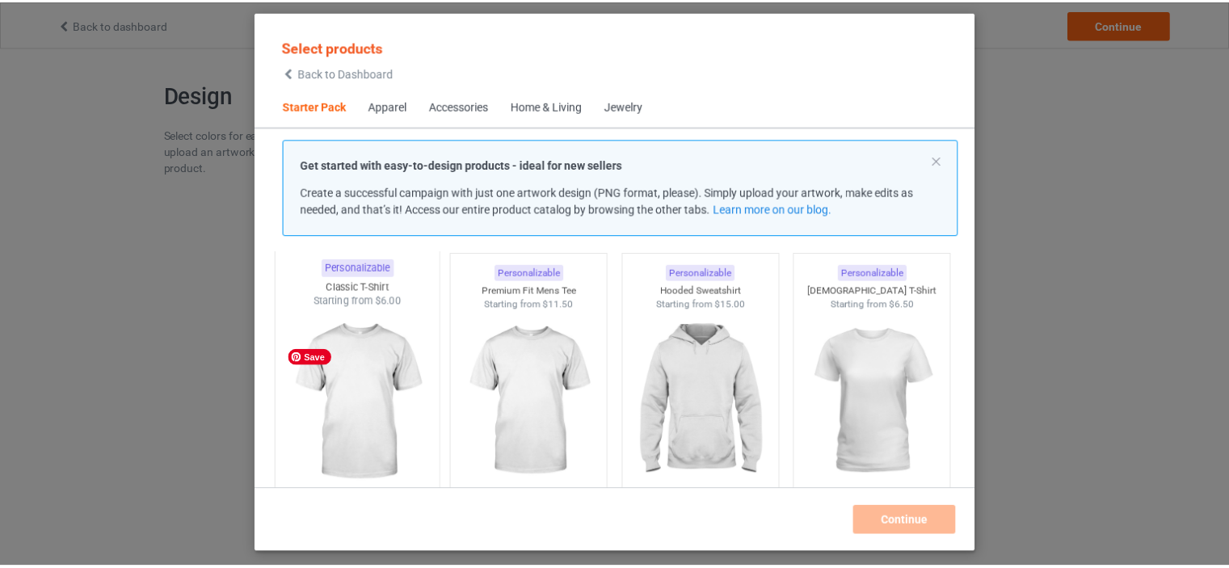
scroll to position [21, 0]
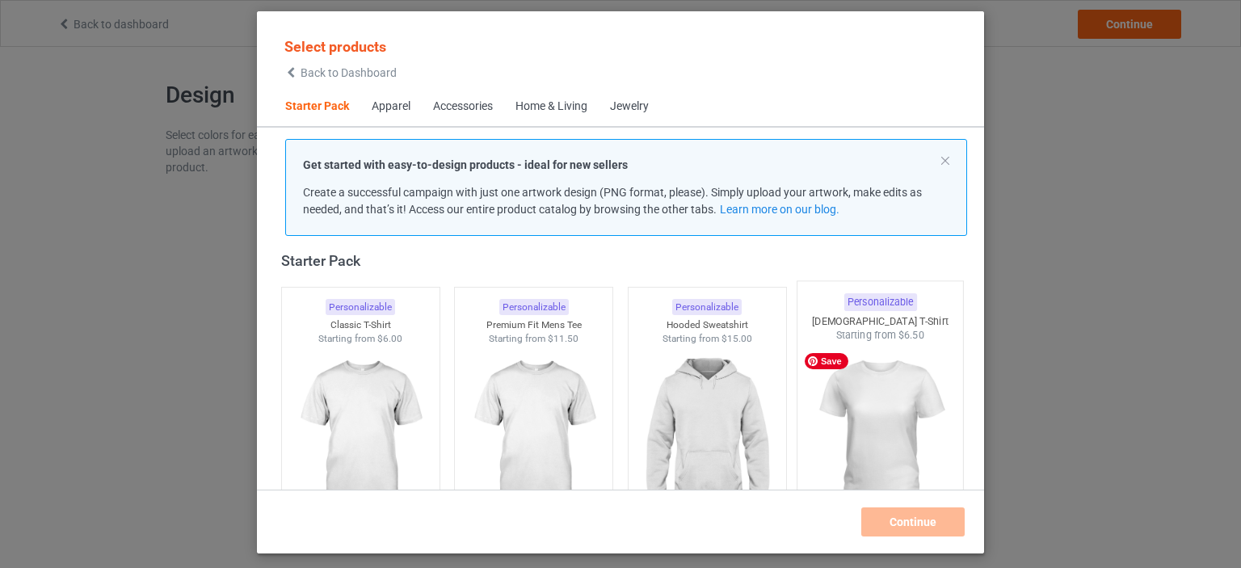
click at [909, 403] on img at bounding box center [881, 438] width 152 height 190
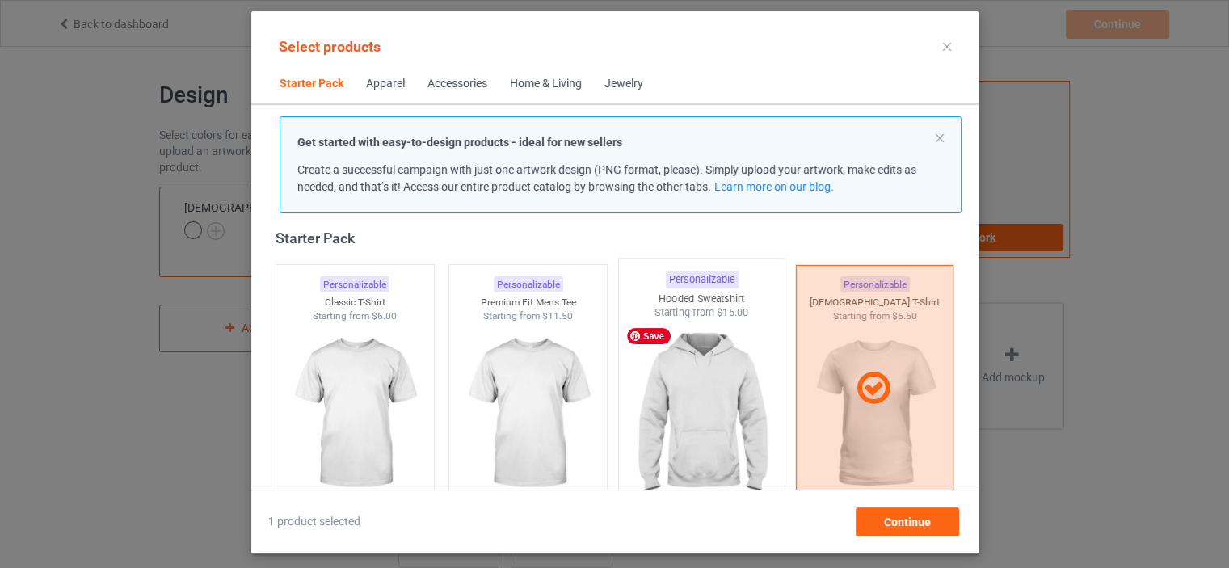
click at [763, 413] on img at bounding box center [702, 415] width 152 height 190
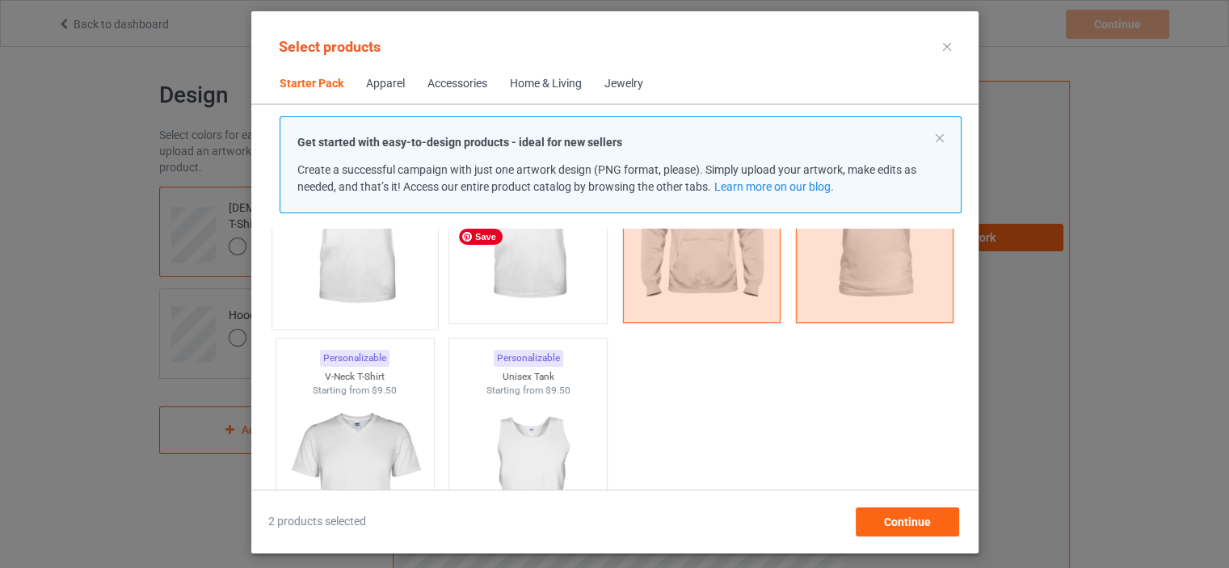
scroll to position [21, 0]
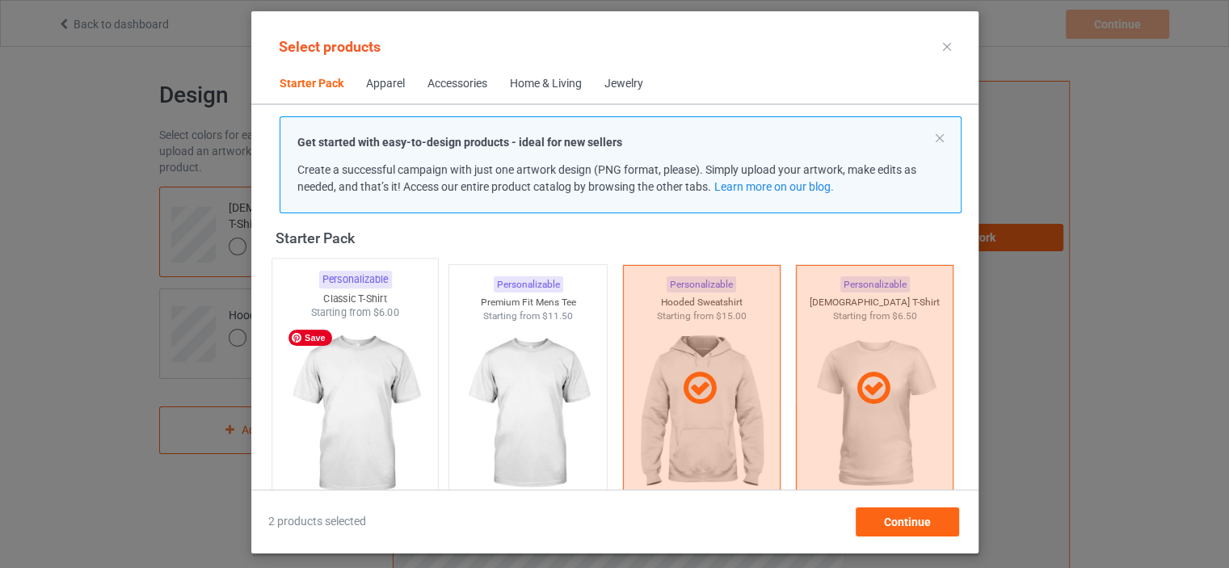
click at [382, 345] on img at bounding box center [355, 415] width 152 height 190
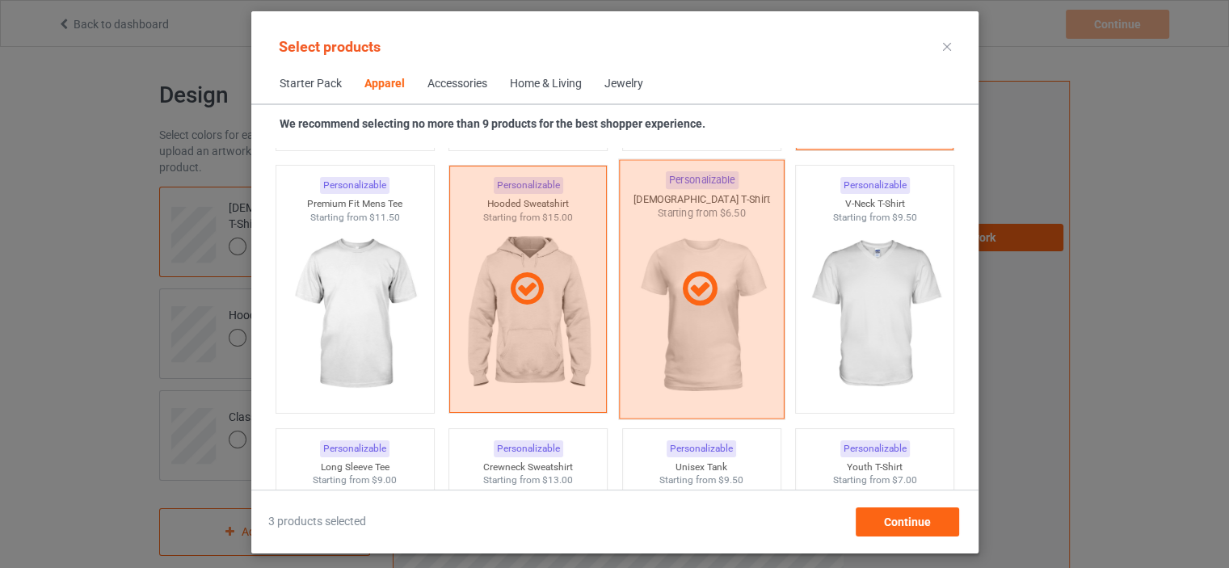
scroll to position [1072, 0]
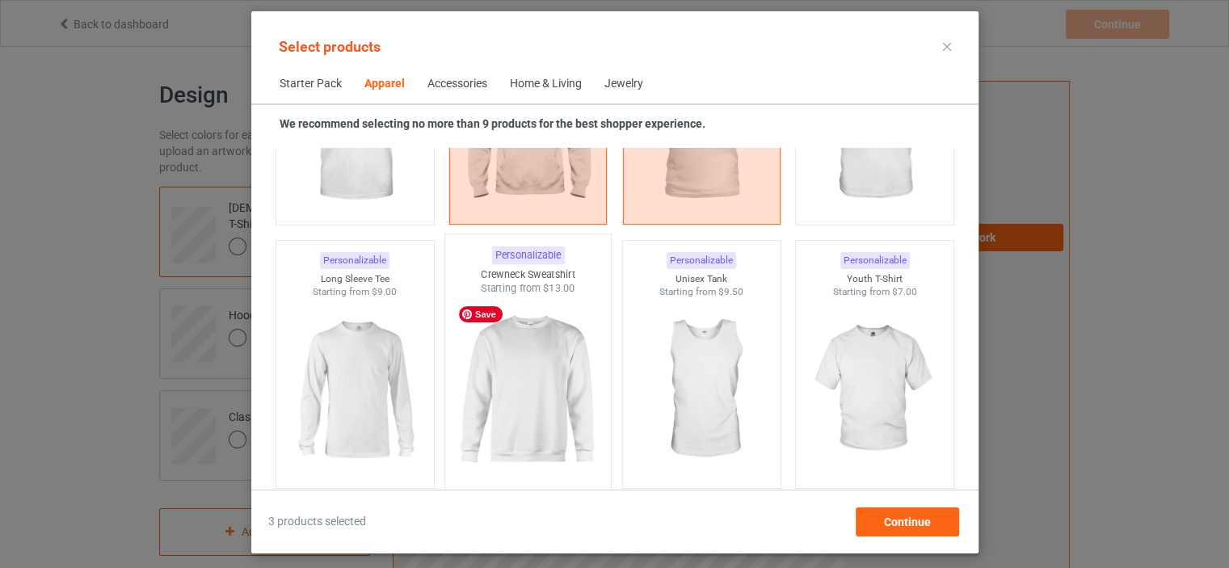
click at [551, 371] on img at bounding box center [528, 391] width 152 height 190
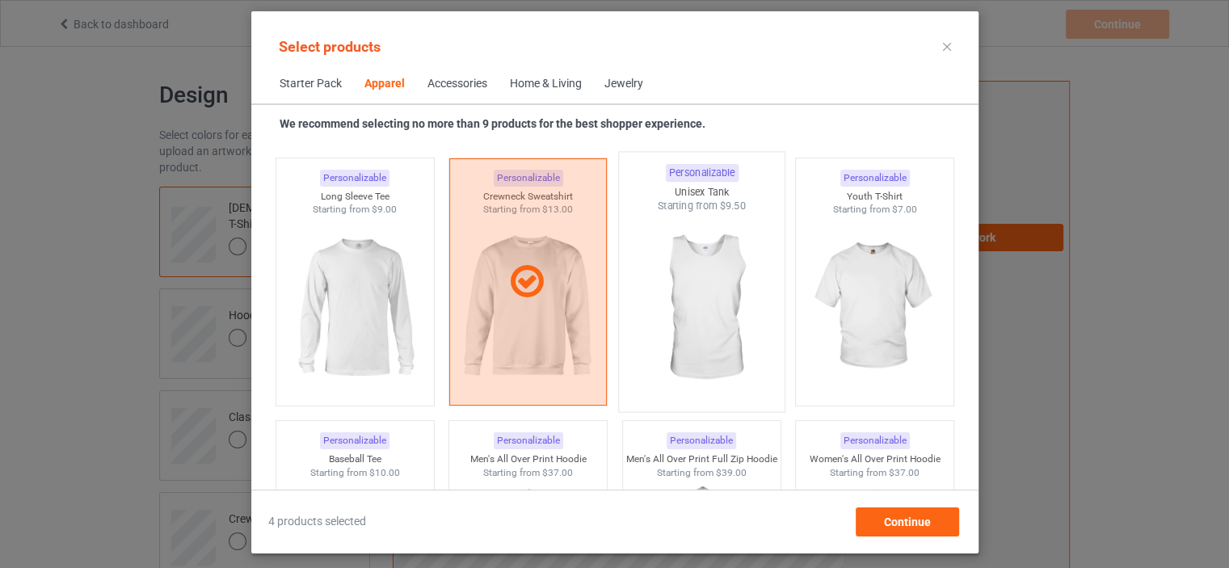
scroll to position [1153, 0]
click at [867, 339] on img at bounding box center [875, 310] width 152 height 190
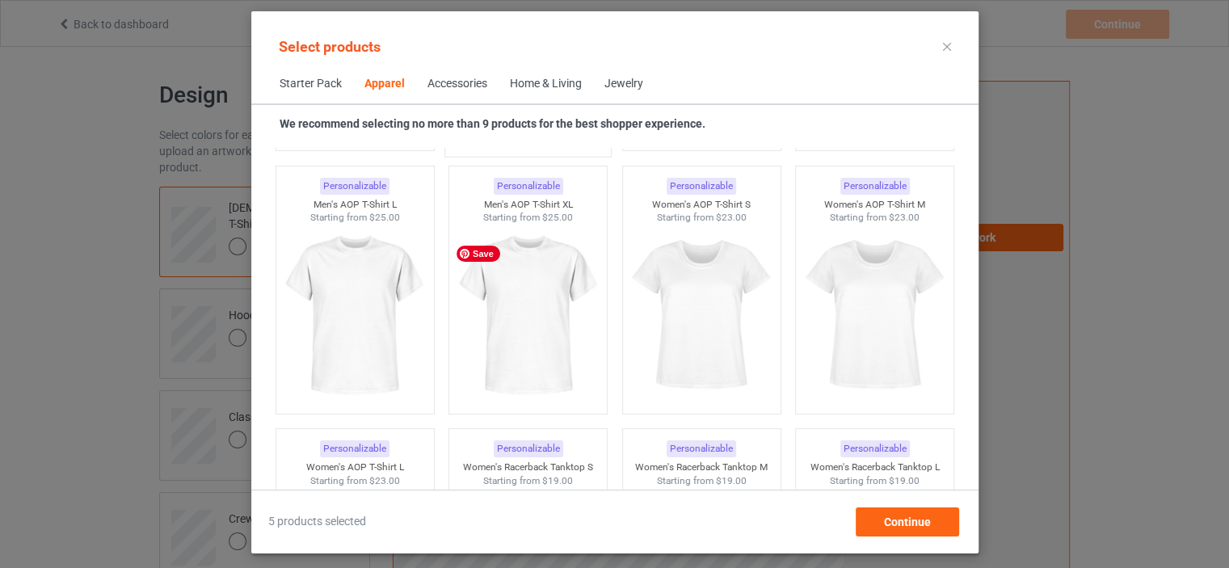
scroll to position [2769, 0]
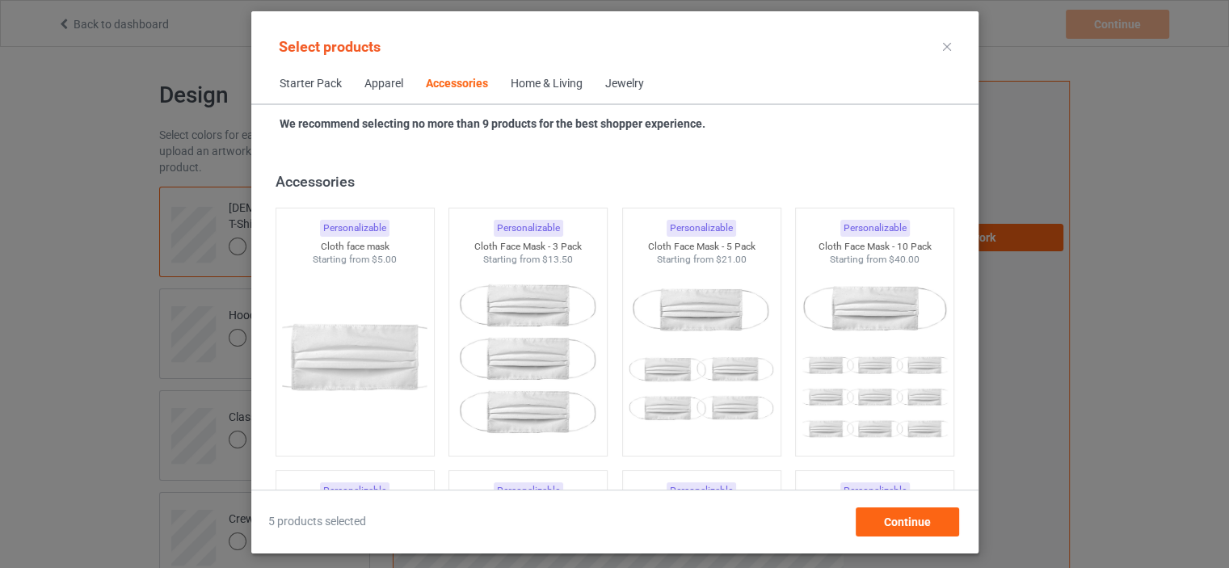
scroll to position [3577, 0]
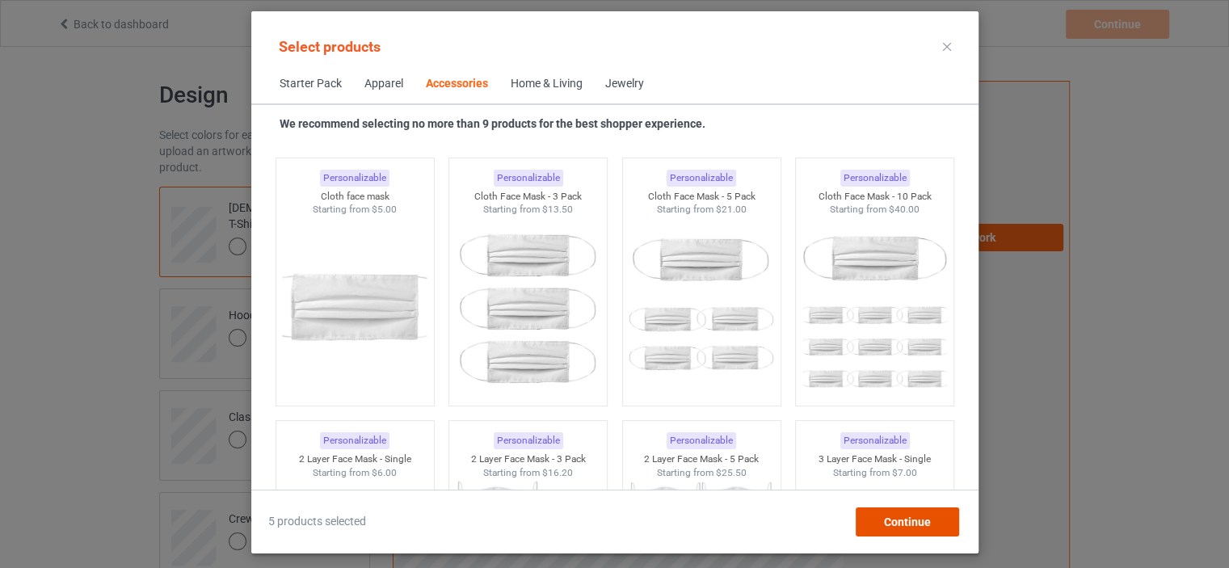
click at [884, 530] on div "Continue" at bounding box center [906, 522] width 103 height 29
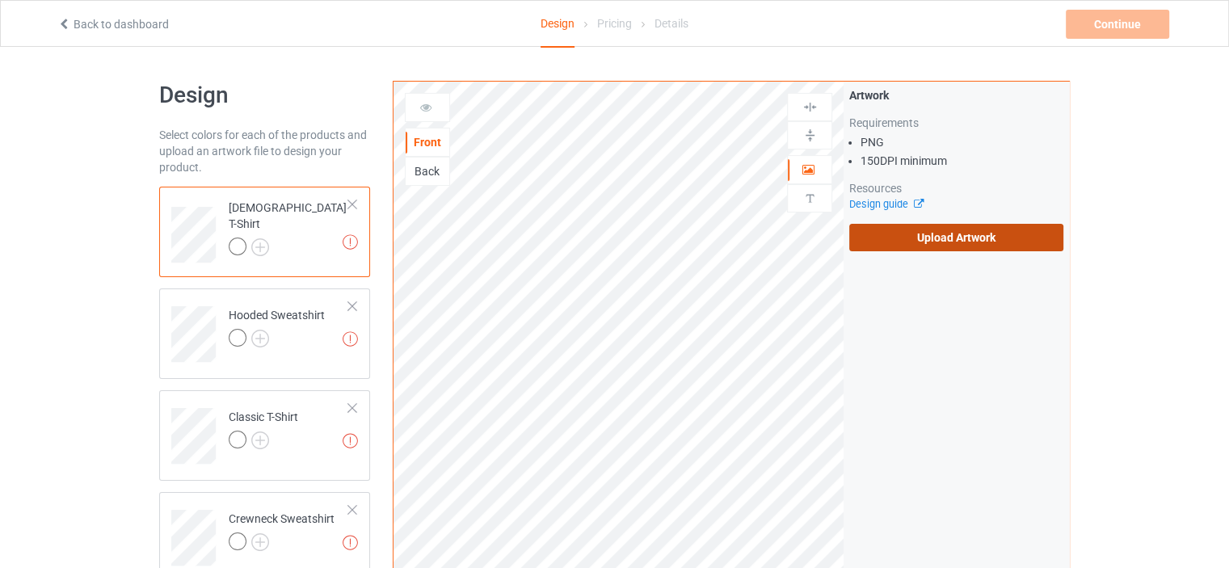
click at [949, 241] on label "Upload Artwork" at bounding box center [956, 237] width 214 height 27
click at [0, 0] on input "Upload Artwork" at bounding box center [0, 0] width 0 height 0
click at [260, 238] on img at bounding box center [260, 247] width 18 height 18
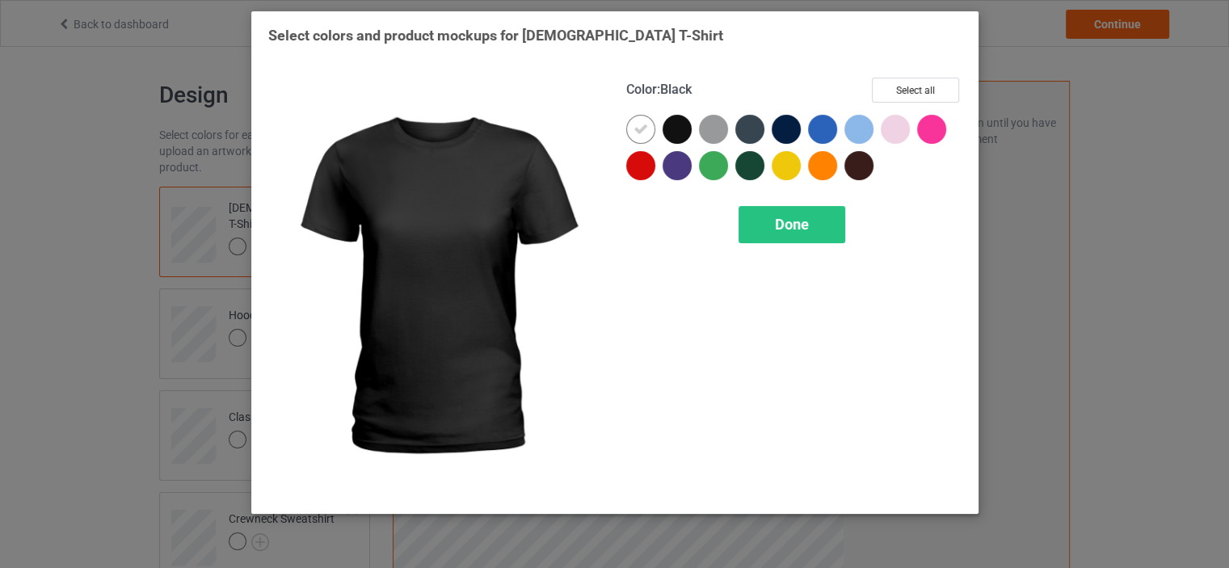
click at [681, 133] on div at bounding box center [677, 129] width 29 height 29
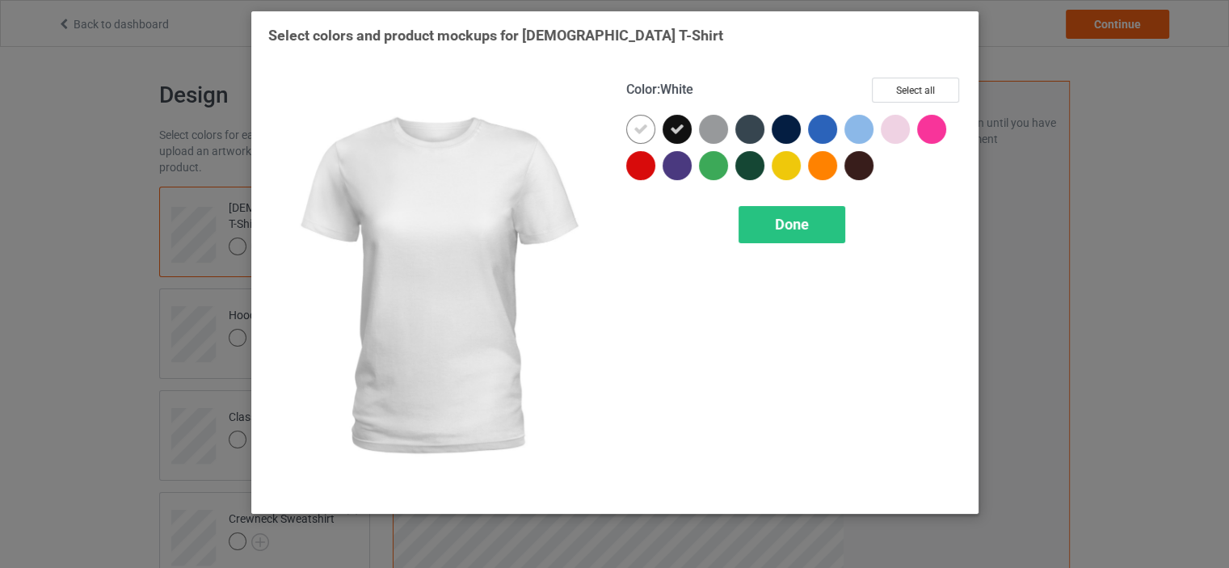
click at [638, 132] on icon at bounding box center [641, 129] width 15 height 15
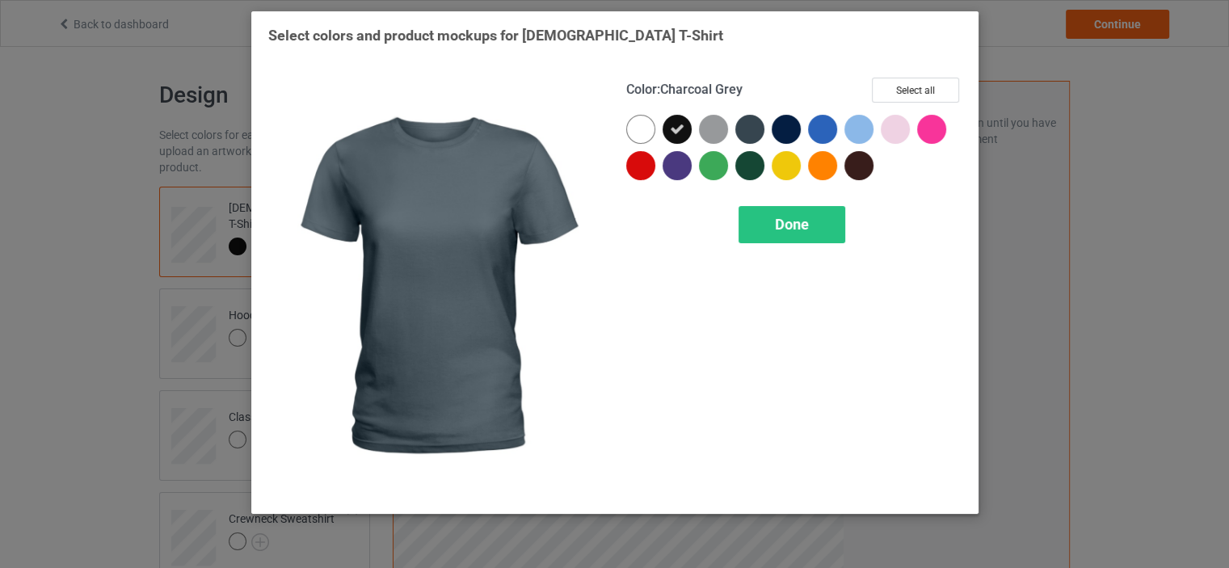
click at [754, 128] on div at bounding box center [749, 129] width 29 height 29
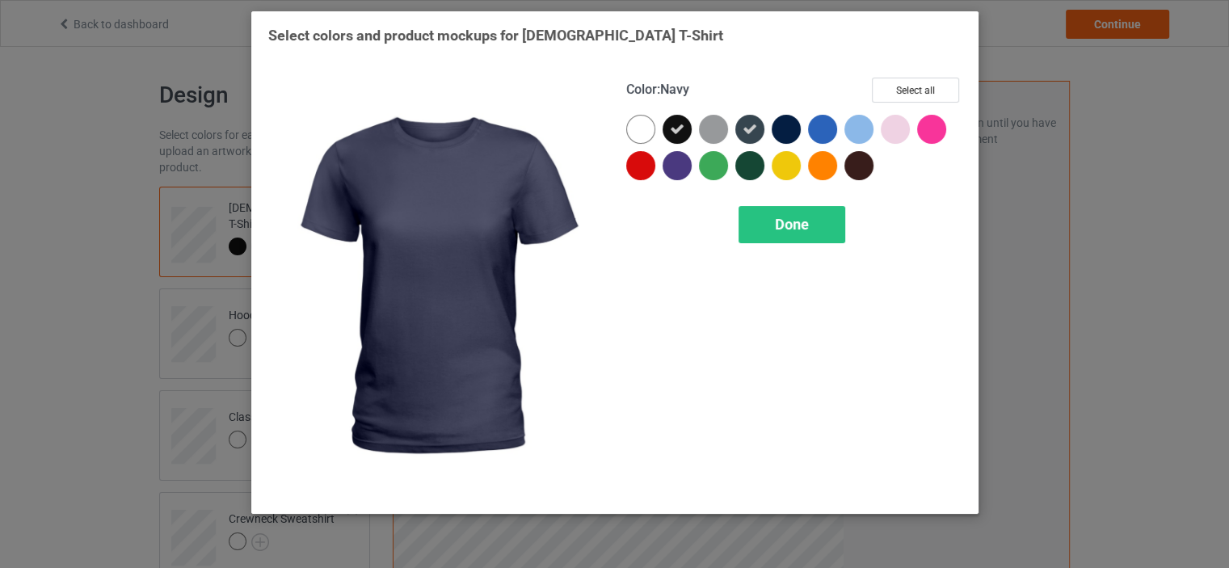
click at [802, 123] on div at bounding box center [790, 133] width 36 height 36
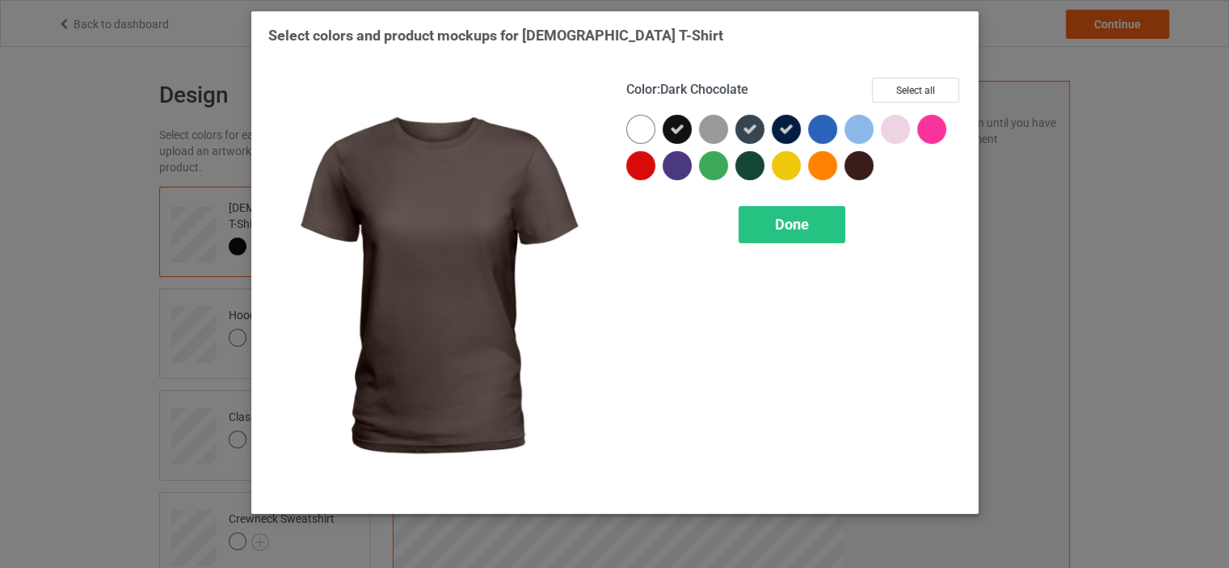
click at [860, 164] on div at bounding box center [859, 165] width 29 height 29
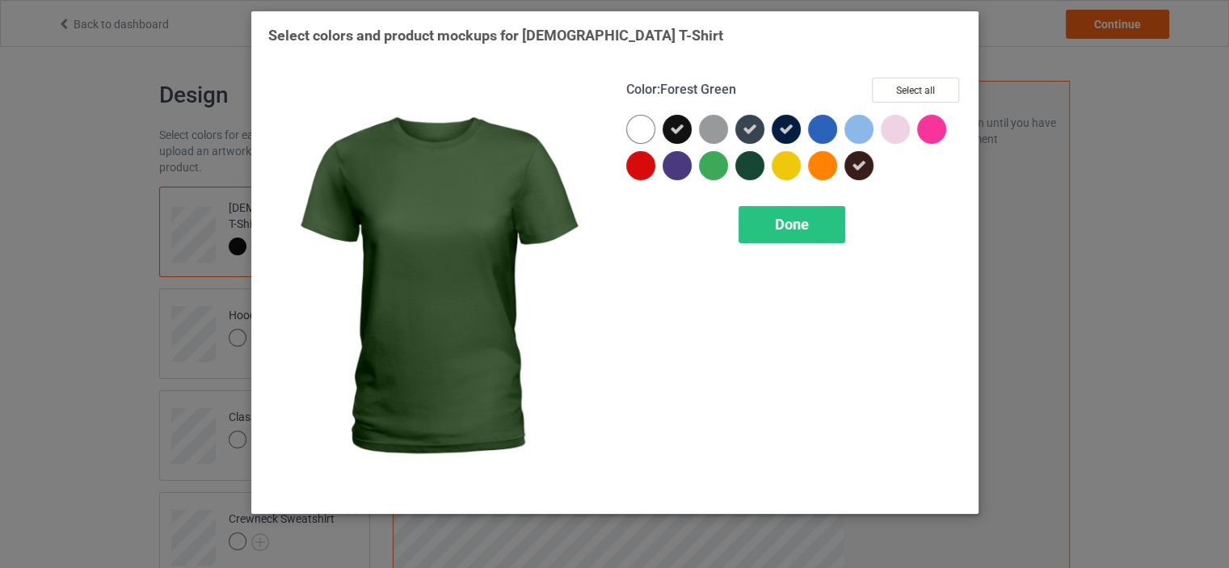
click at [753, 167] on div at bounding box center [749, 165] width 29 height 29
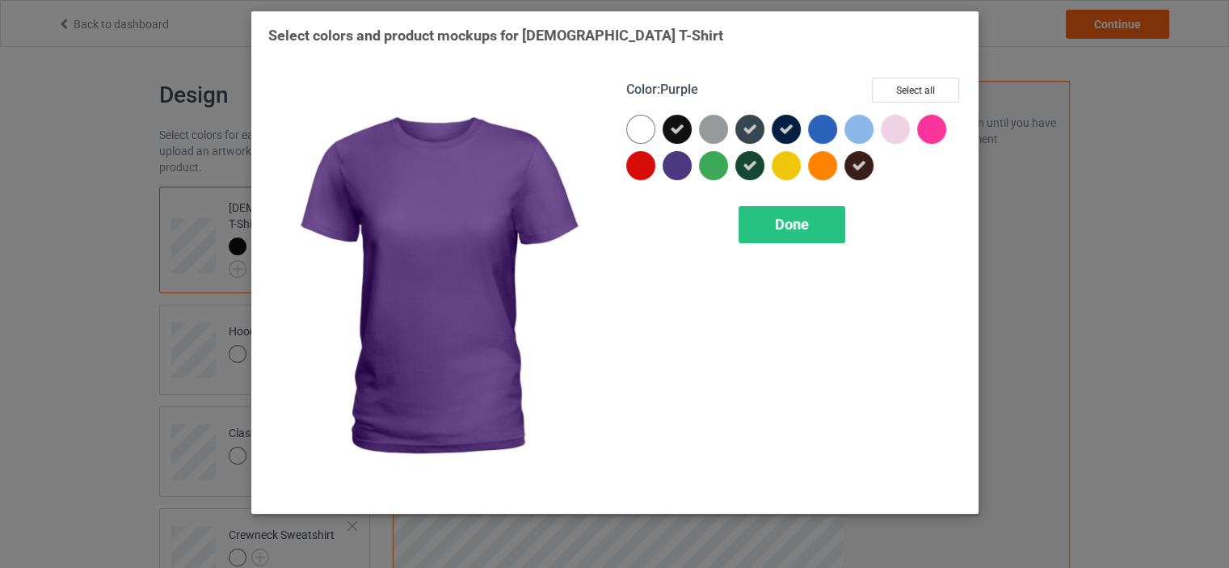
click at [676, 165] on div at bounding box center [677, 165] width 29 height 29
click at [769, 219] on div "Done" at bounding box center [792, 224] width 107 height 37
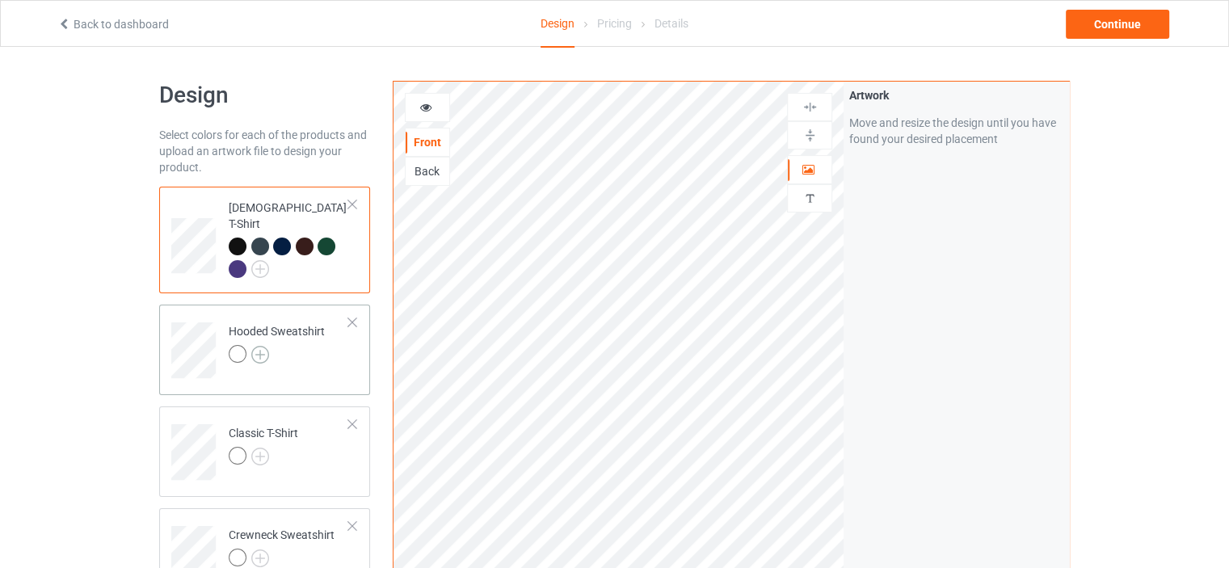
click at [259, 346] on img at bounding box center [260, 355] width 18 height 18
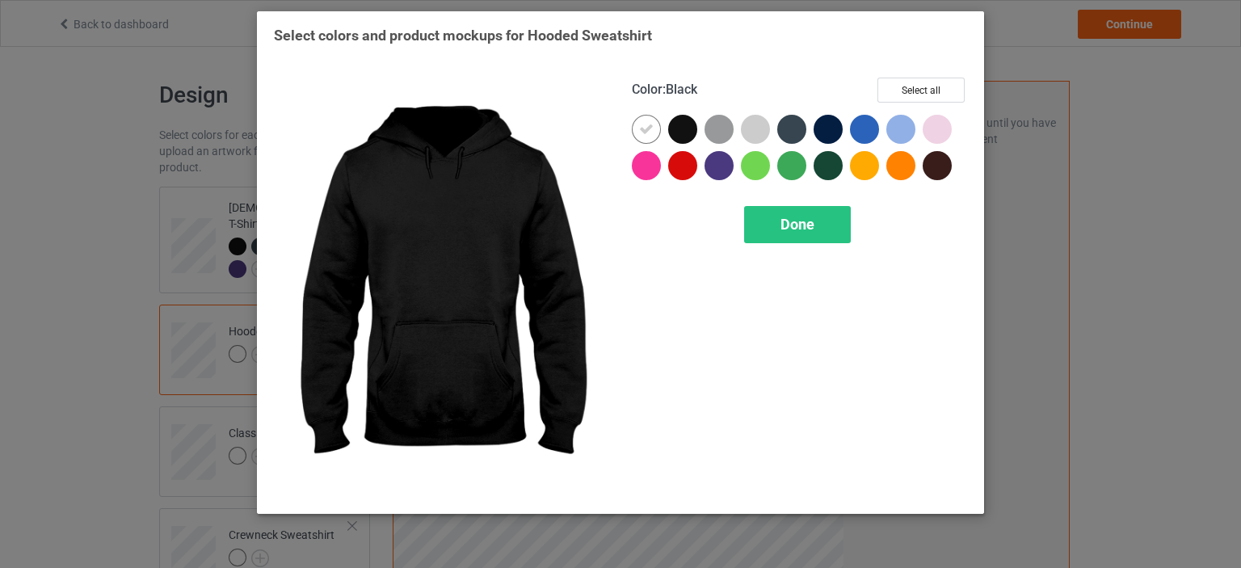
click at [668, 130] on div at bounding box center [682, 129] width 29 height 29
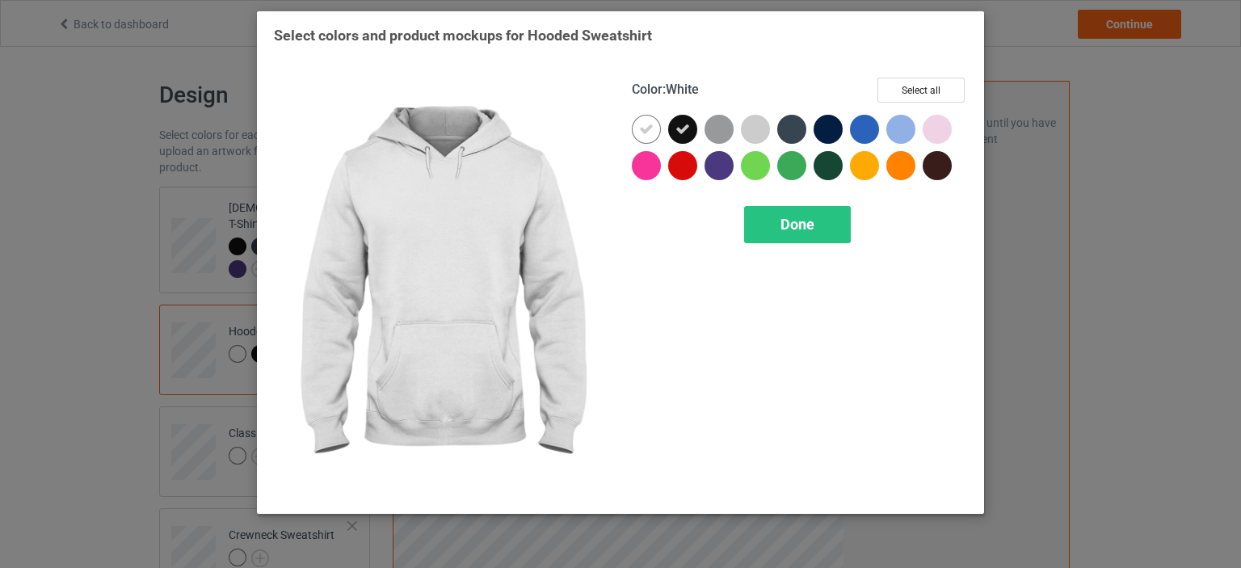
click at [635, 132] on div at bounding box center [646, 129] width 29 height 29
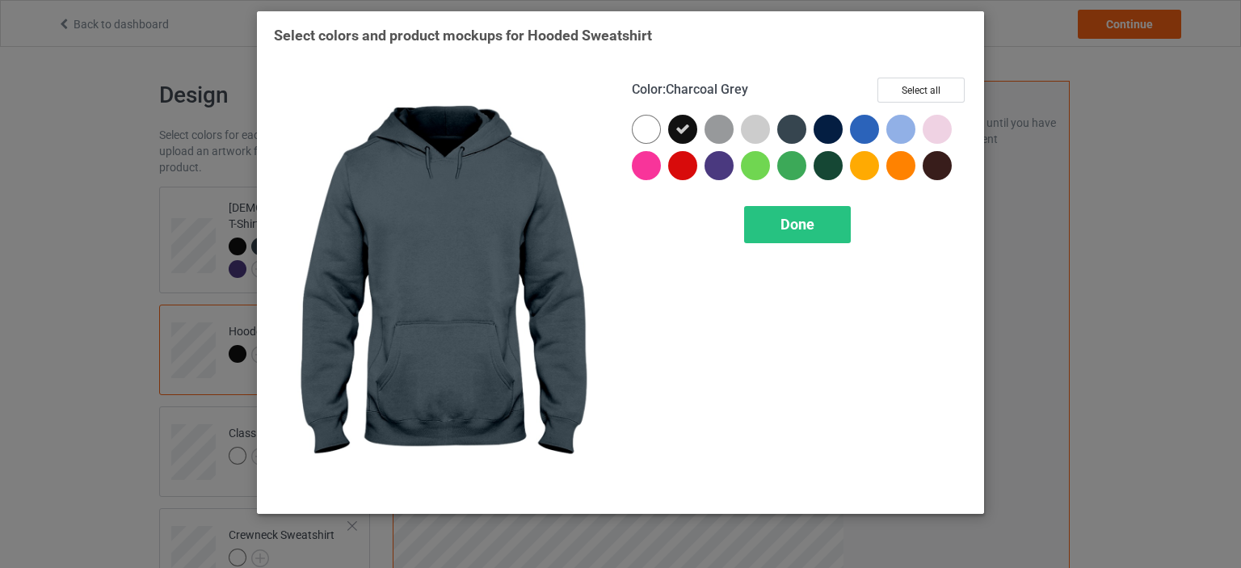
click at [802, 129] on div at bounding box center [792, 129] width 29 height 29
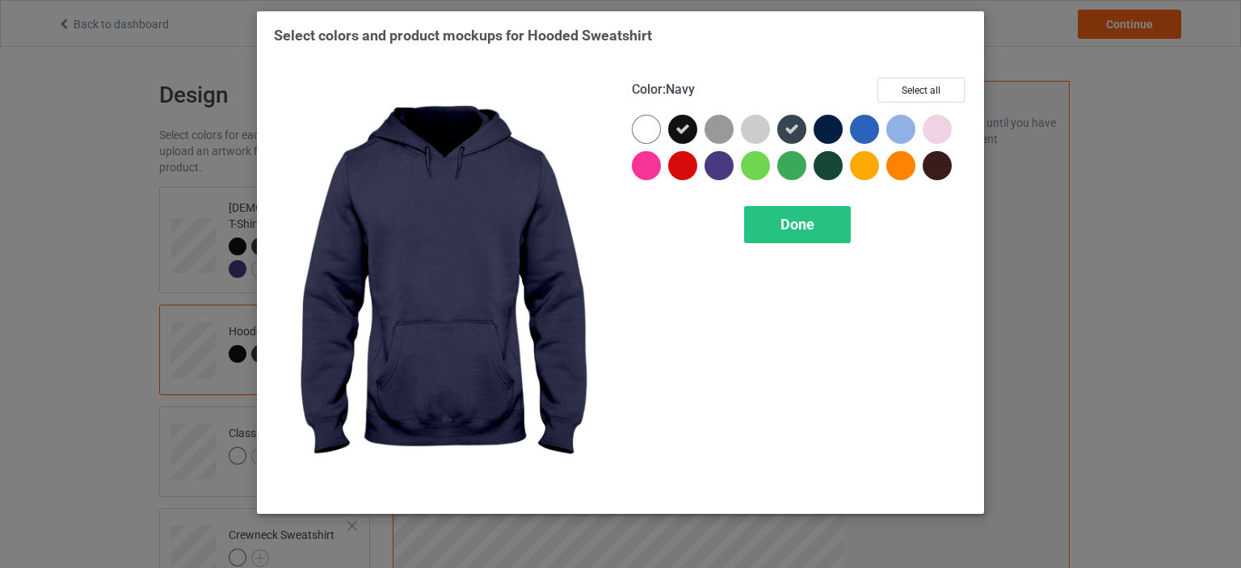
click at [835, 128] on div at bounding box center [828, 129] width 29 height 29
click at [833, 152] on div at bounding box center [832, 169] width 36 height 36
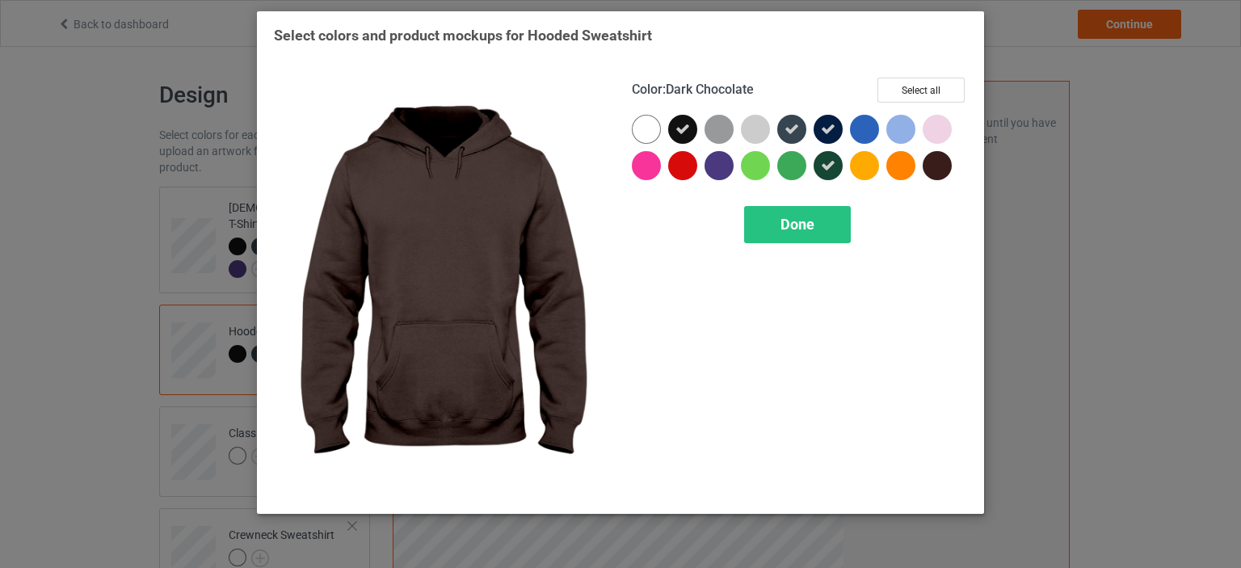
click at [934, 165] on div at bounding box center [937, 165] width 29 height 29
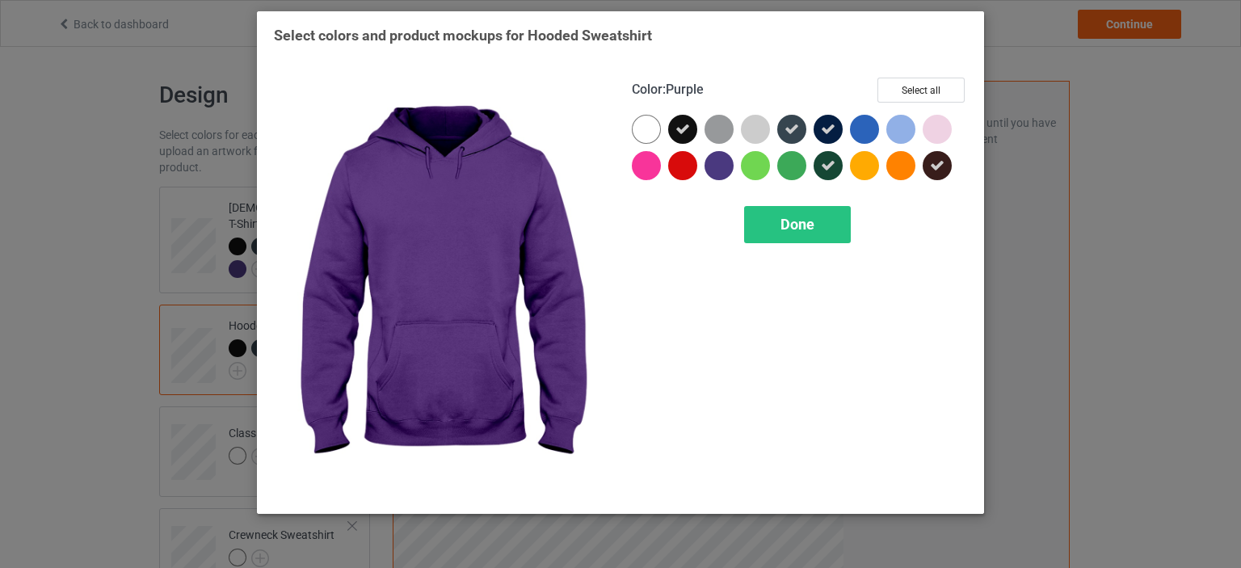
click at [716, 163] on div at bounding box center [719, 165] width 29 height 29
click at [756, 209] on div "Done" at bounding box center [797, 224] width 107 height 37
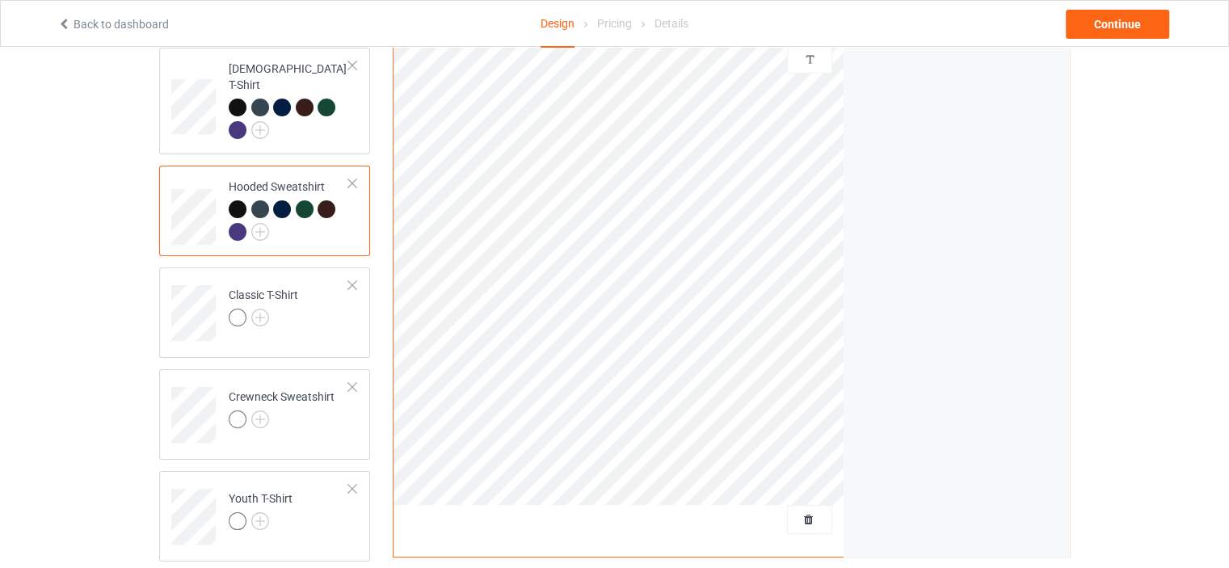
scroll to position [162, 0]
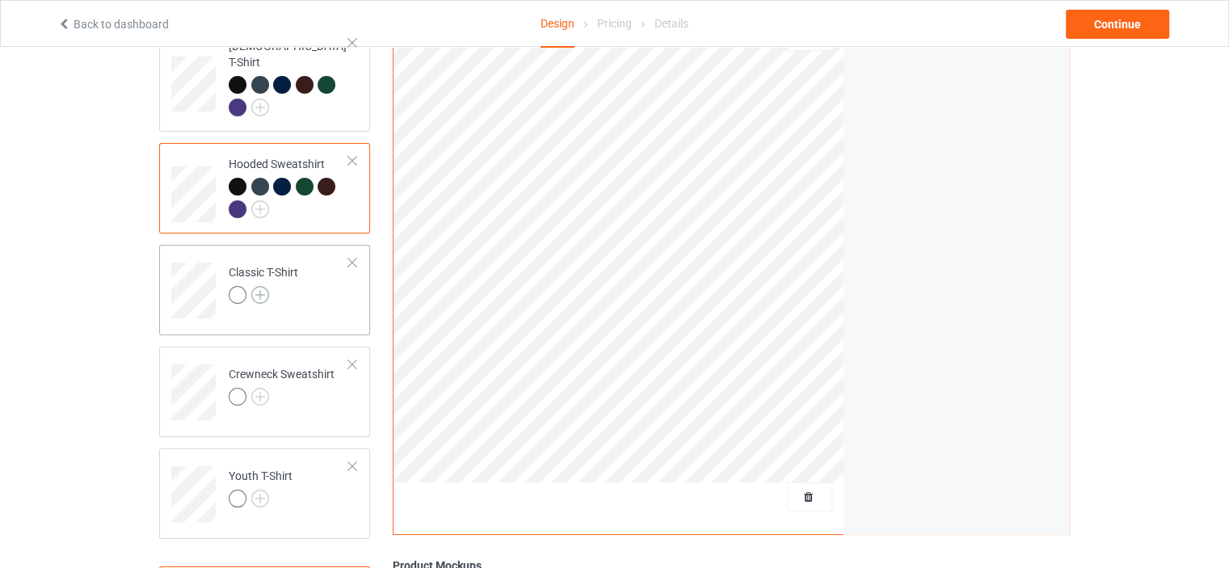
click at [266, 286] on img at bounding box center [260, 295] width 18 height 18
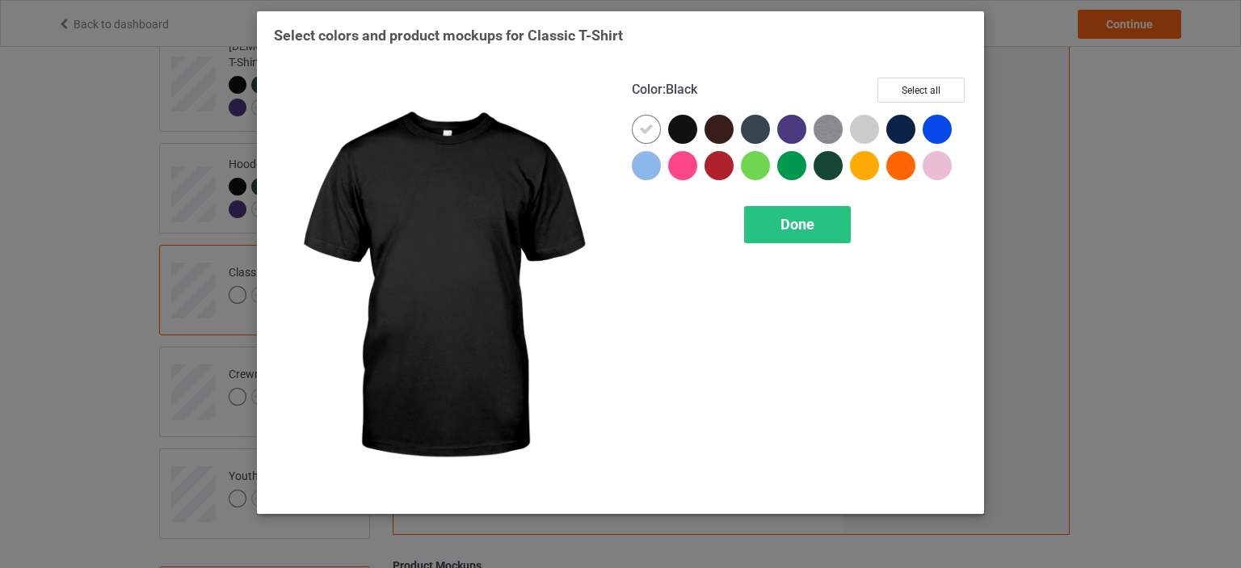
click at [680, 141] on div at bounding box center [682, 129] width 29 height 29
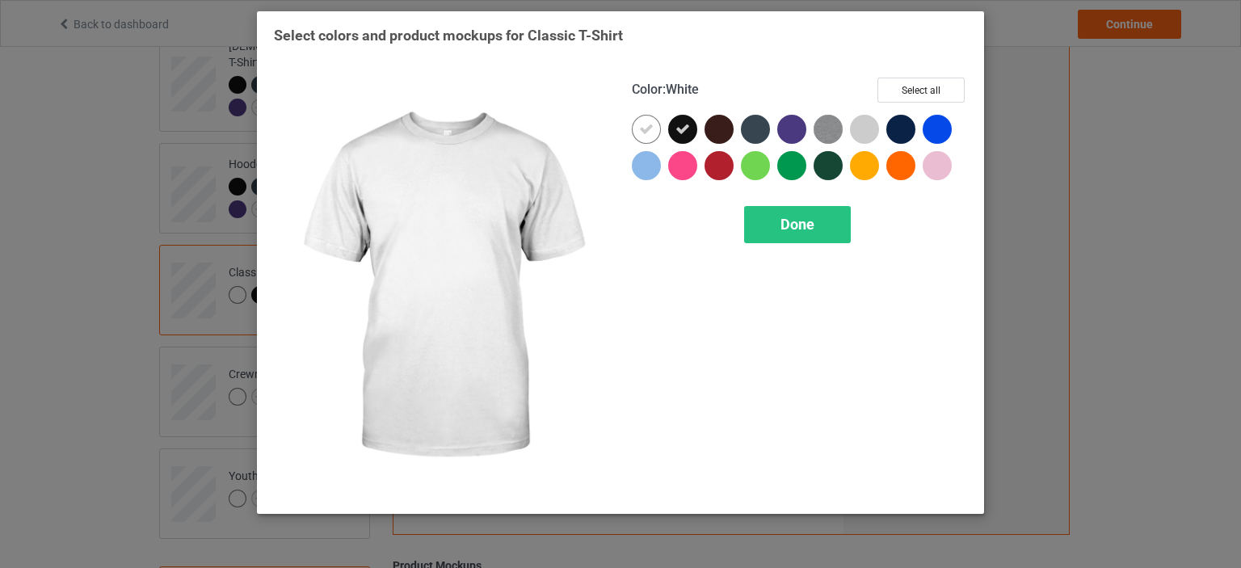
click at [647, 132] on icon at bounding box center [646, 129] width 15 height 15
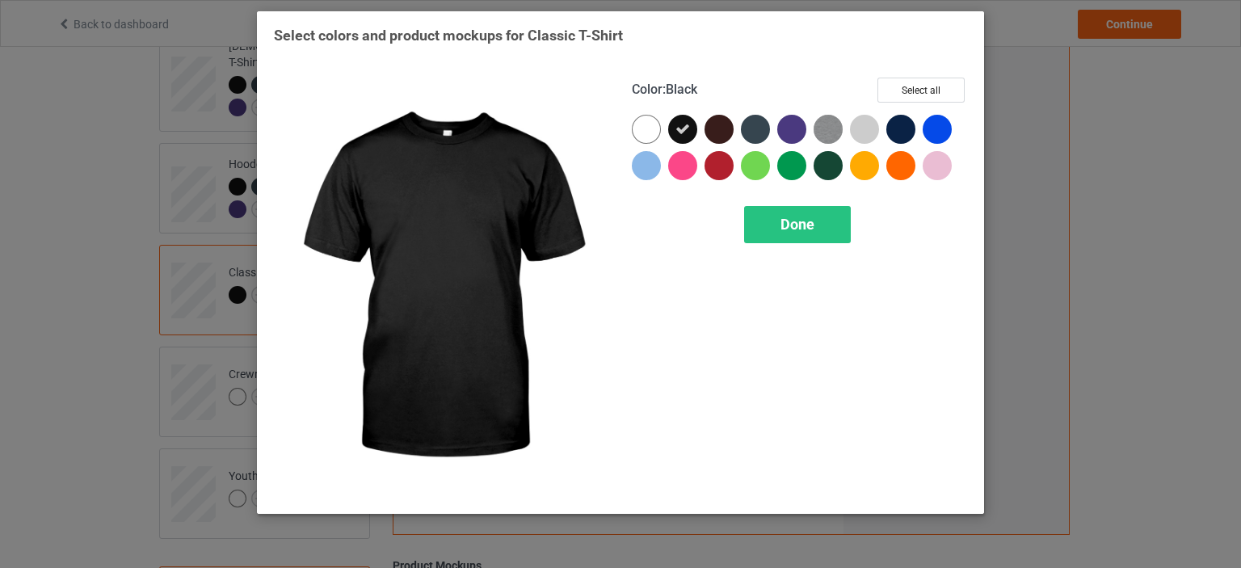
click at [709, 129] on div at bounding box center [719, 129] width 29 height 29
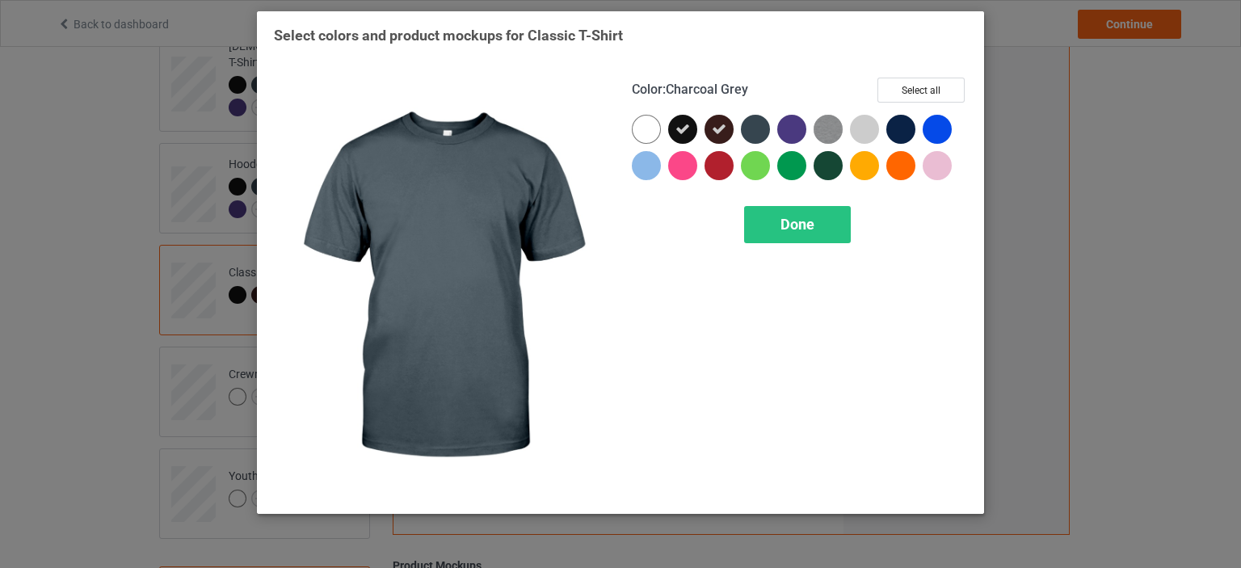
click at [752, 129] on div at bounding box center [755, 129] width 29 height 29
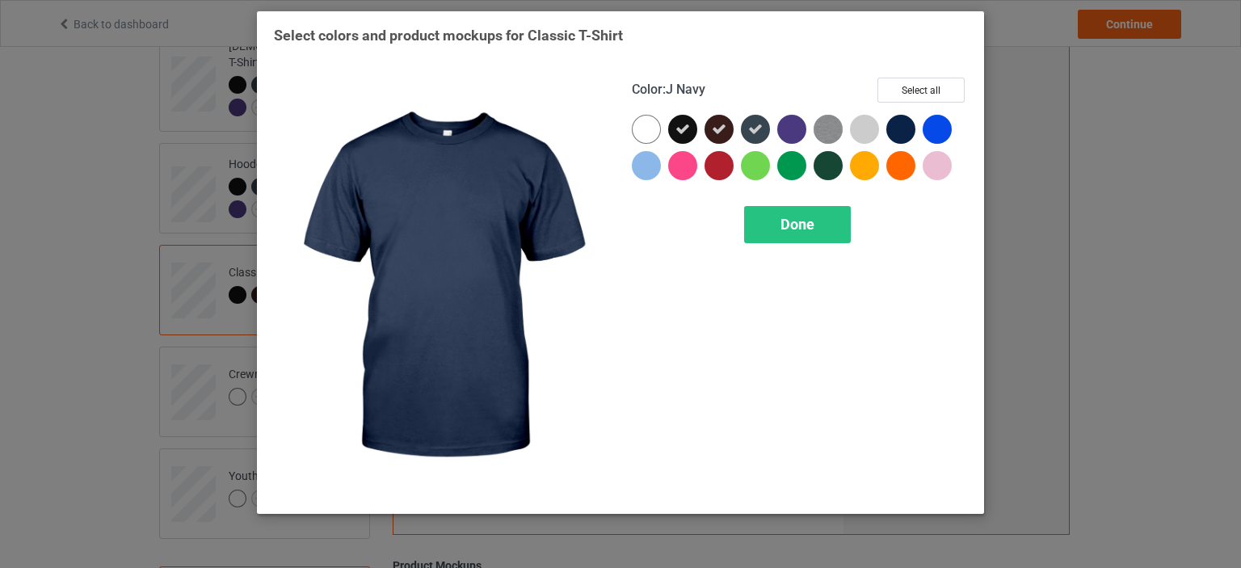
click at [905, 125] on div at bounding box center [901, 129] width 29 height 29
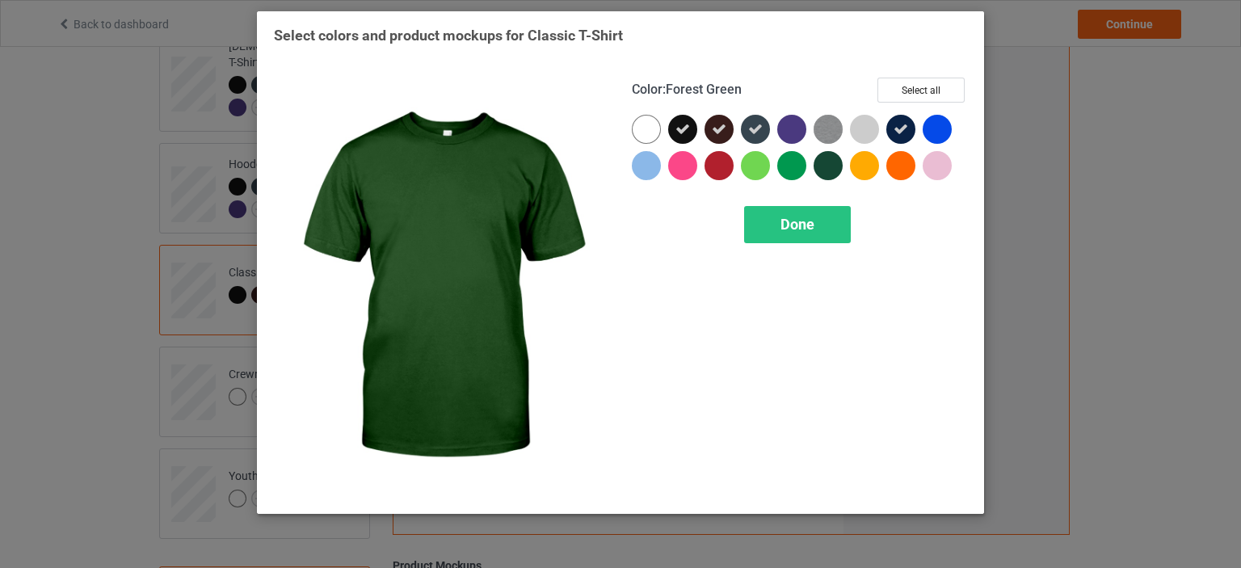
click at [839, 171] on div at bounding box center [828, 165] width 29 height 29
click at [825, 216] on div "Done" at bounding box center [797, 224] width 107 height 37
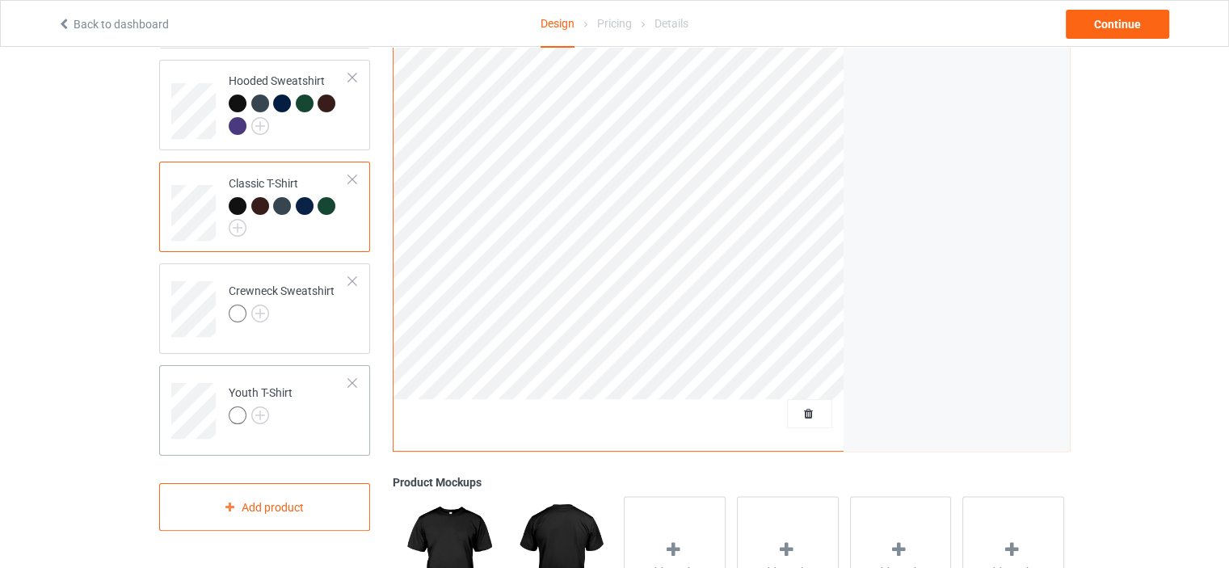
scroll to position [323, 0]
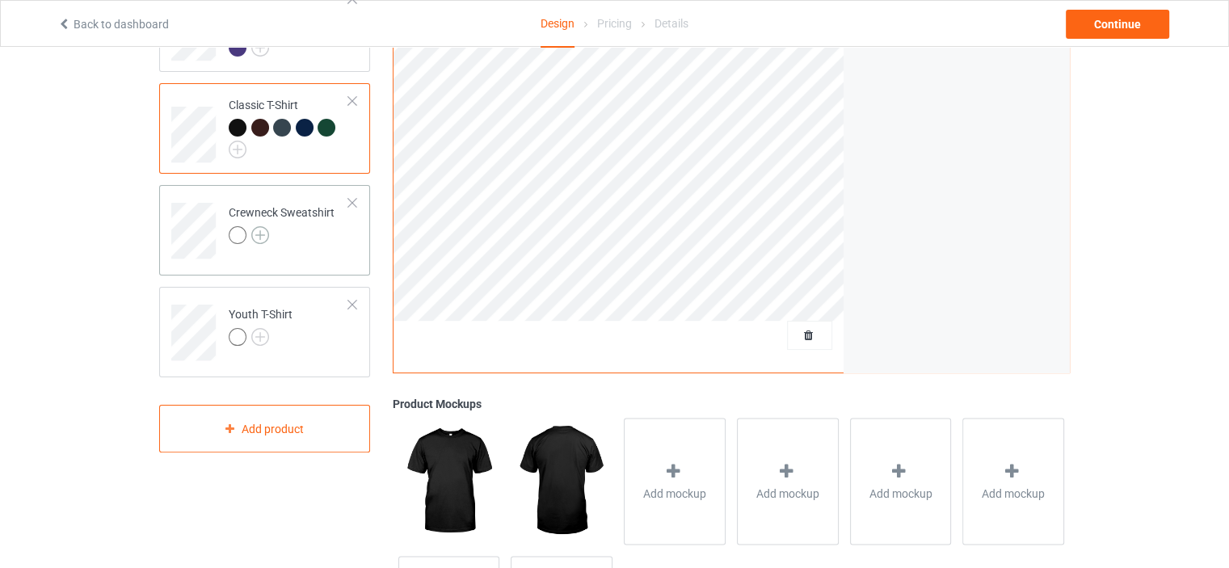
click at [259, 226] on img at bounding box center [260, 235] width 18 height 18
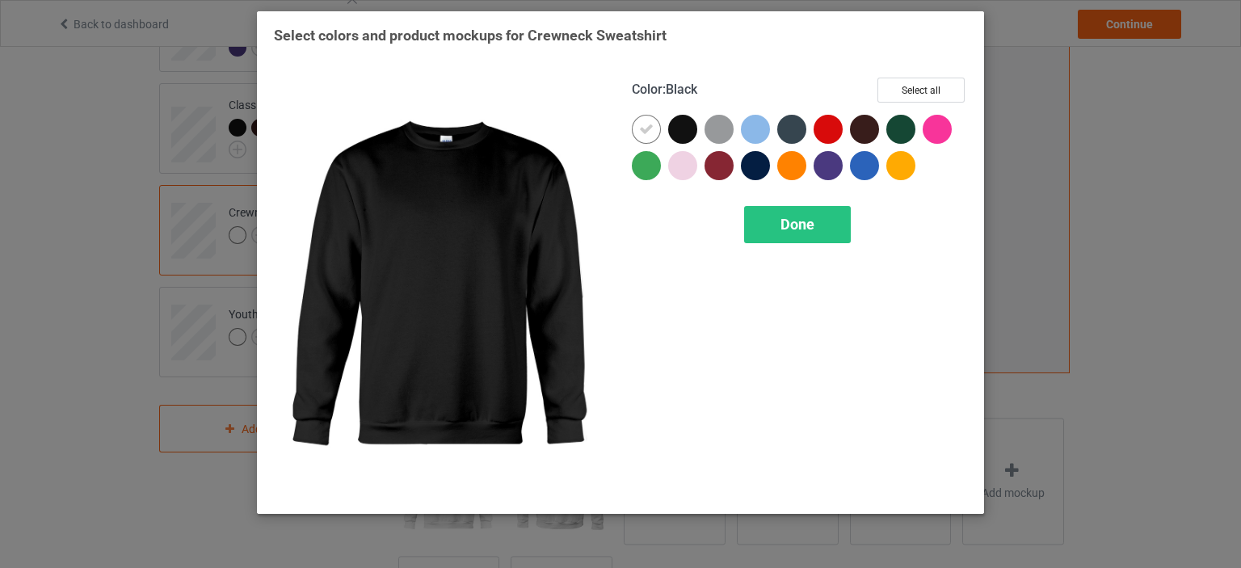
click at [681, 125] on div at bounding box center [682, 129] width 29 height 29
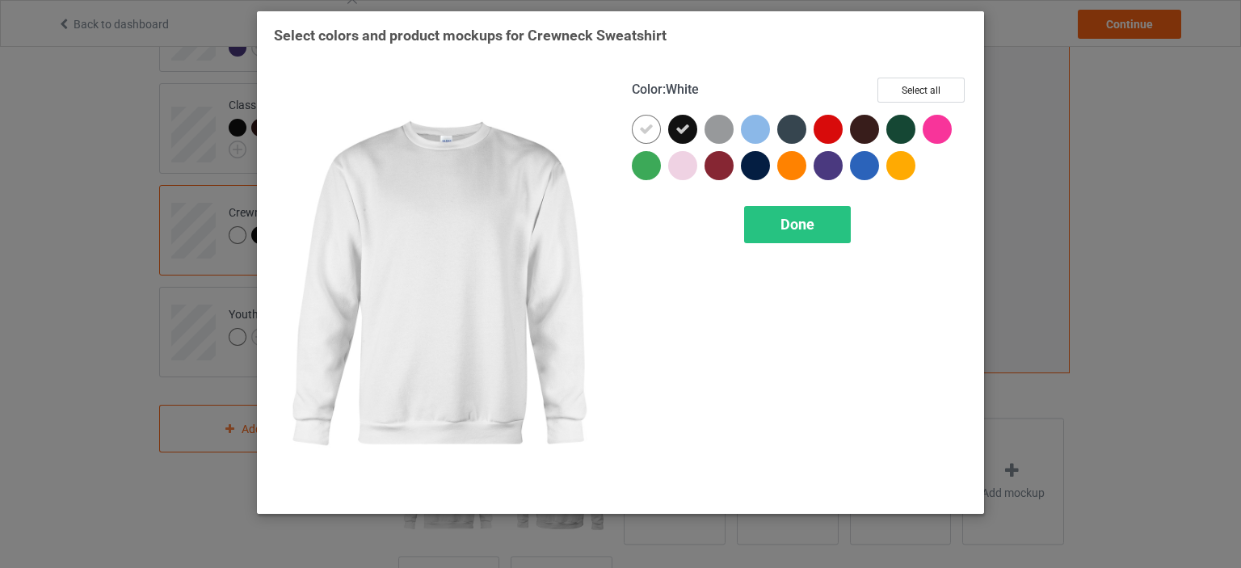
click at [653, 123] on icon at bounding box center [646, 129] width 15 height 15
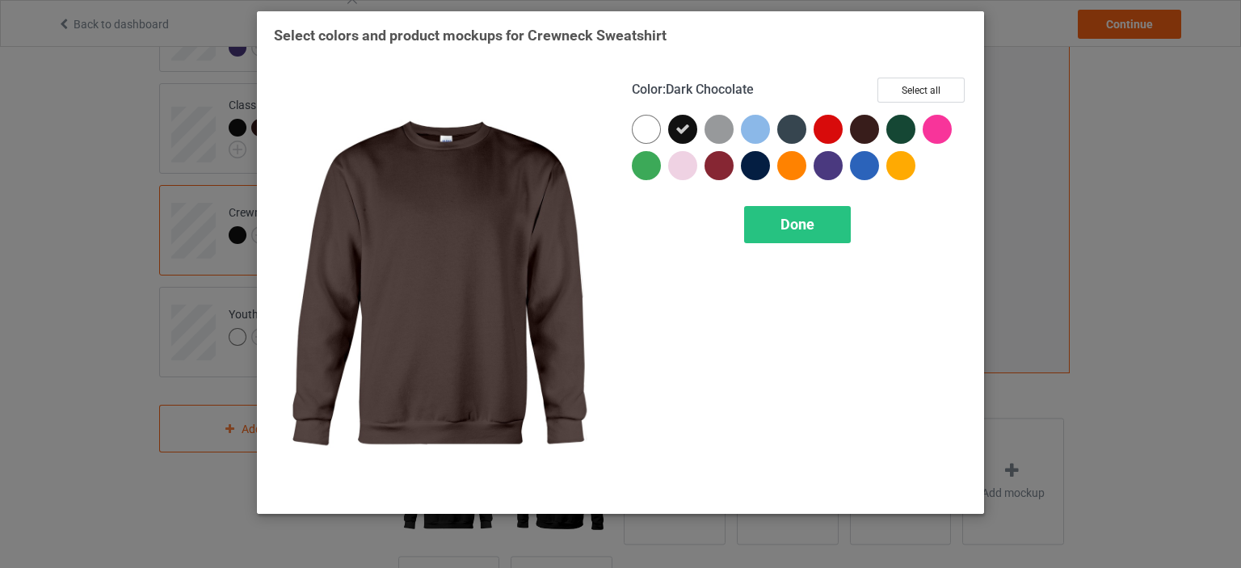
click at [862, 129] on div at bounding box center [864, 129] width 29 height 29
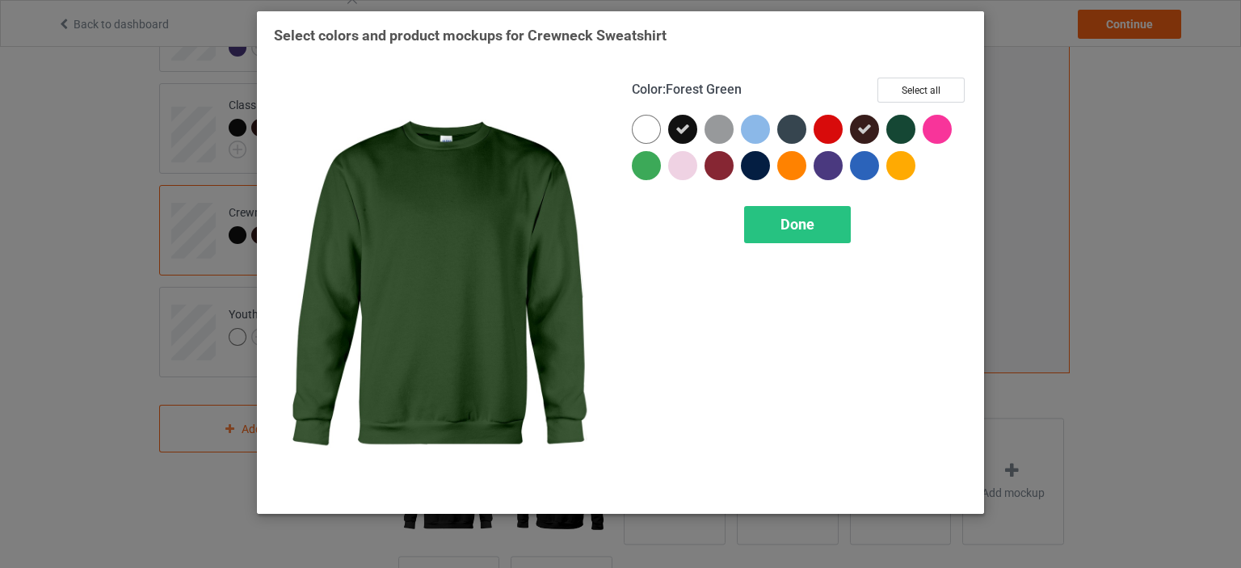
click at [902, 133] on div at bounding box center [901, 129] width 29 height 29
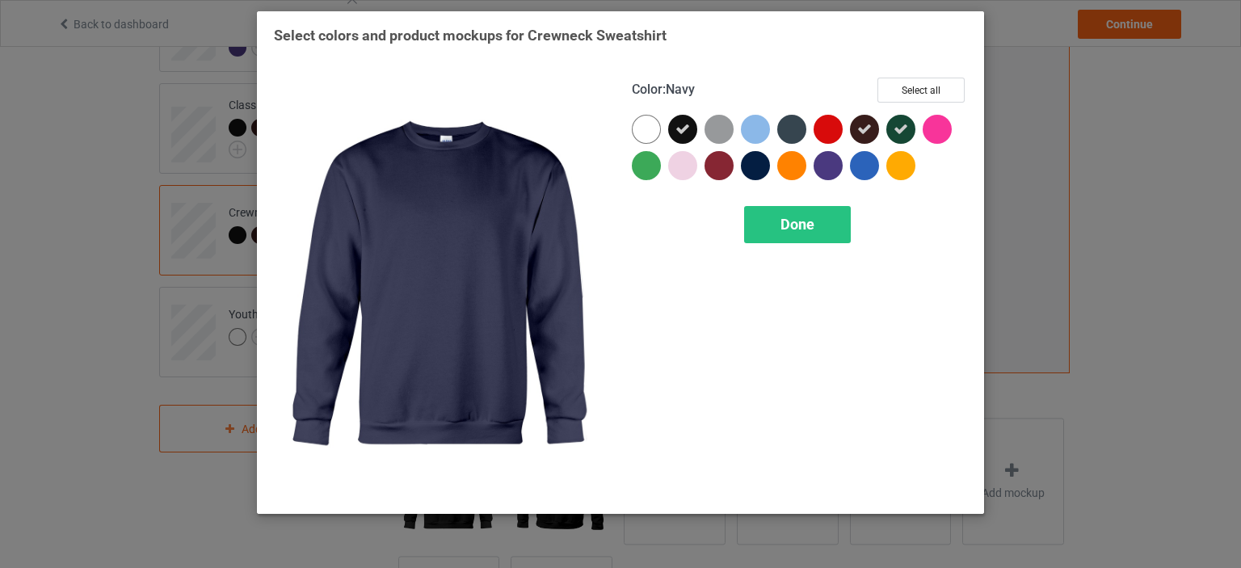
click at [757, 166] on div at bounding box center [755, 165] width 29 height 29
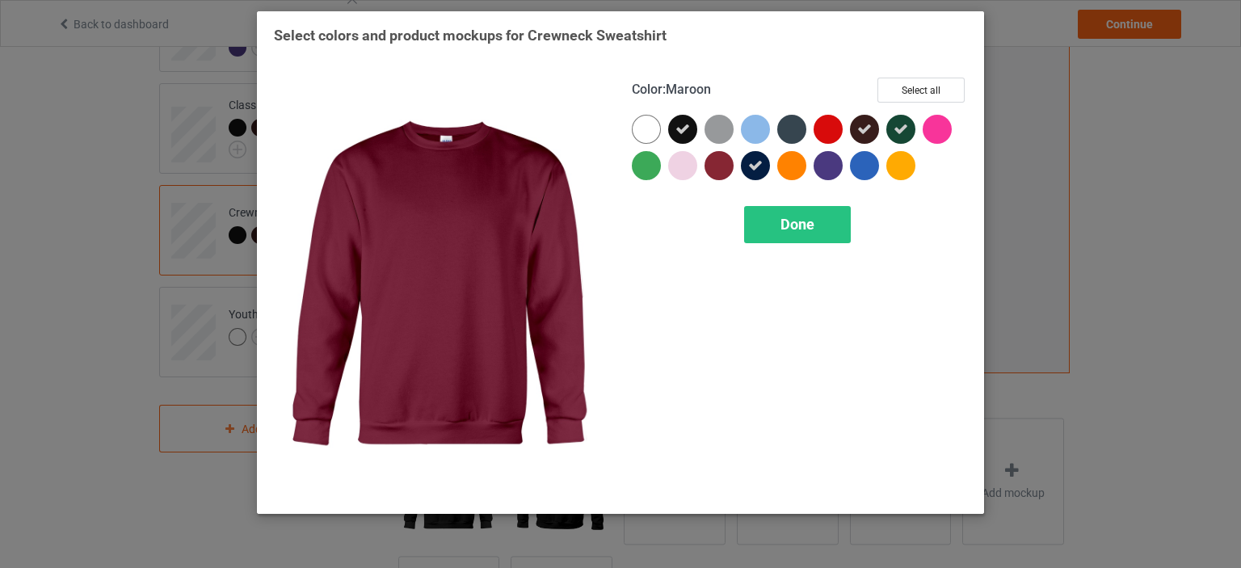
click at [724, 173] on div at bounding box center [719, 165] width 29 height 29
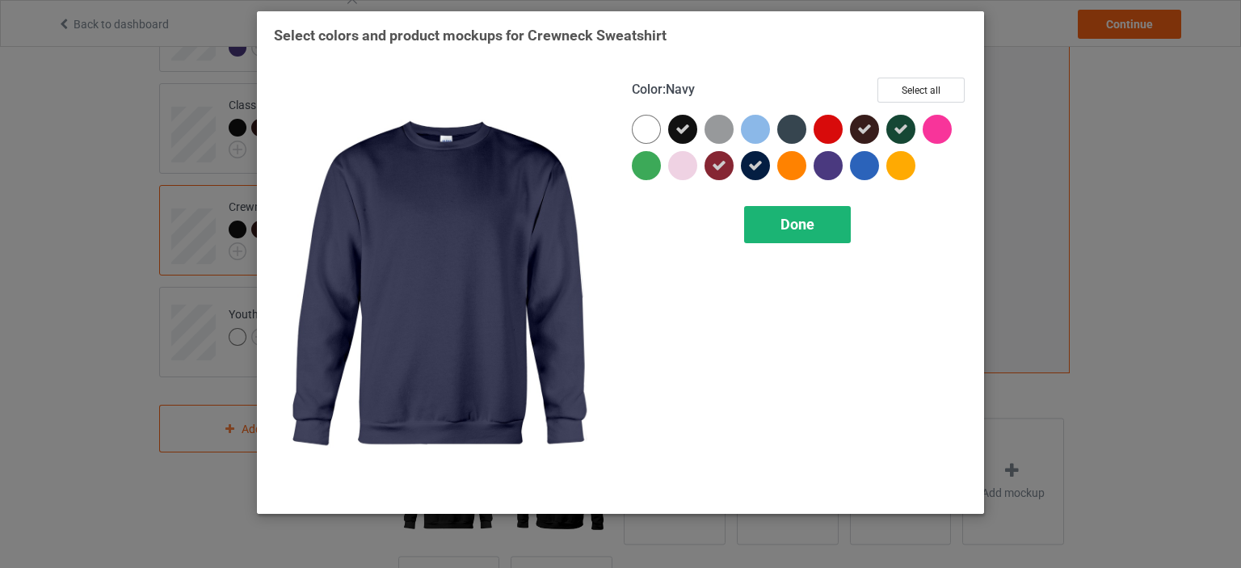
click at [787, 216] on span "Done" at bounding box center [798, 224] width 34 height 17
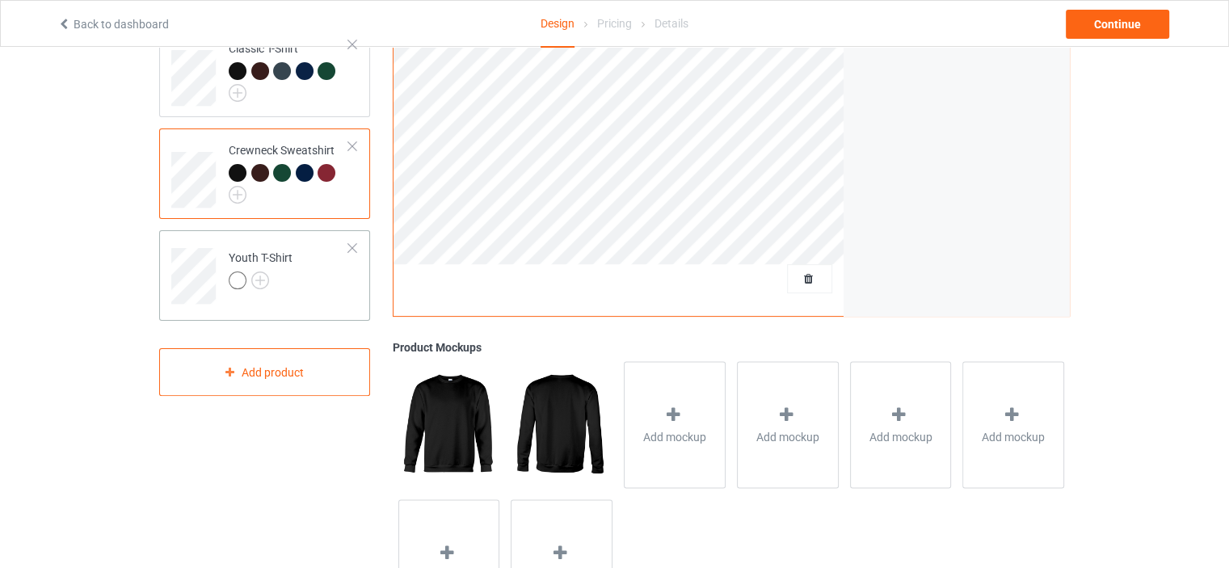
scroll to position [404, 0]
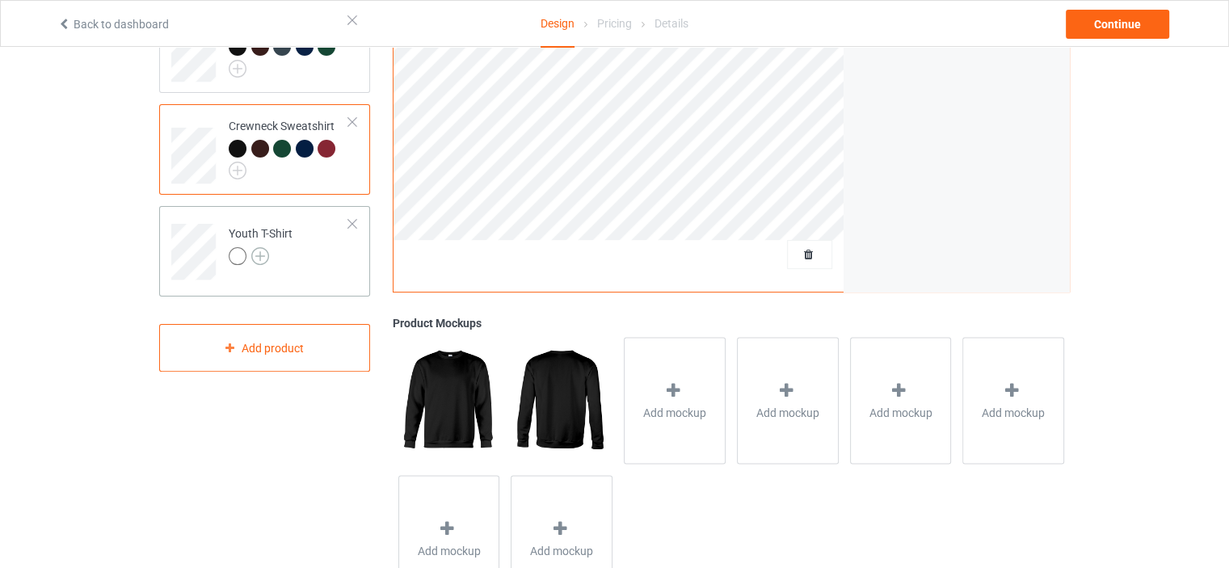
click at [265, 247] on img at bounding box center [260, 256] width 18 height 18
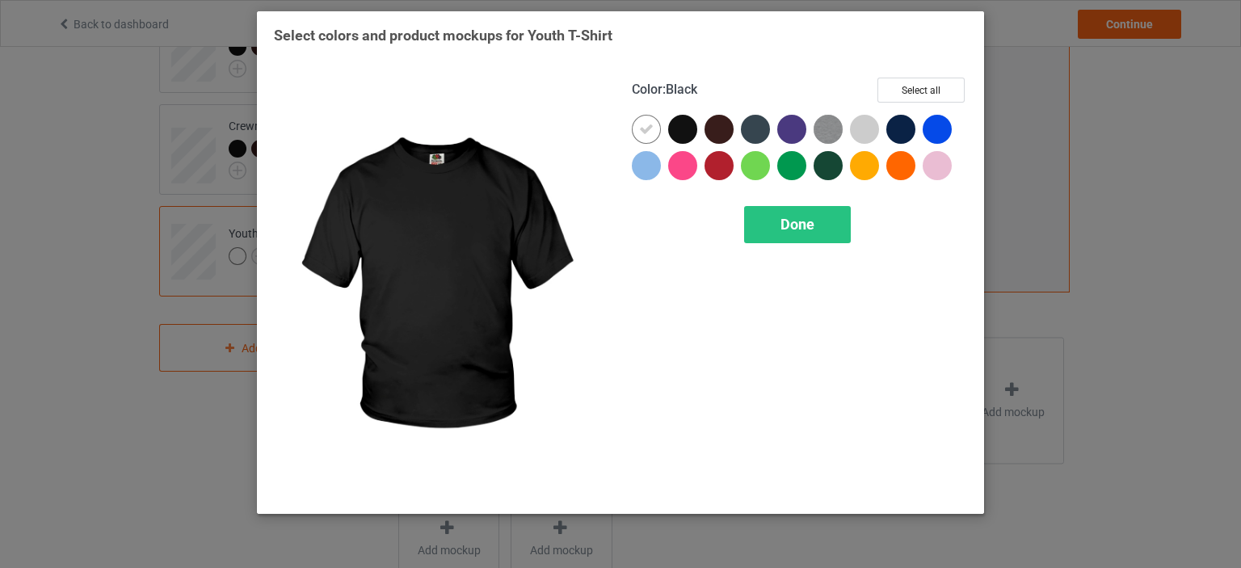
click at [697, 124] on div at bounding box center [682, 129] width 29 height 29
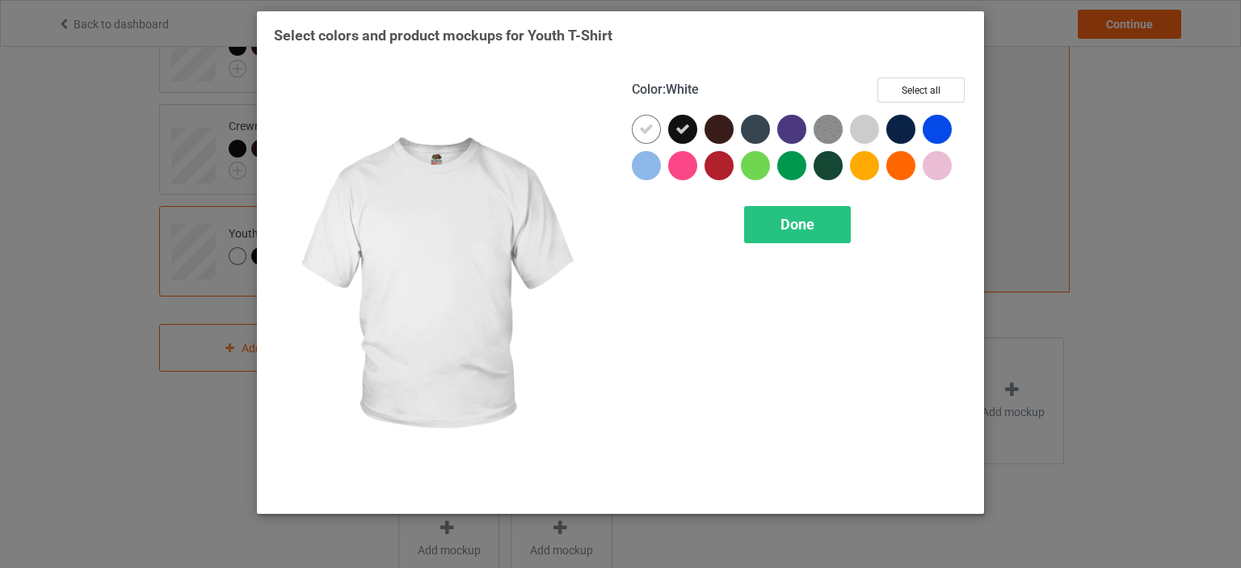
drag, startPoint x: 630, startPoint y: 127, endPoint x: 662, endPoint y: 133, distance: 32.8
click at [629, 128] on div "Color : White Select all Done" at bounding box center [800, 287] width 358 height 442
click at [650, 128] on icon at bounding box center [646, 129] width 15 height 15
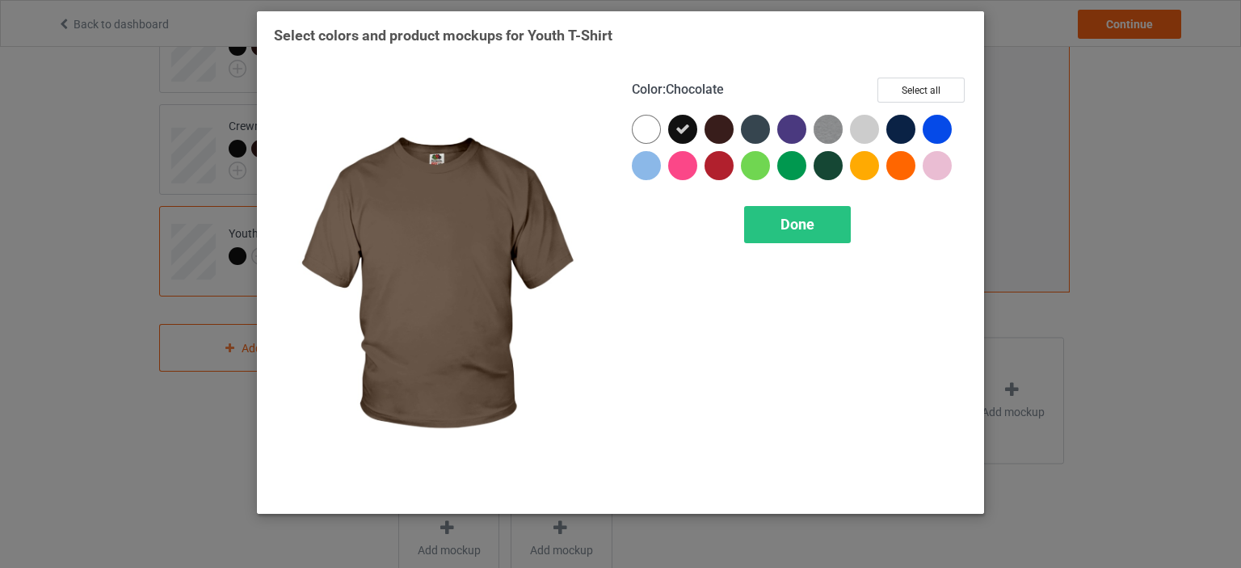
drag, startPoint x: 712, startPoint y: 127, endPoint x: 722, endPoint y: 127, distance: 9.7
click at [714, 127] on div at bounding box center [719, 129] width 29 height 29
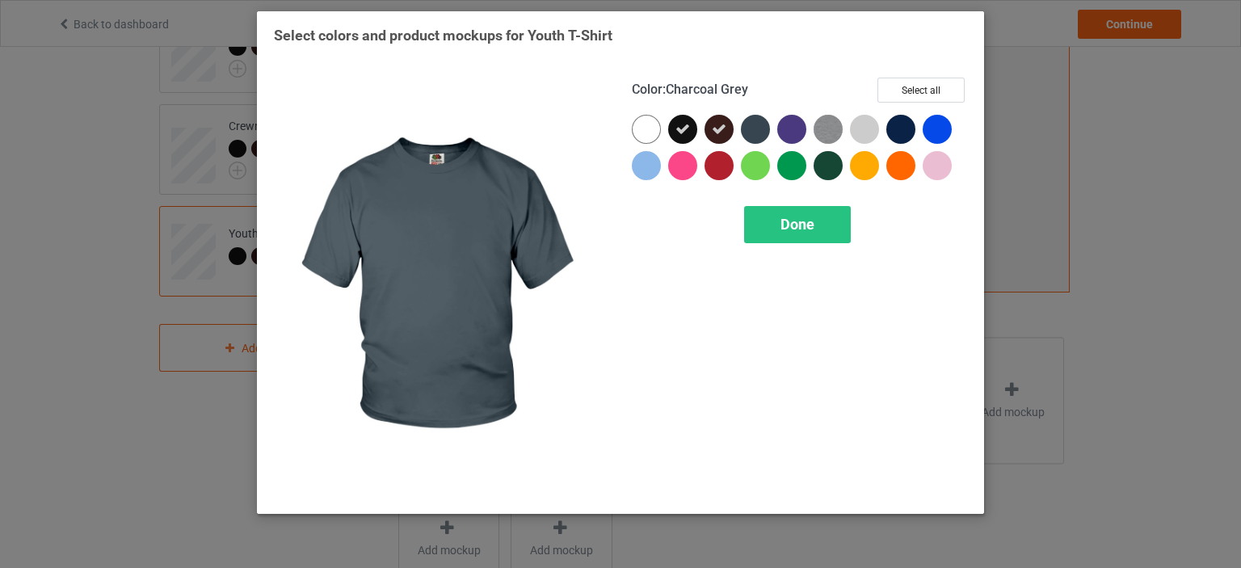
click at [760, 127] on div at bounding box center [755, 129] width 29 height 29
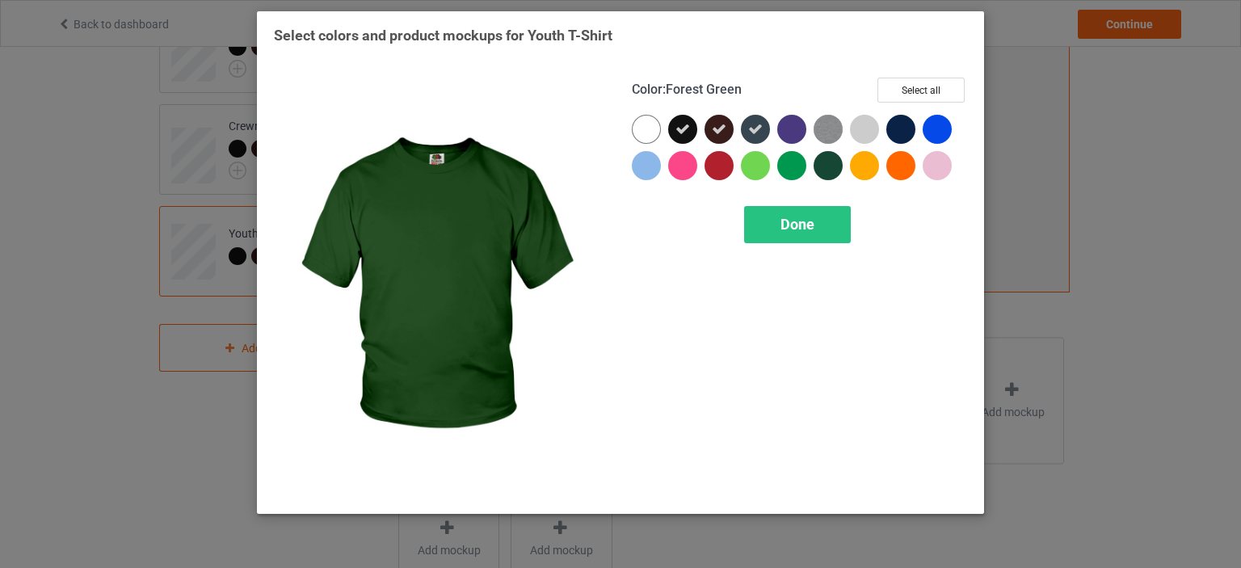
drag, startPoint x: 828, startPoint y: 164, endPoint x: 900, endPoint y: 132, distance: 78.1
click at [831, 162] on div at bounding box center [828, 165] width 29 height 29
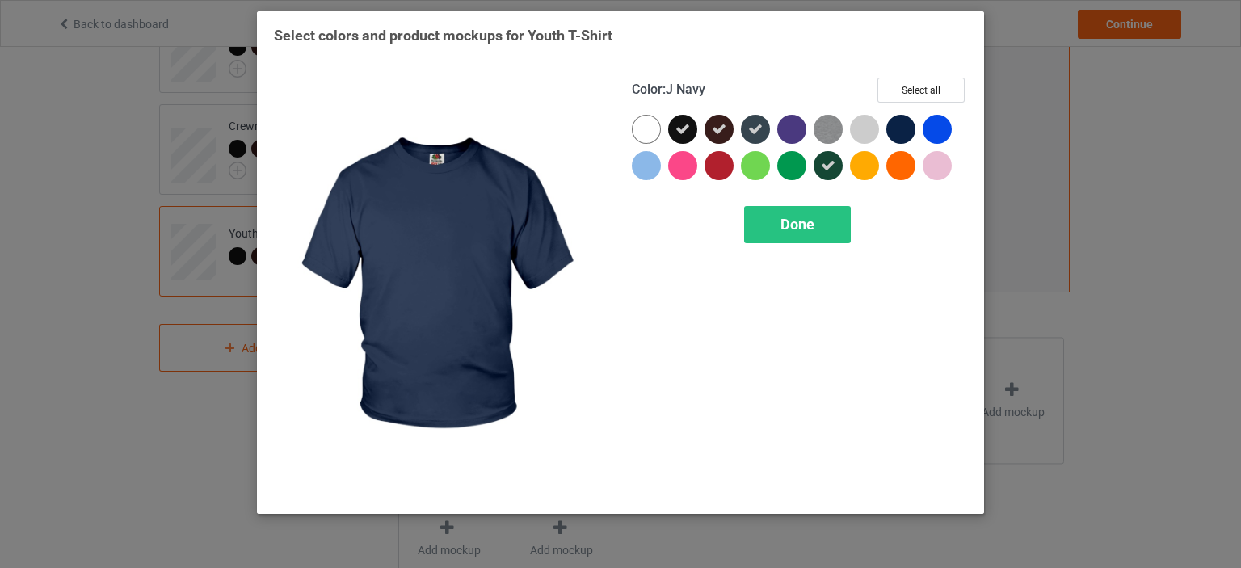
click at [901, 131] on div at bounding box center [901, 129] width 29 height 29
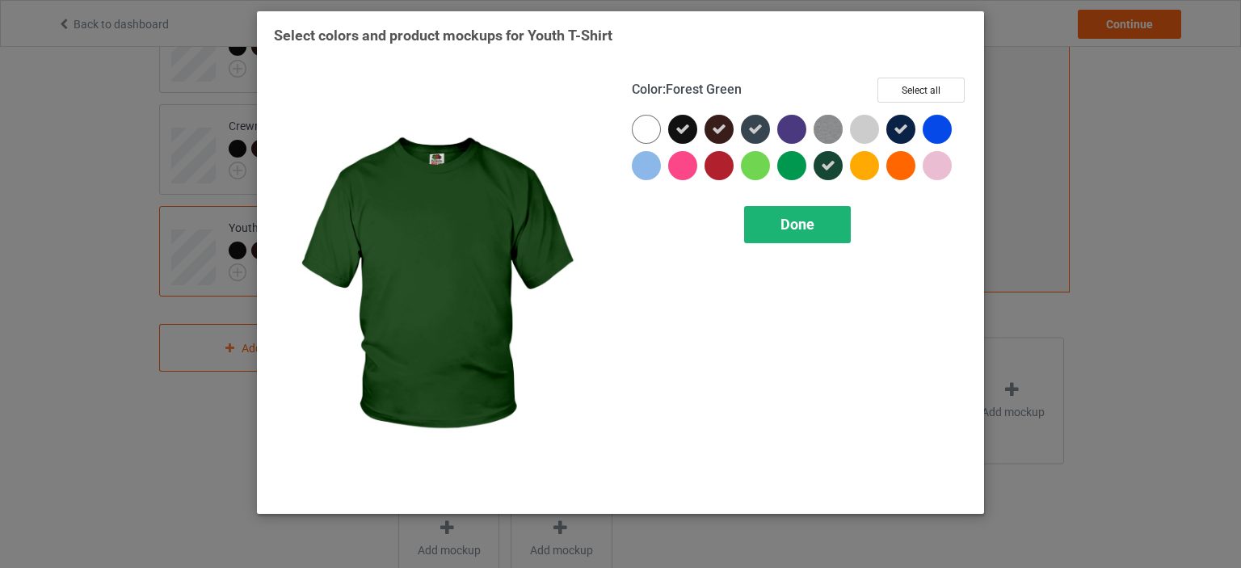
click at [819, 222] on div "Done" at bounding box center [797, 224] width 107 height 37
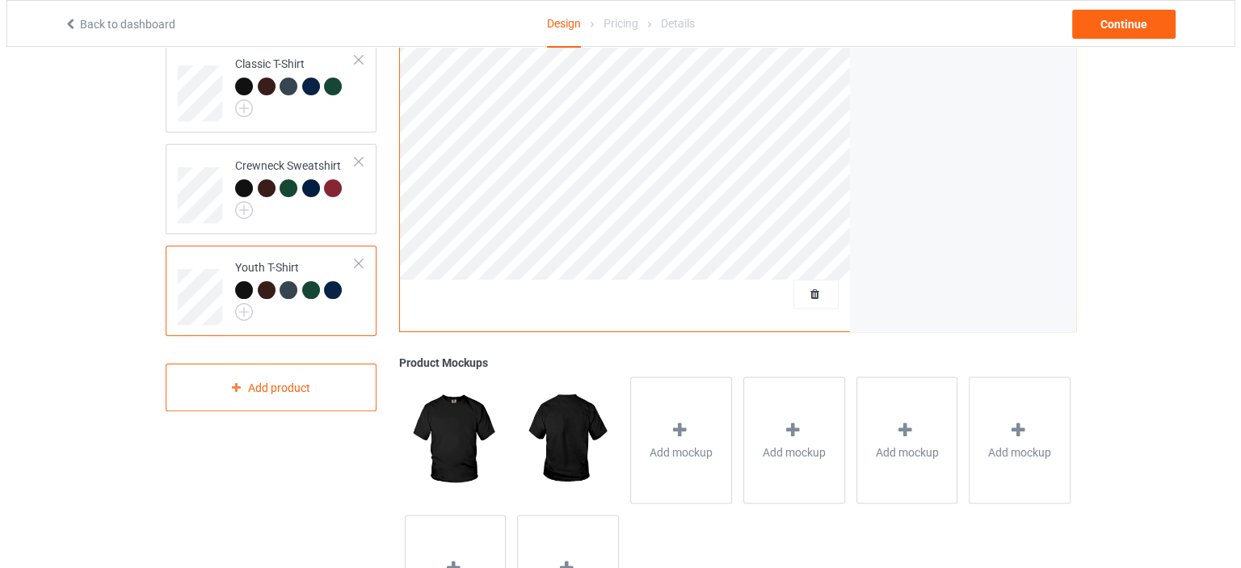
scroll to position [404, 0]
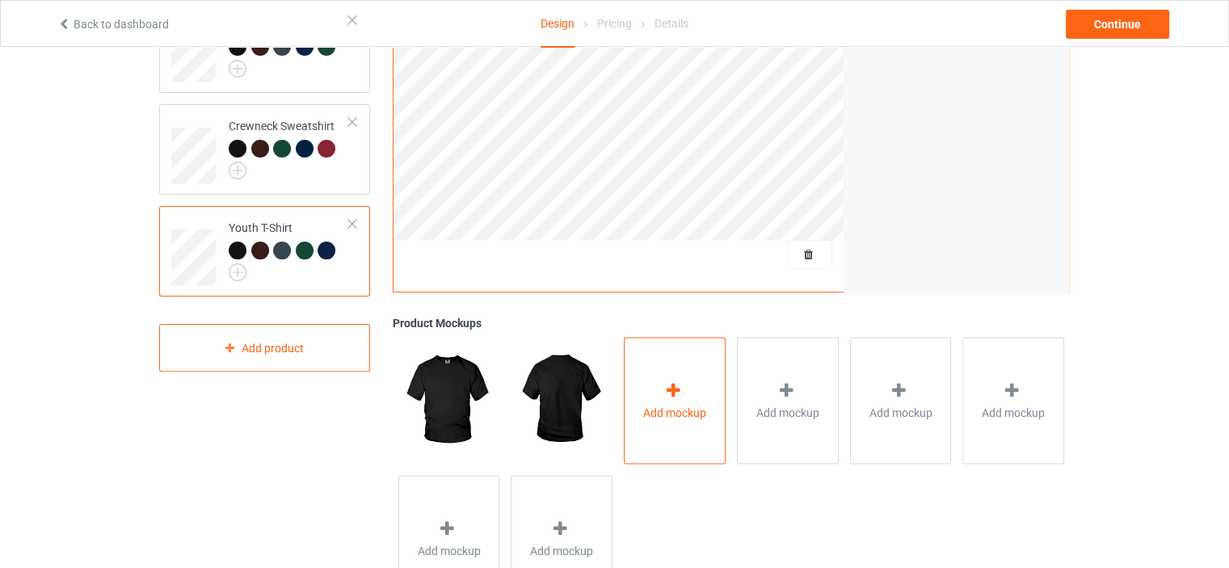
click at [656, 441] on div "Add mockup" at bounding box center [675, 400] width 102 height 127
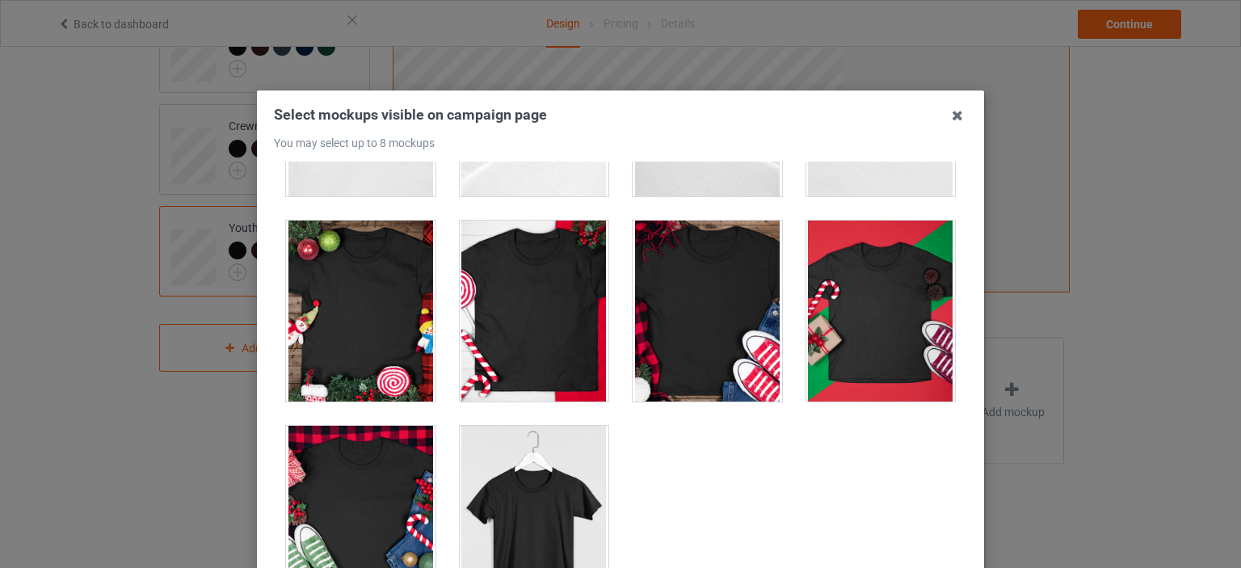
scroll to position [162, 0]
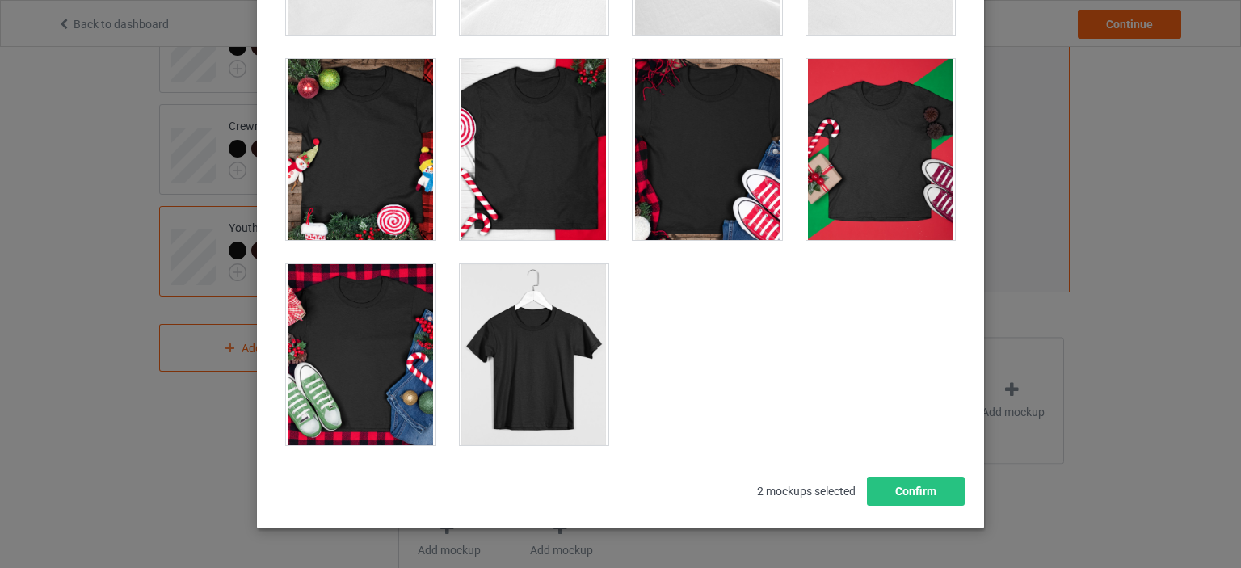
click at [553, 357] on div at bounding box center [535, 354] width 150 height 181
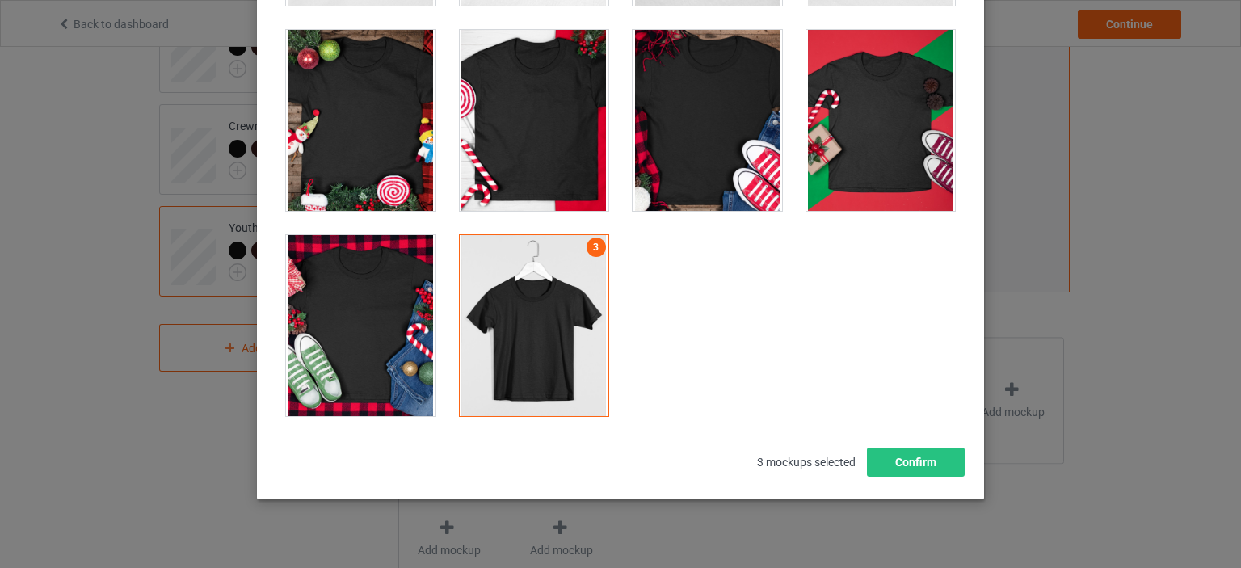
scroll to position [213, 0]
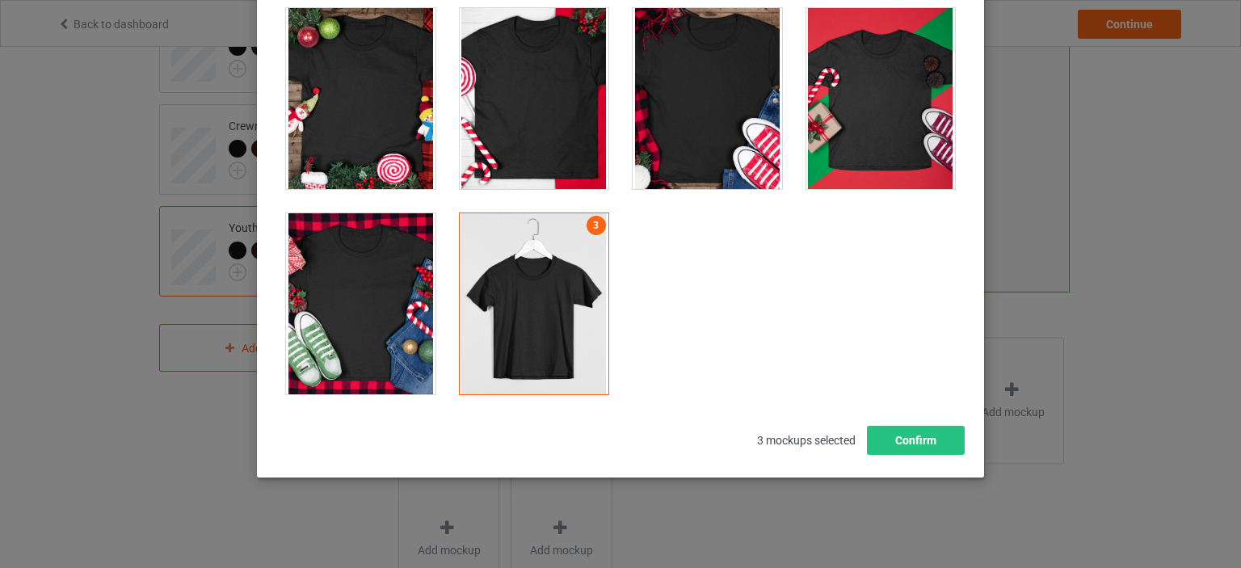
click at [689, 135] on div at bounding box center [708, 98] width 150 height 181
click at [849, 112] on div at bounding box center [882, 98] width 150 height 181
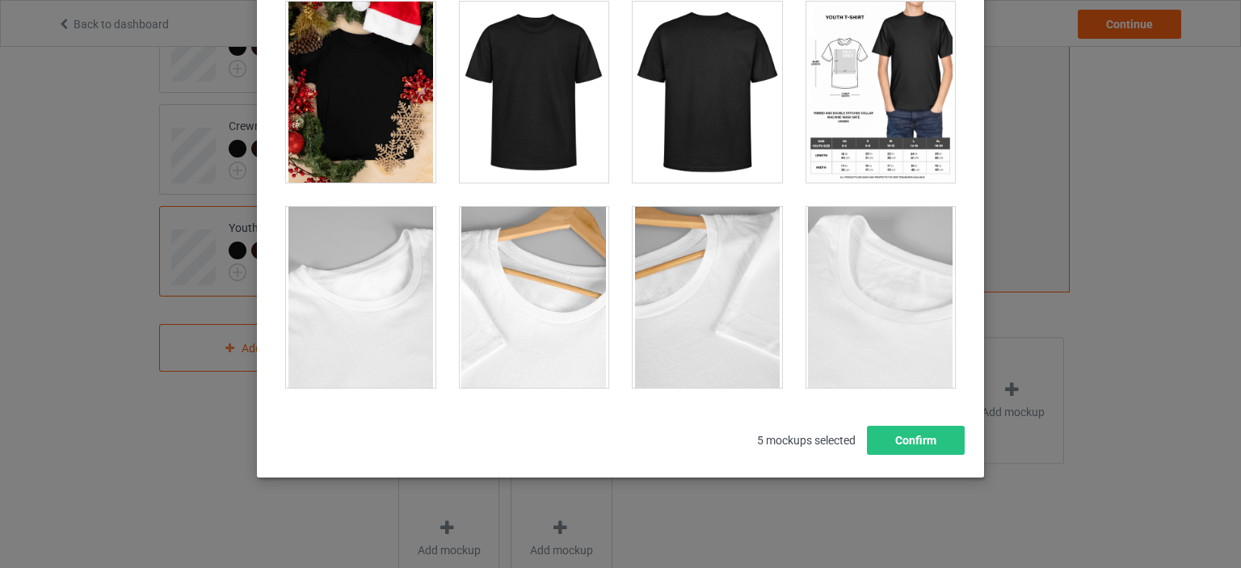
scroll to position [495, 0]
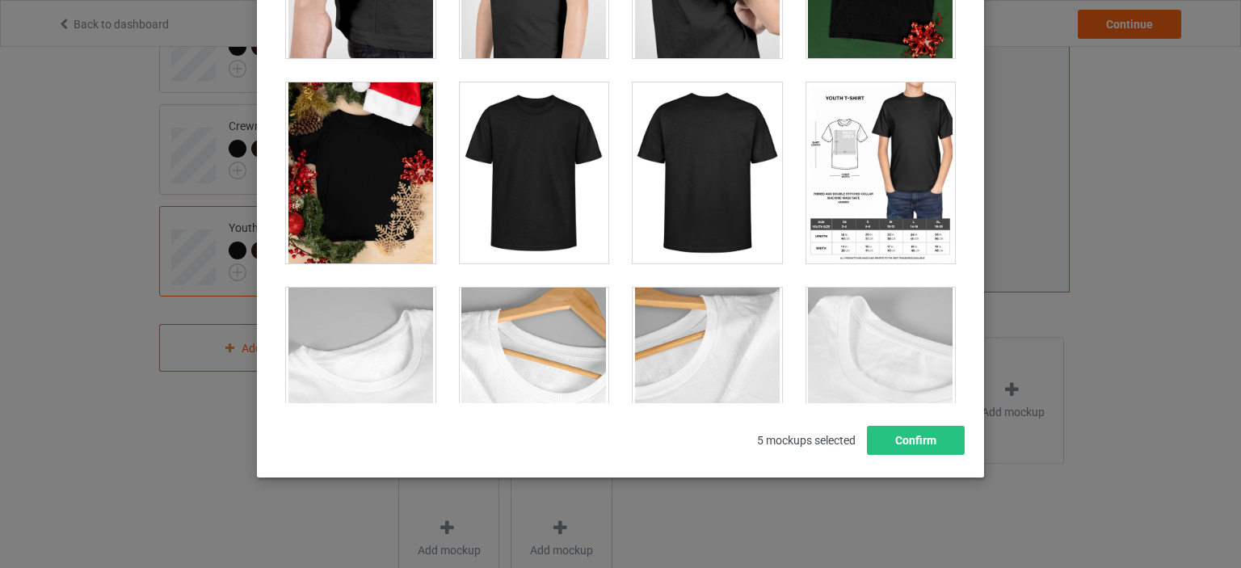
click at [540, 179] on div at bounding box center [535, 172] width 150 height 181
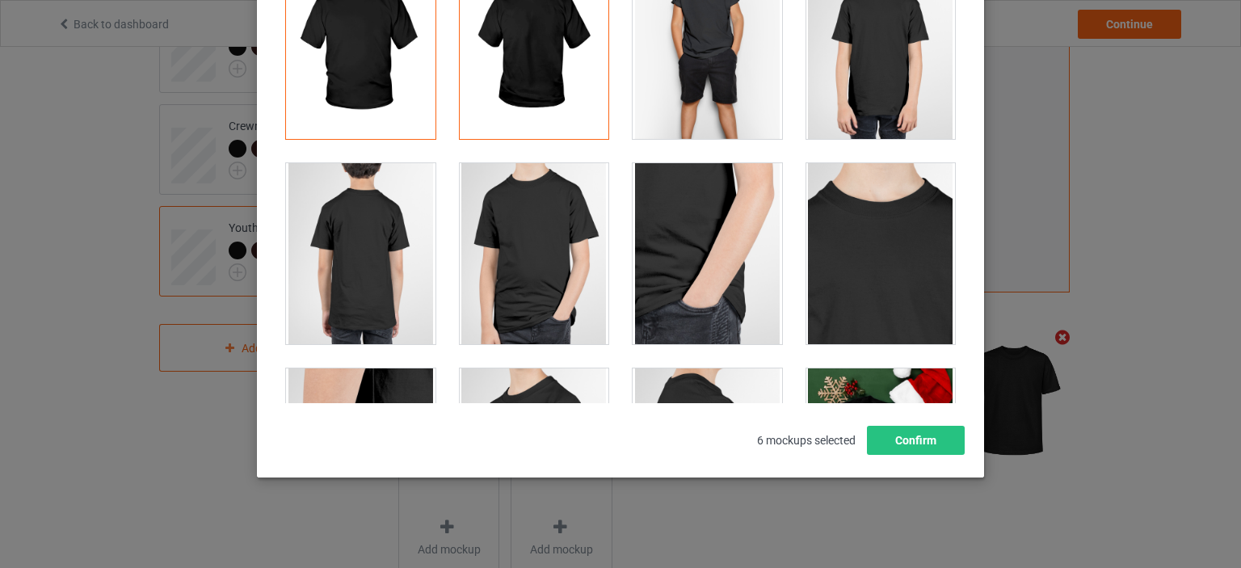
scroll to position [0, 0]
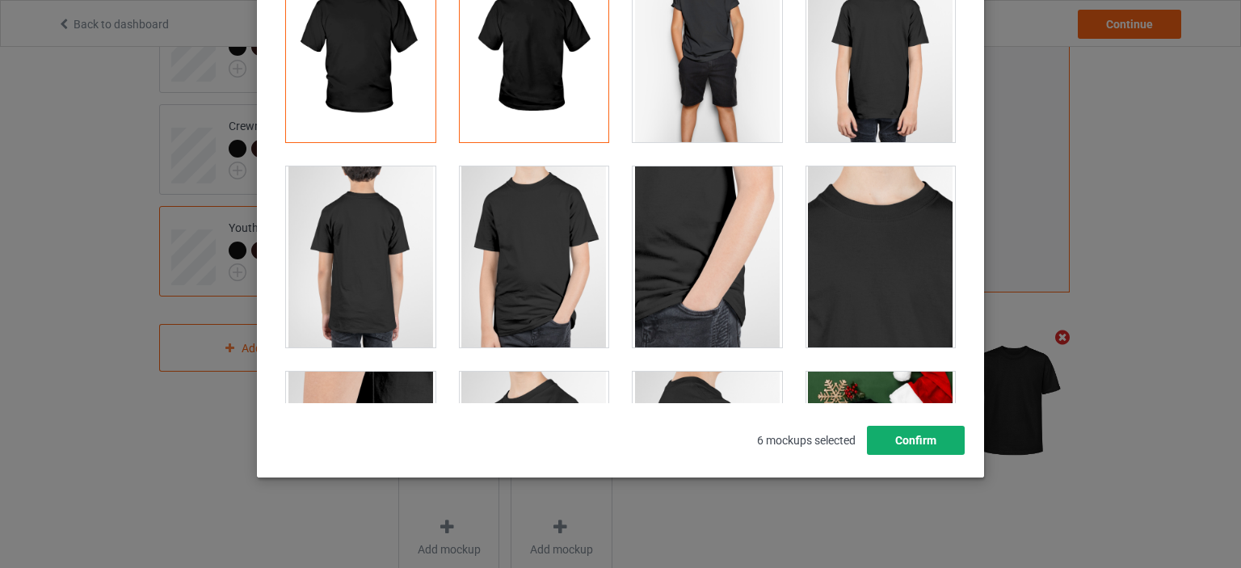
click at [907, 436] on button "Confirm" at bounding box center [916, 440] width 98 height 29
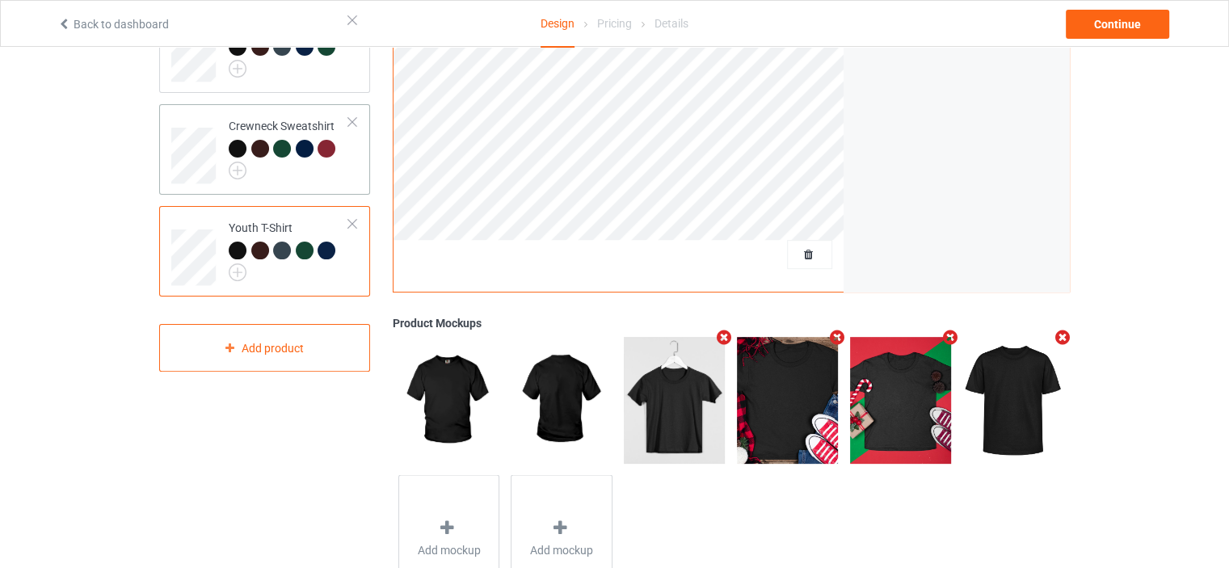
click at [345, 166] on td "Crewneck Sweatshirt" at bounding box center [289, 150] width 138 height 78
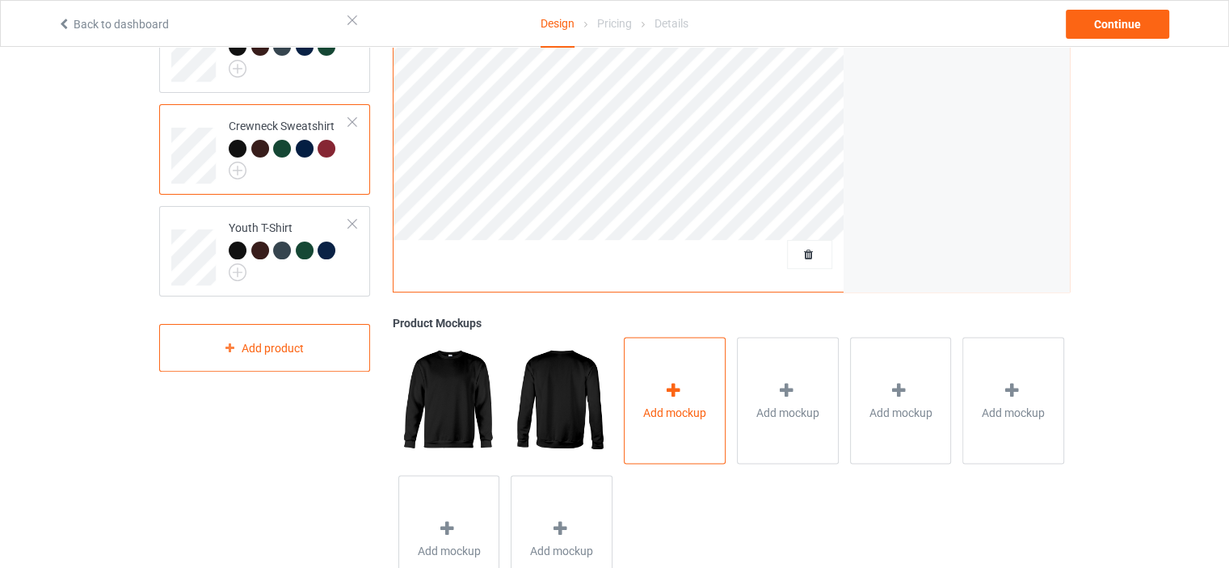
click at [685, 423] on div "Add mockup" at bounding box center [675, 400] width 102 height 127
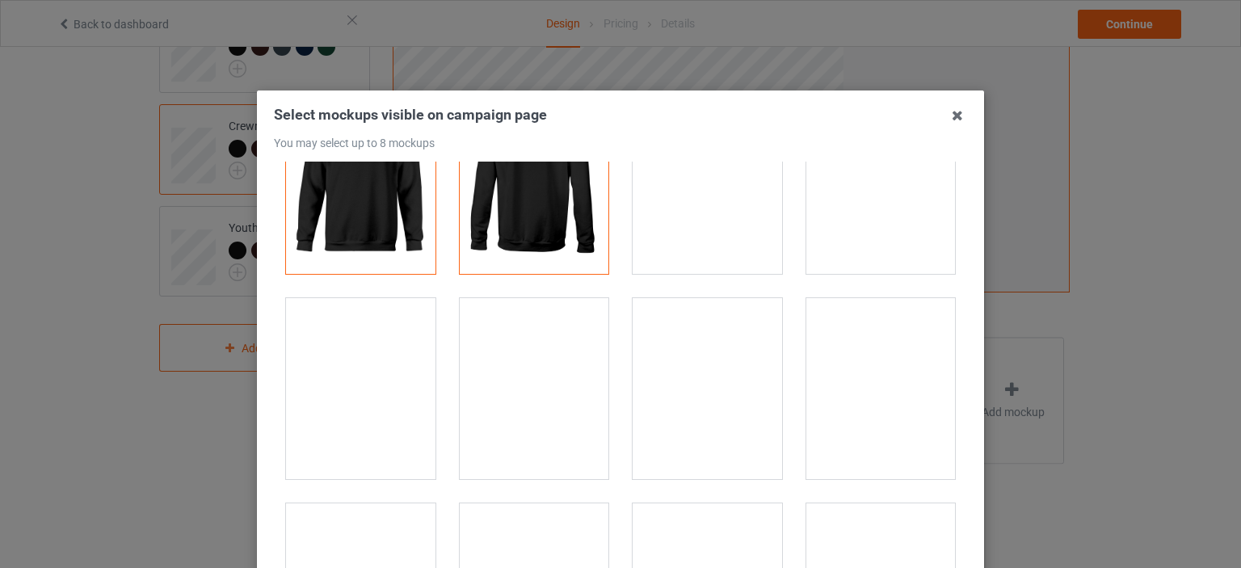
click at [572, 411] on div at bounding box center [535, 388] width 150 height 181
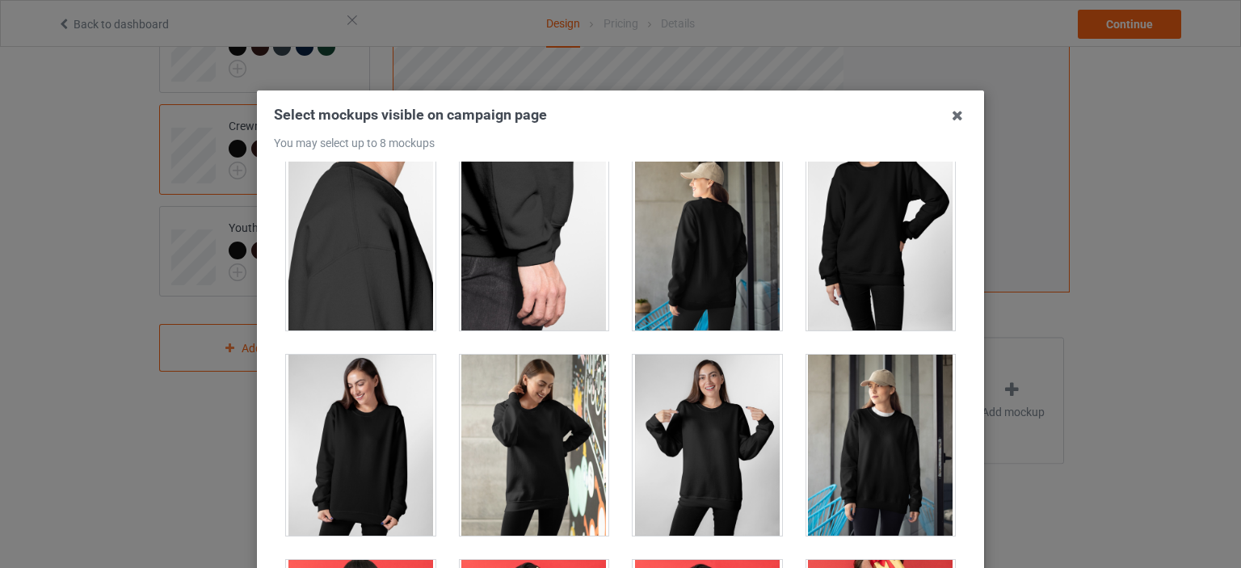
click at [672, 425] on div at bounding box center [708, 445] width 150 height 181
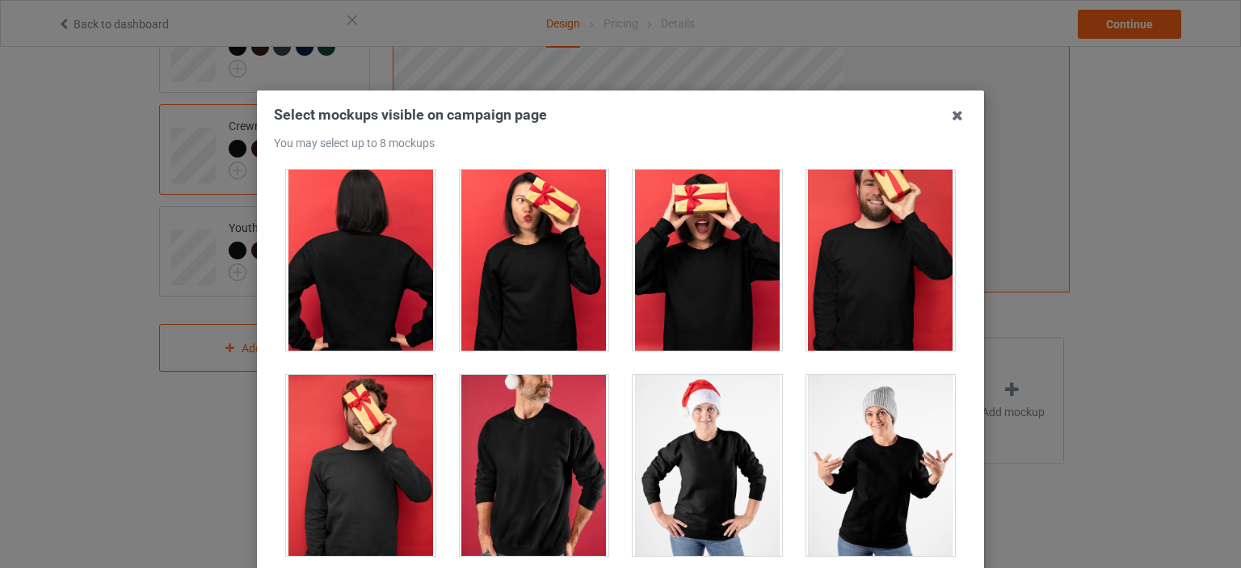
scroll to position [1536, 0]
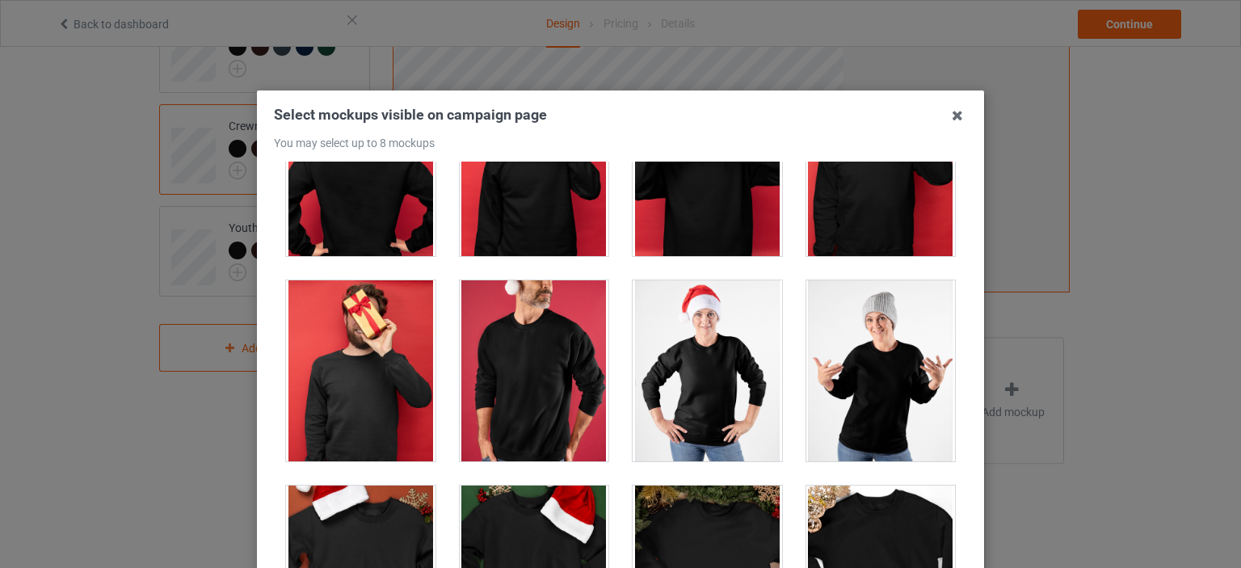
click at [857, 340] on div at bounding box center [882, 370] width 150 height 181
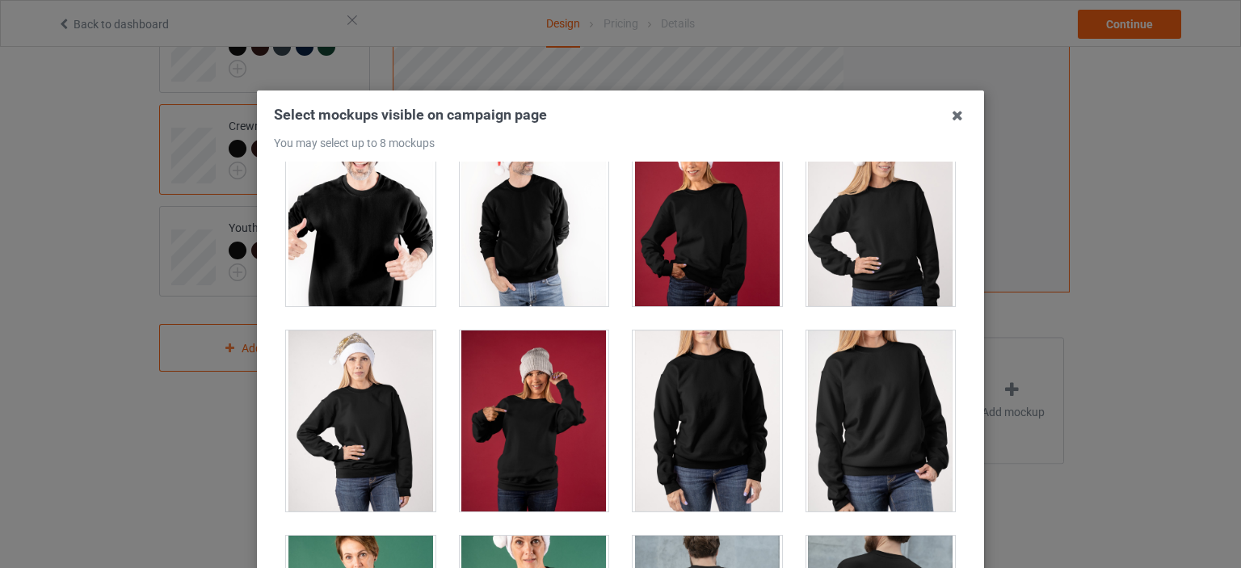
click at [735, 387] on div at bounding box center [708, 421] width 150 height 181
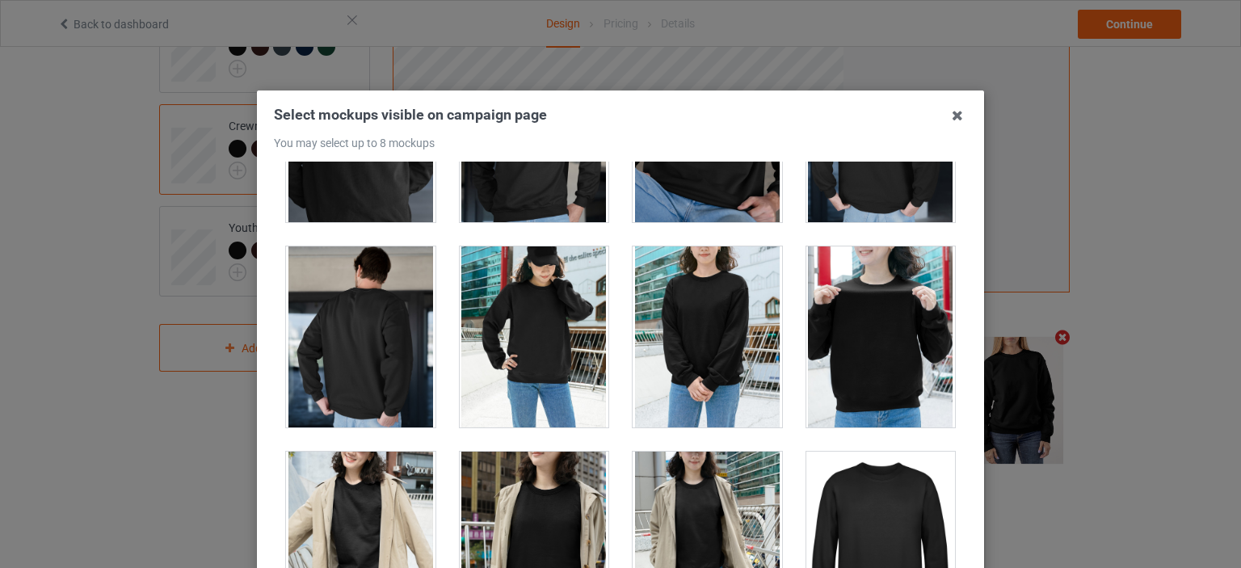
scroll to position [4122, 0]
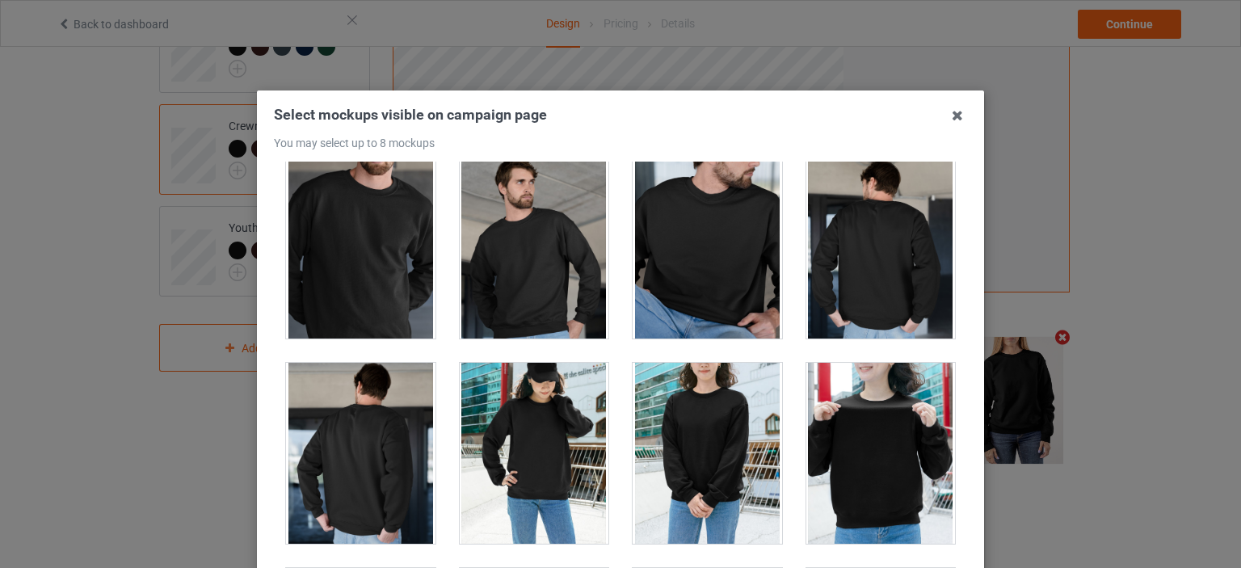
click at [858, 394] on div at bounding box center [882, 453] width 150 height 181
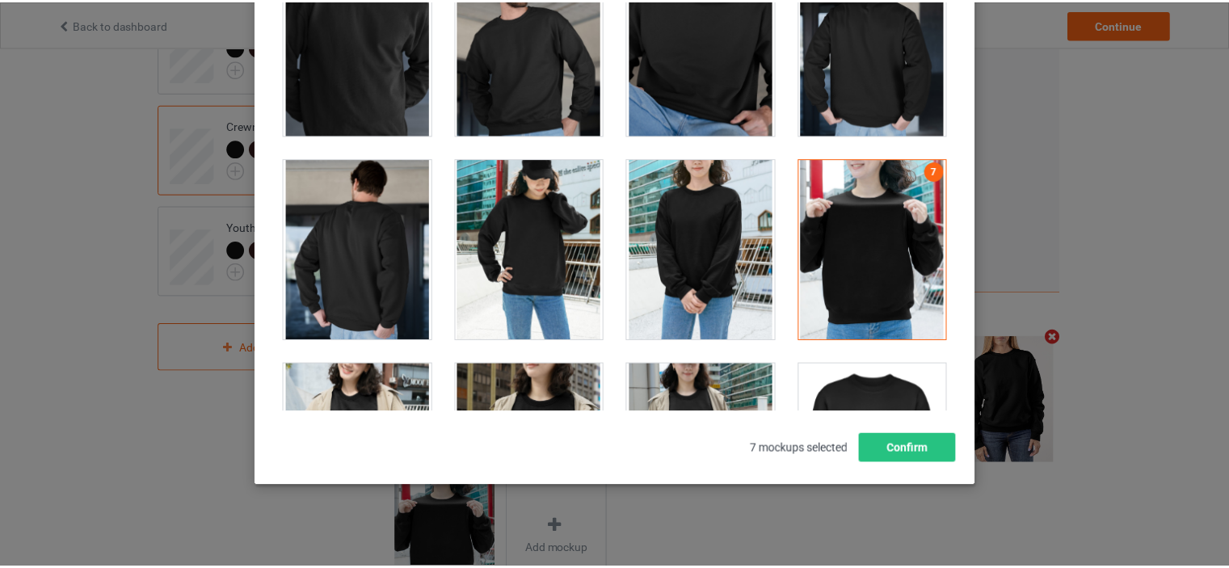
scroll to position [213, 0]
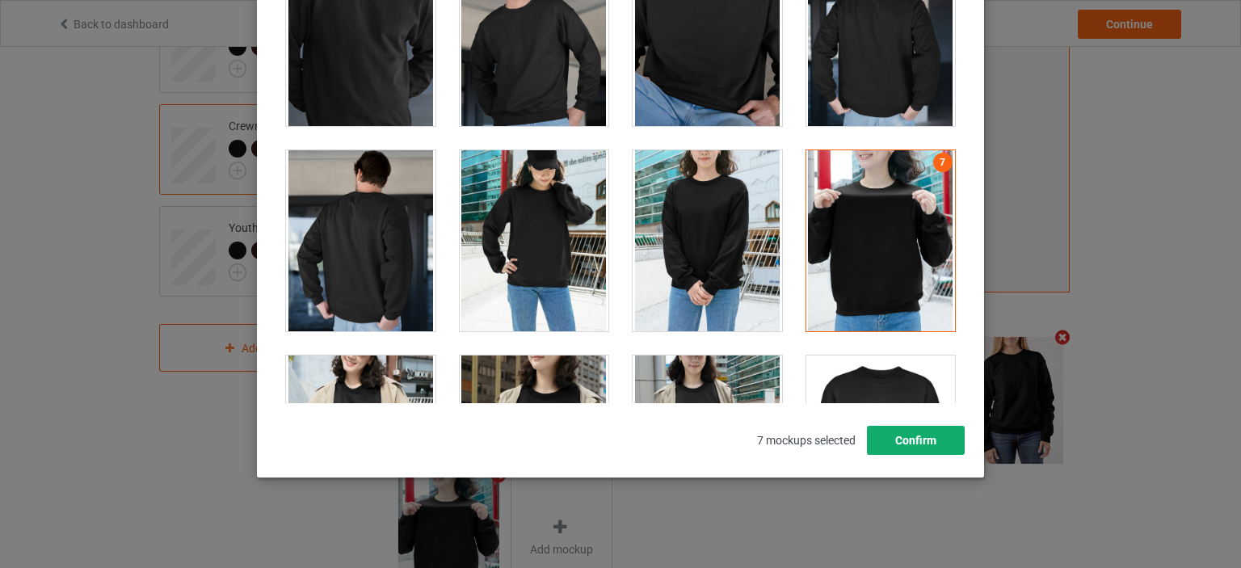
click at [929, 439] on button "Confirm" at bounding box center [916, 440] width 98 height 29
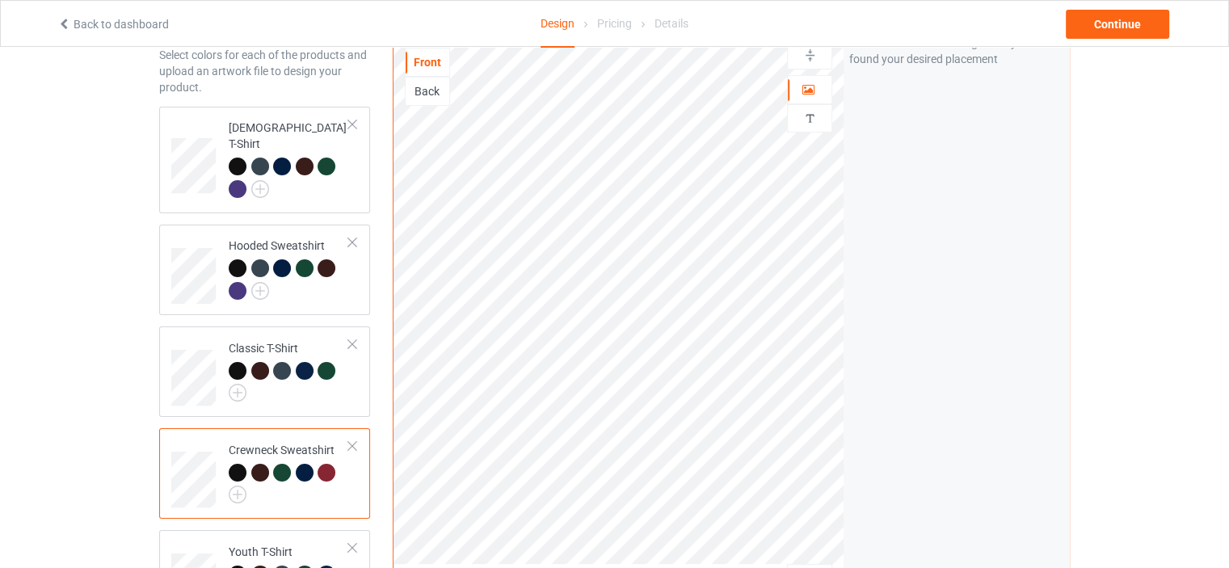
scroll to position [0, 0]
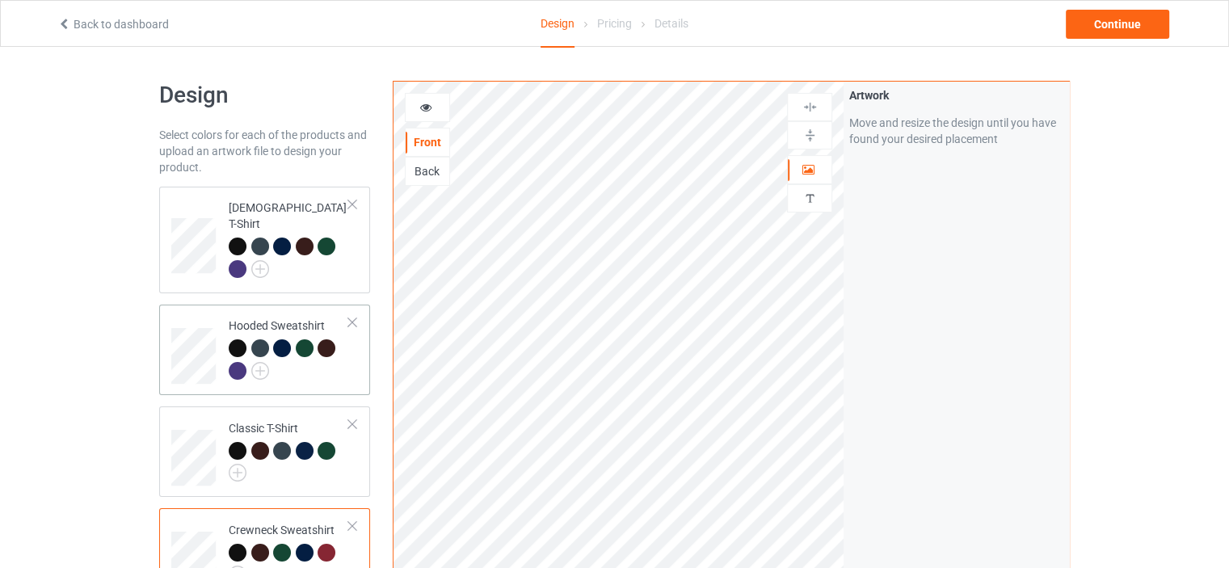
click at [352, 343] on td "Hooded Sweatshirt" at bounding box center [289, 350] width 138 height 78
click at [339, 442] on div at bounding box center [329, 453] width 23 height 23
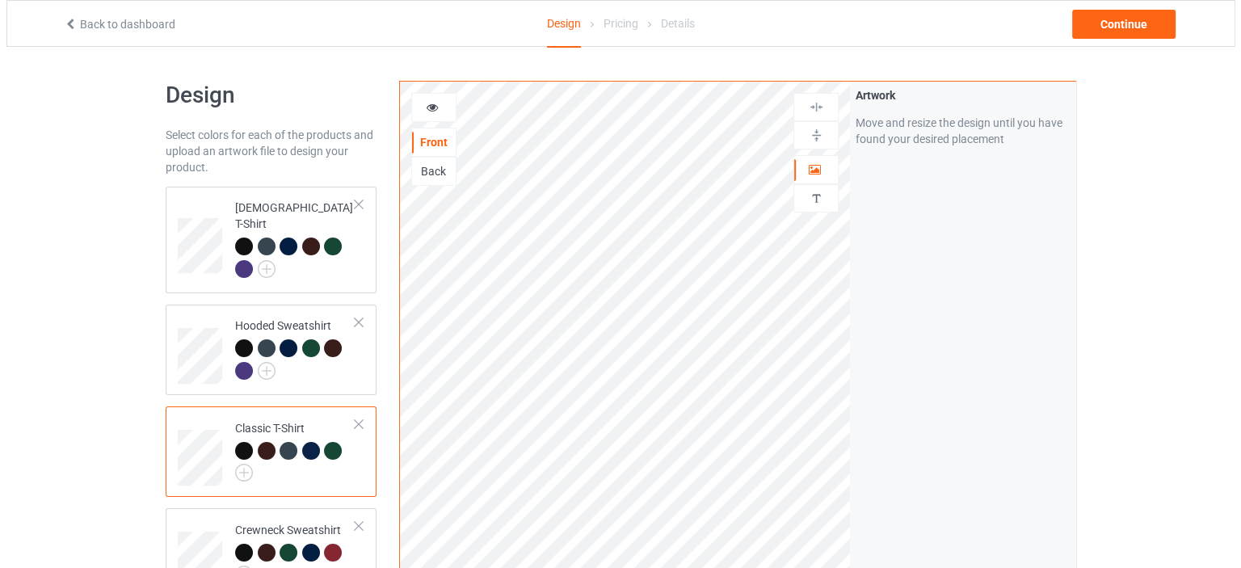
scroll to position [404, 0]
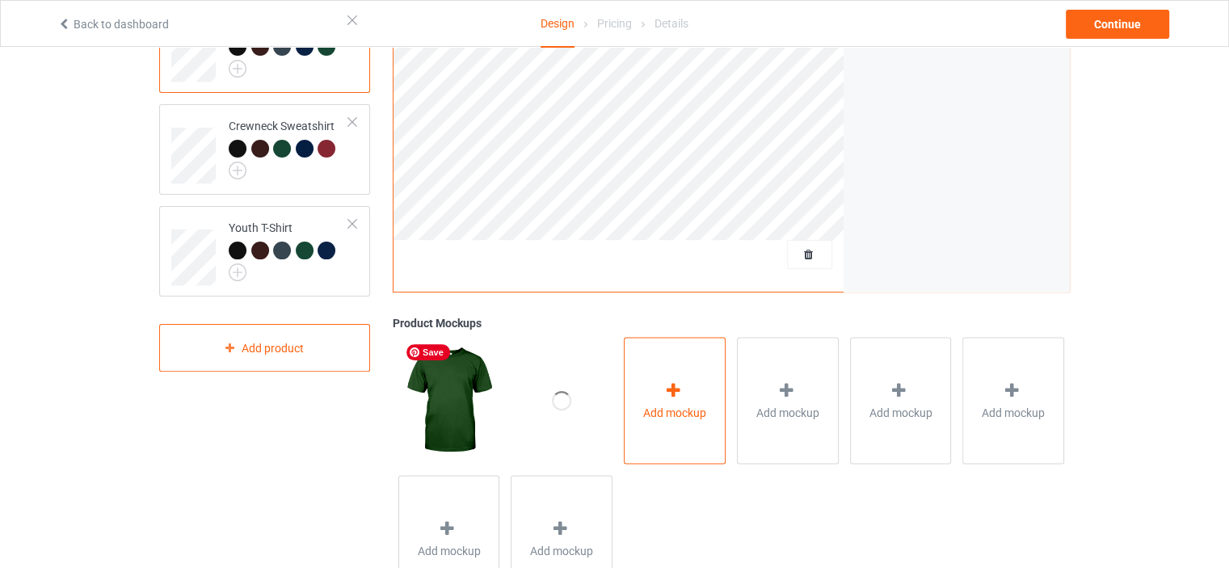
click at [704, 365] on div "Add mockup" at bounding box center [675, 400] width 102 height 127
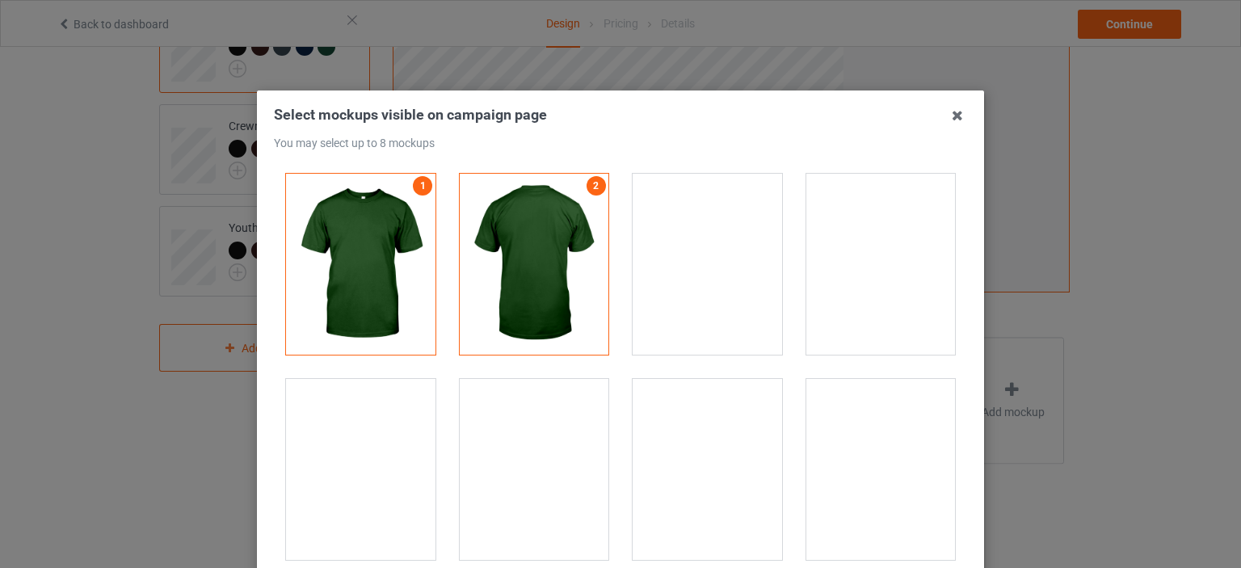
click at [711, 271] on div at bounding box center [708, 264] width 150 height 181
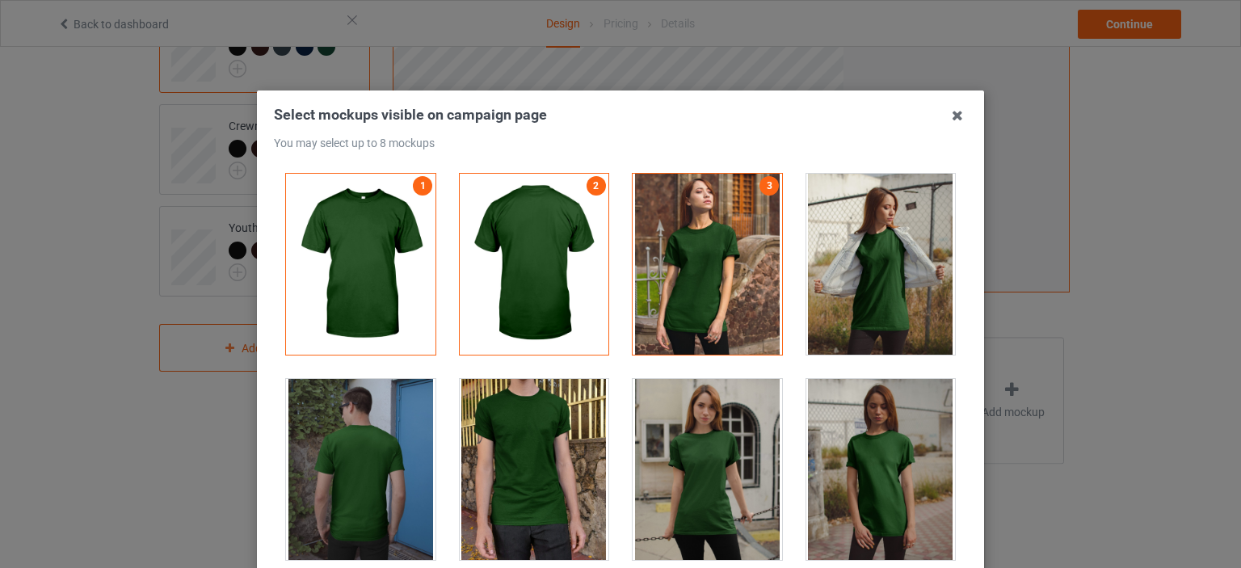
click at [842, 436] on div at bounding box center [882, 469] width 150 height 181
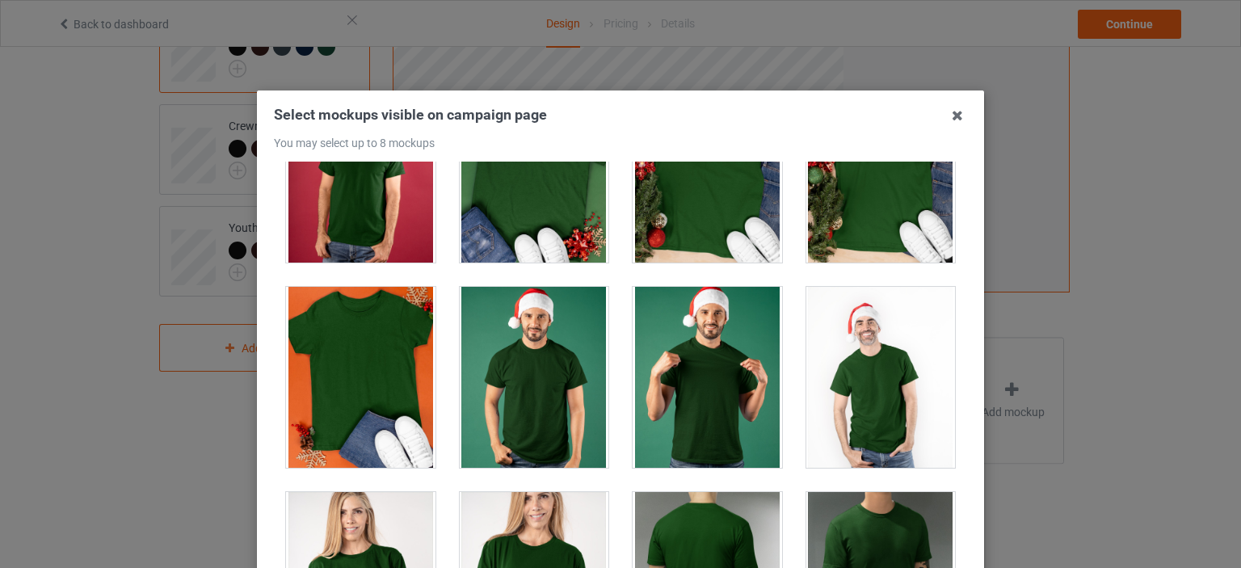
scroll to position [2344, 0]
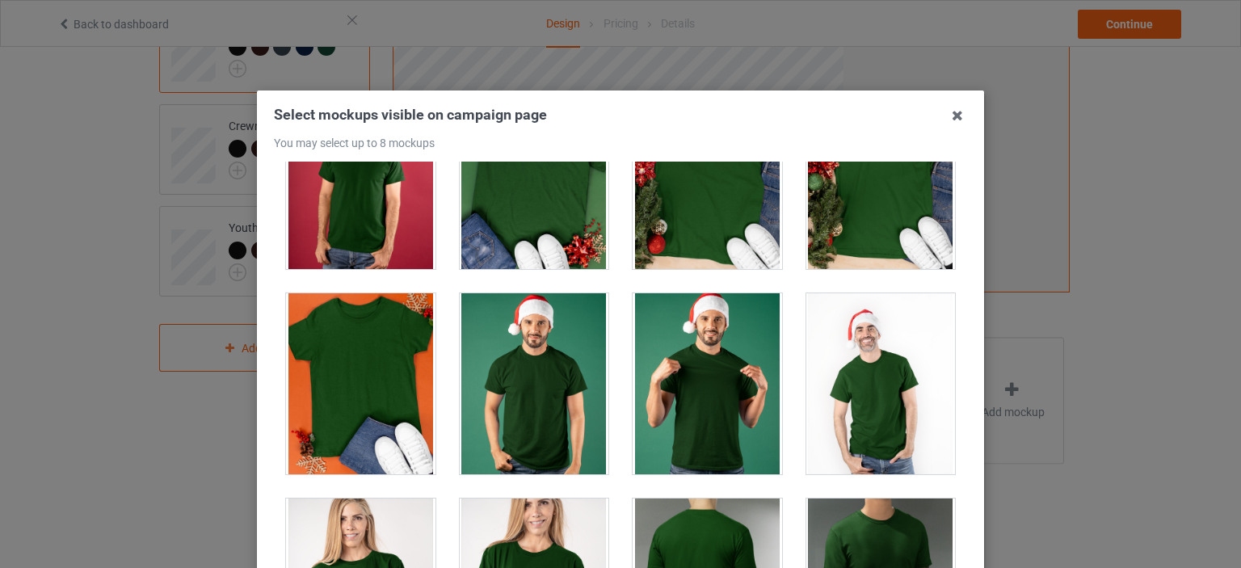
click at [652, 211] on div at bounding box center [708, 178] width 150 height 181
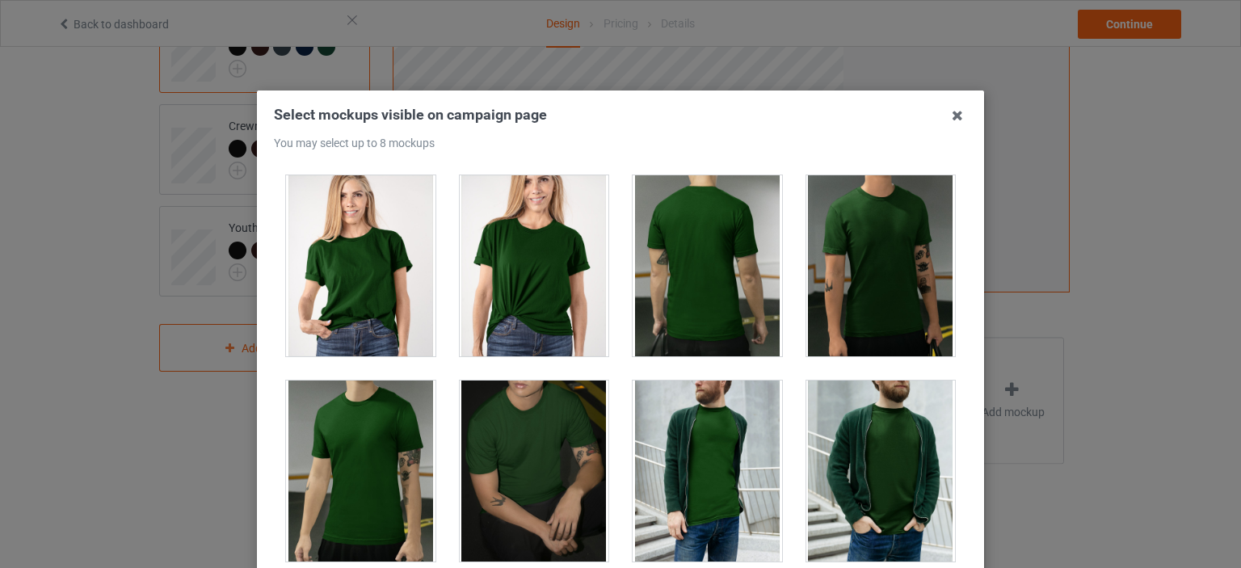
click at [532, 274] on div at bounding box center [535, 265] width 150 height 181
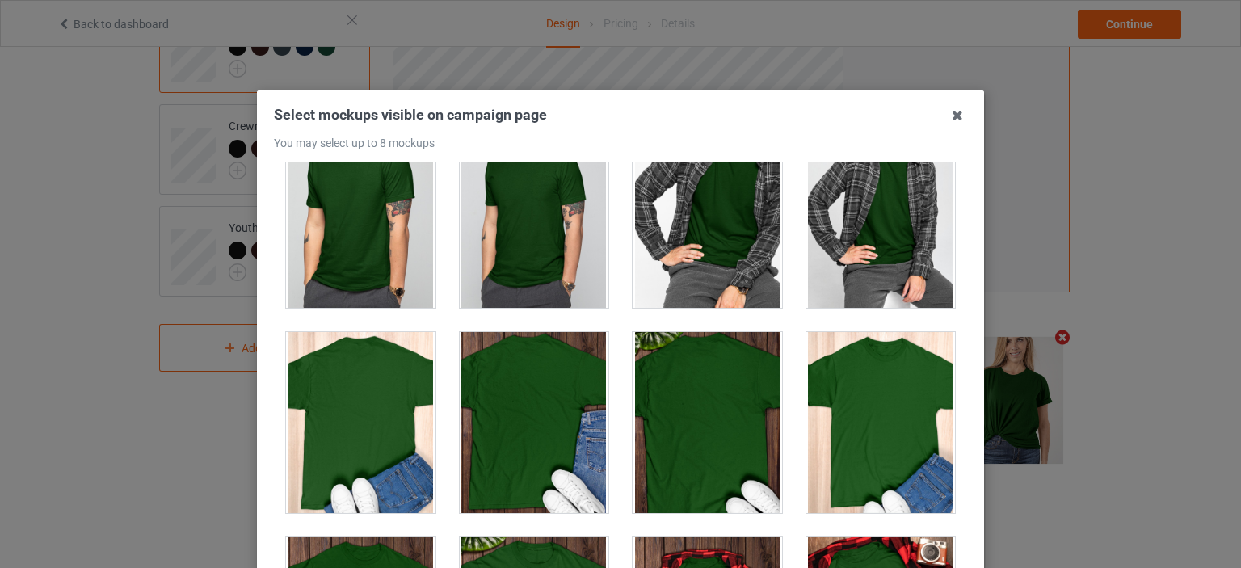
scroll to position [4526, 0]
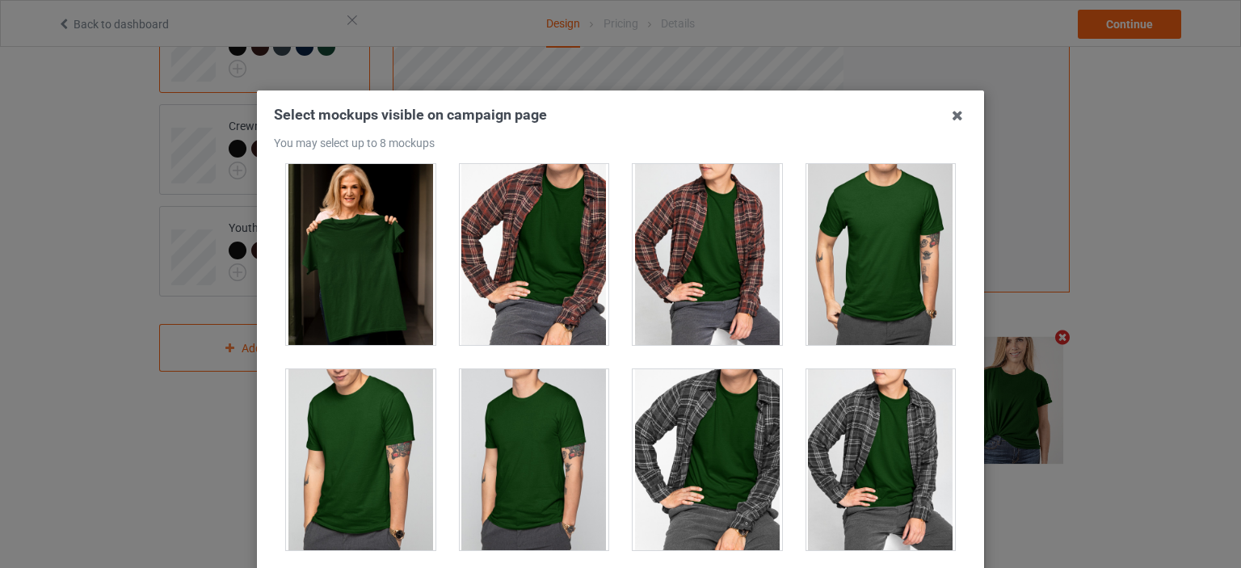
drag, startPoint x: 381, startPoint y: 263, endPoint x: 404, endPoint y: 263, distance: 22.6
click at [381, 262] on div at bounding box center [361, 254] width 150 height 181
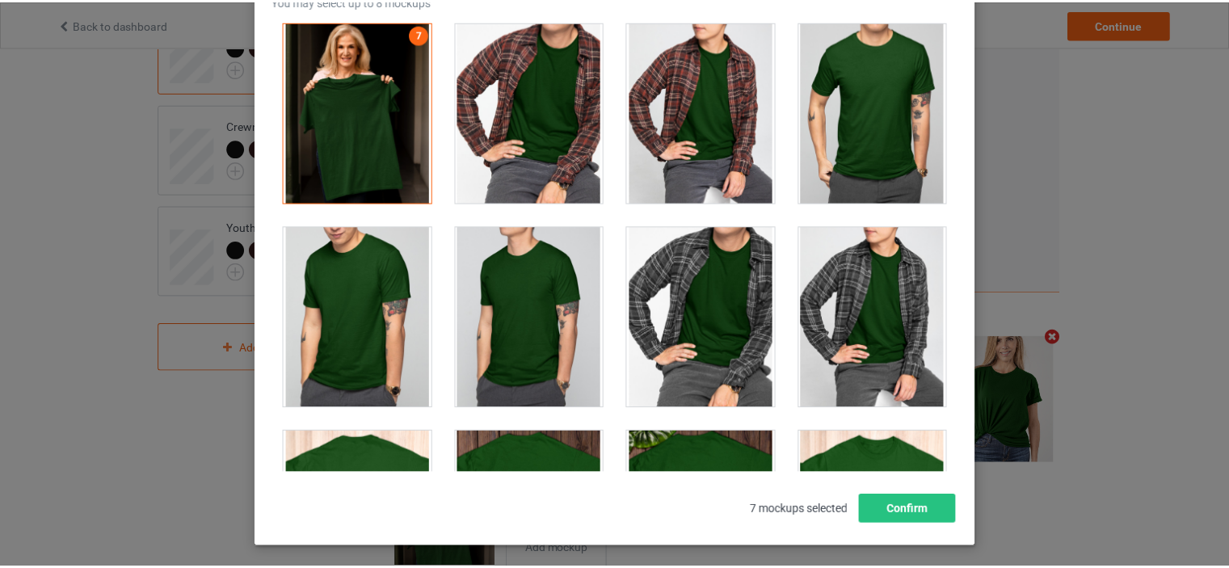
scroll to position [213, 0]
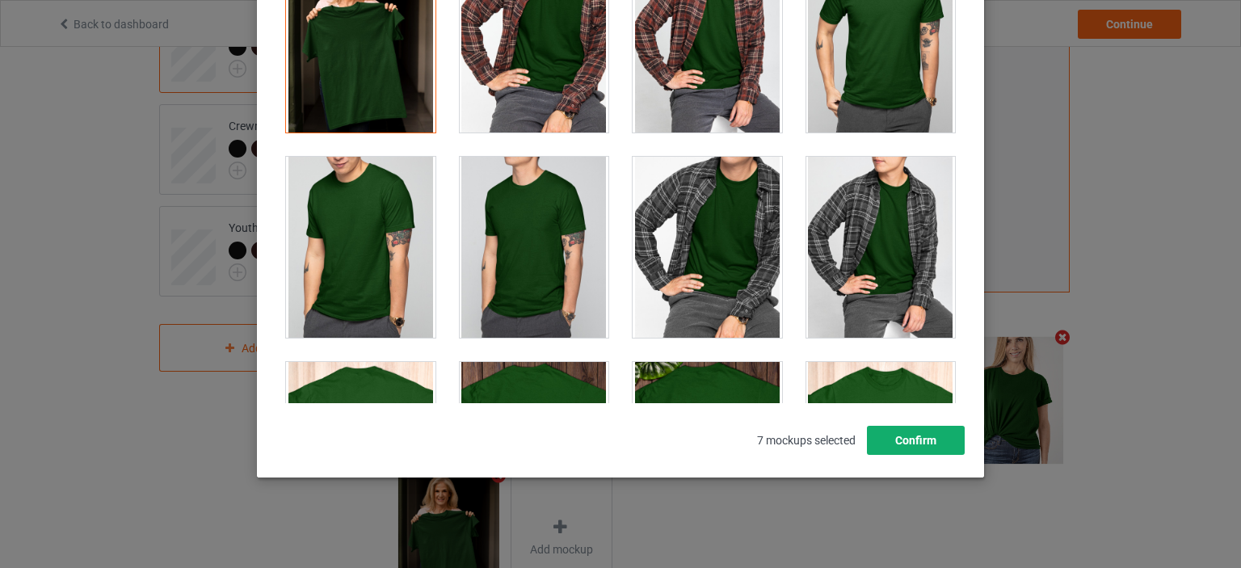
click at [905, 445] on button "Confirm" at bounding box center [916, 440] width 98 height 29
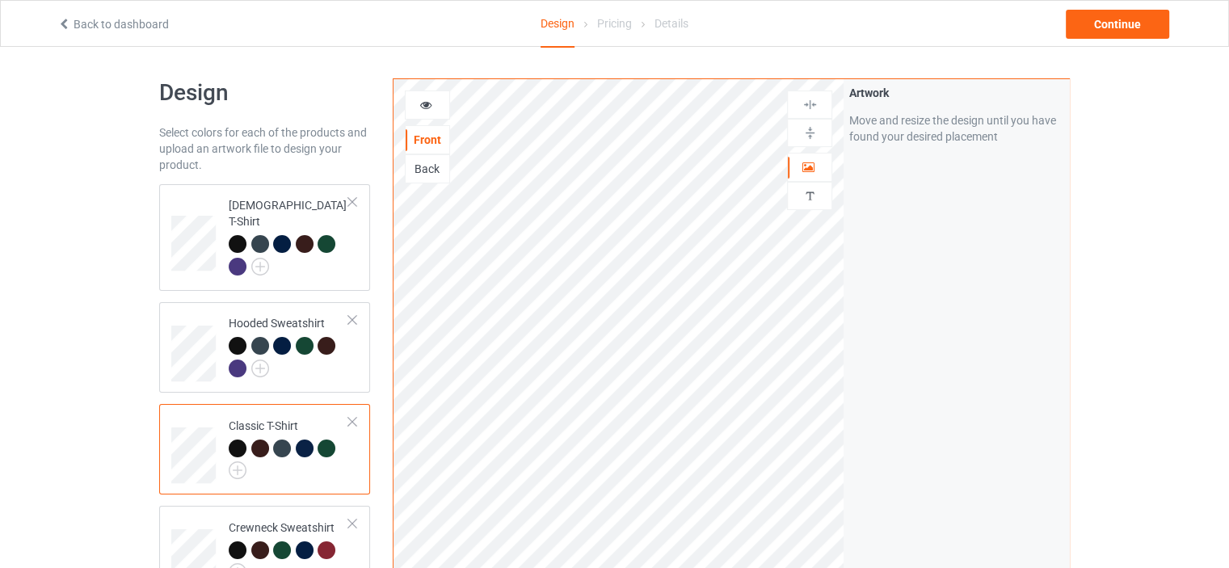
scroll to position [0, 0]
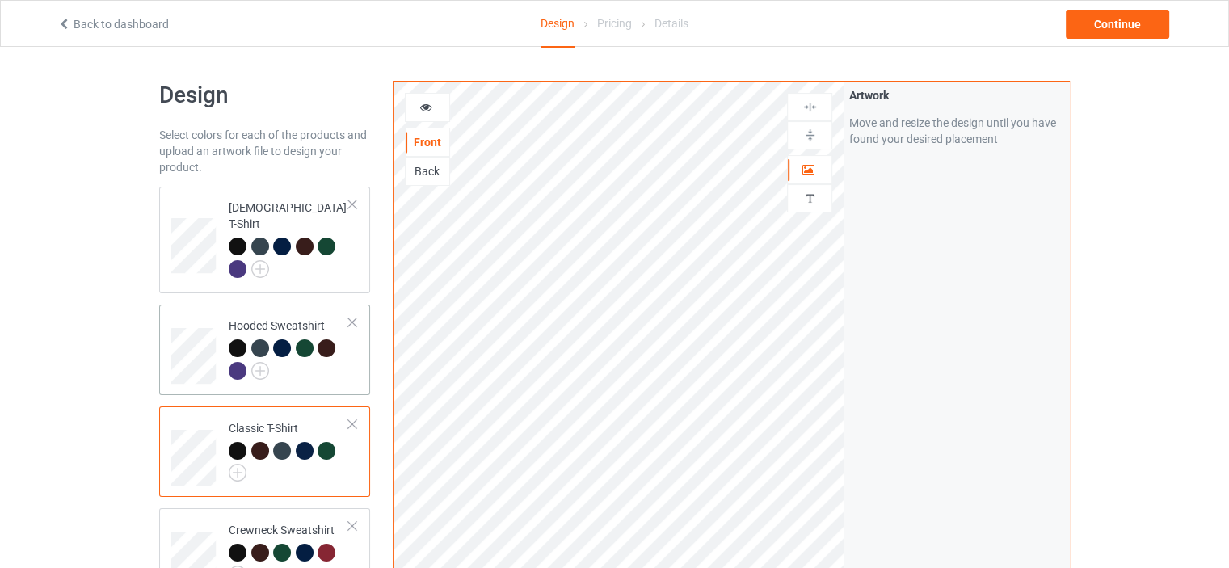
click at [359, 355] on div "Hooded Sweatshirt" at bounding box center [264, 350] width 211 height 91
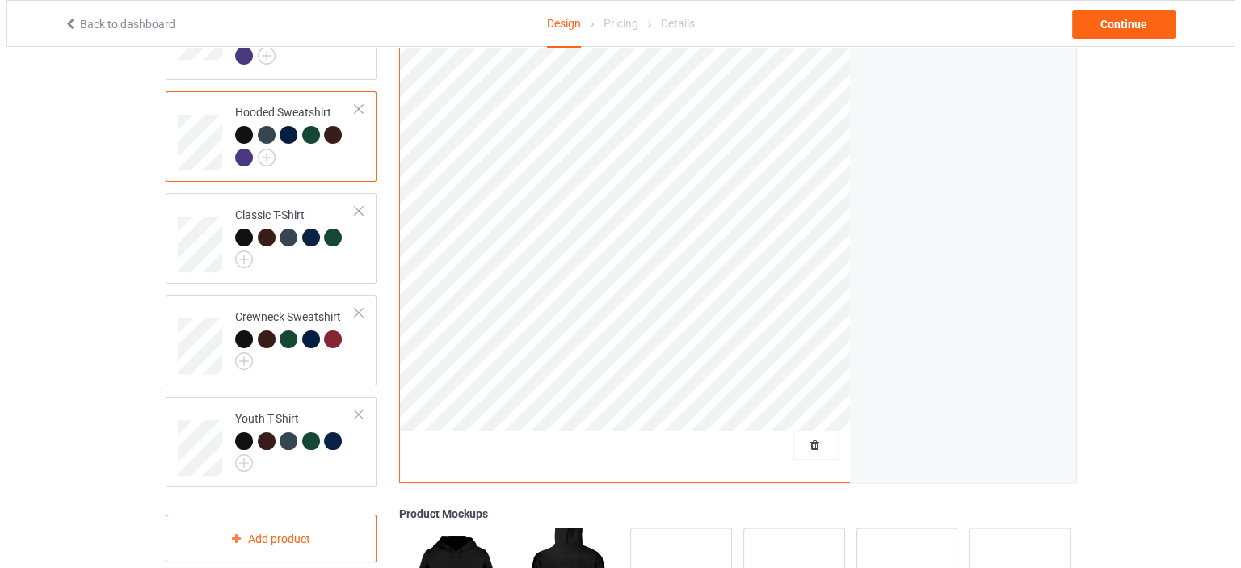
scroll to position [404, 0]
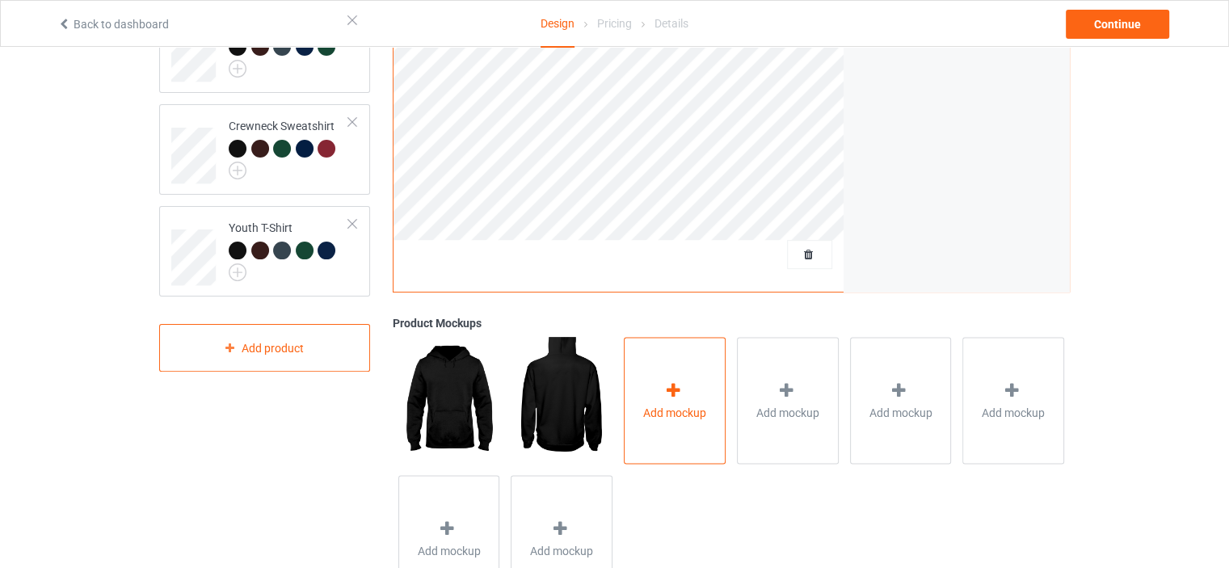
click at [697, 401] on div "Add mockup" at bounding box center [675, 400] width 102 height 127
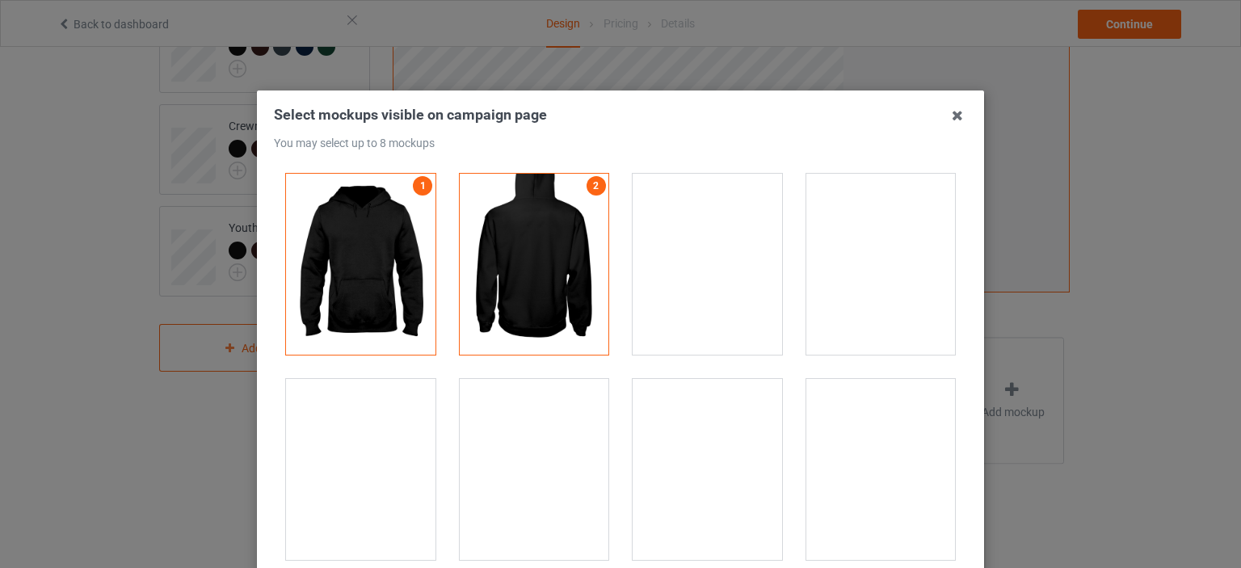
click at [505, 451] on div at bounding box center [535, 469] width 150 height 181
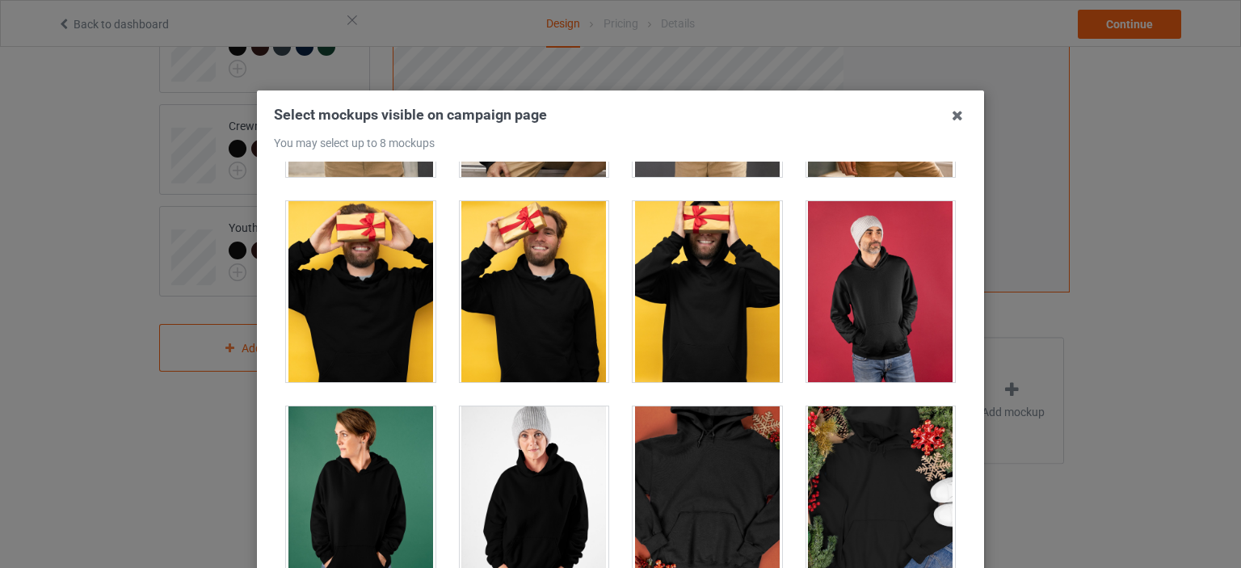
scroll to position [3233, 0]
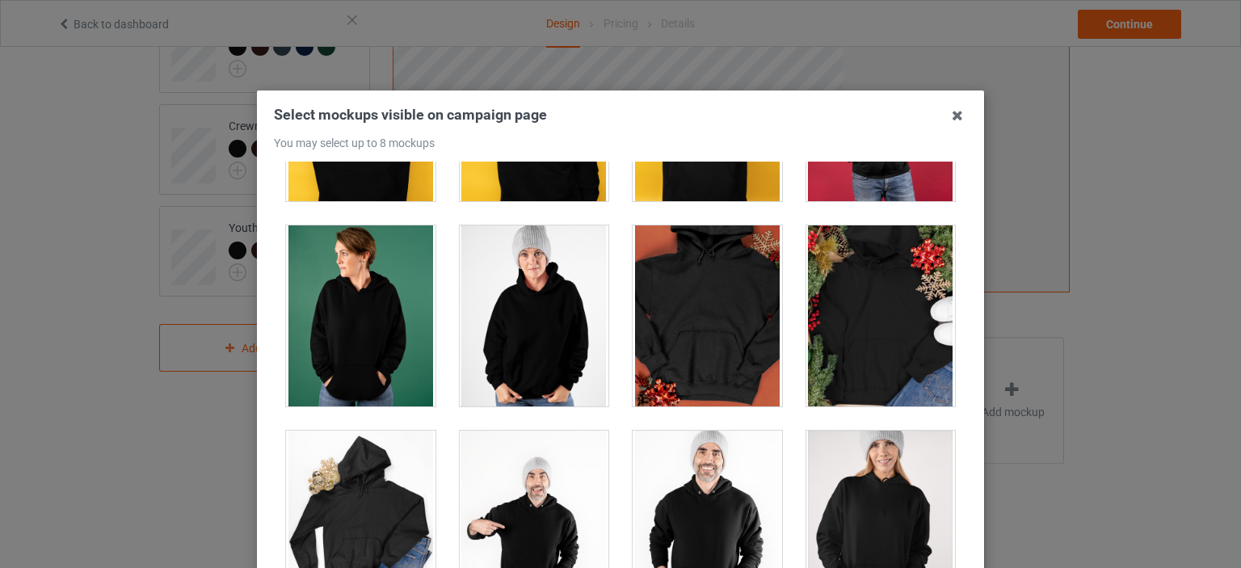
click at [731, 329] on div at bounding box center [708, 315] width 150 height 181
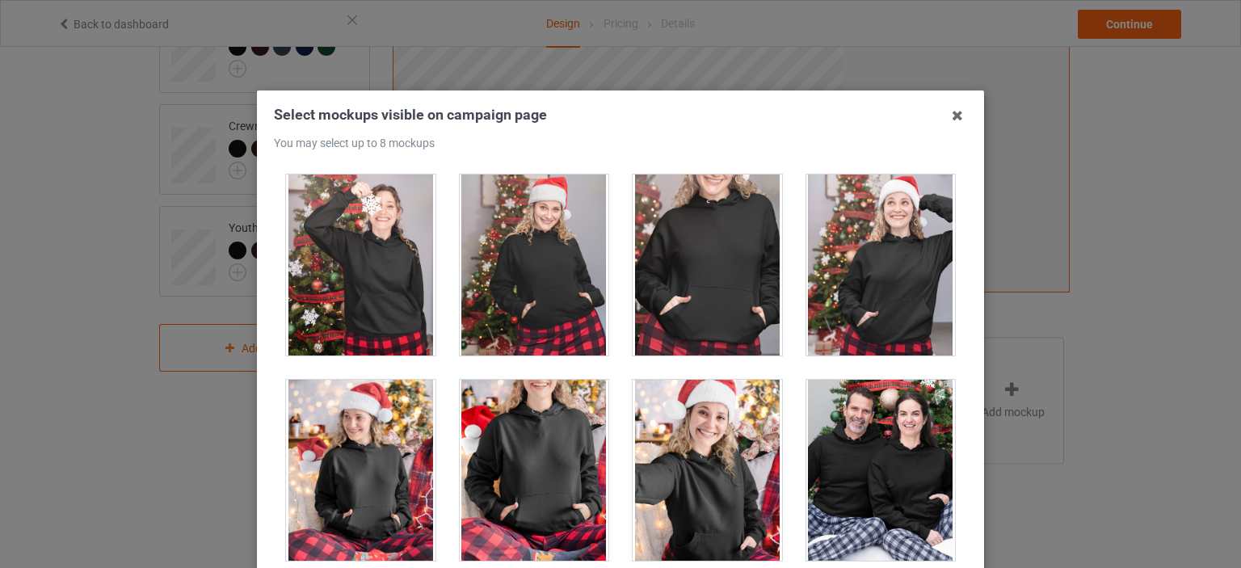
scroll to position [10264, 0]
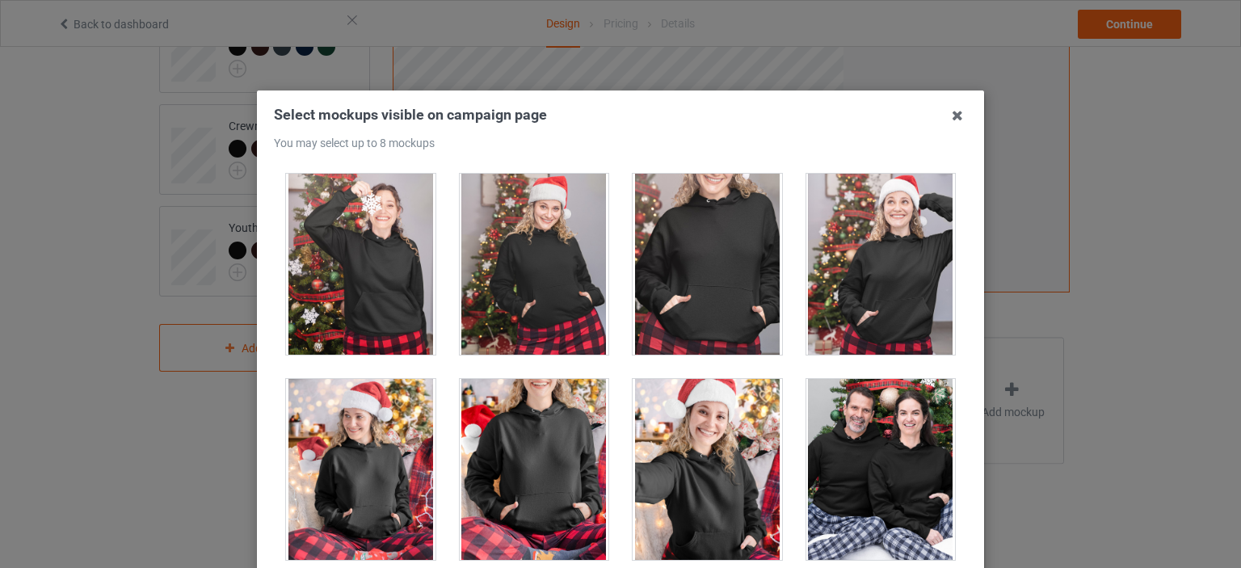
click at [710, 277] on div at bounding box center [708, 264] width 150 height 181
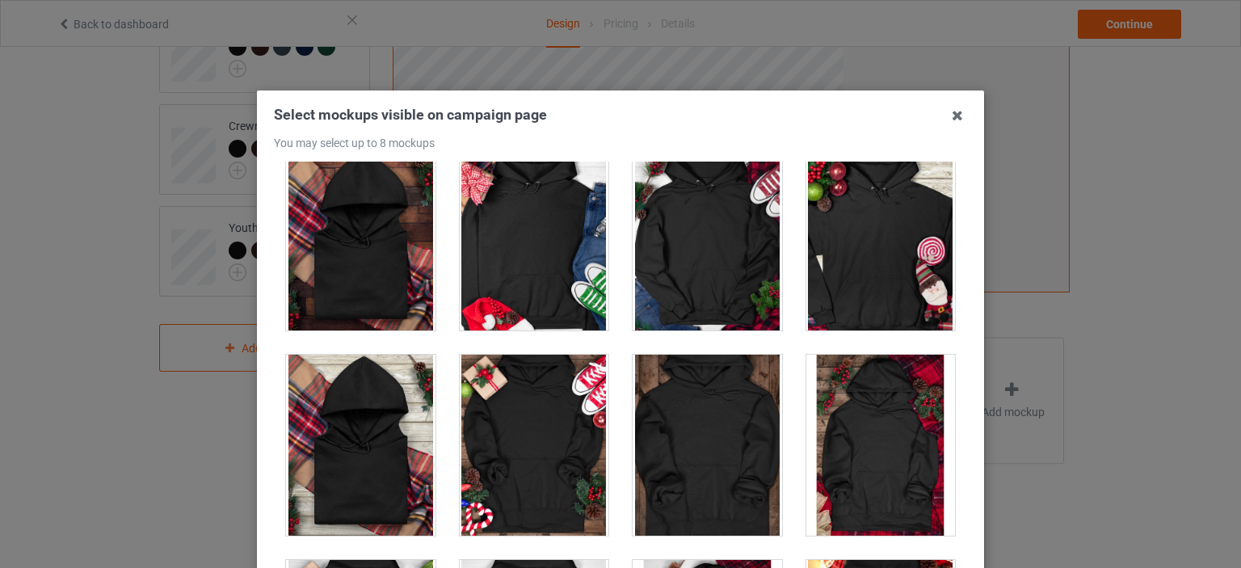
click at [748, 224] on div at bounding box center [708, 240] width 150 height 181
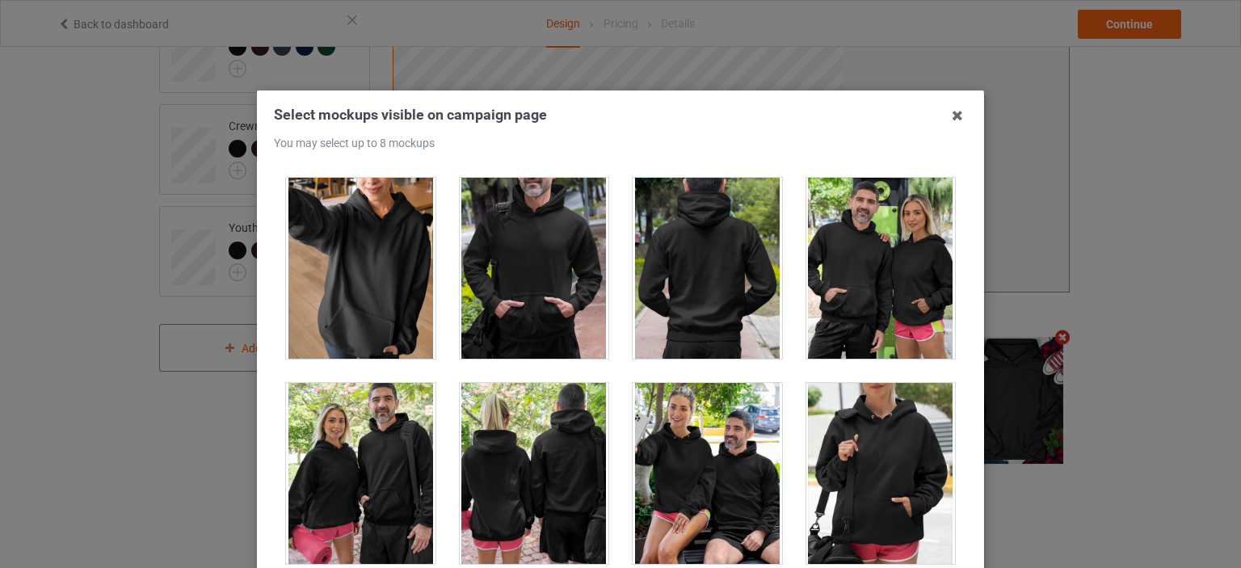
scroll to position [12932, 0]
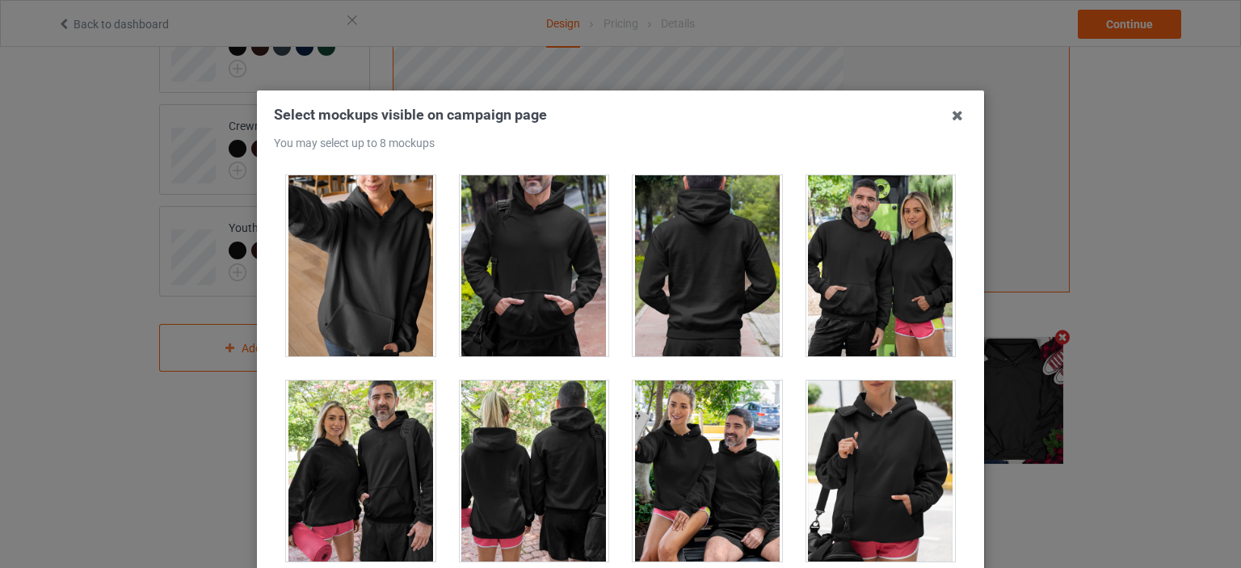
click at [891, 424] on div at bounding box center [882, 471] width 150 height 181
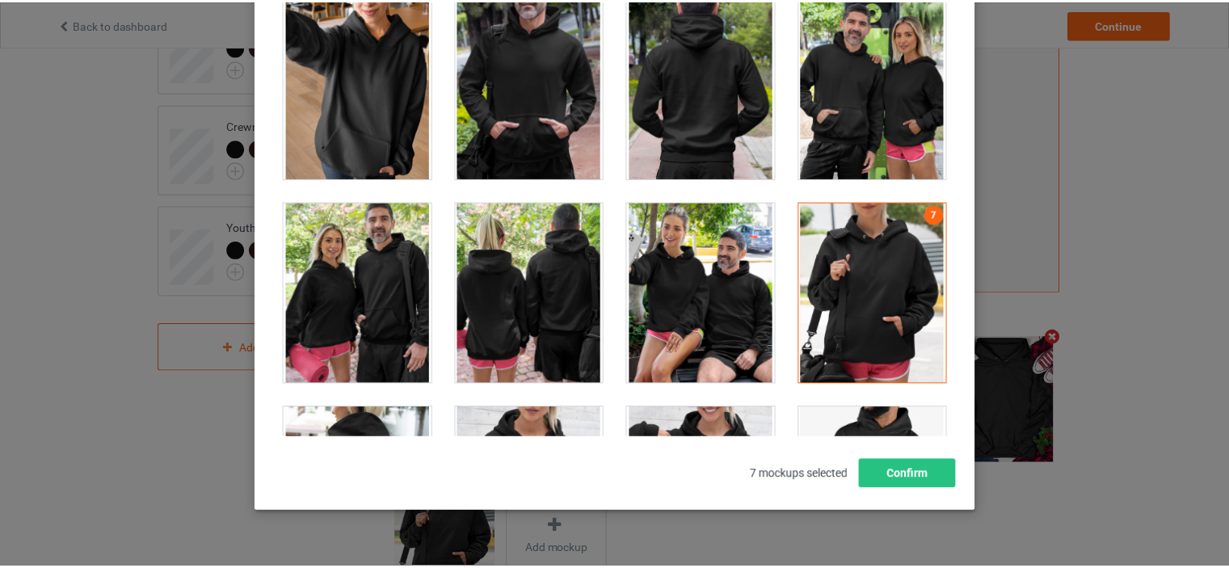
scroll to position [213, 0]
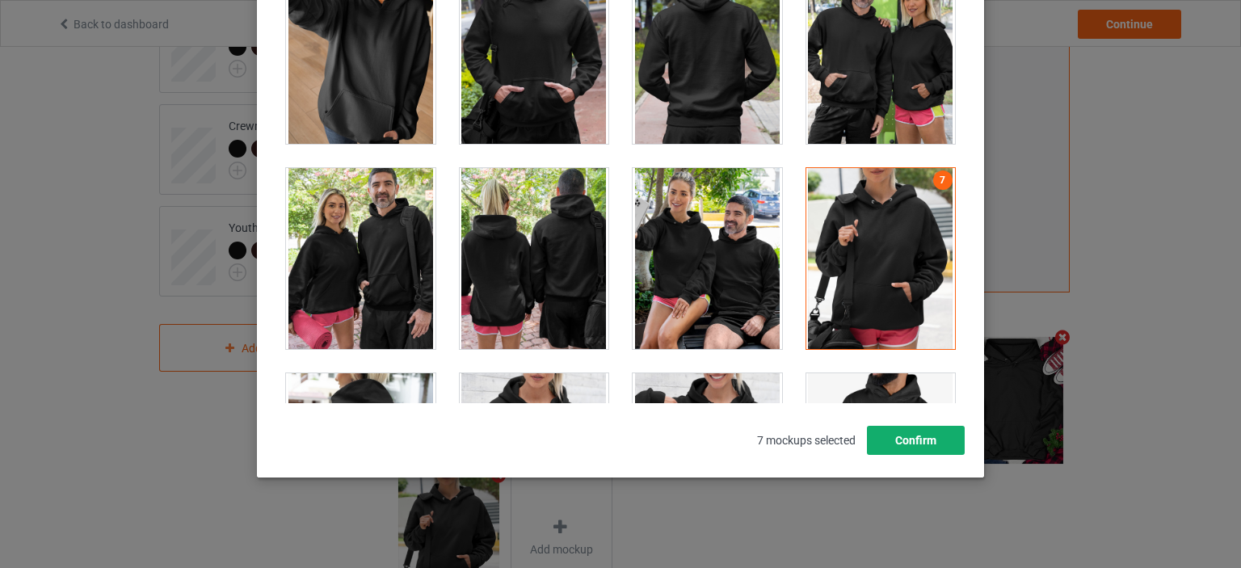
click at [928, 438] on button "Confirm" at bounding box center [916, 440] width 98 height 29
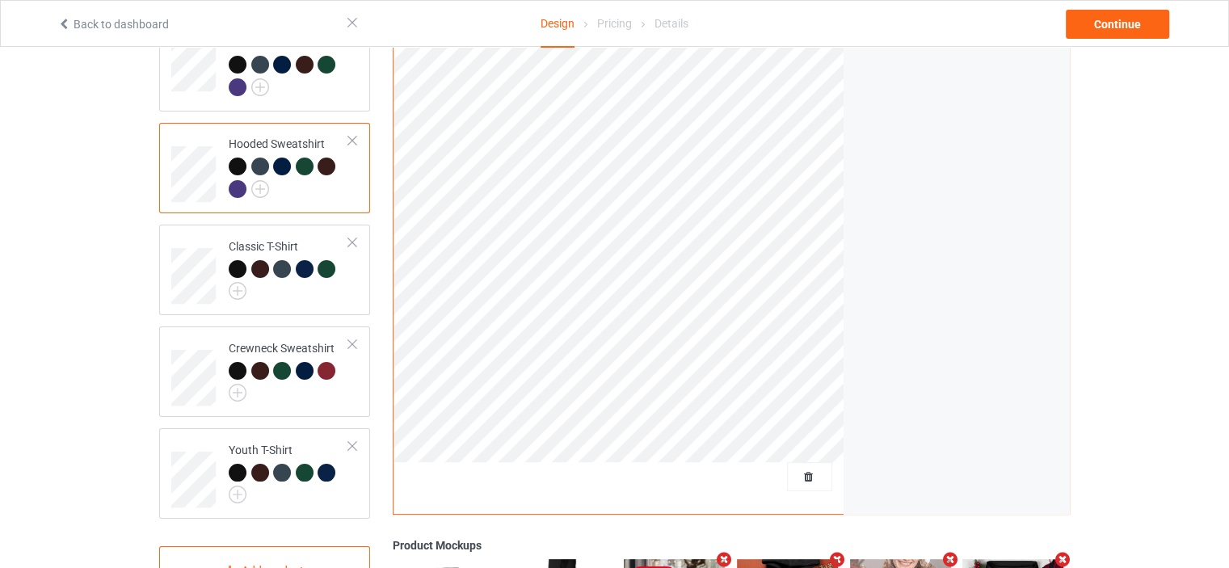
scroll to position [0, 0]
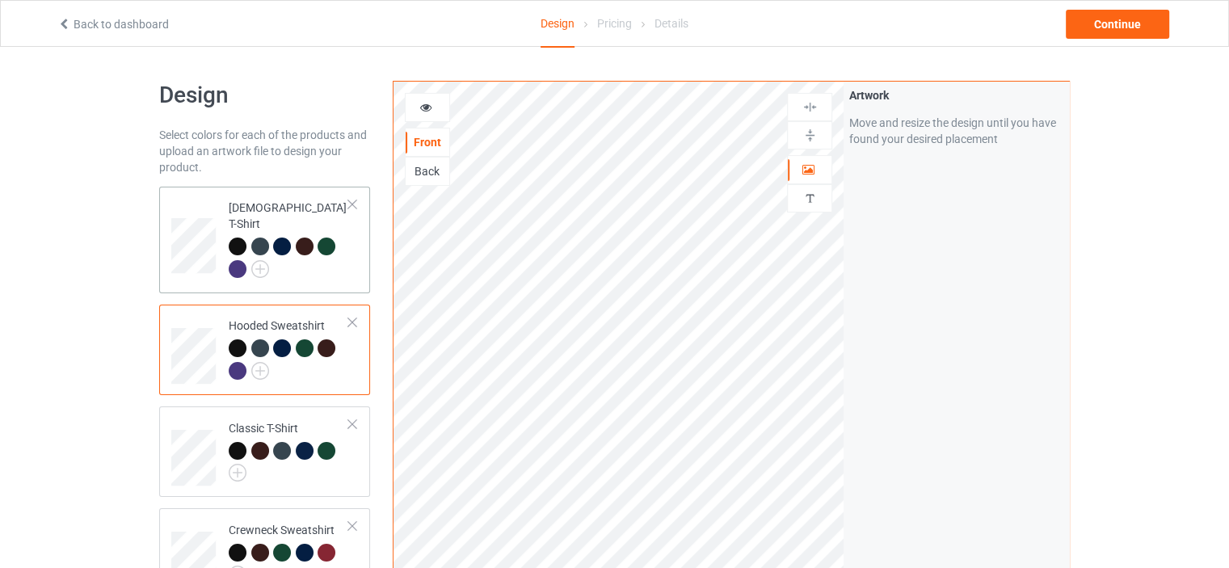
click at [360, 251] on div "[DEMOGRAPHIC_DATA] T-Shirt" at bounding box center [264, 240] width 211 height 107
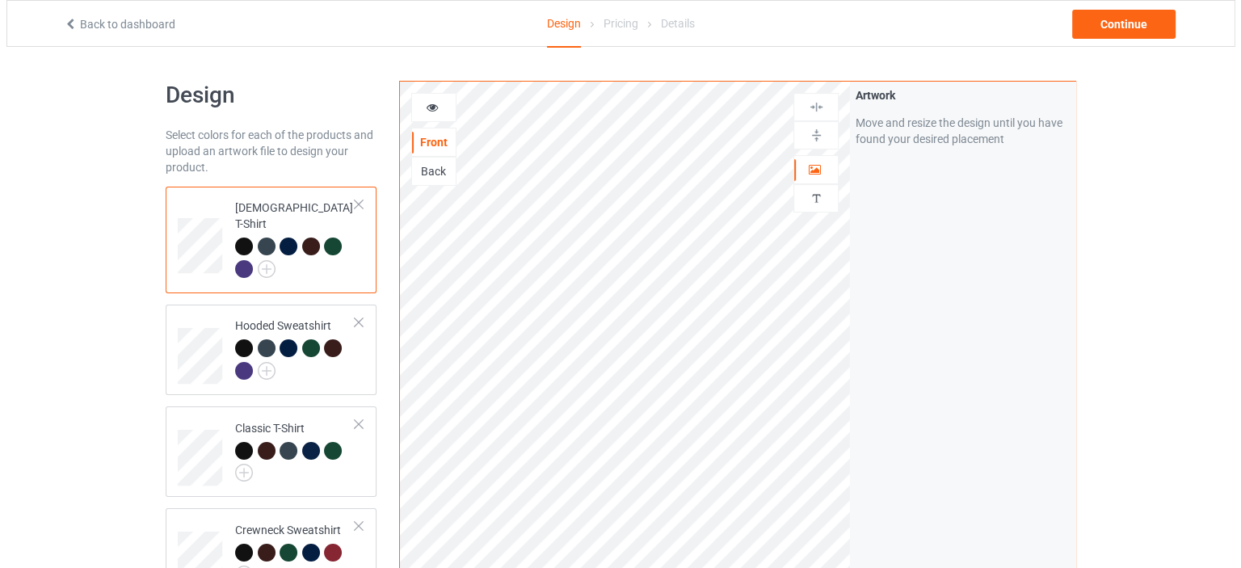
scroll to position [404, 0]
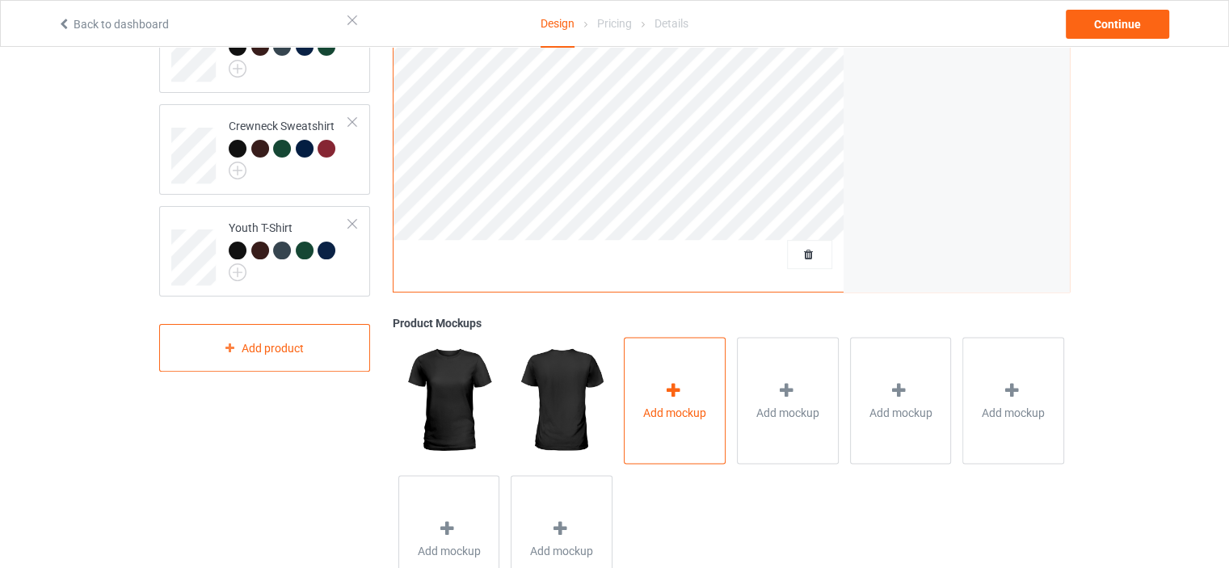
click at [678, 378] on div "Add mockup" at bounding box center [675, 400] width 102 height 127
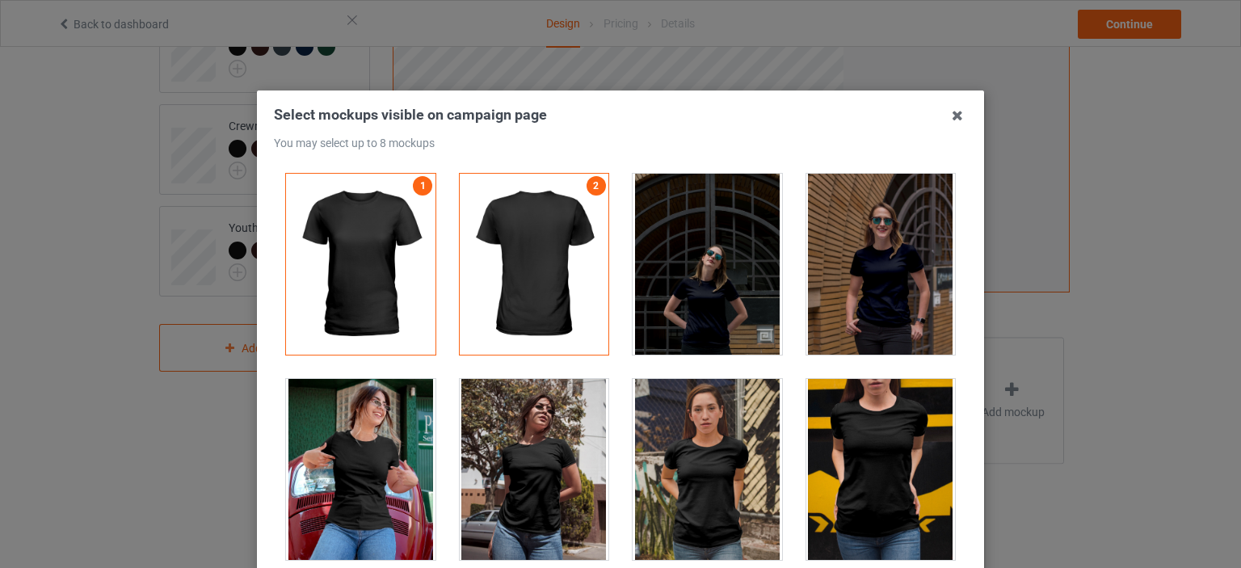
click at [684, 443] on div at bounding box center [708, 469] width 150 height 181
click at [841, 432] on div at bounding box center [882, 469] width 150 height 181
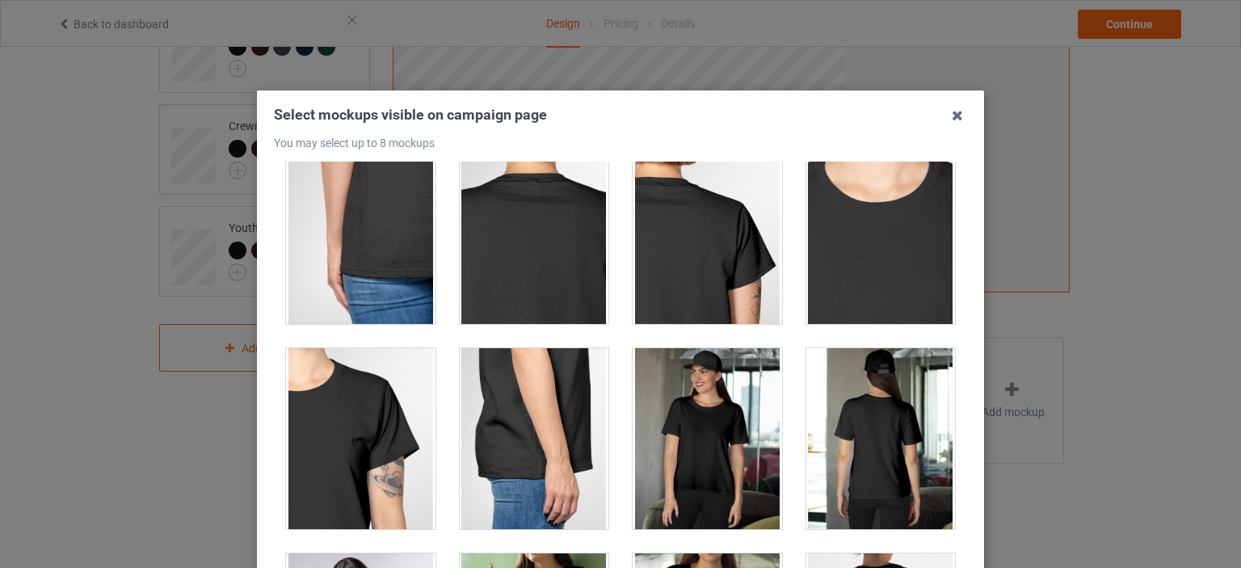
click at [691, 390] on div at bounding box center [708, 438] width 150 height 181
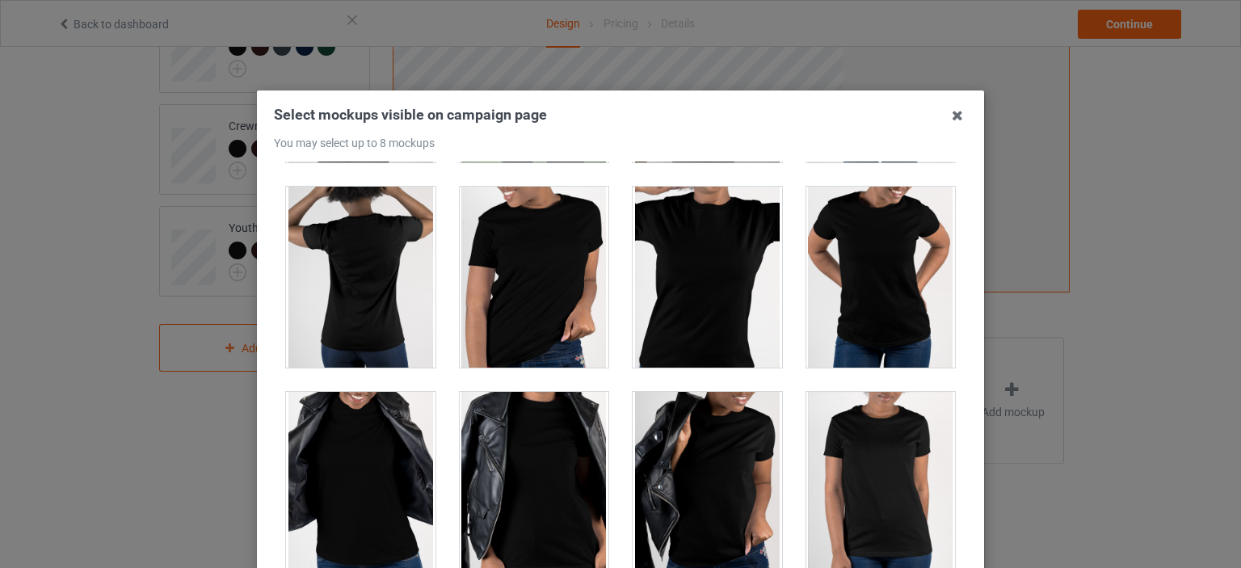
scroll to position [1293, 0]
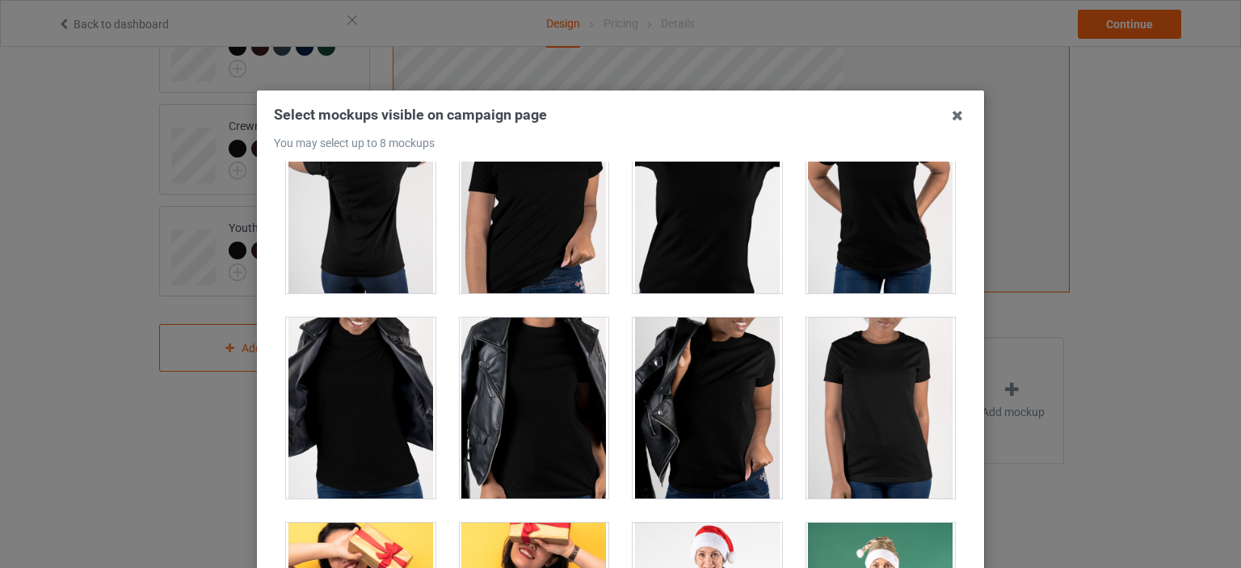
click at [725, 378] on div at bounding box center [708, 408] width 150 height 181
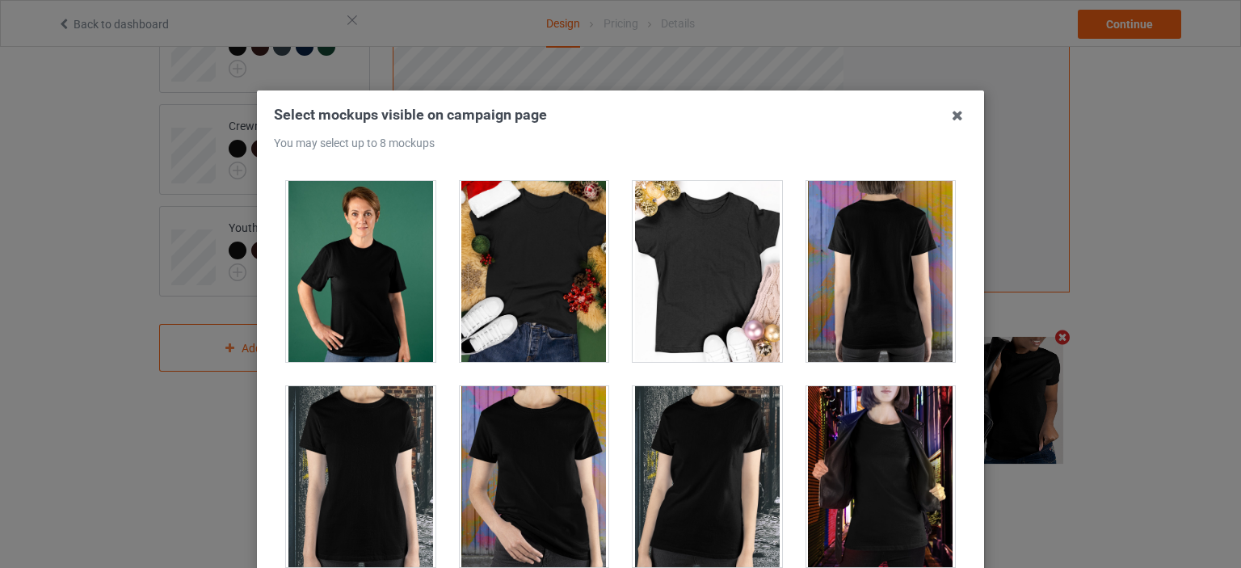
scroll to position [1859, 0]
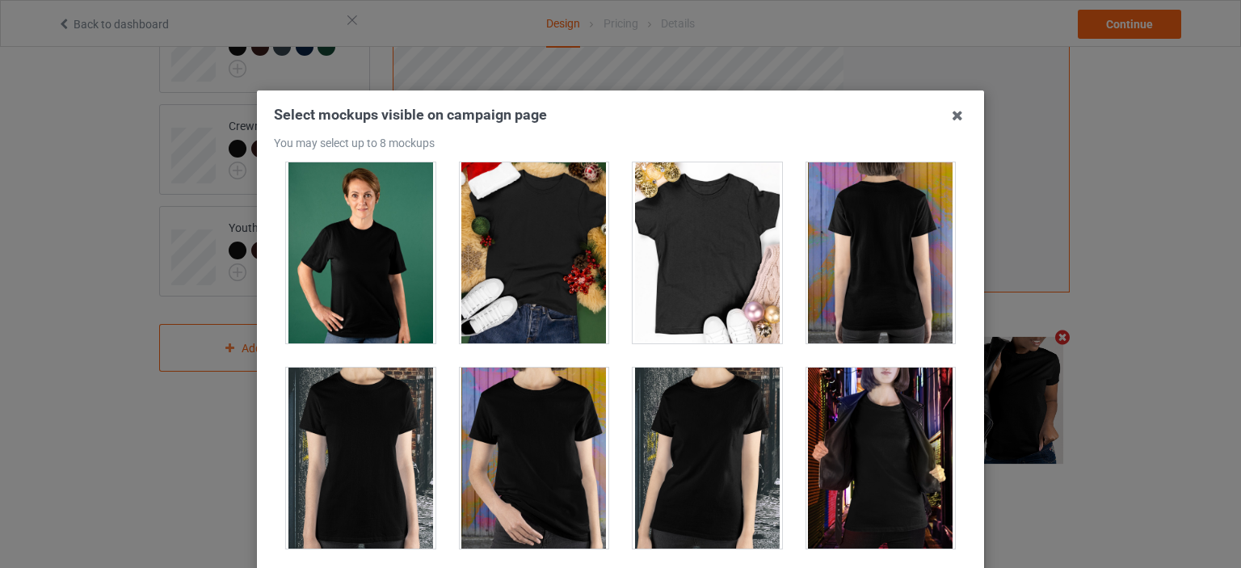
click at [837, 419] on div at bounding box center [882, 458] width 150 height 181
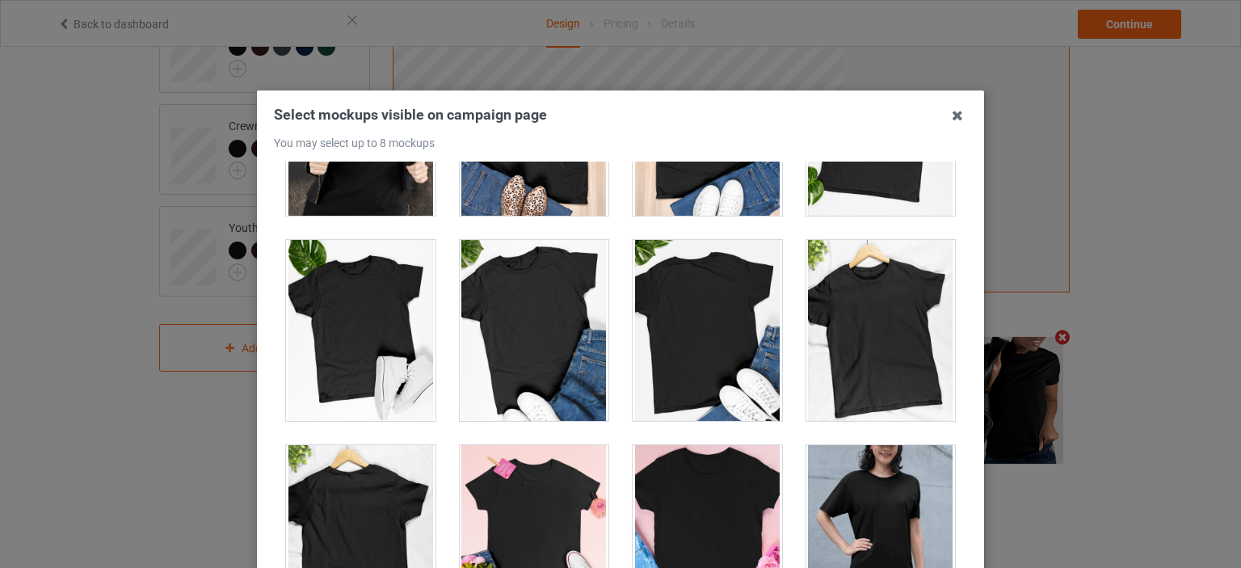
scroll to position [2586, 0]
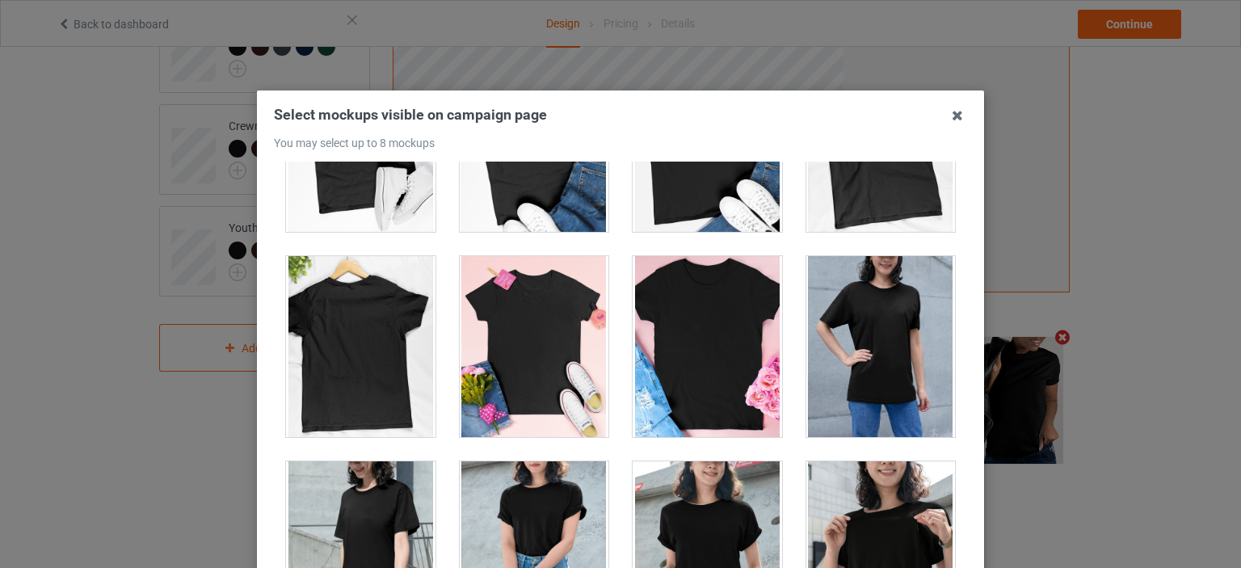
click at [860, 355] on div at bounding box center [882, 346] width 150 height 181
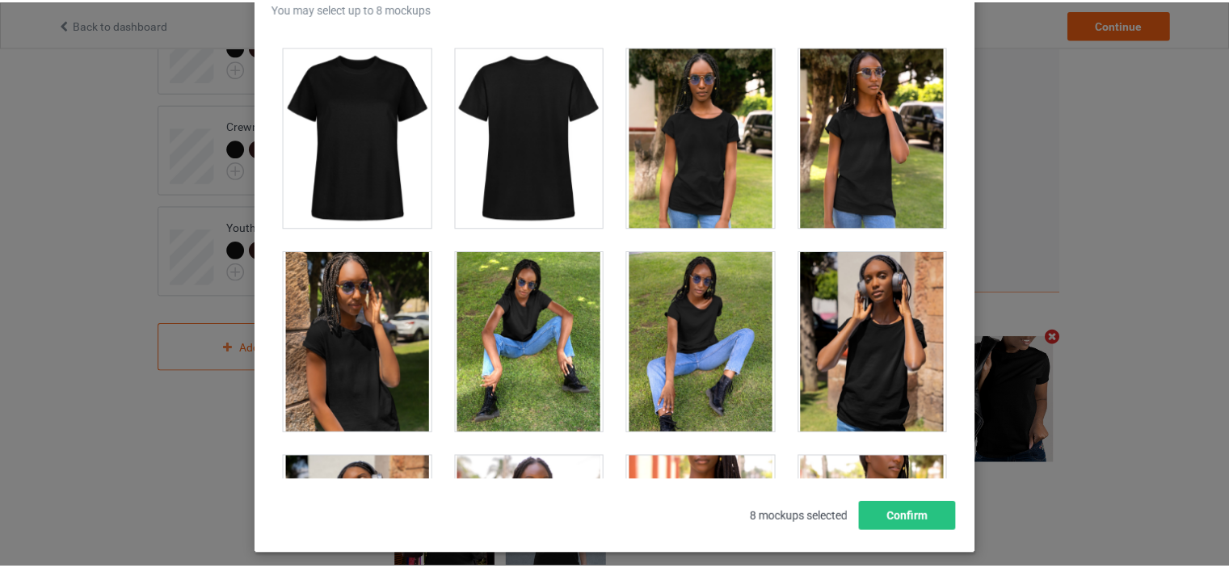
scroll to position [213, 0]
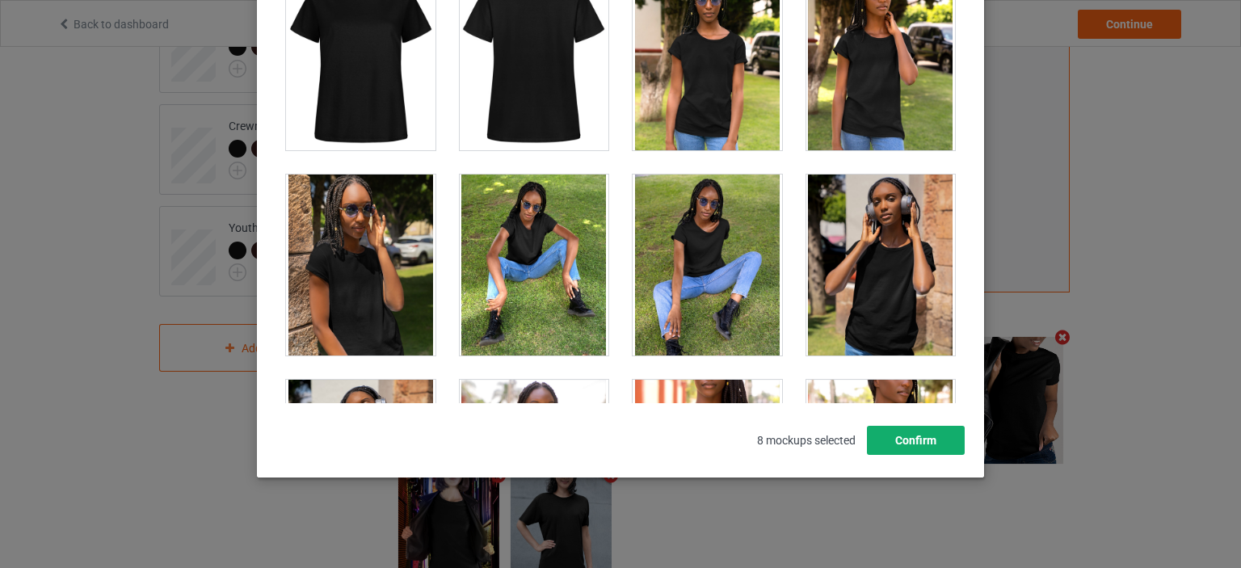
click at [913, 439] on button "Confirm" at bounding box center [916, 440] width 98 height 29
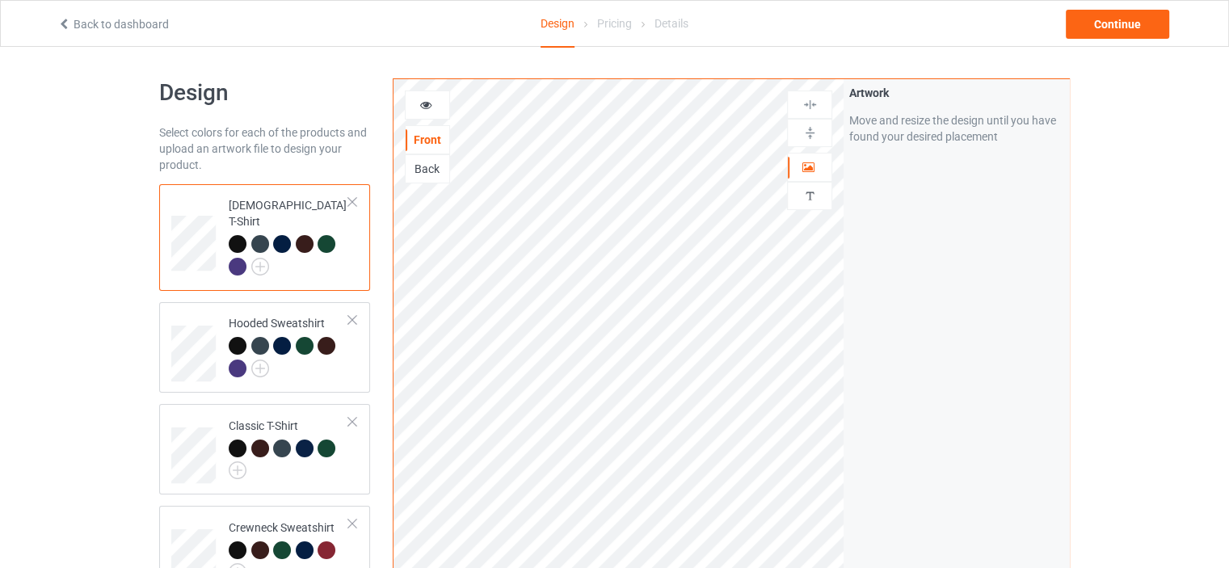
scroll to position [0, 0]
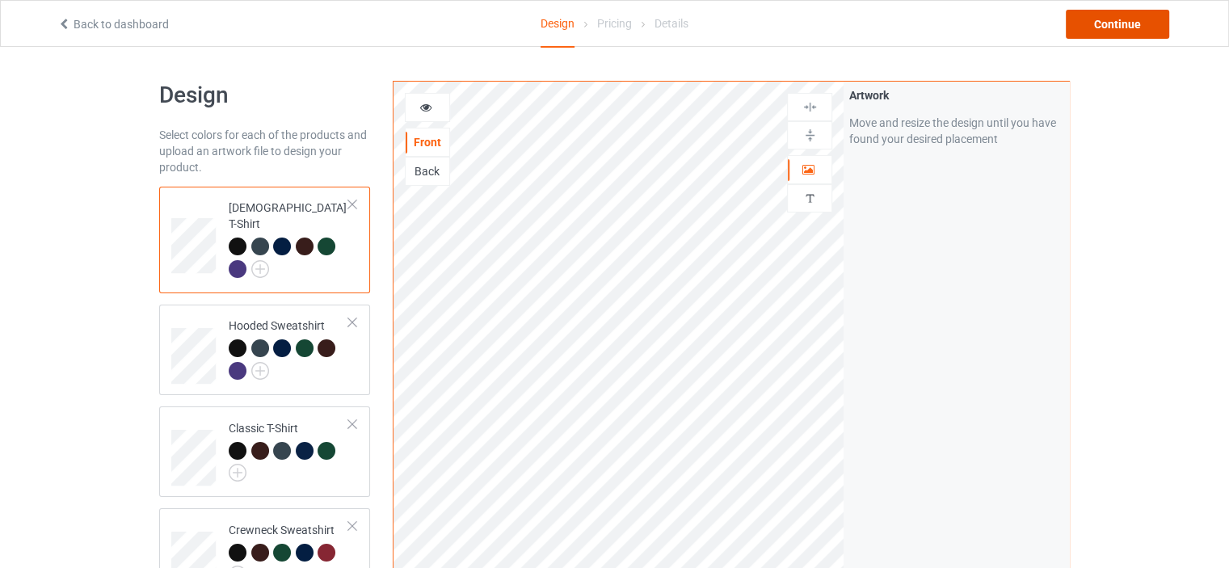
click at [1100, 23] on div "Continue" at bounding box center [1117, 24] width 103 height 29
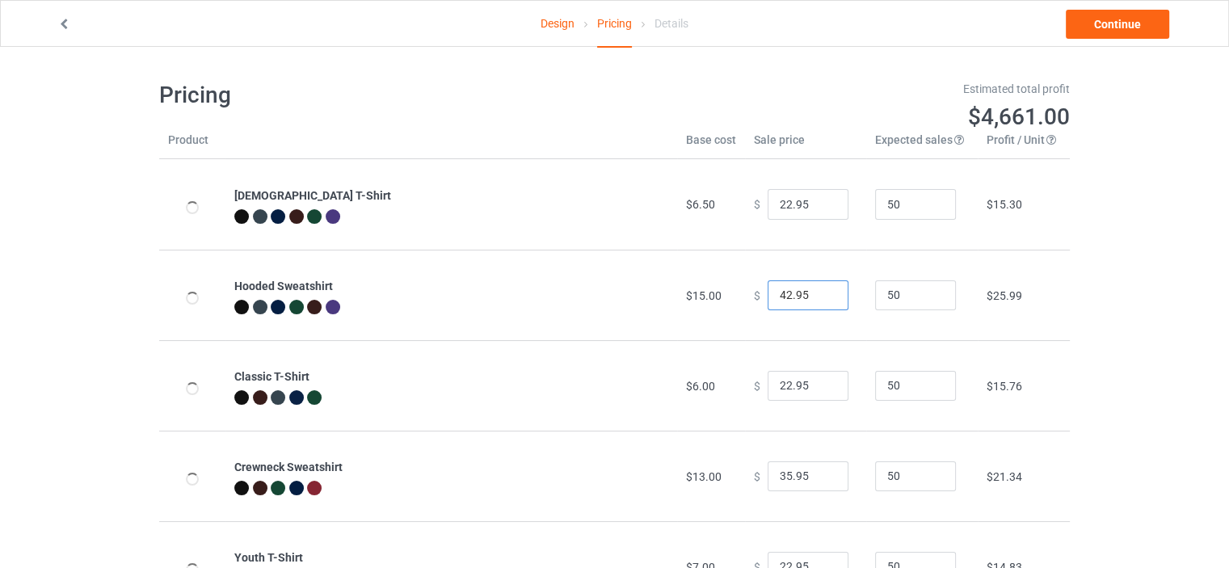
click at [776, 300] on input "42.95" at bounding box center [808, 295] width 81 height 31
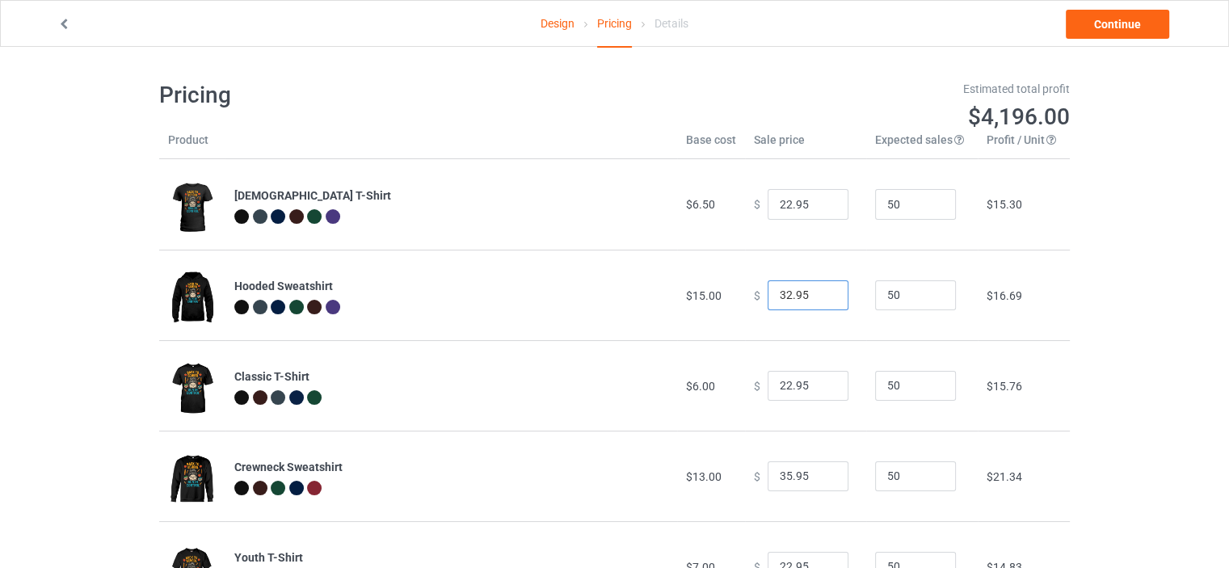
type input "32.95"
click at [783, 383] on input "22.95" at bounding box center [808, 386] width 81 height 31
type input "29.95"
click at [782, 478] on input "35.95" at bounding box center [808, 476] width 81 height 31
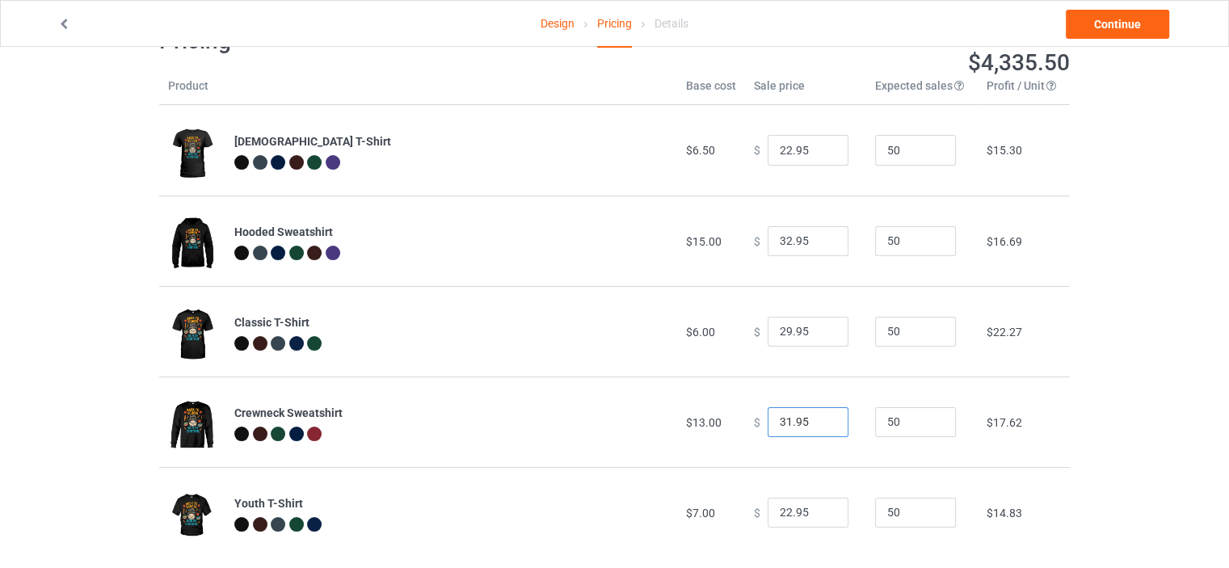
scroll to position [78, 0]
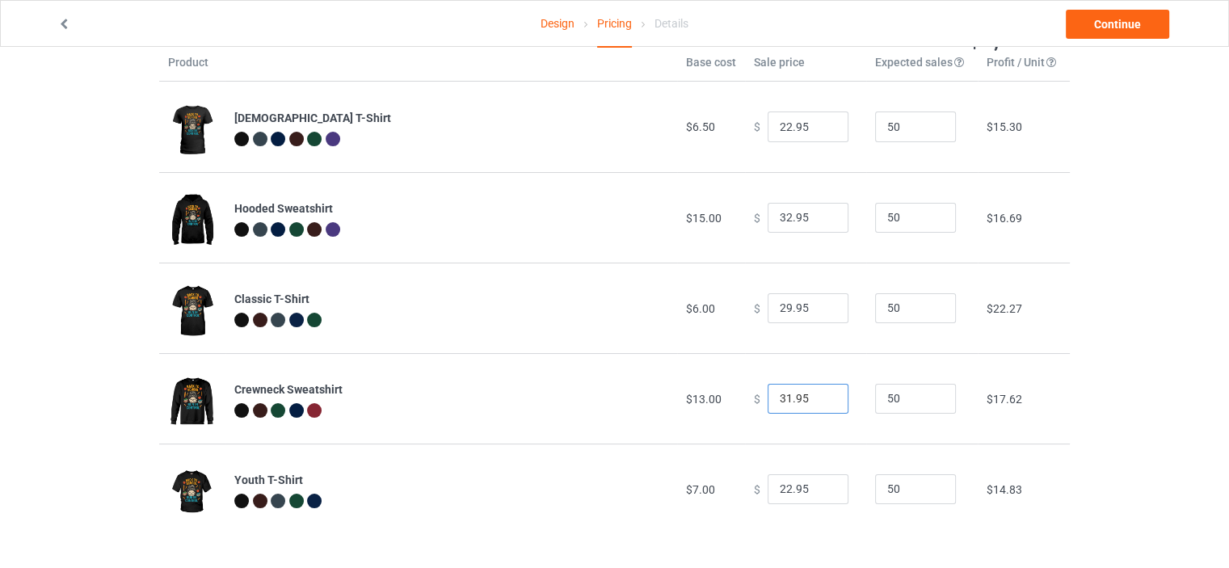
type input "31.95"
click at [781, 487] on input "22.95" at bounding box center [808, 489] width 81 height 31
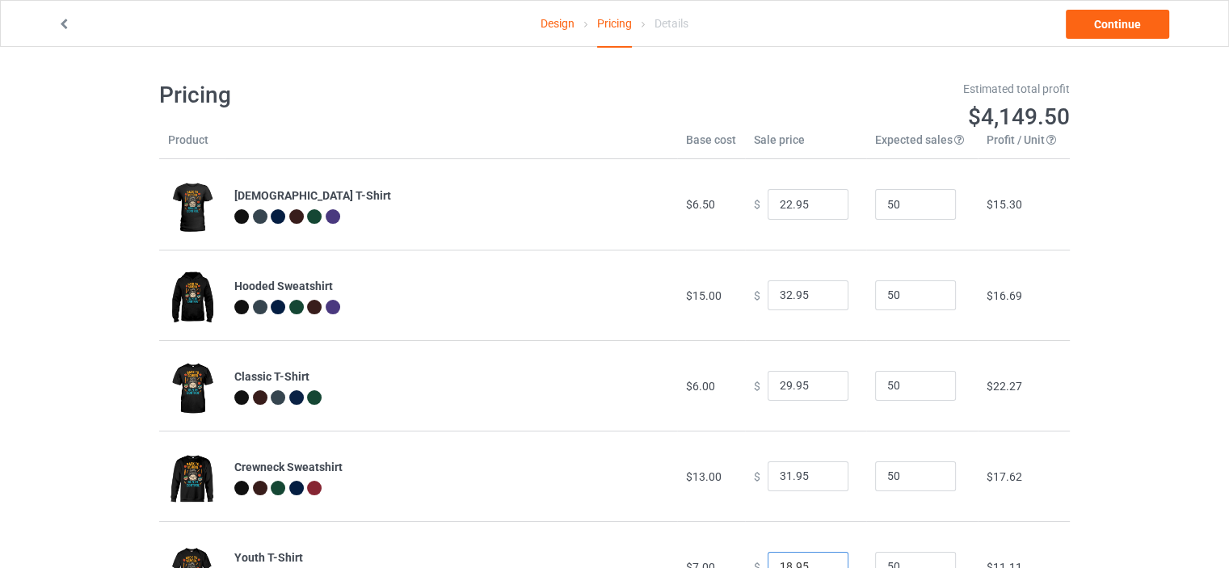
type input "18.95"
click at [781, 204] on input "22.95" at bounding box center [808, 204] width 81 height 31
type input "18.95"
click at [782, 386] on input "29.95" at bounding box center [808, 386] width 81 height 31
type input "17.95"
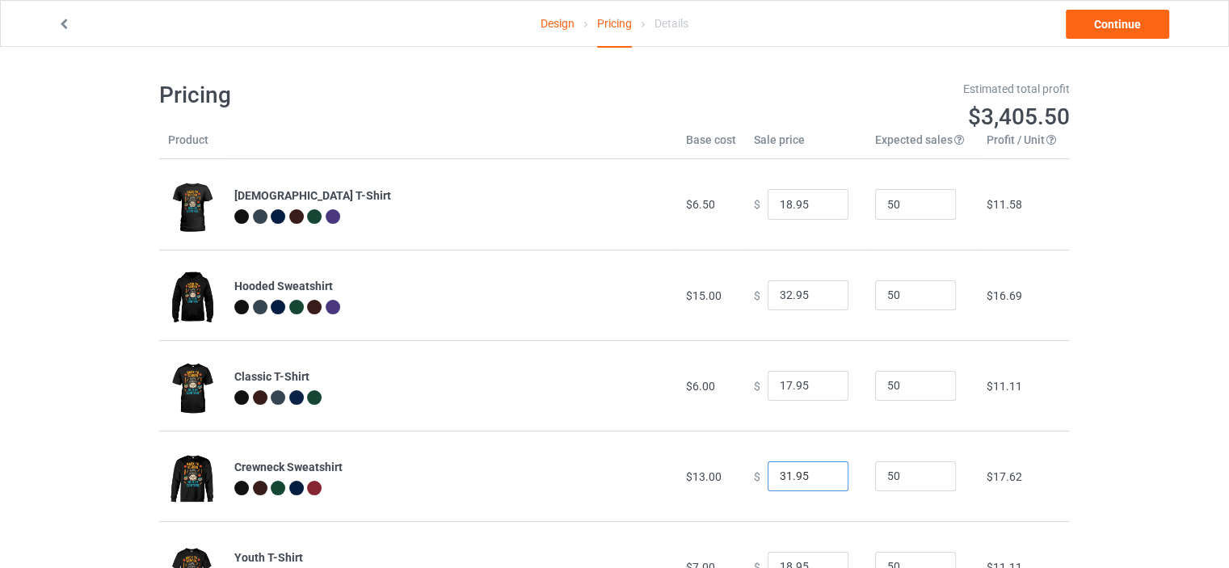
click at [781, 484] on input "31.95" at bounding box center [808, 476] width 81 height 31
type input "22.95"
click at [727, 454] on td "$13.00" at bounding box center [711, 476] width 68 height 91
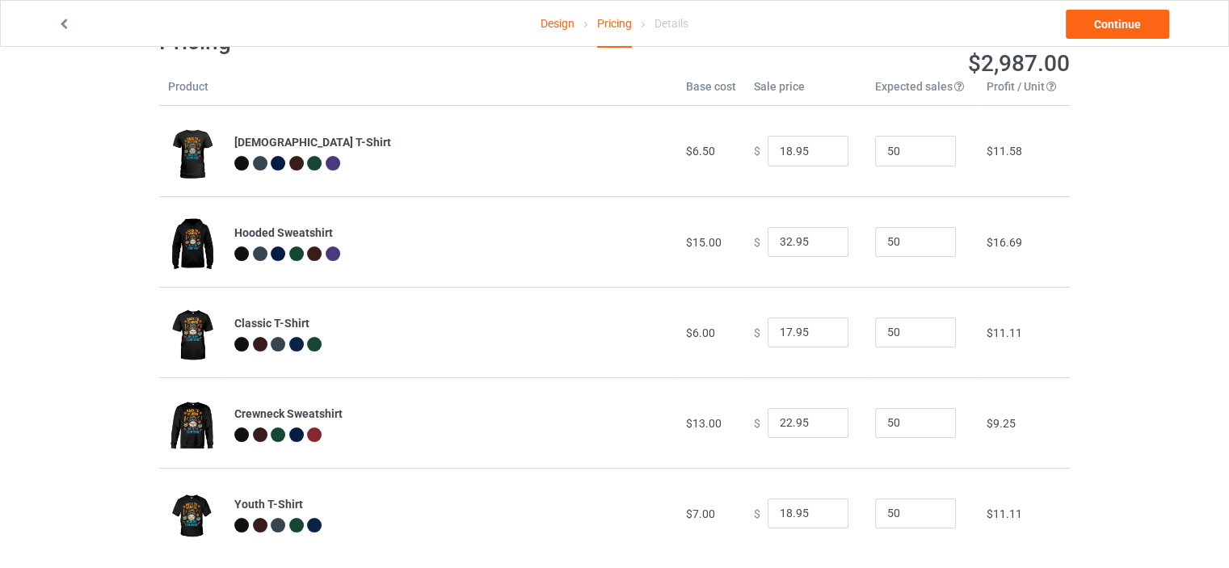
scroll to position [78, 0]
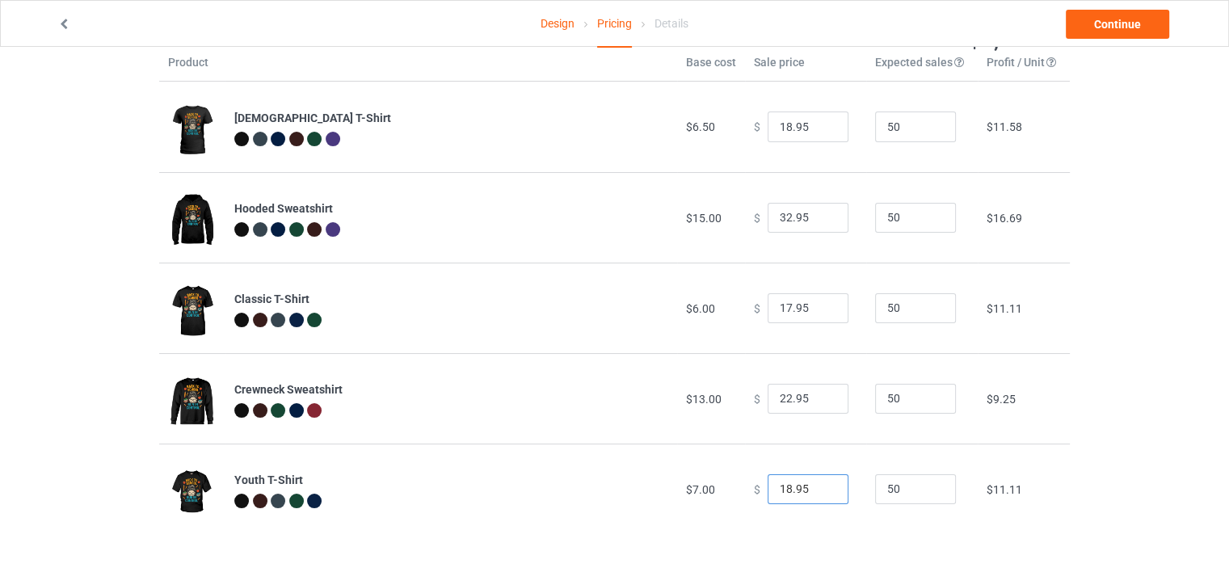
click at [780, 491] on input "18.95" at bounding box center [808, 489] width 81 height 31
type input "14.95"
click at [745, 511] on td "$ 14.95" at bounding box center [805, 489] width 121 height 91
click at [778, 223] on input "32.95" at bounding box center [808, 218] width 81 height 31
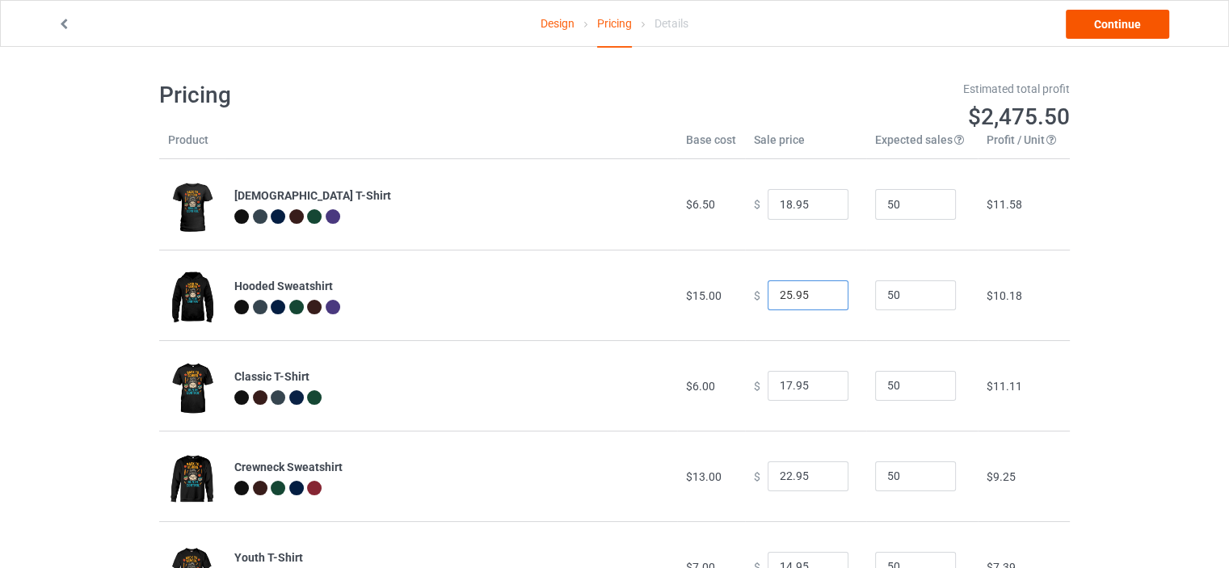
type input "25.95"
click at [1104, 20] on link "Continue" at bounding box center [1117, 24] width 103 height 29
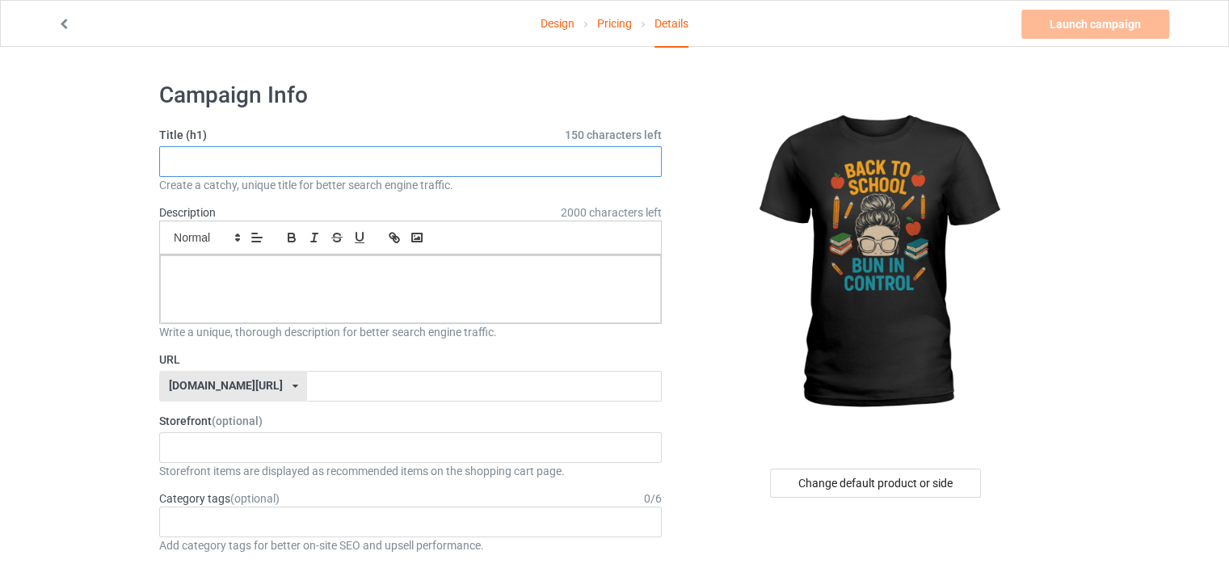
click at [436, 167] on input "text" at bounding box center [410, 161] width 503 height 31
paste input "Bun in Control Back to School"
type input "Bun in Control Back to School"
click at [373, 255] on div at bounding box center [410, 289] width 501 height 68
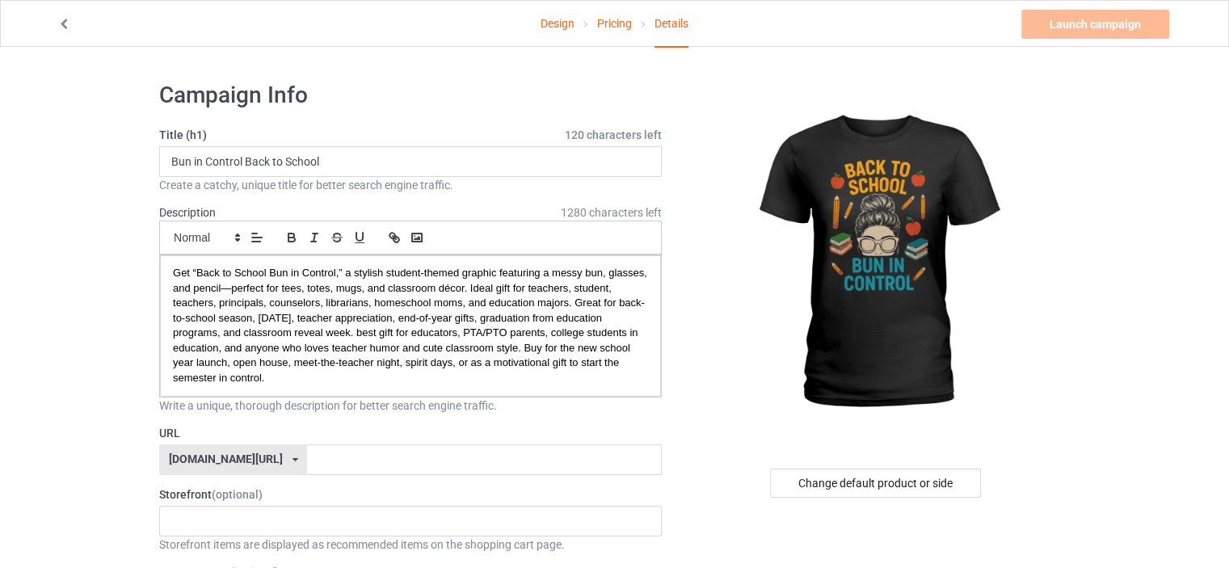
click at [236, 454] on div "[DOMAIN_NAME][URL]" at bounding box center [226, 458] width 114 height 11
click at [219, 519] on div "[DOMAIN_NAME][URL]" at bounding box center [233, 519] width 146 height 29
click at [307, 453] on input "text" at bounding box center [484, 460] width 354 height 31
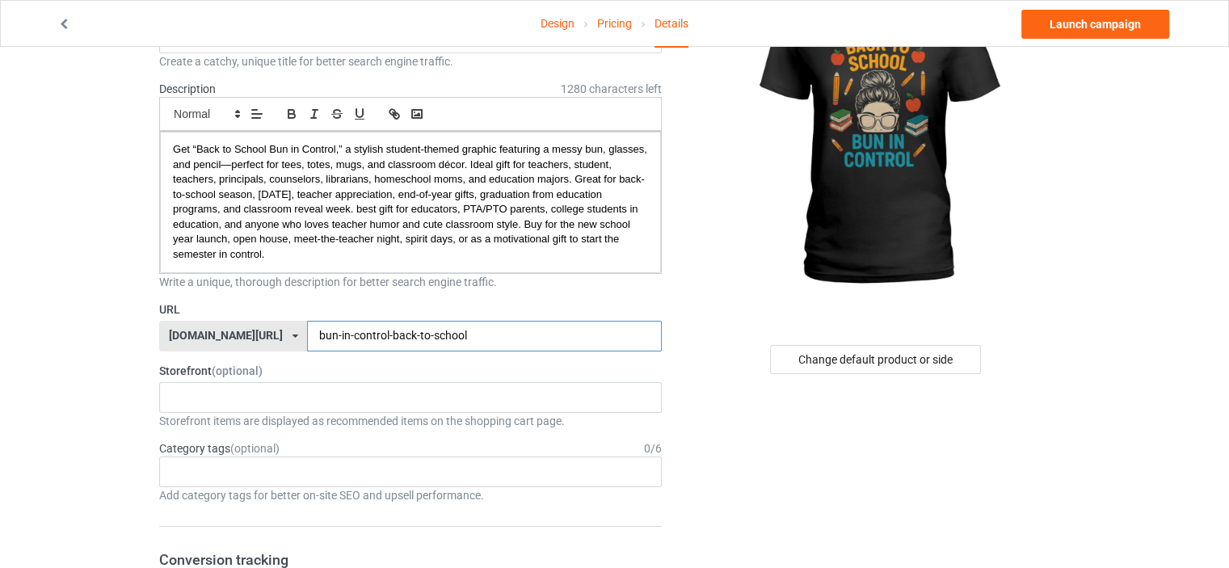
scroll to position [242, 0]
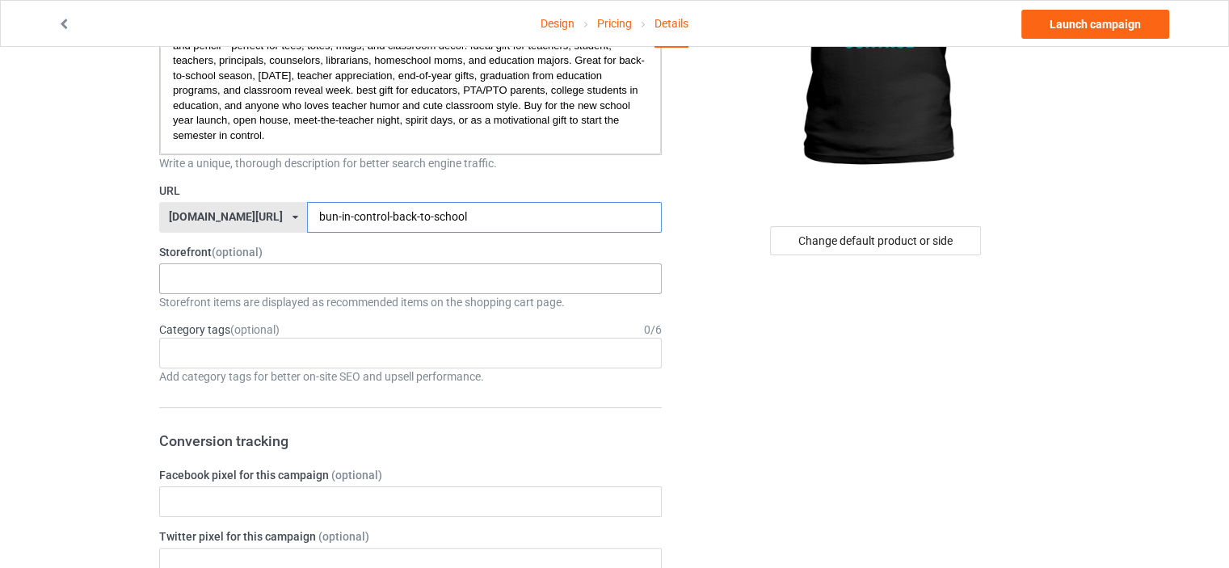
type input "bun-in-control-back-to-school"
click at [197, 280] on div "Family and Relationship Premium Gifts Warm Print 617569018714760024701b10 615b0…" at bounding box center [410, 278] width 503 height 31
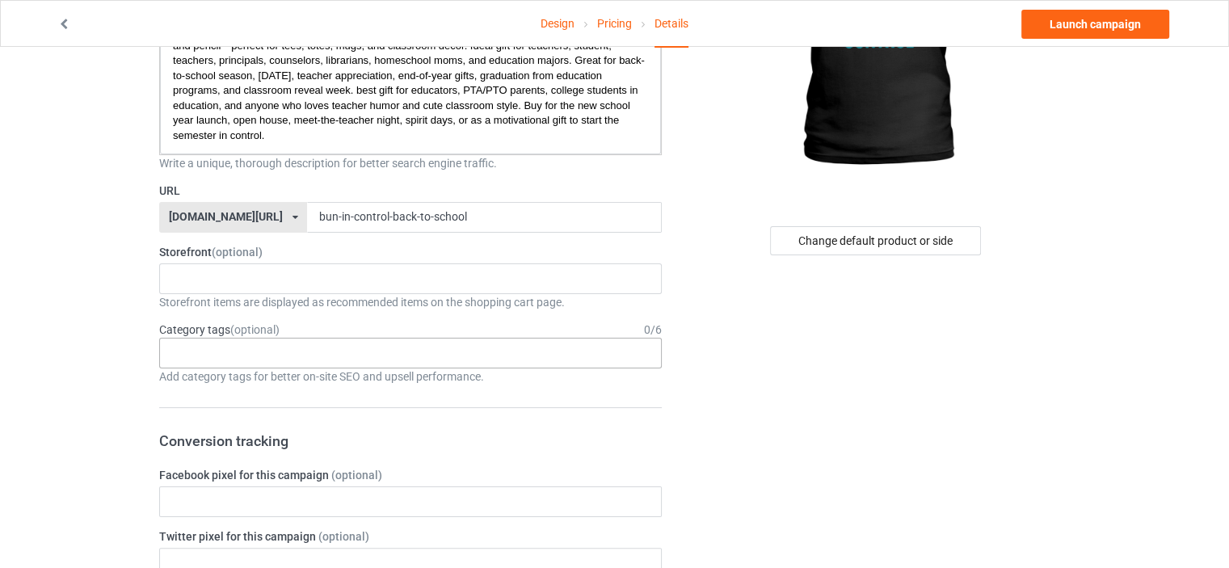
click at [200, 345] on div "Age > [DEMOGRAPHIC_DATA] > 1 Age > [DEMOGRAPHIC_DATA] Months > 1 Month Age > [D…" at bounding box center [410, 353] width 503 height 31
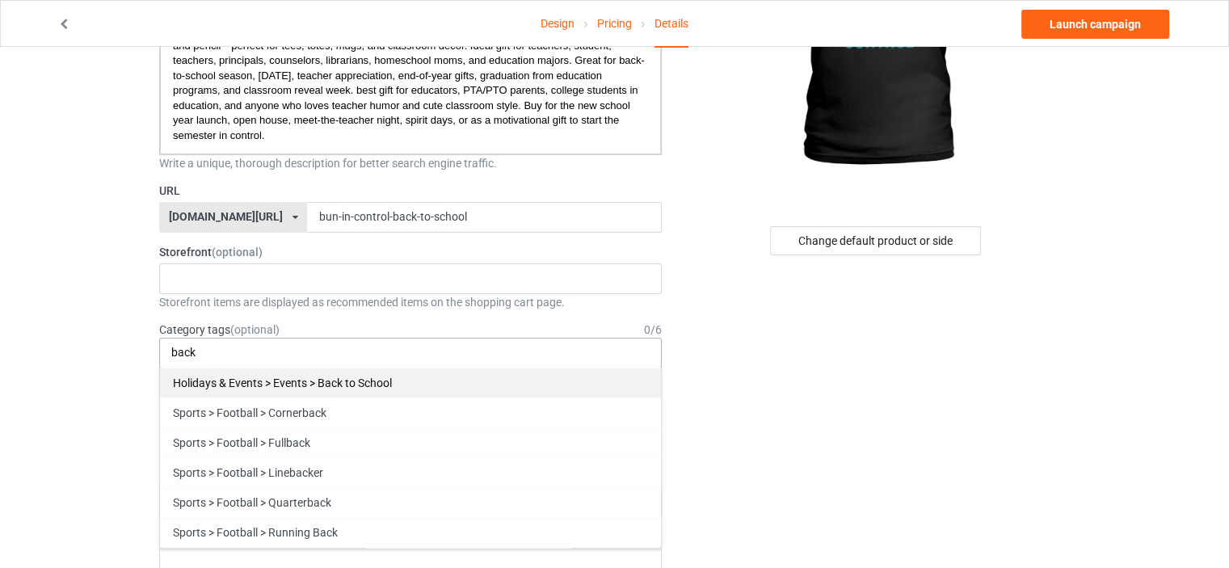
type input "back"
click at [211, 380] on div "Holidays & Events > Events > Back to School" at bounding box center [410, 383] width 501 height 30
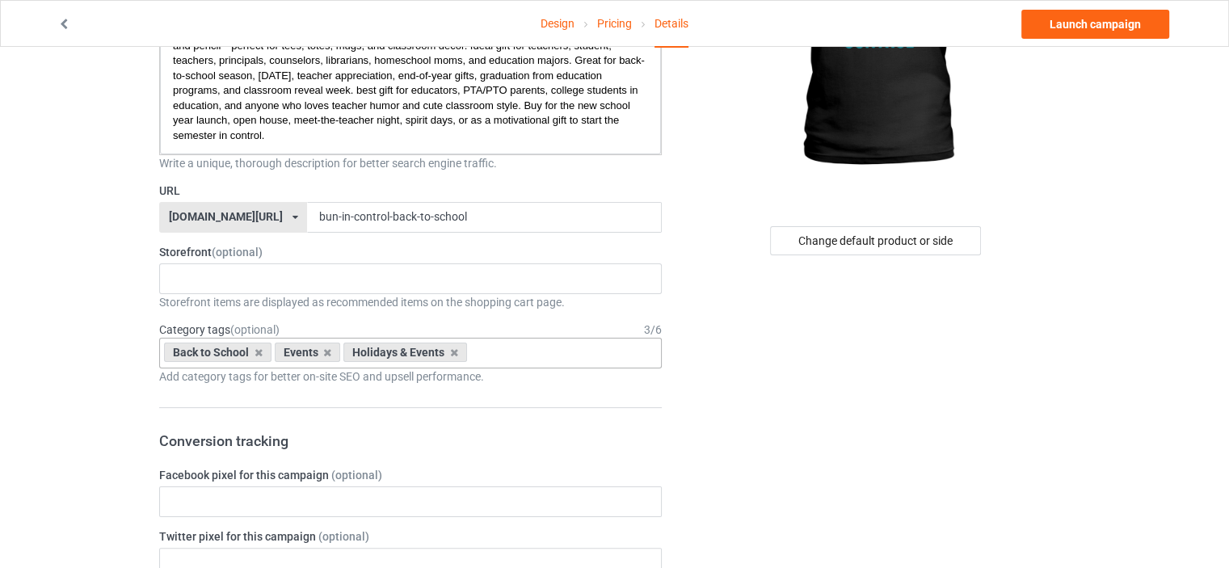
click at [1115, 19] on link "Launch campaign" at bounding box center [1096, 24] width 148 height 29
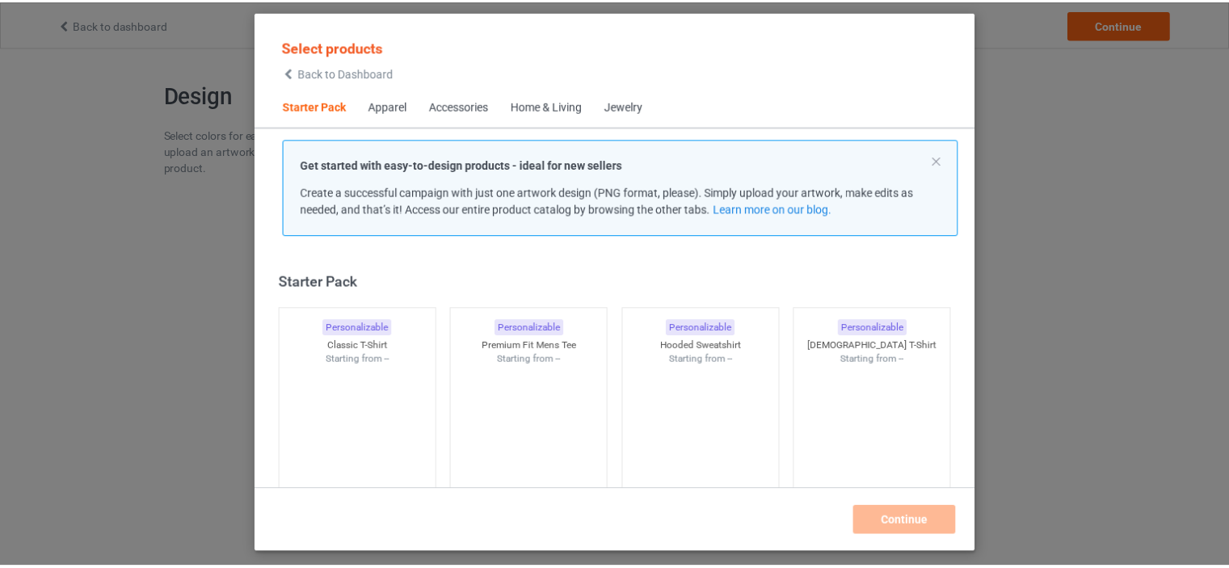
scroll to position [21, 0]
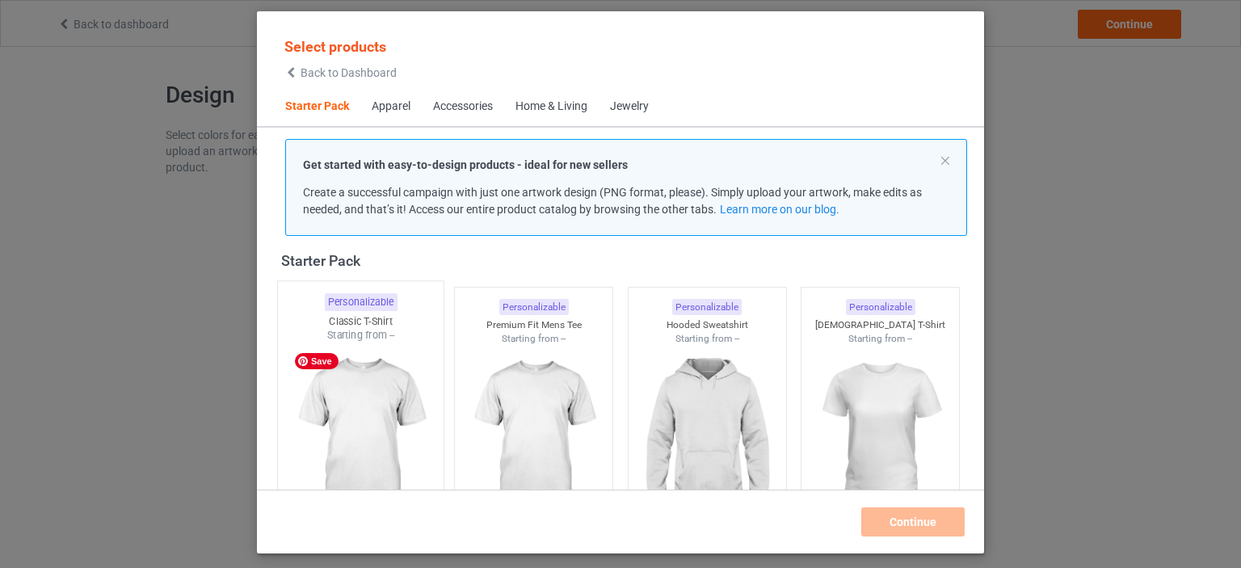
click at [411, 410] on img at bounding box center [360, 438] width 152 height 190
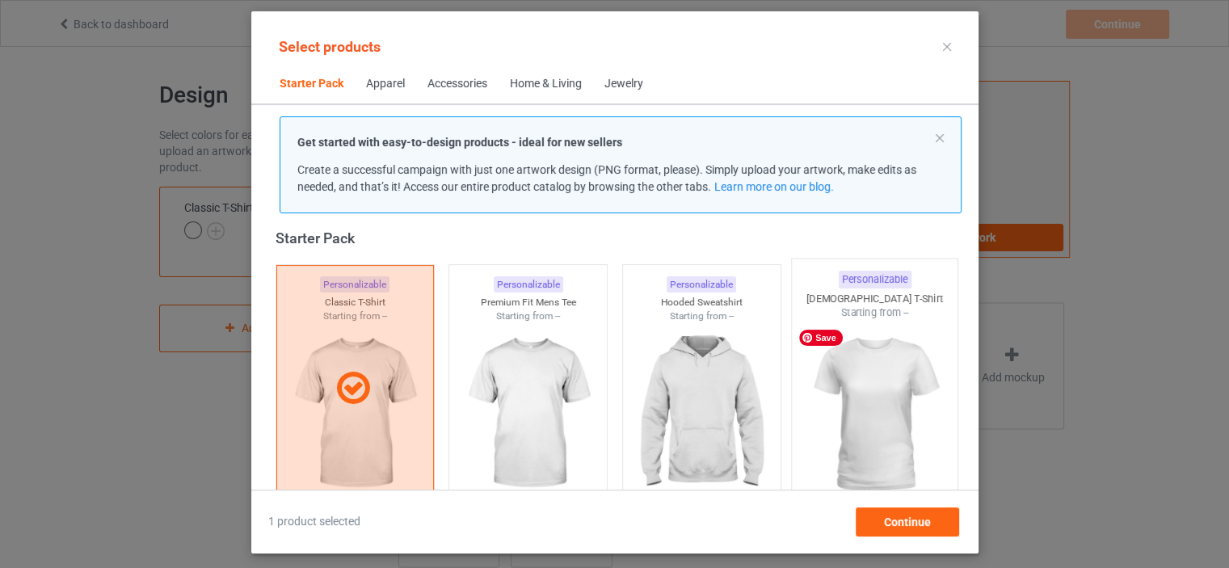
click at [891, 424] on img at bounding box center [875, 415] width 152 height 190
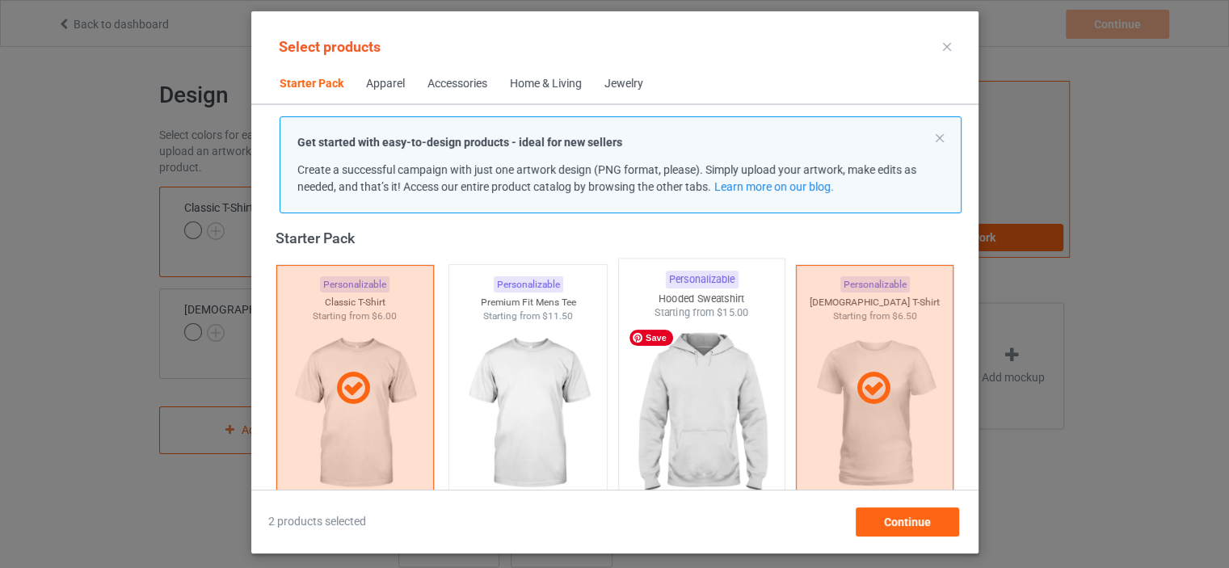
click at [651, 406] on img at bounding box center [702, 415] width 152 height 190
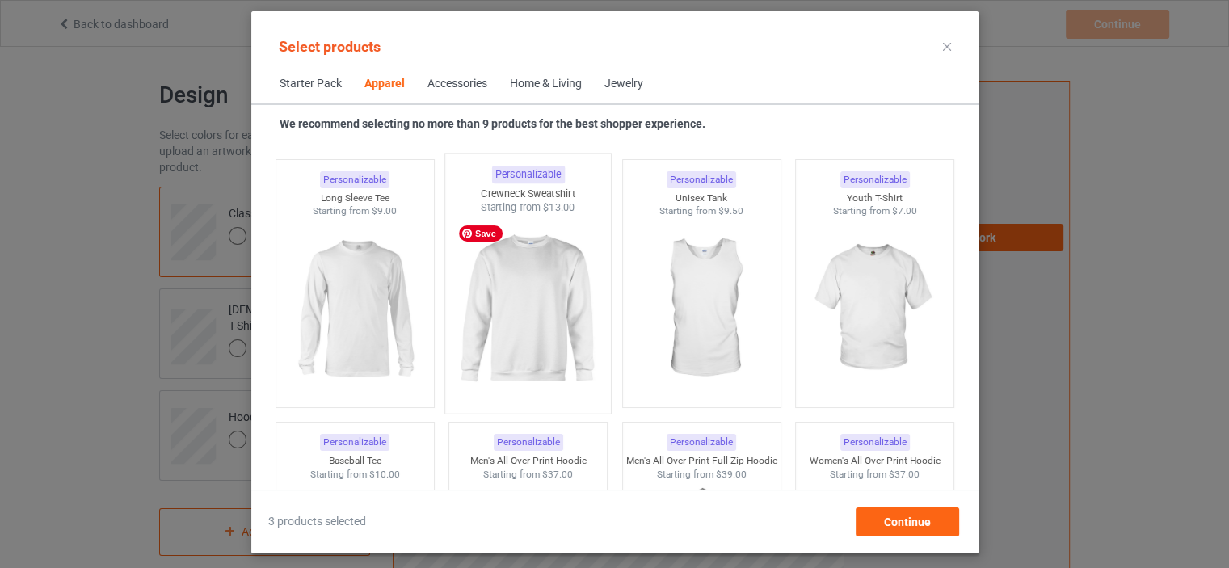
click at [524, 286] on img at bounding box center [528, 310] width 152 height 190
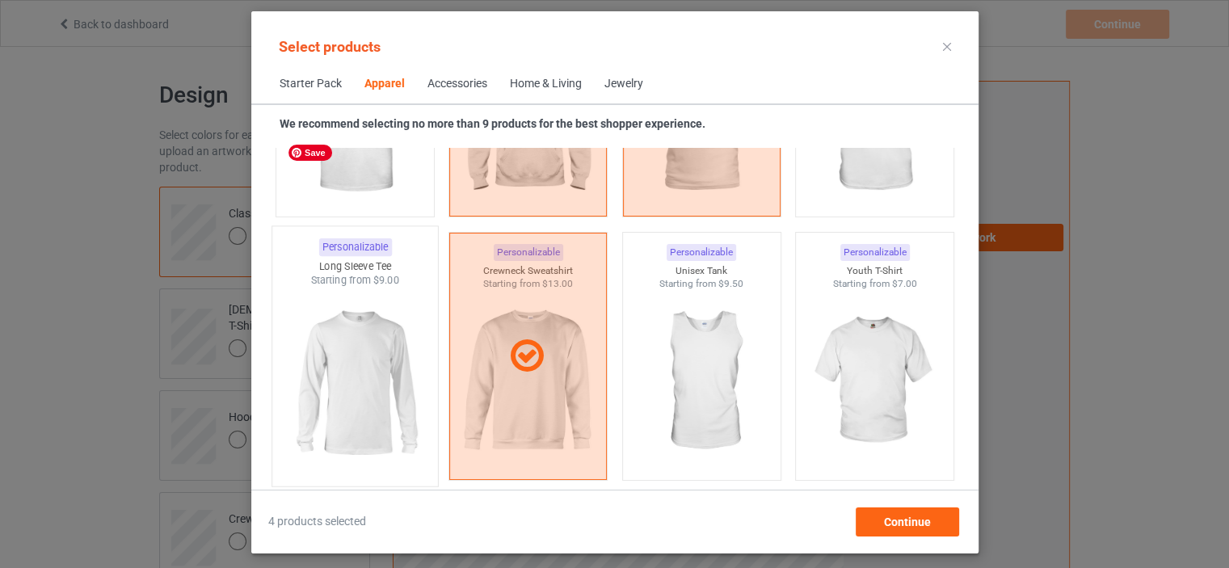
scroll to position [1072, 0]
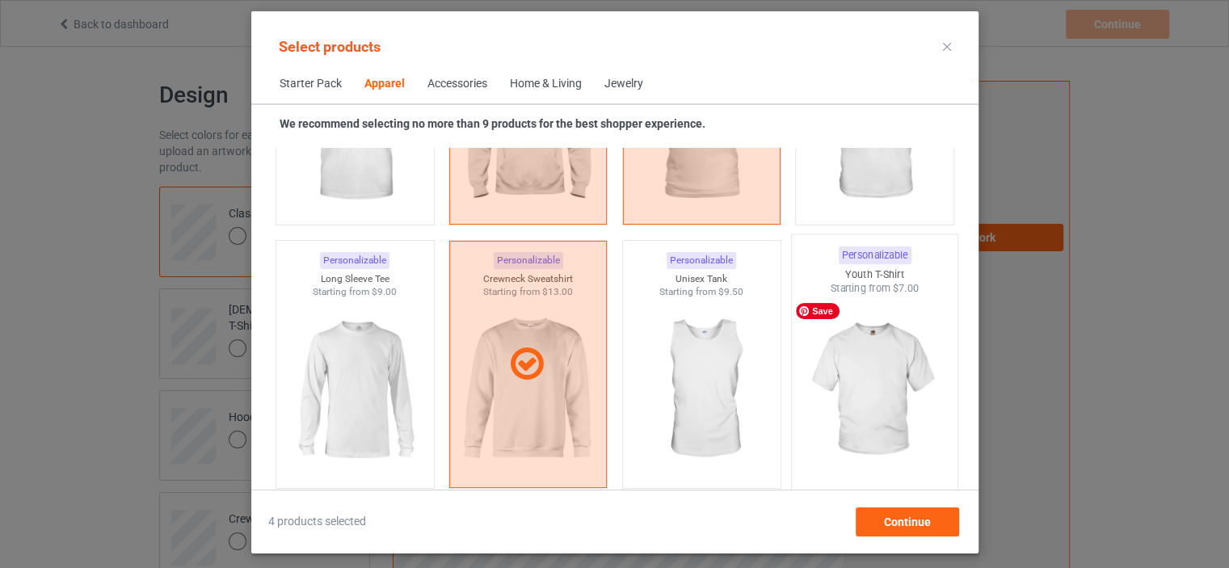
click at [843, 371] on img at bounding box center [875, 391] width 152 height 190
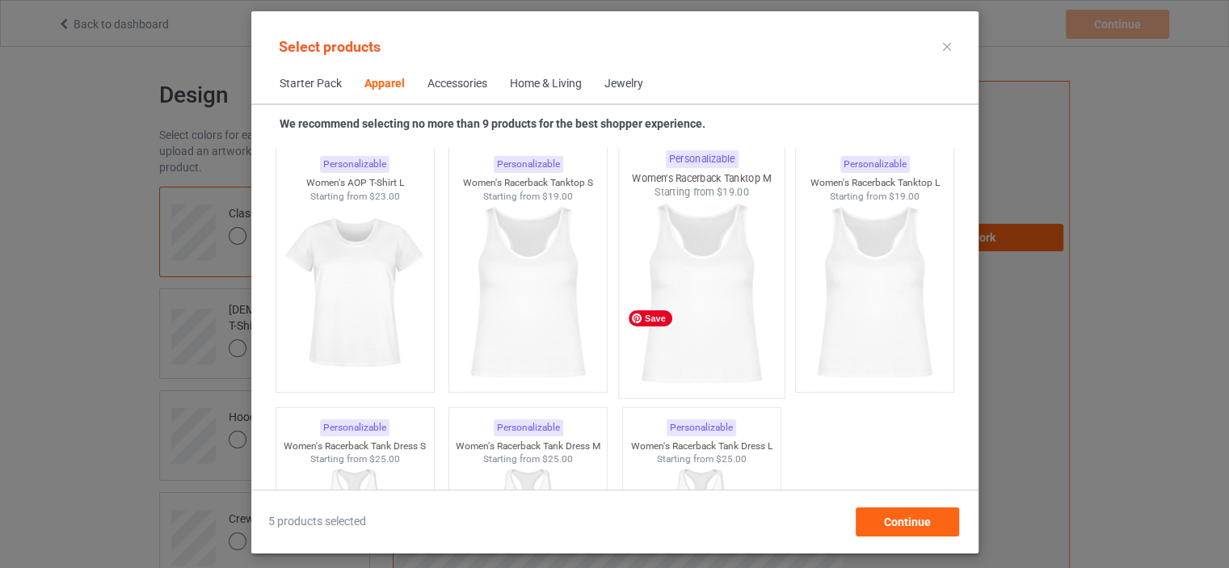
scroll to position [3011, 0]
click at [881, 527] on div "Continue" at bounding box center [906, 522] width 103 height 29
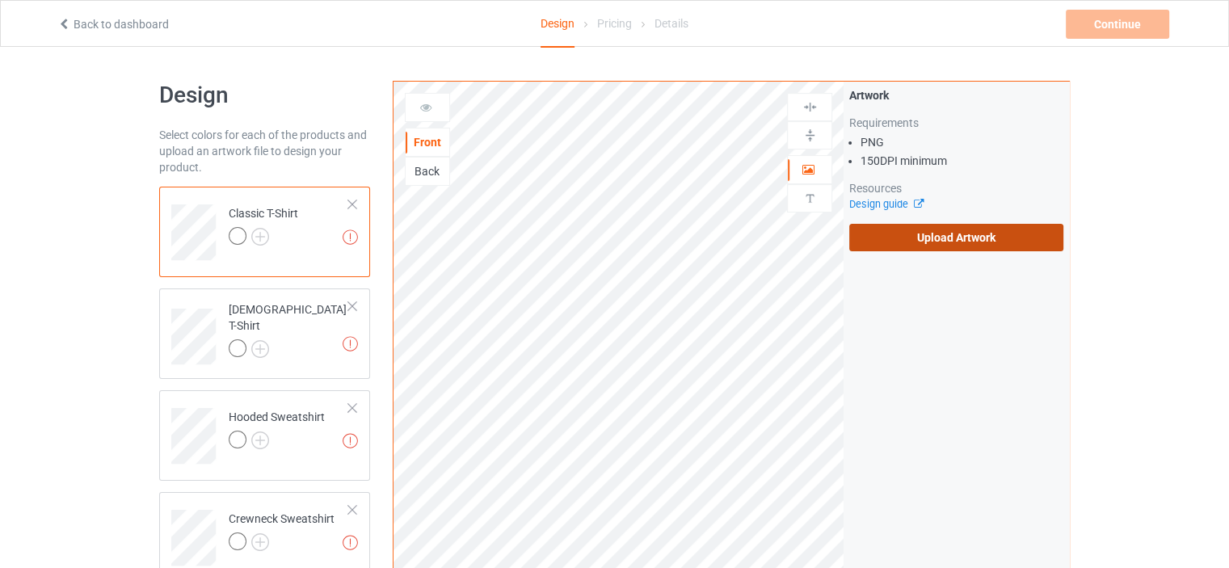
click at [971, 246] on label "Upload Artwork" at bounding box center [956, 237] width 214 height 27
click at [0, 0] on input "Upload Artwork" at bounding box center [0, 0] width 0 height 0
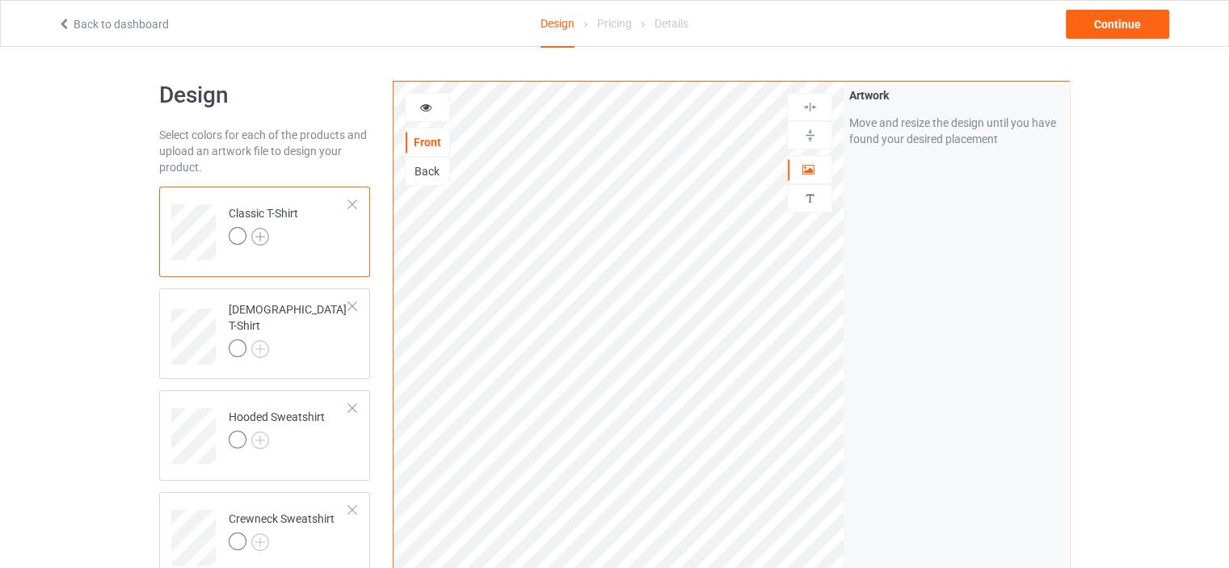
click at [259, 242] on img at bounding box center [260, 237] width 18 height 18
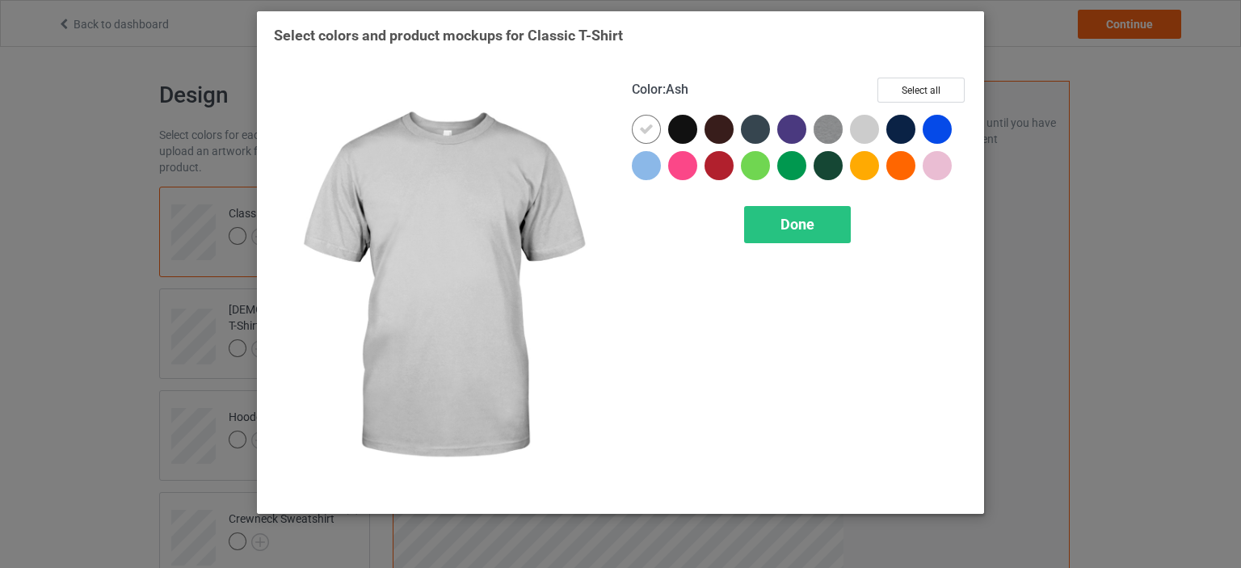
click at [865, 129] on div at bounding box center [864, 129] width 29 height 29
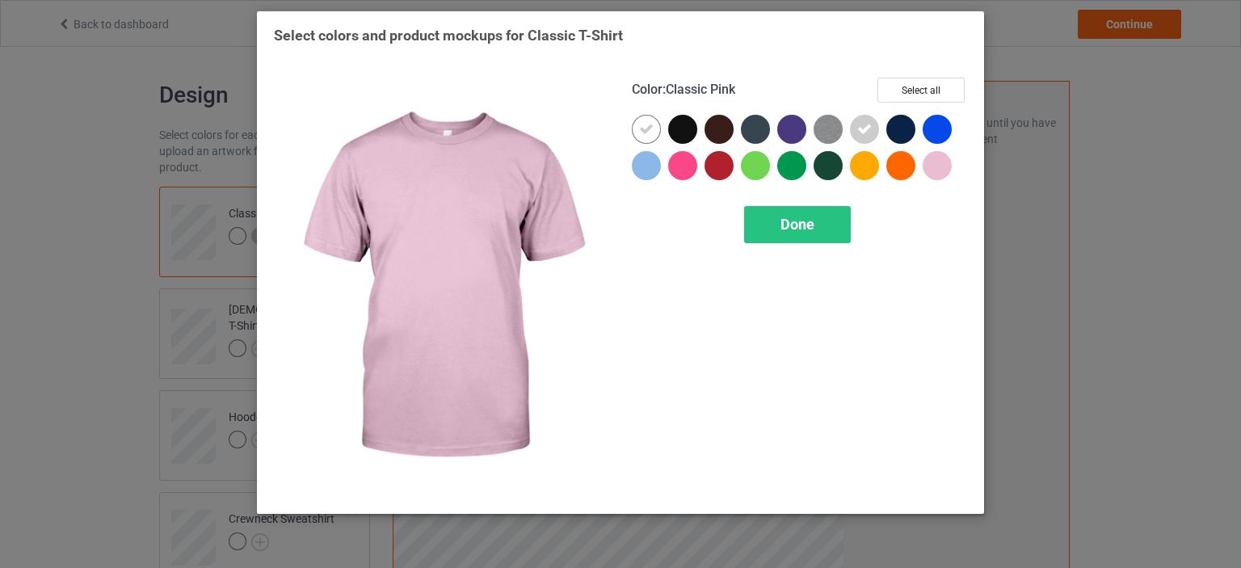
drag, startPoint x: 948, startPoint y: 167, endPoint x: 925, endPoint y: 166, distance: 23.5
click at [944, 167] on div at bounding box center [937, 165] width 29 height 29
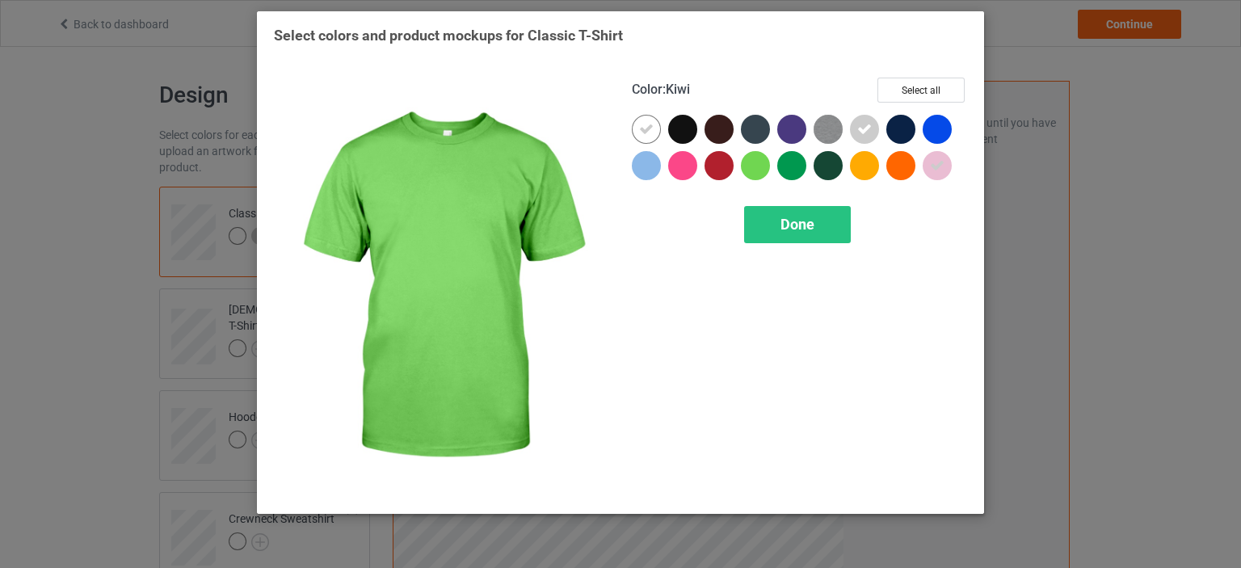
click at [753, 166] on div at bounding box center [755, 165] width 29 height 29
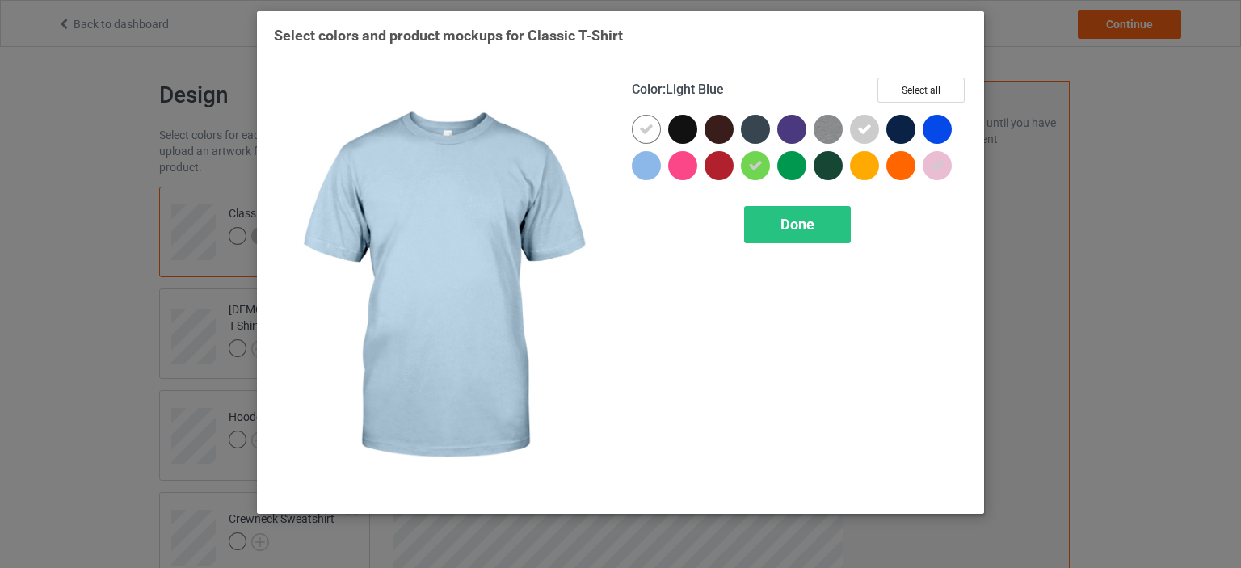
click at [636, 177] on div at bounding box center [650, 169] width 36 height 36
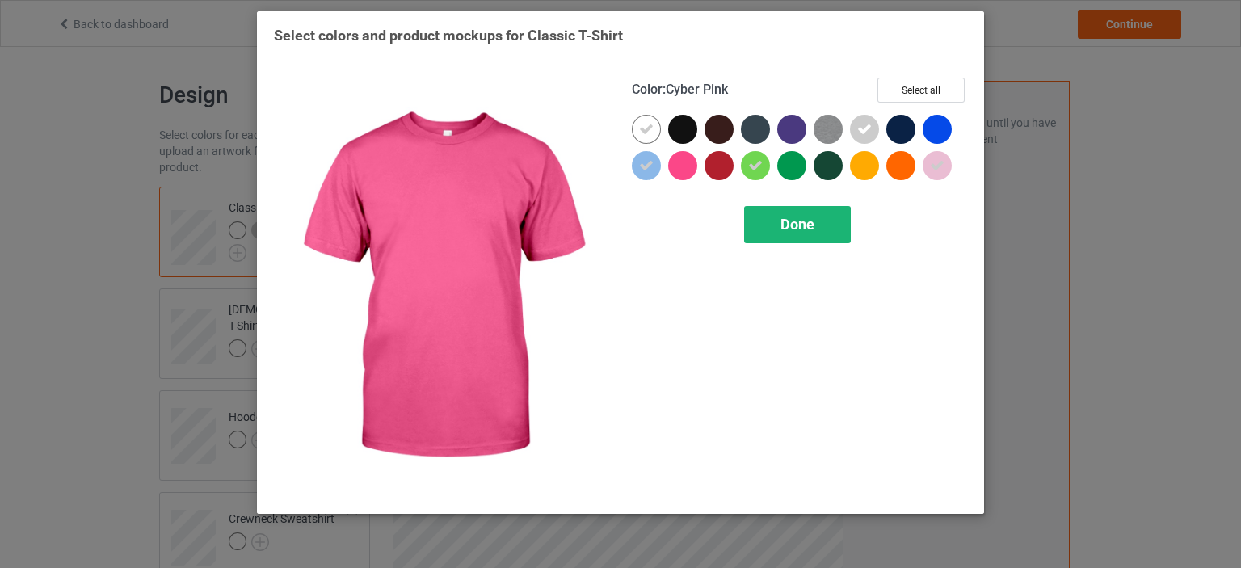
click at [808, 229] on span "Done" at bounding box center [798, 224] width 34 height 17
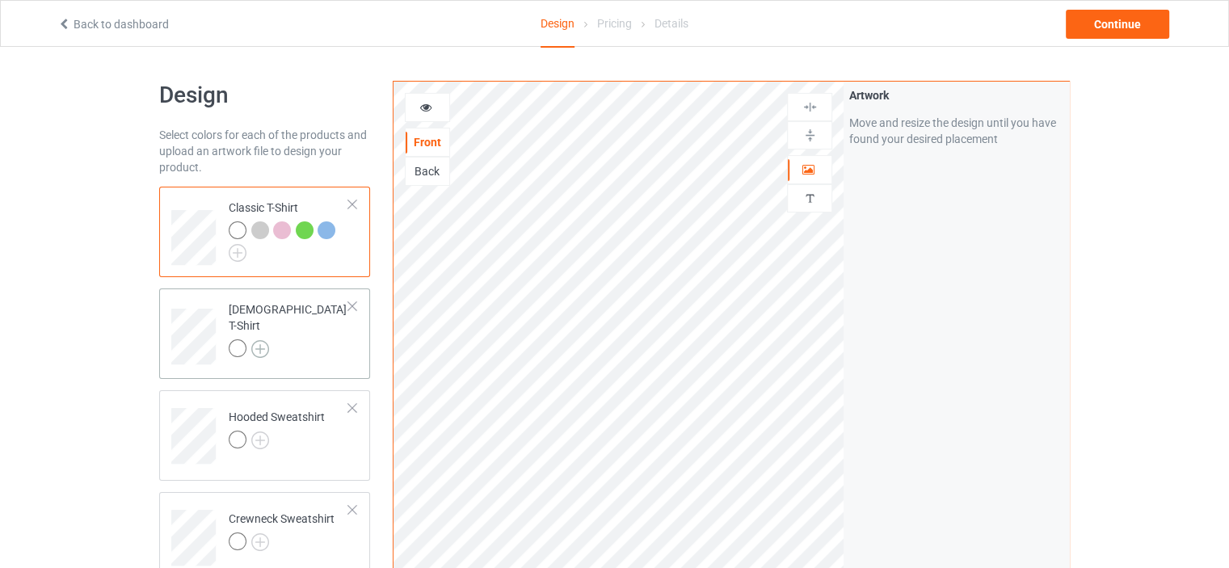
click at [265, 342] on img at bounding box center [260, 349] width 18 height 18
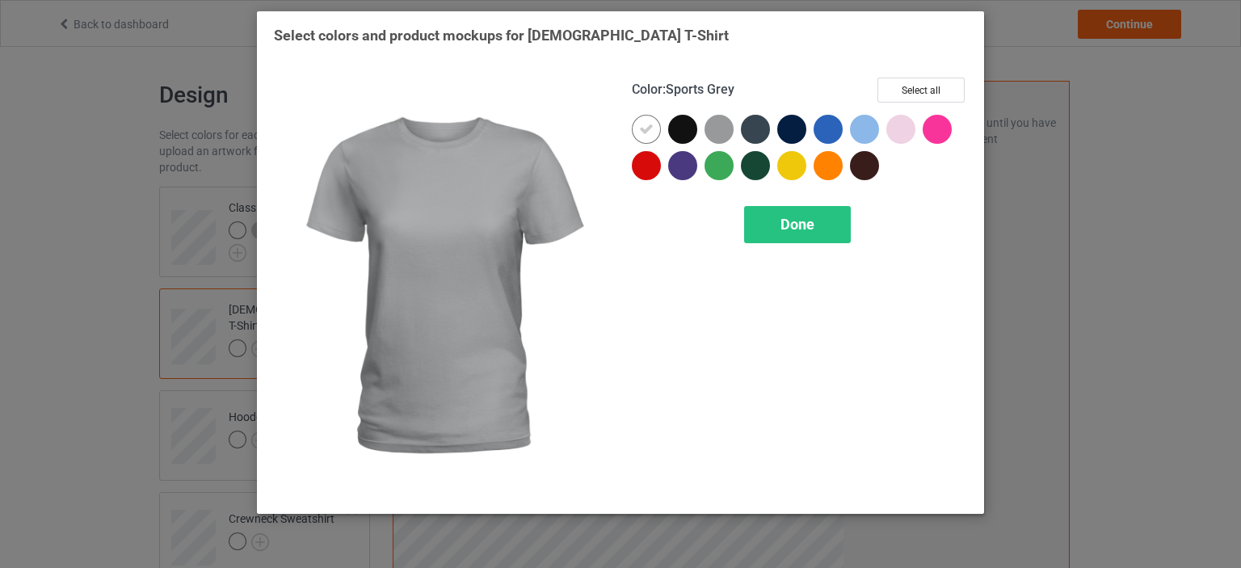
click at [727, 133] on div at bounding box center [719, 129] width 29 height 29
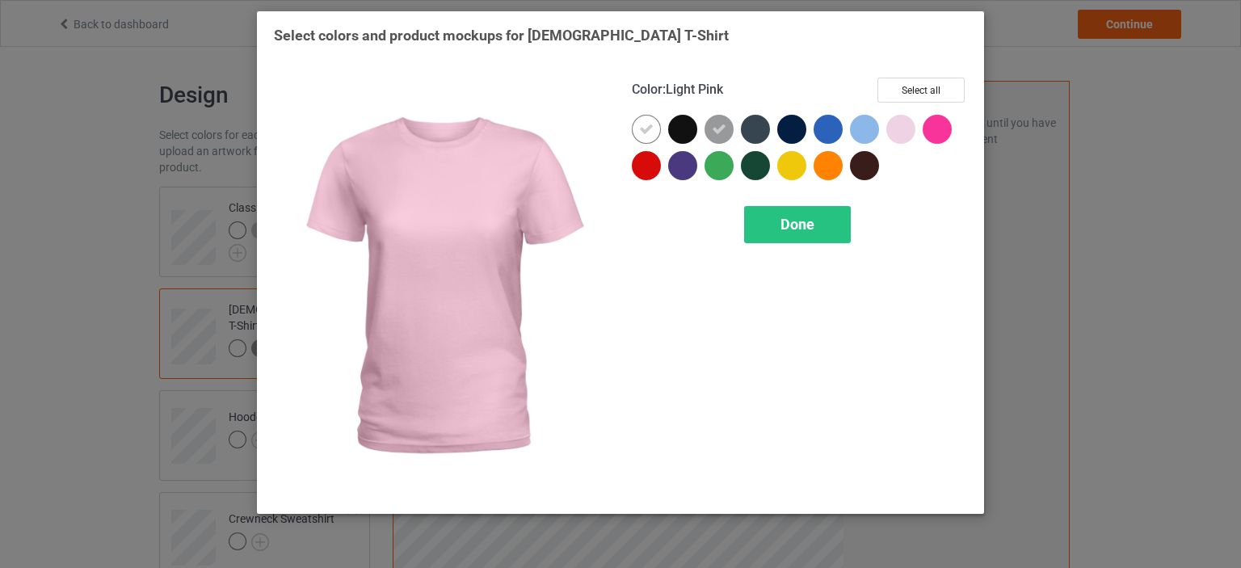
click at [895, 124] on div at bounding box center [901, 129] width 29 height 29
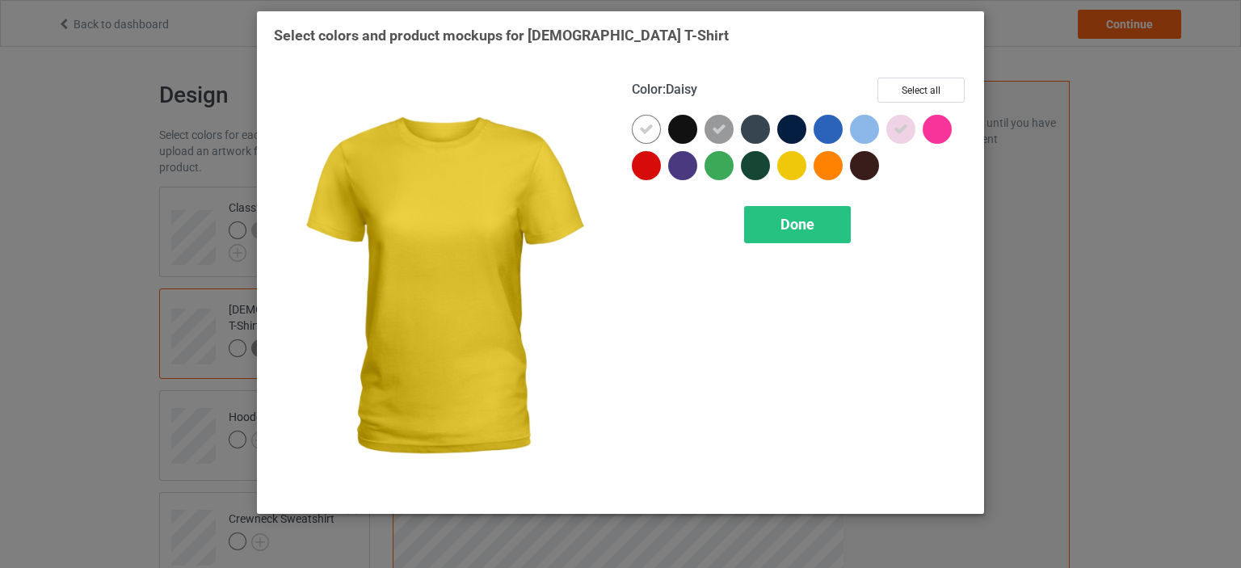
click at [790, 164] on div at bounding box center [792, 165] width 29 height 29
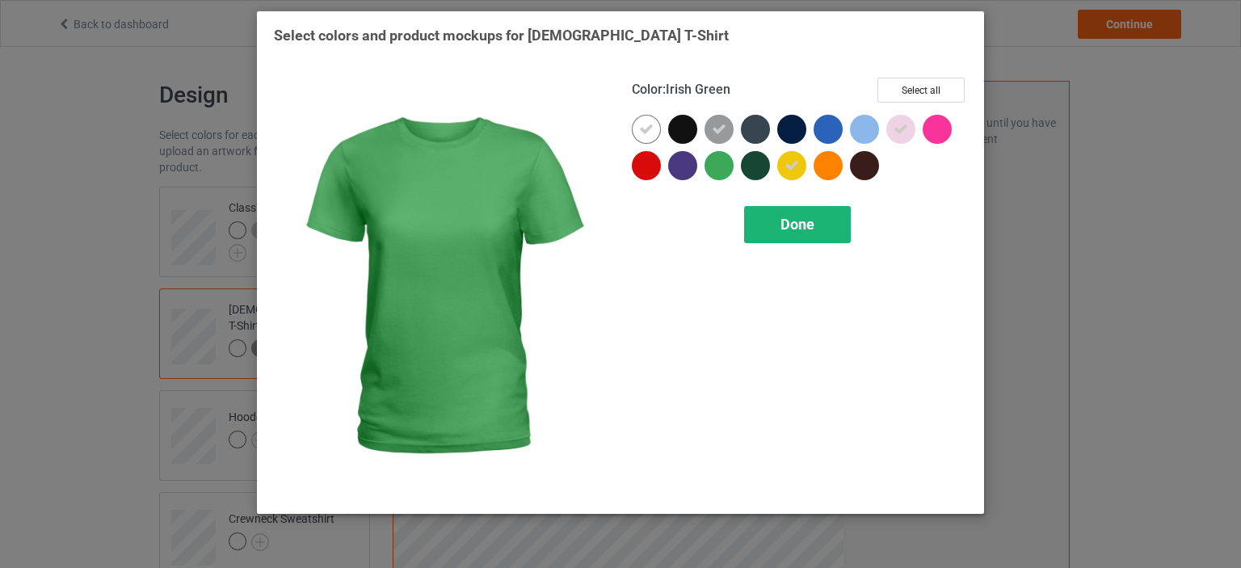
click at [774, 224] on div "Done" at bounding box center [797, 224] width 107 height 37
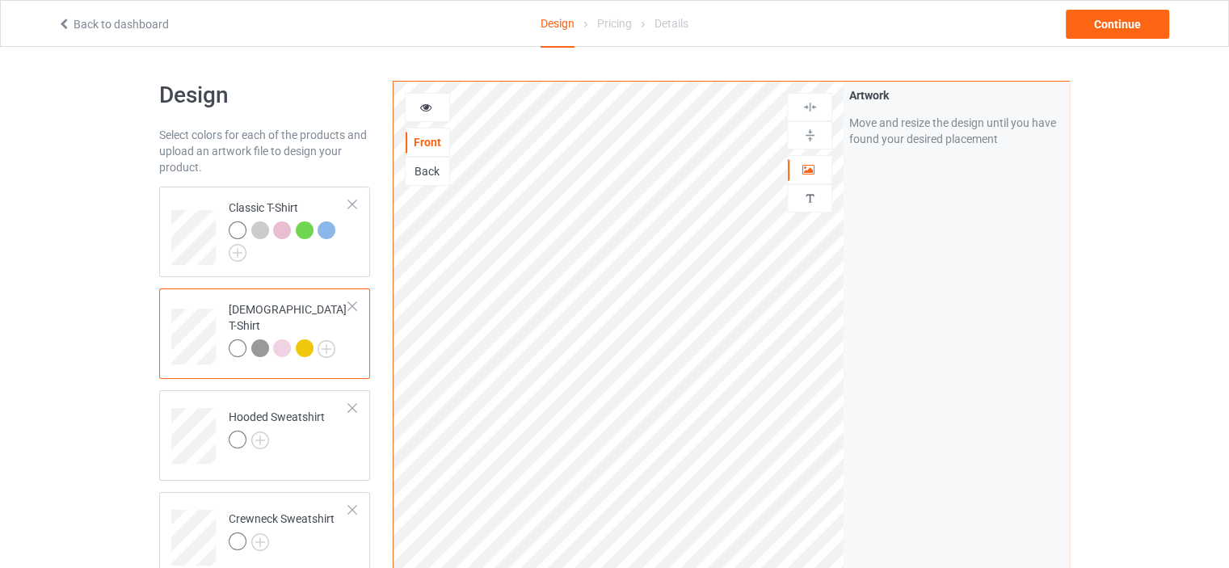
scroll to position [162, 0]
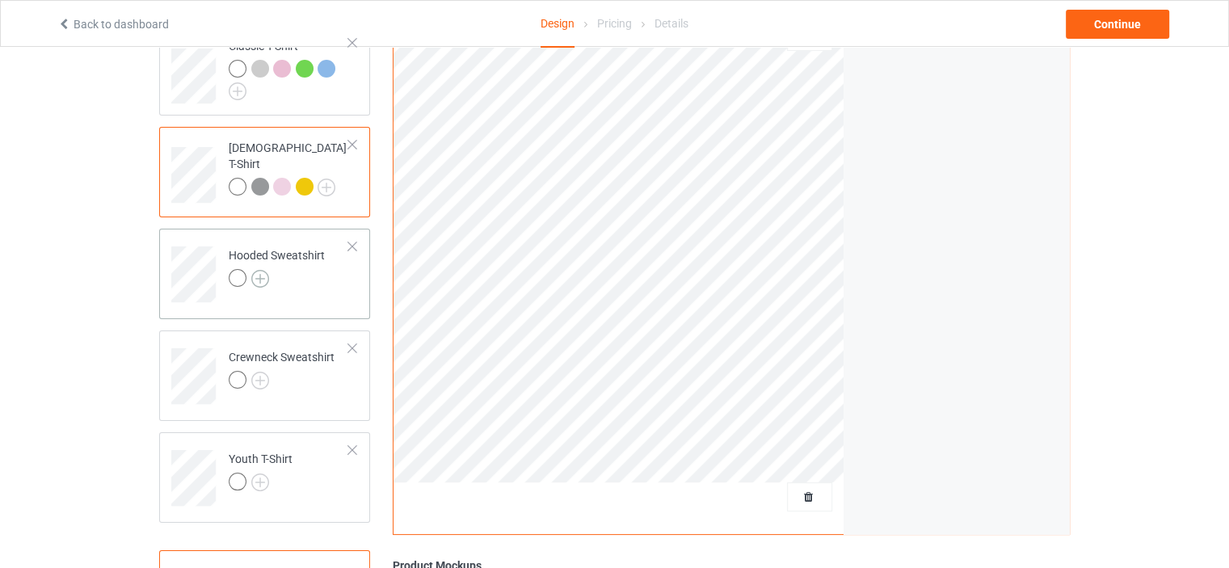
click at [263, 275] on img at bounding box center [260, 279] width 18 height 18
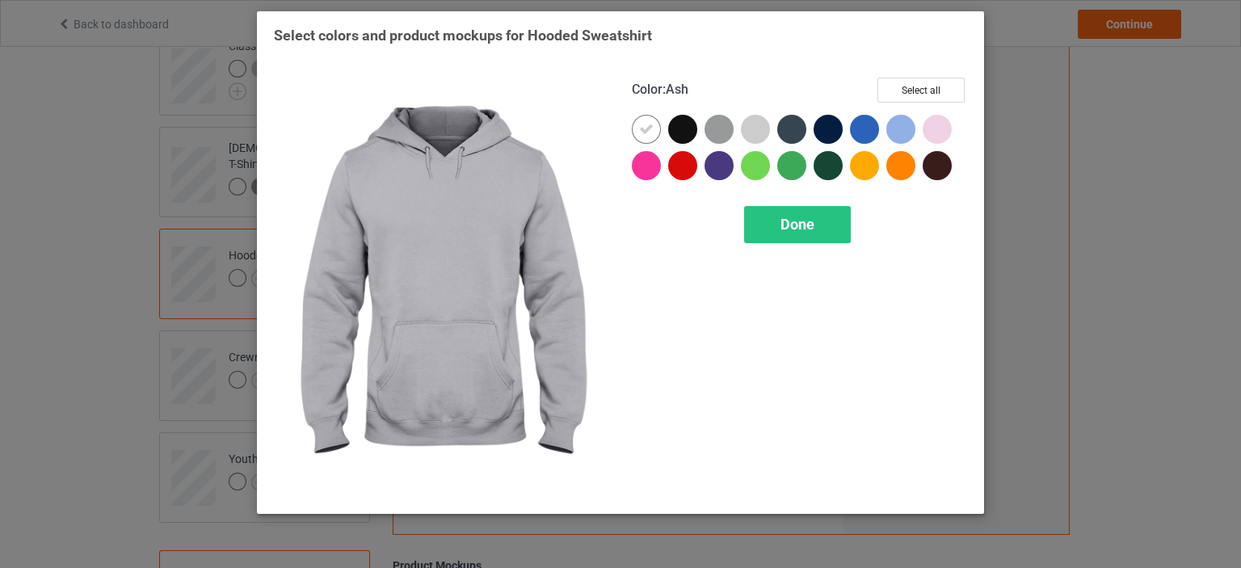
click at [753, 132] on div at bounding box center [755, 129] width 29 height 29
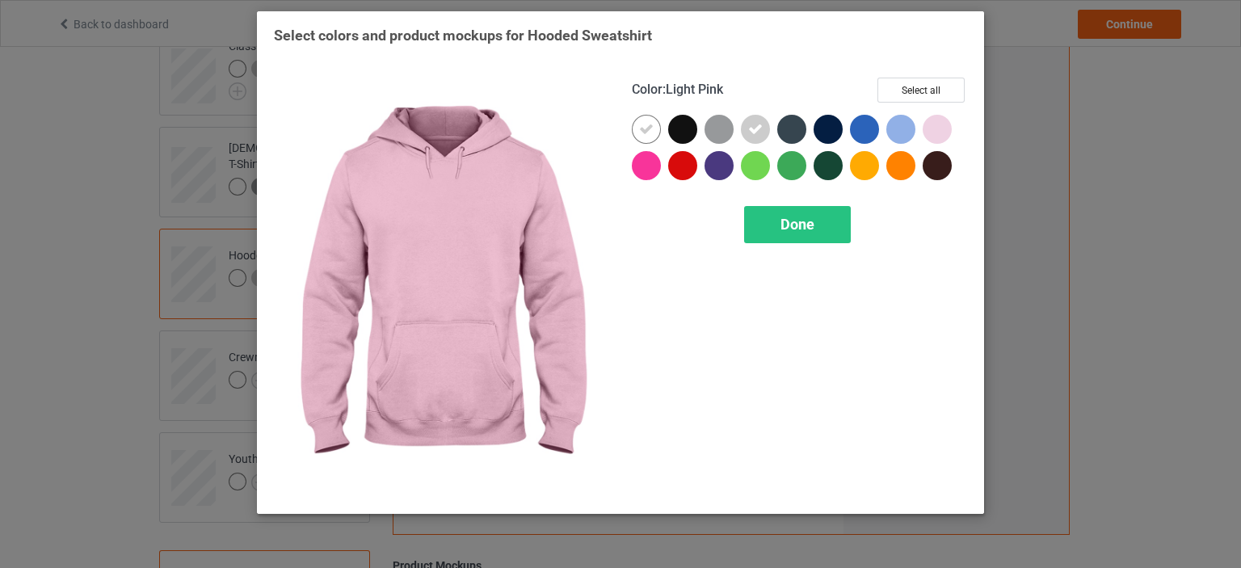
click at [937, 140] on div at bounding box center [937, 129] width 29 height 29
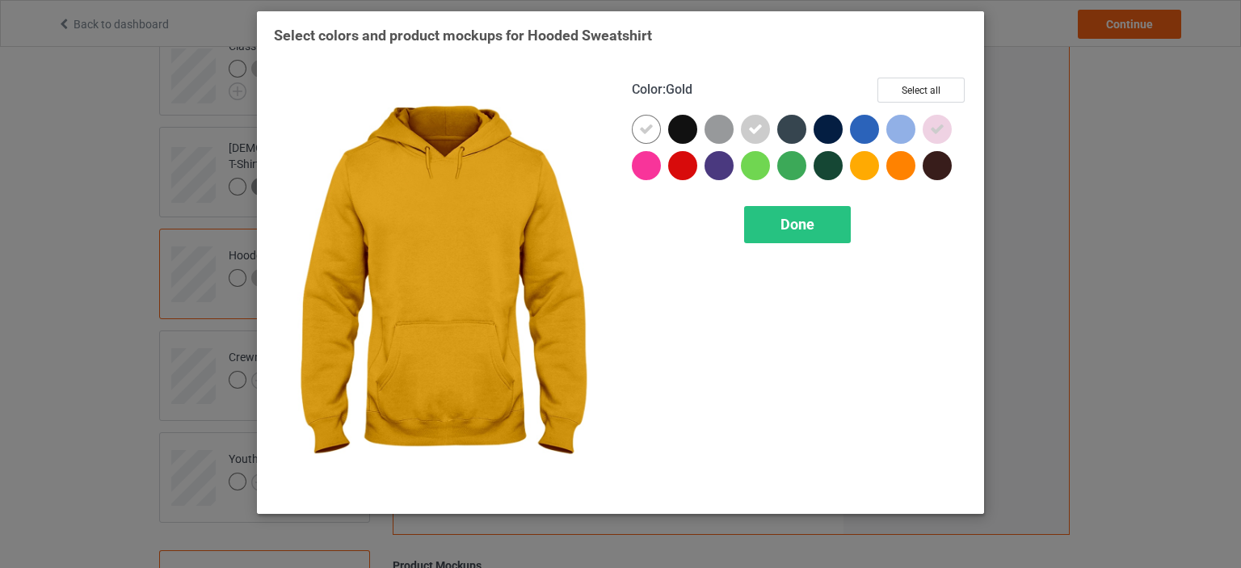
click at [864, 167] on div at bounding box center [864, 165] width 29 height 29
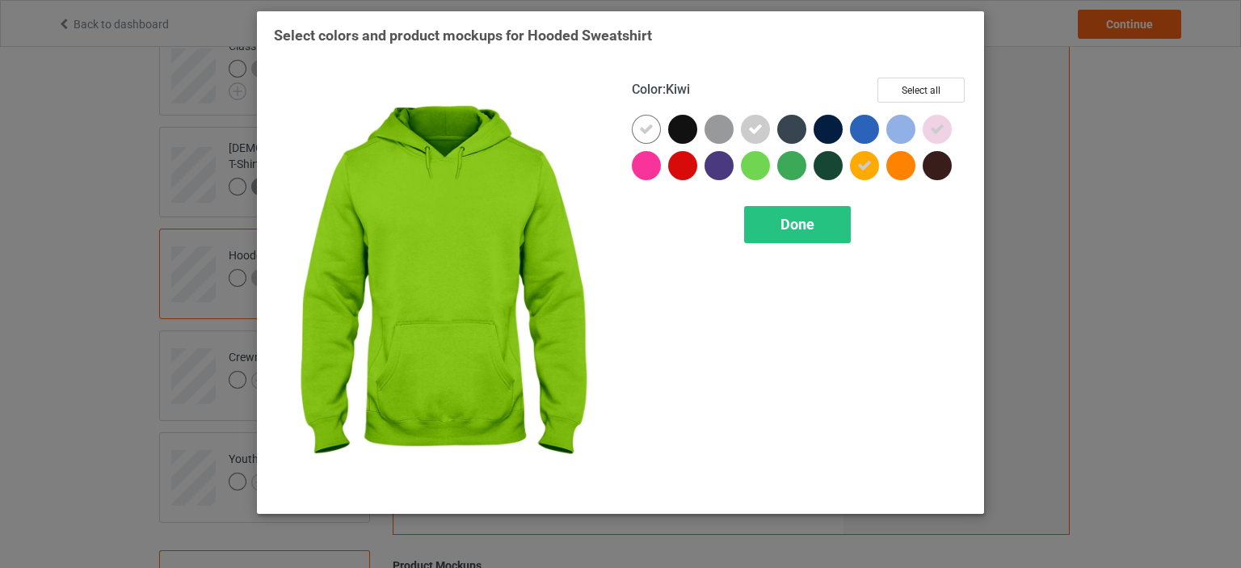
click at [761, 158] on div at bounding box center [755, 165] width 29 height 29
click at [773, 234] on div "Done" at bounding box center [797, 224] width 107 height 37
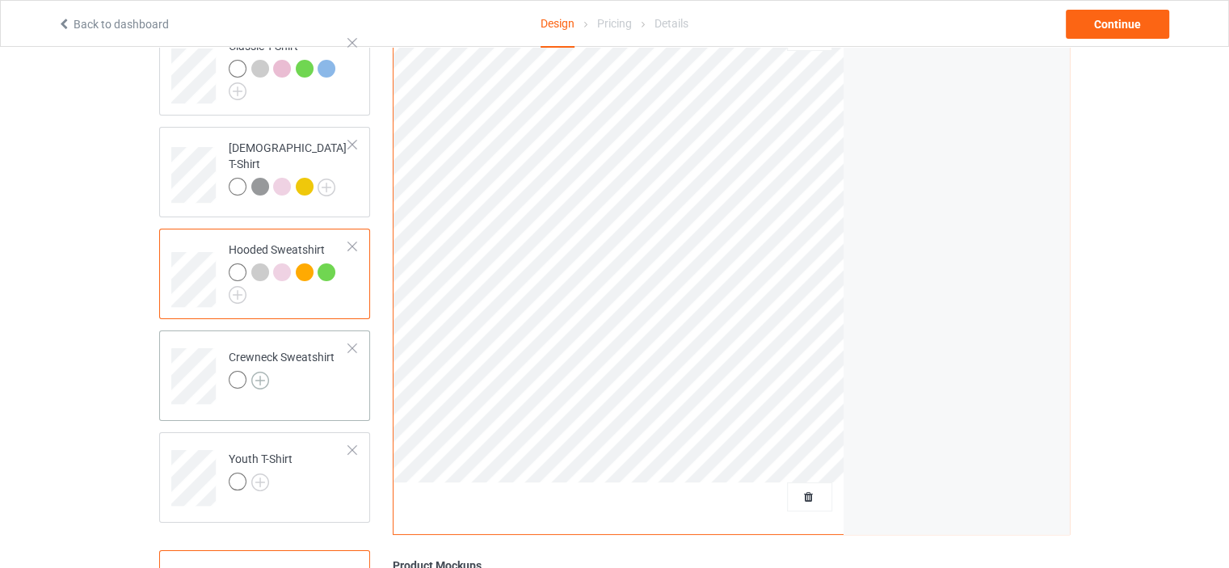
click at [255, 381] on img at bounding box center [260, 381] width 18 height 18
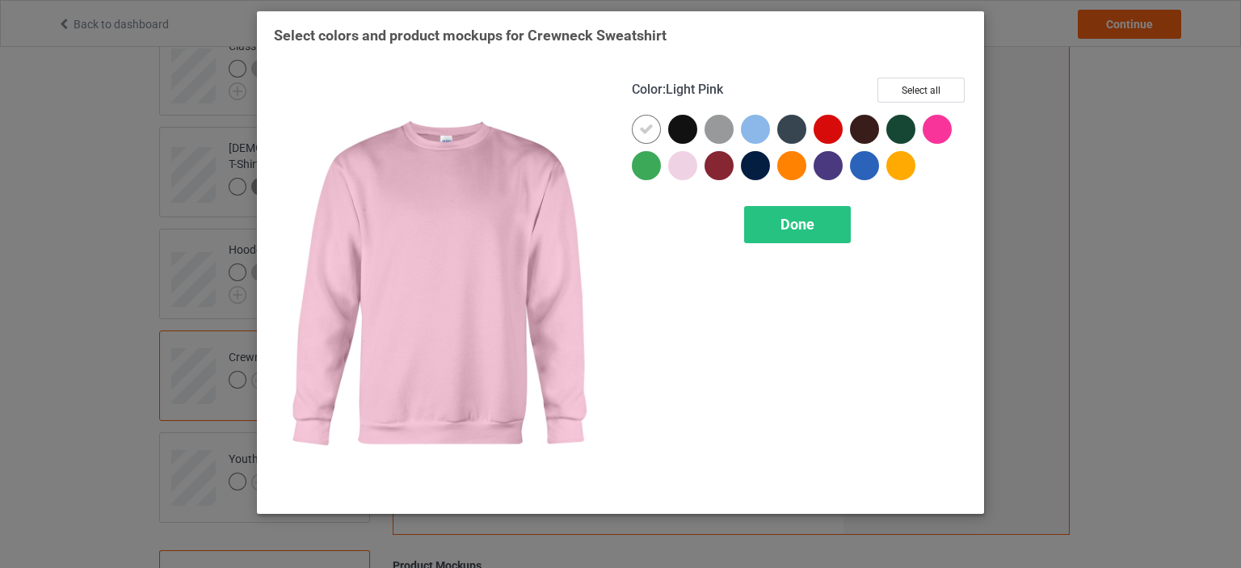
click at [685, 161] on div at bounding box center [682, 165] width 29 height 29
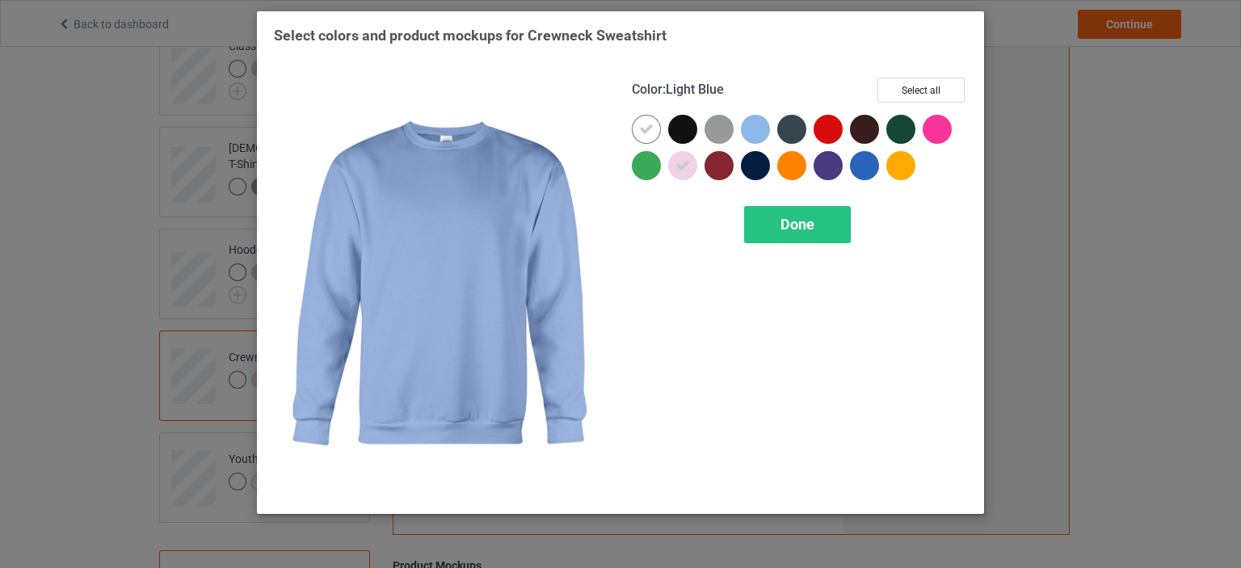
click at [748, 129] on div at bounding box center [755, 129] width 29 height 29
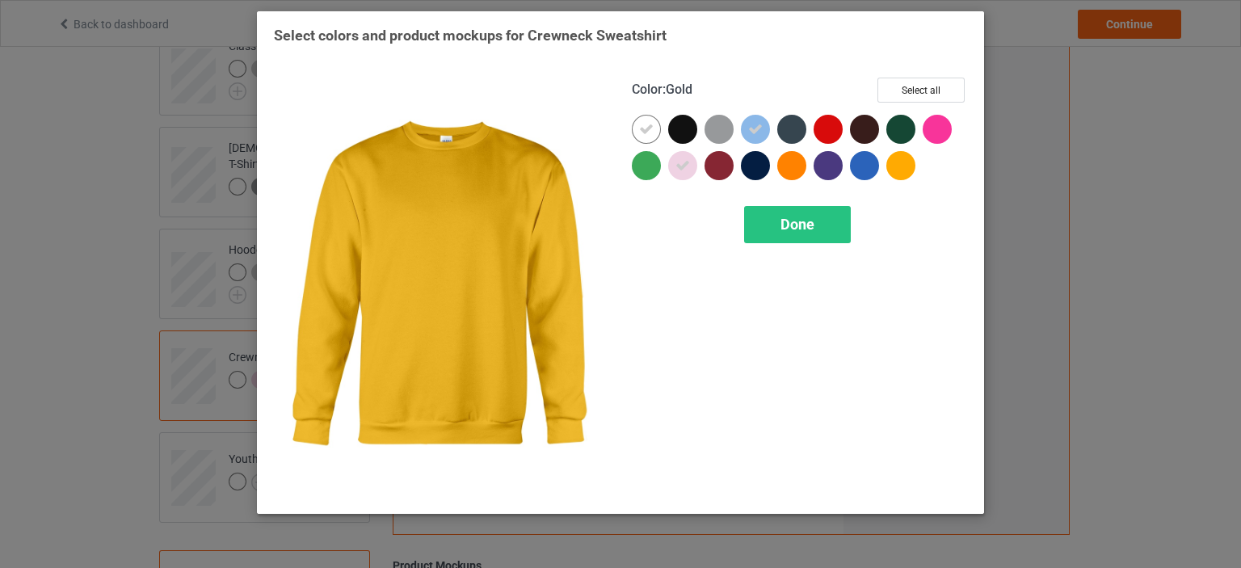
click at [894, 161] on div at bounding box center [901, 165] width 29 height 29
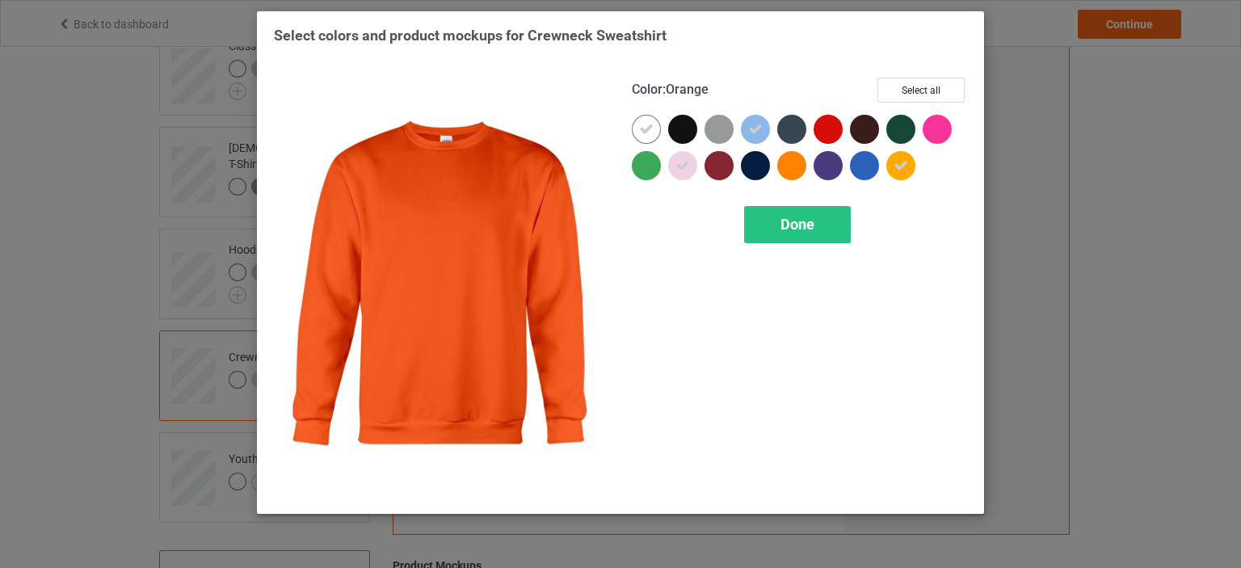
click at [795, 166] on div at bounding box center [792, 165] width 29 height 29
click at [795, 219] on span "Done" at bounding box center [798, 224] width 34 height 17
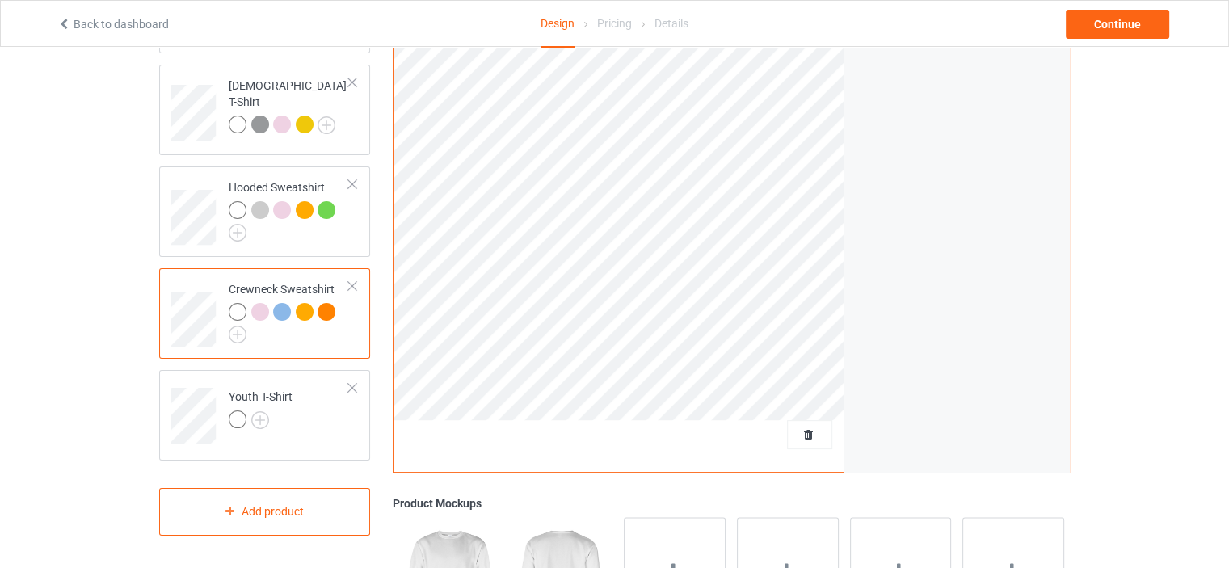
scroll to position [323, 0]
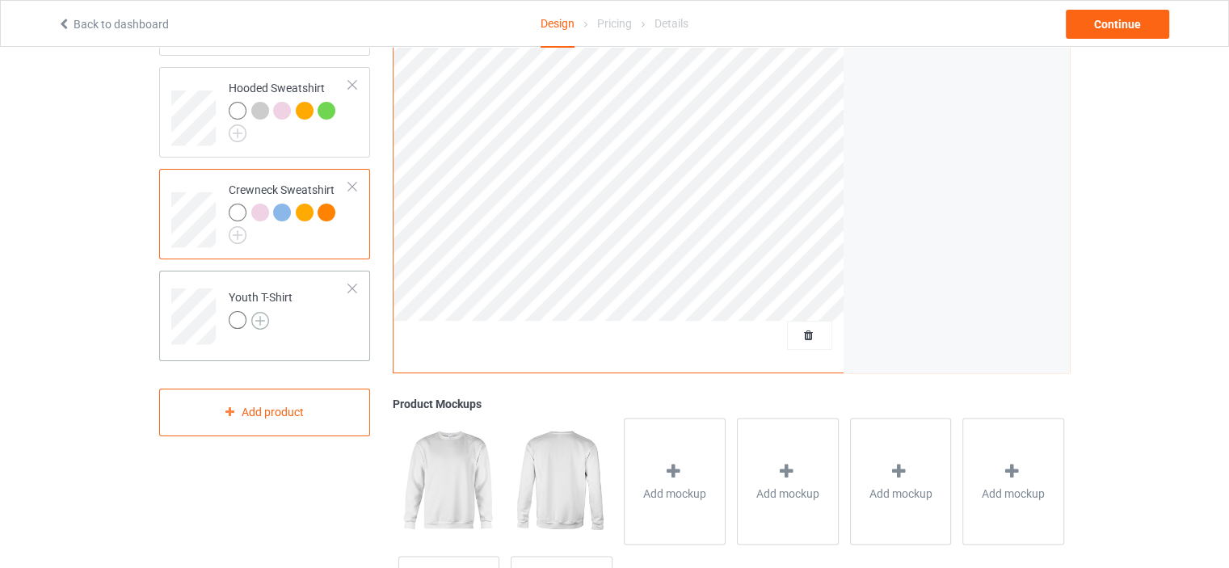
click at [263, 318] on img at bounding box center [260, 321] width 18 height 18
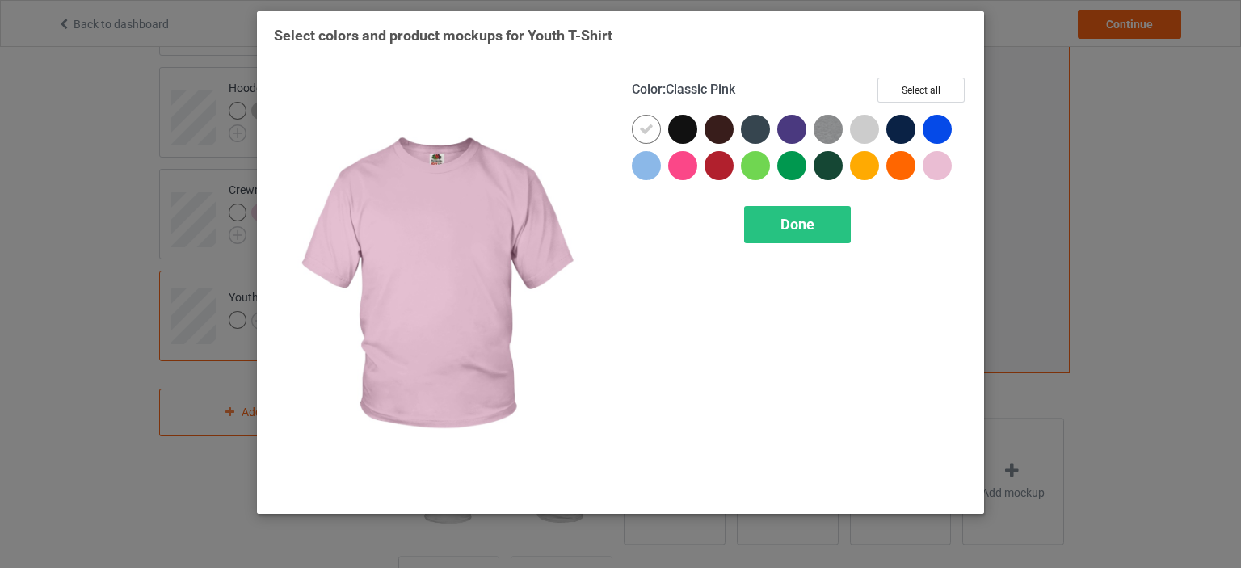
click at [941, 175] on div at bounding box center [937, 165] width 29 height 29
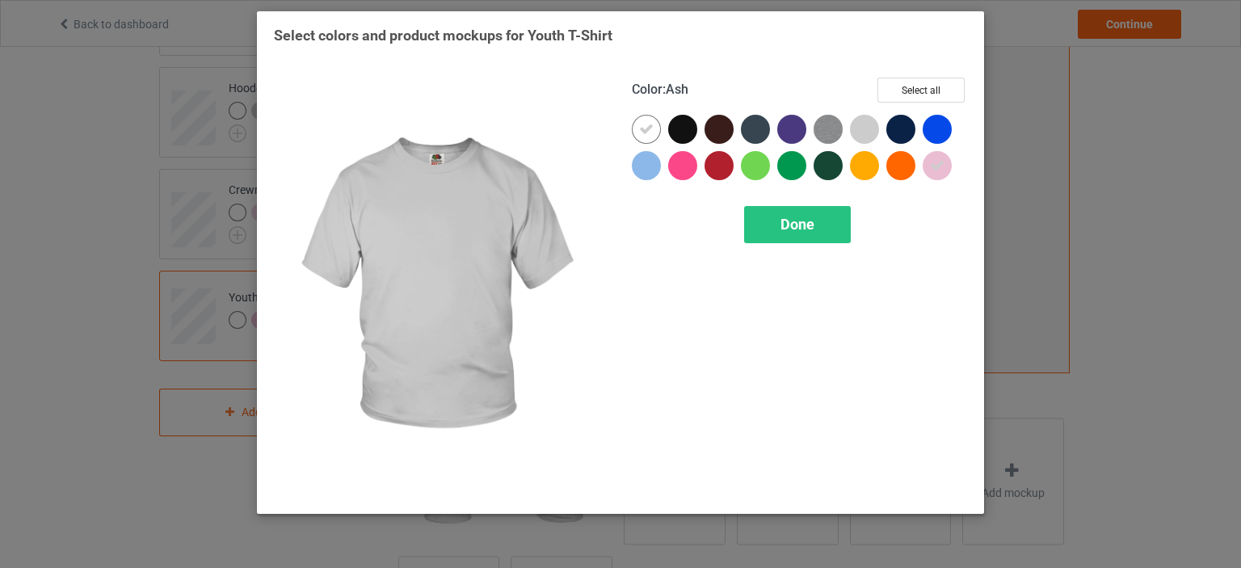
click at [869, 132] on div at bounding box center [864, 129] width 29 height 29
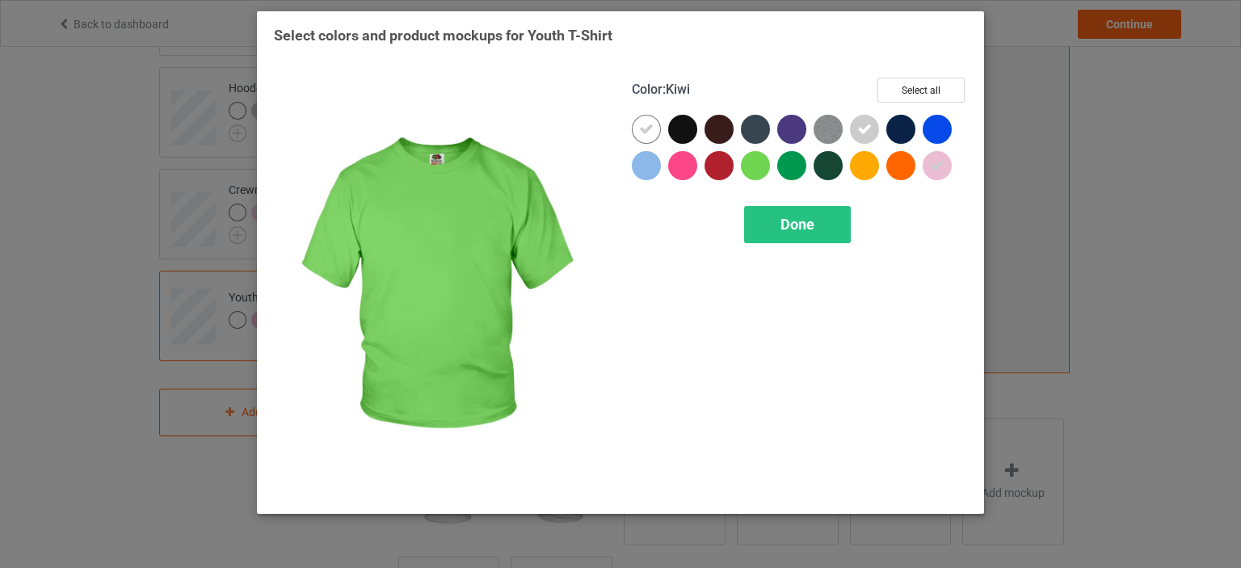
click at [745, 168] on div at bounding box center [755, 165] width 29 height 29
click at [776, 211] on div "Done" at bounding box center [797, 224] width 107 height 37
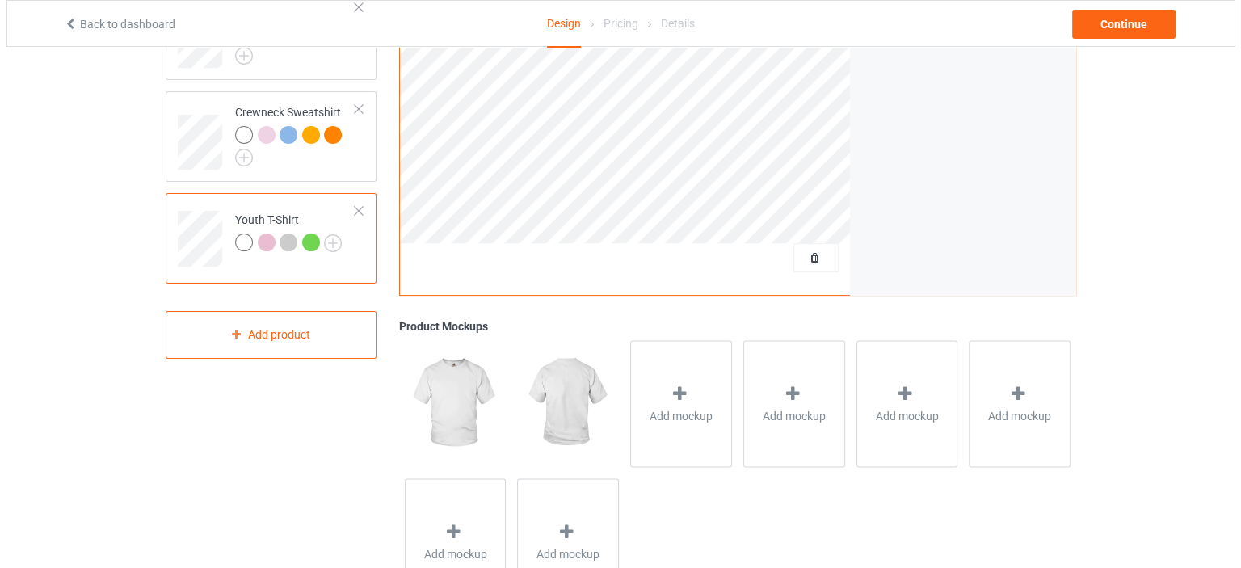
scroll to position [477, 0]
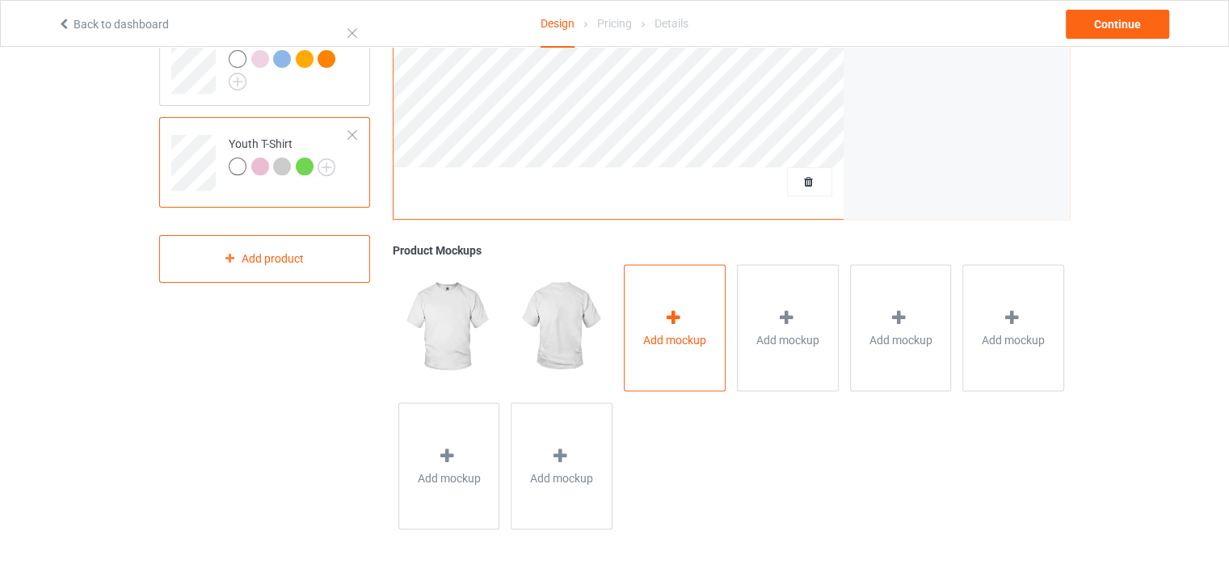
click at [655, 335] on span "Add mockup" at bounding box center [674, 339] width 63 height 16
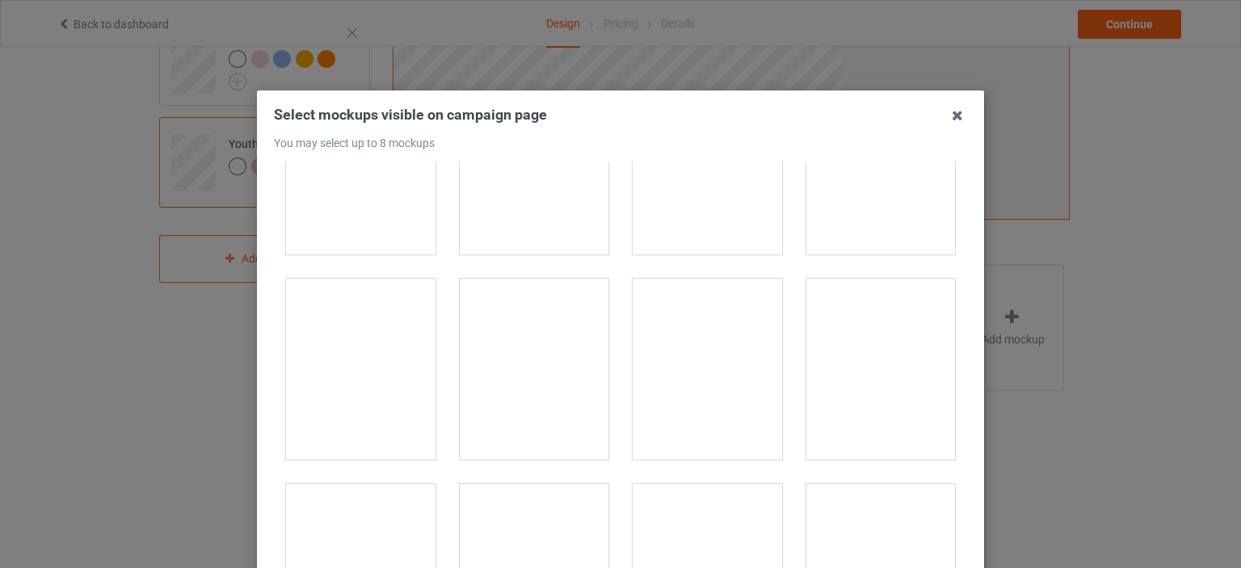
scroll to position [323, 0]
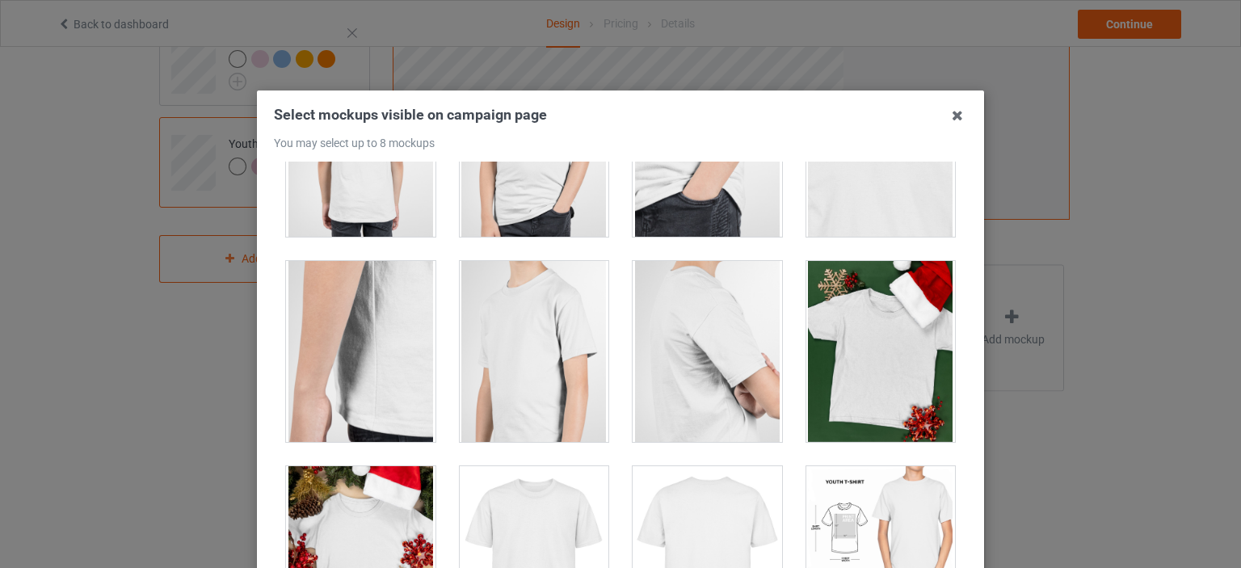
click at [840, 343] on div at bounding box center [882, 351] width 150 height 181
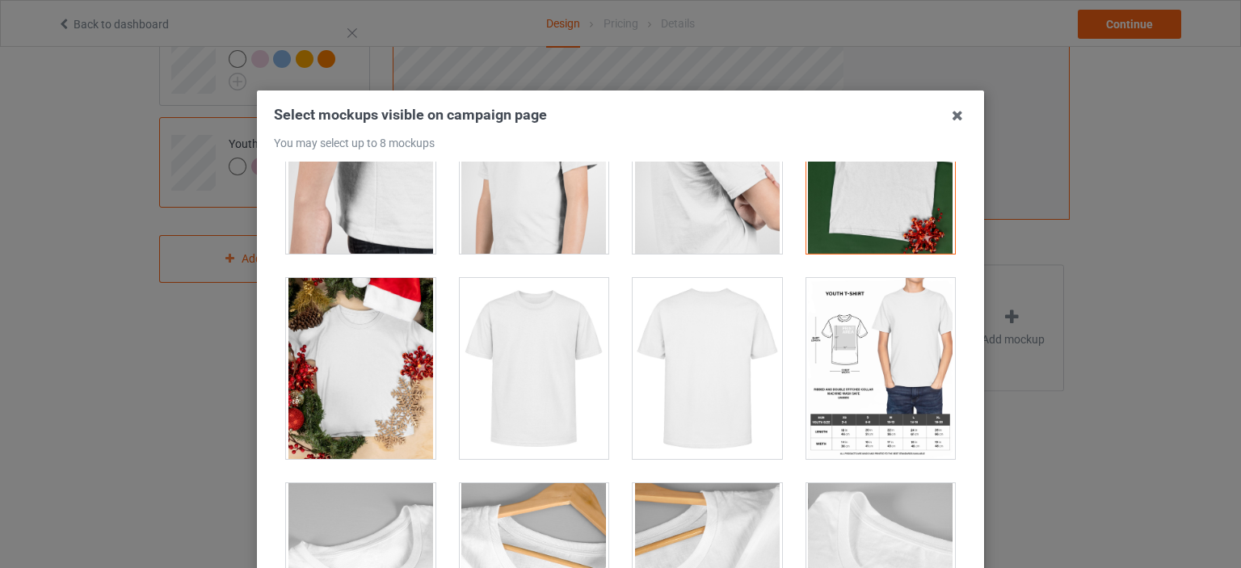
scroll to position [566, 0]
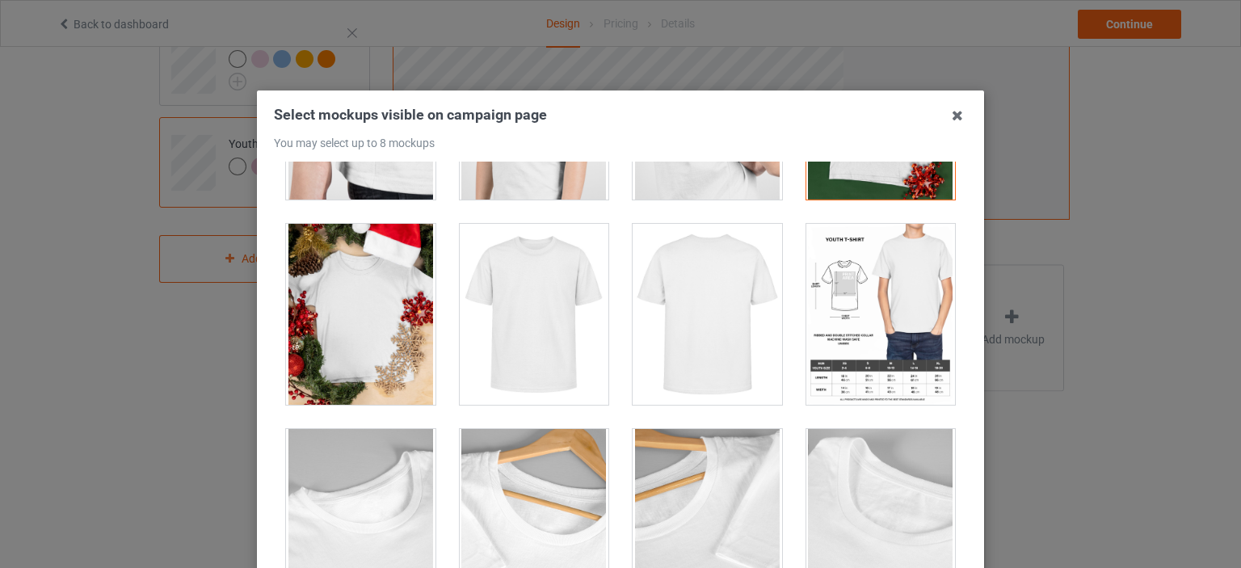
click at [520, 368] on div at bounding box center [535, 314] width 150 height 181
click at [664, 342] on div at bounding box center [708, 314] width 150 height 181
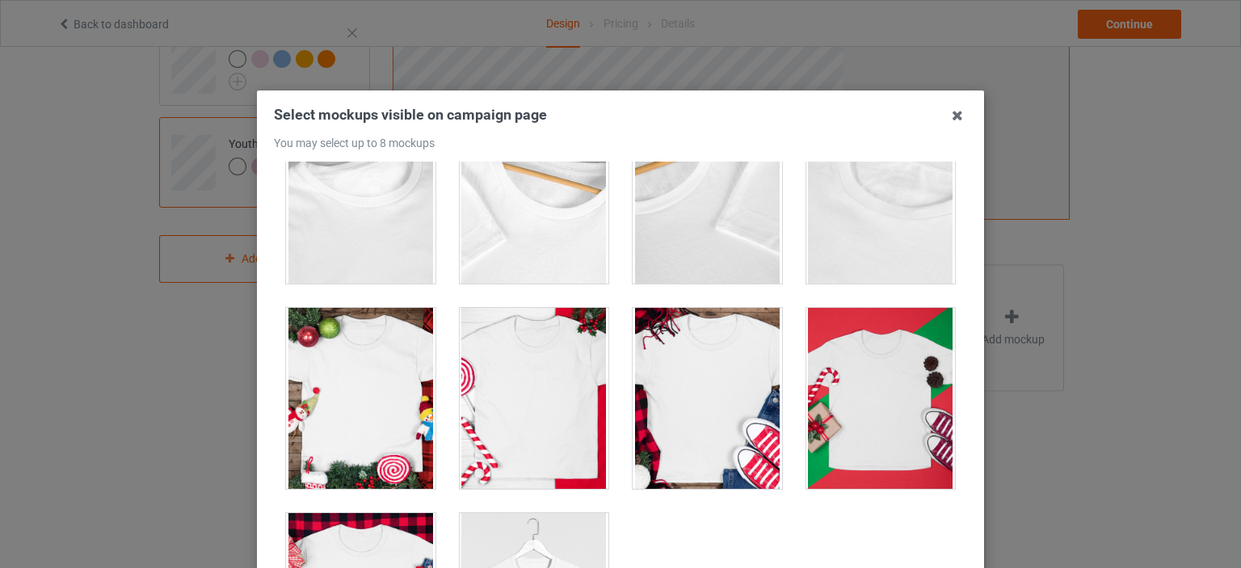
scroll to position [980, 0]
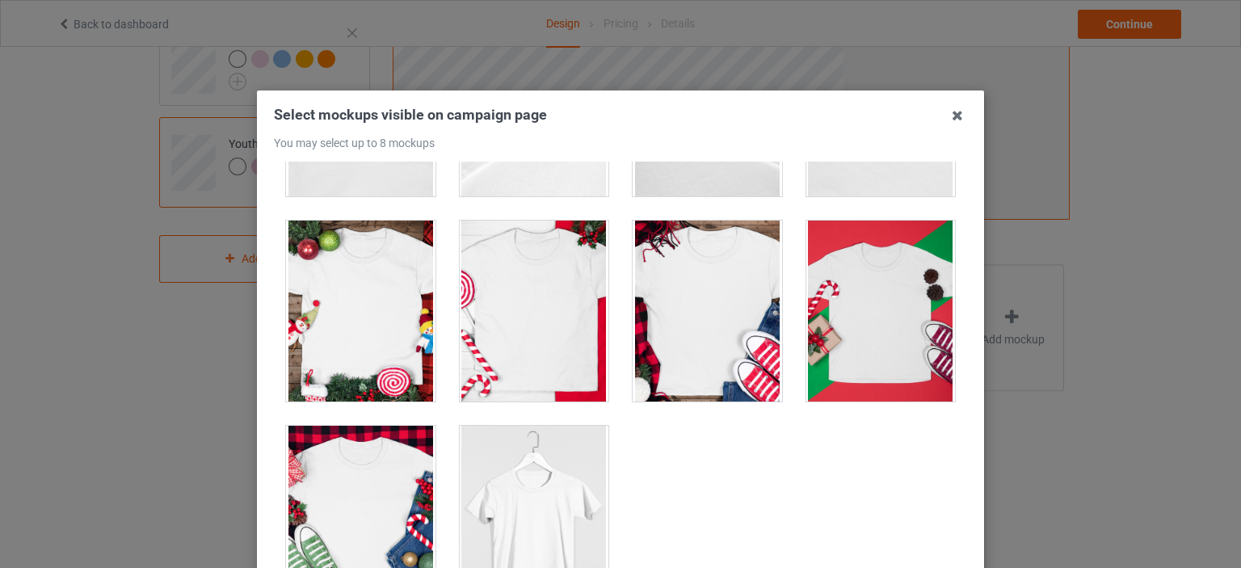
click at [864, 300] on div at bounding box center [882, 311] width 150 height 181
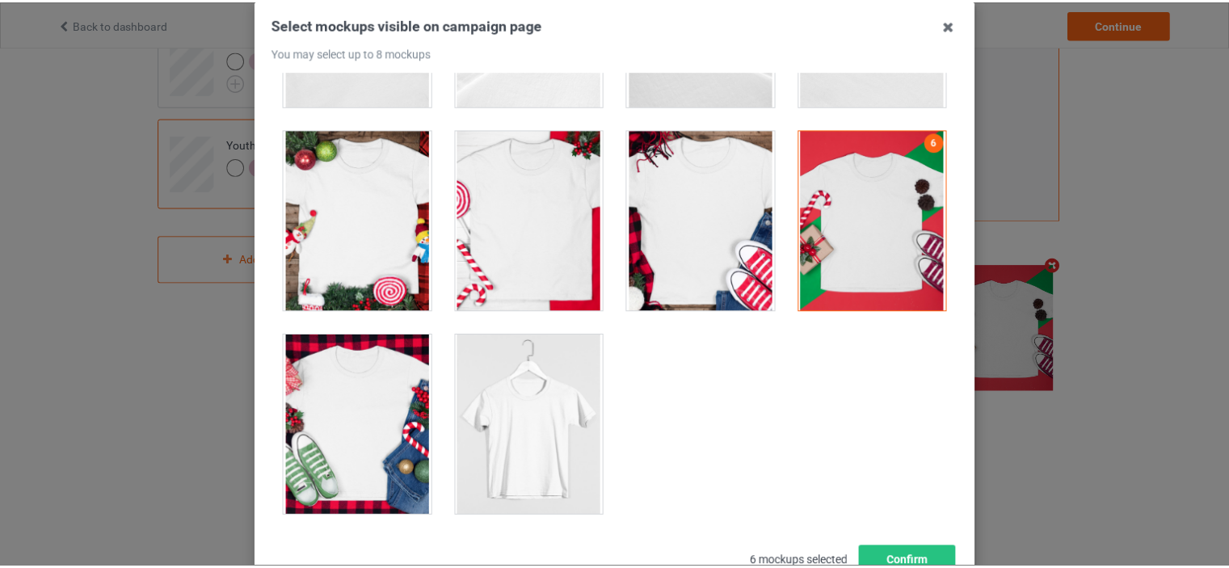
scroll to position [213, 0]
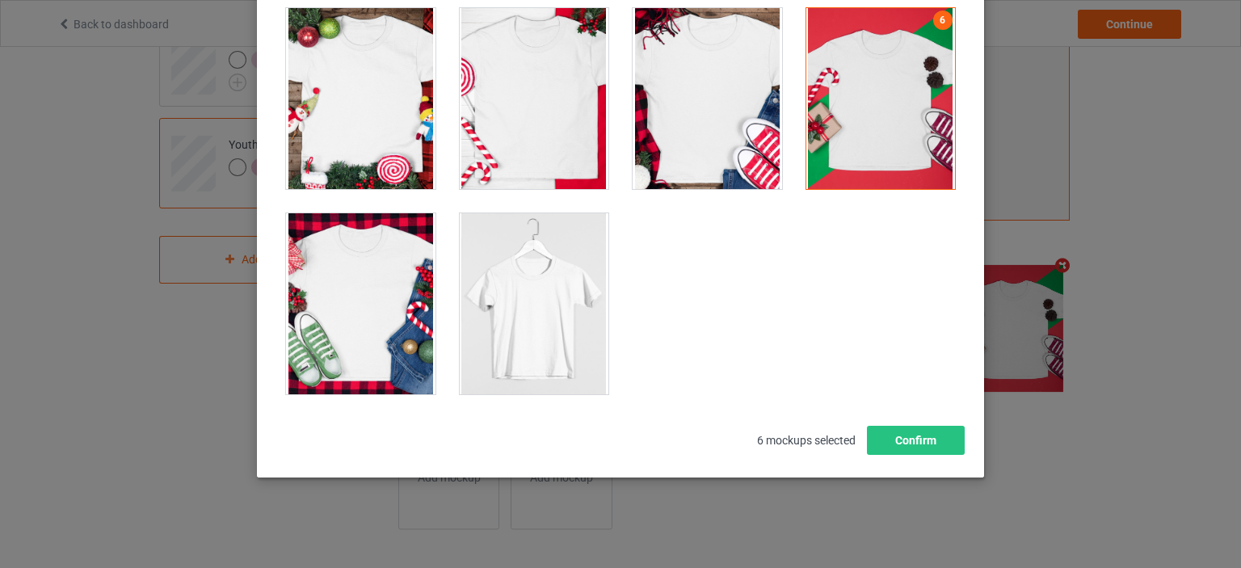
click at [528, 337] on div at bounding box center [535, 303] width 150 height 181
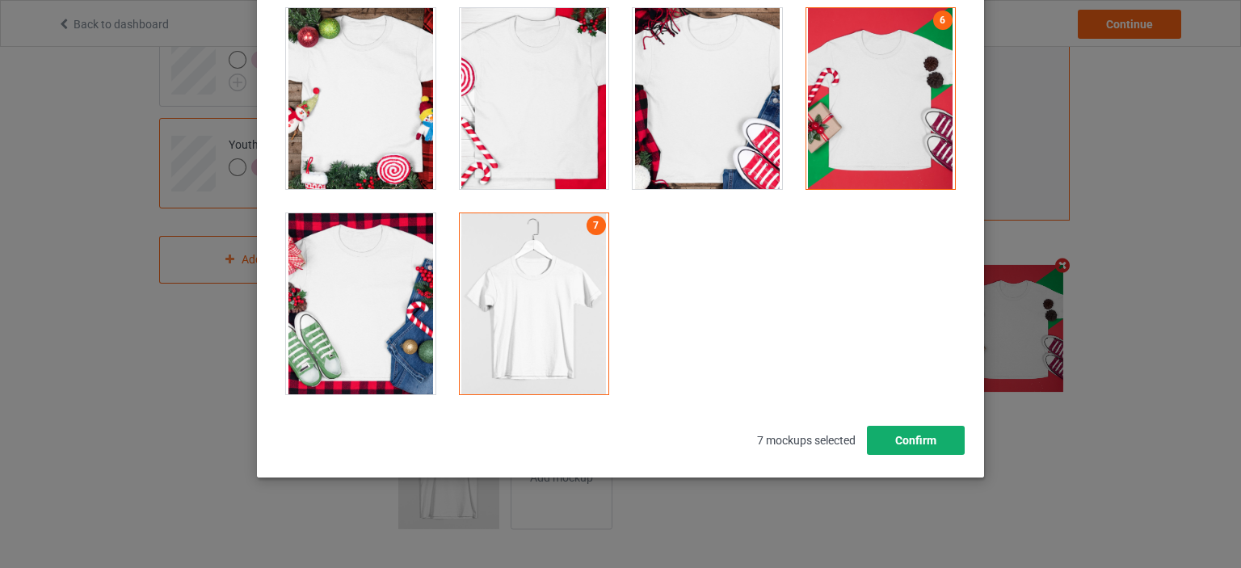
drag, startPoint x: 887, startPoint y: 447, endPoint x: 782, endPoint y: 428, distance: 106.7
click at [888, 446] on button "Confirm" at bounding box center [916, 440] width 98 height 29
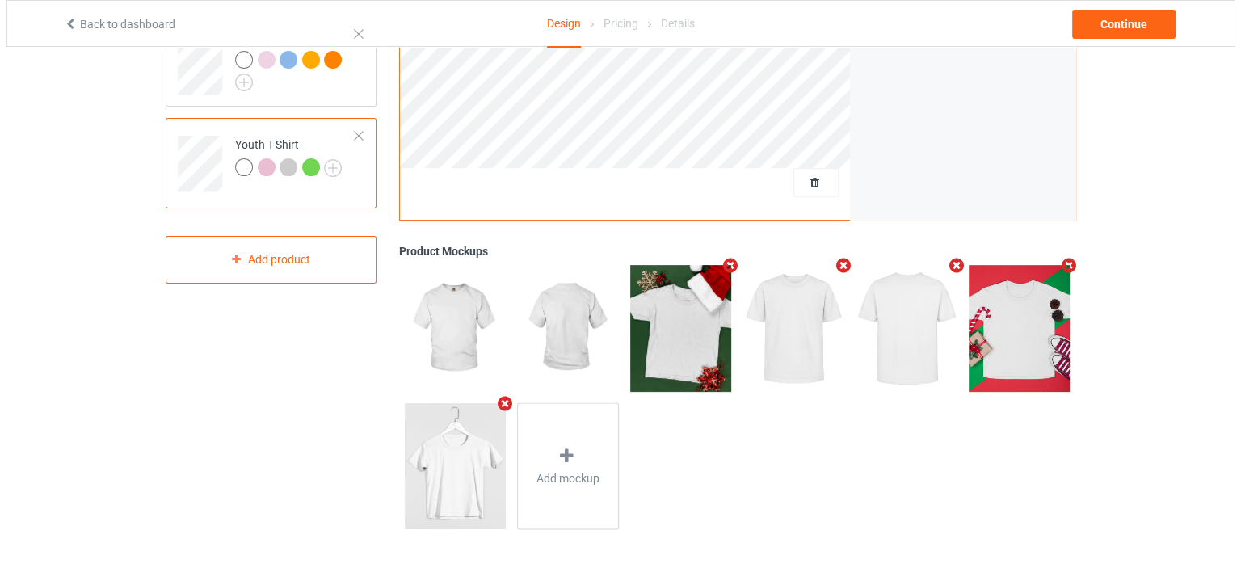
scroll to position [395, 0]
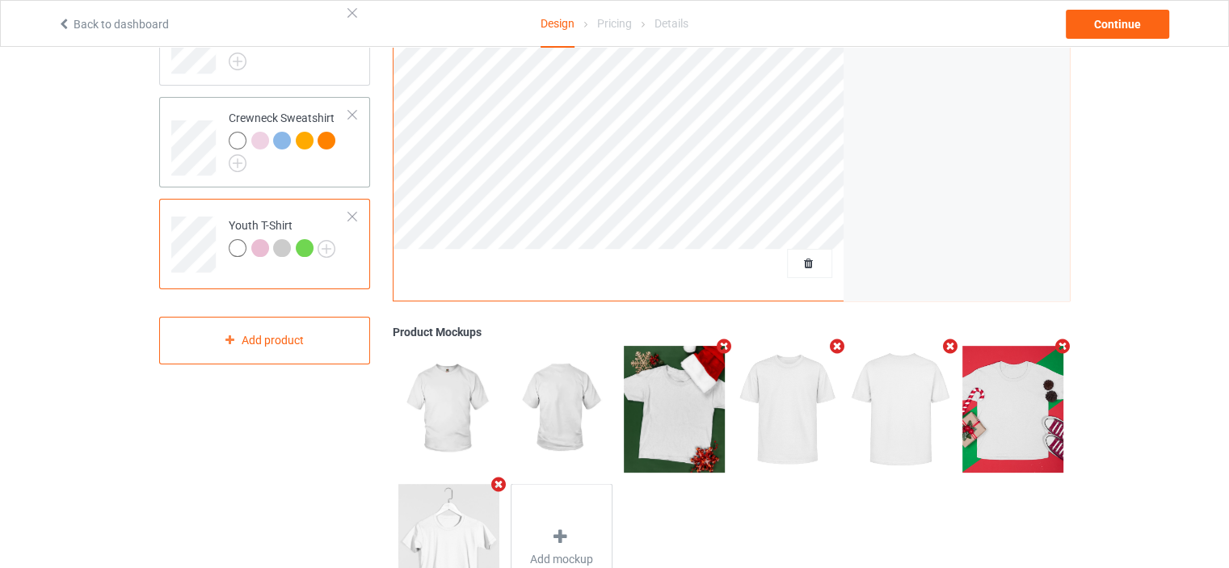
click at [337, 164] on div at bounding box center [289, 152] width 120 height 40
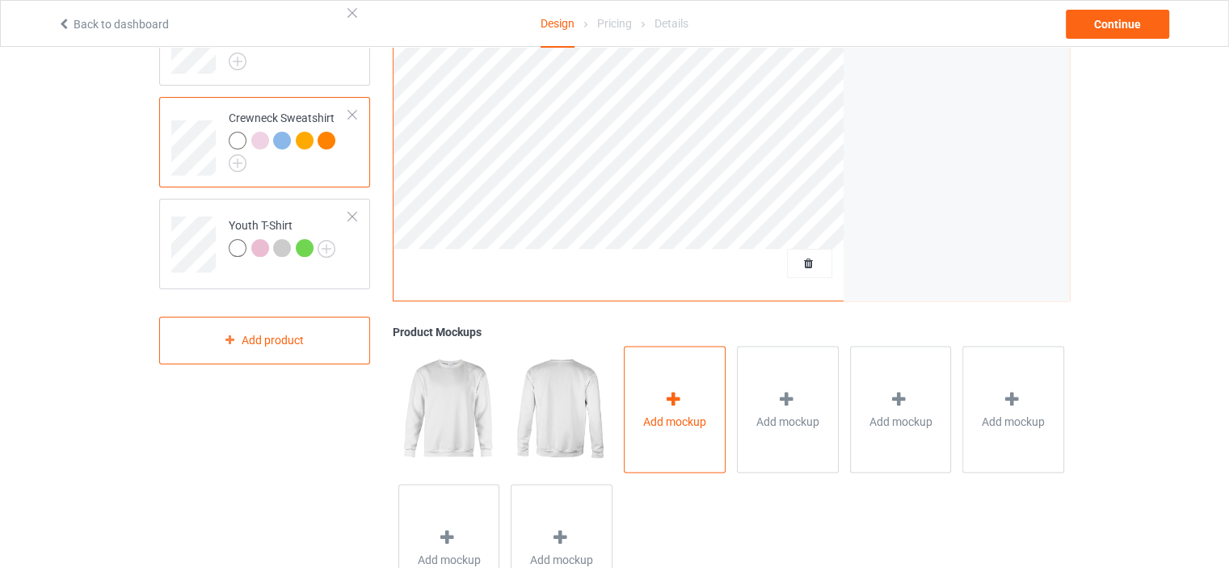
click at [660, 398] on div "Add mockup" at bounding box center [675, 409] width 102 height 127
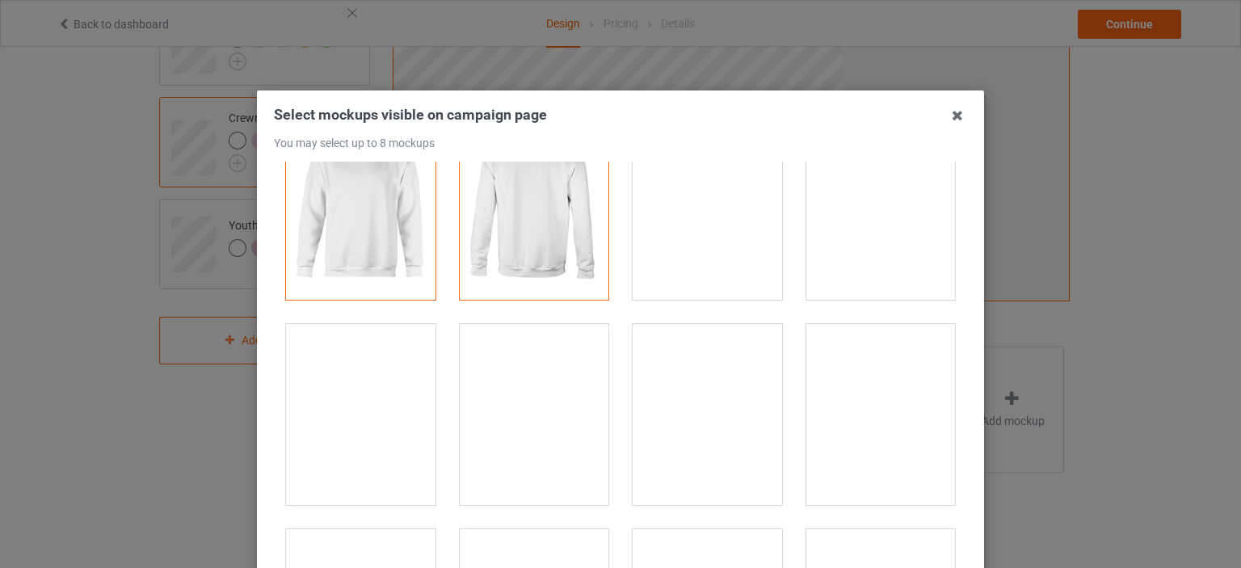
scroll to position [81, 0]
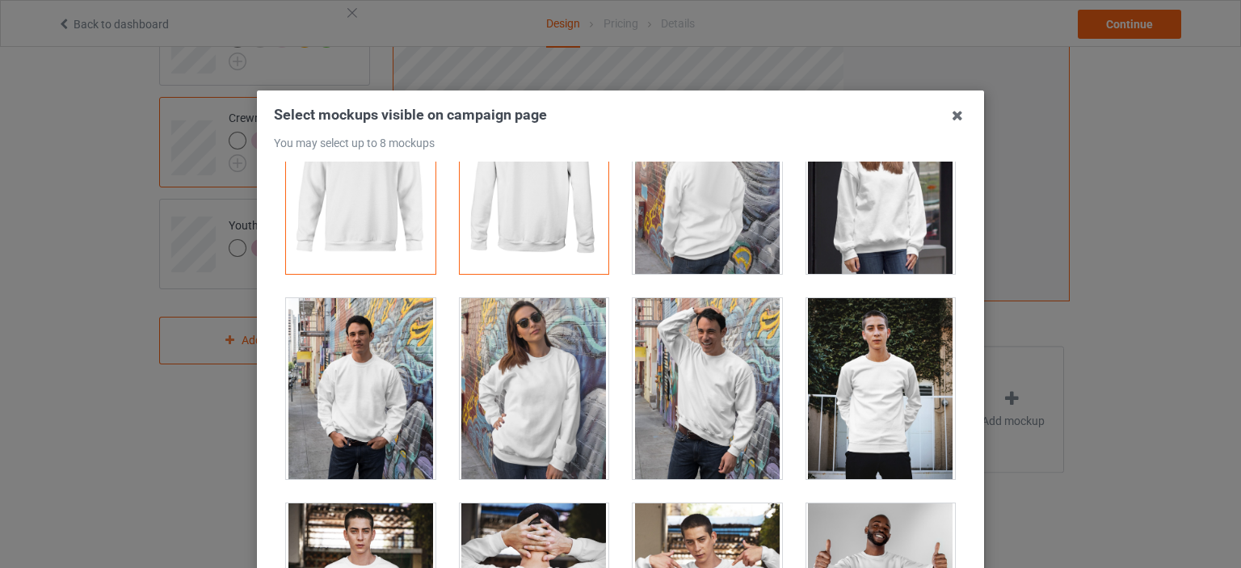
click at [543, 422] on div at bounding box center [535, 388] width 150 height 181
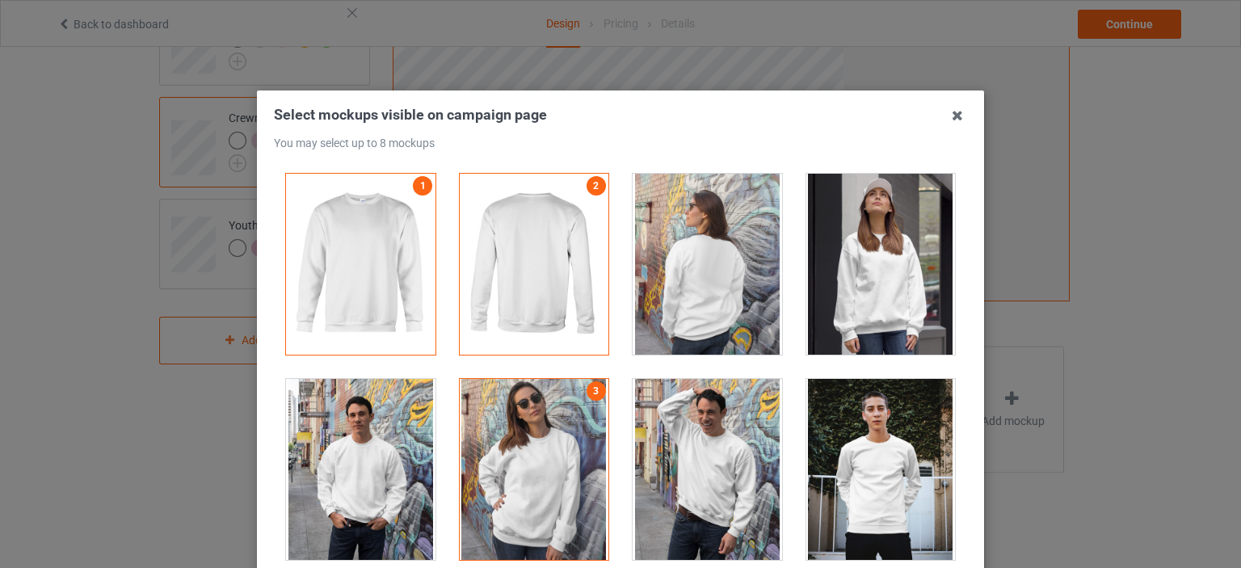
click at [852, 301] on div at bounding box center [882, 264] width 150 height 181
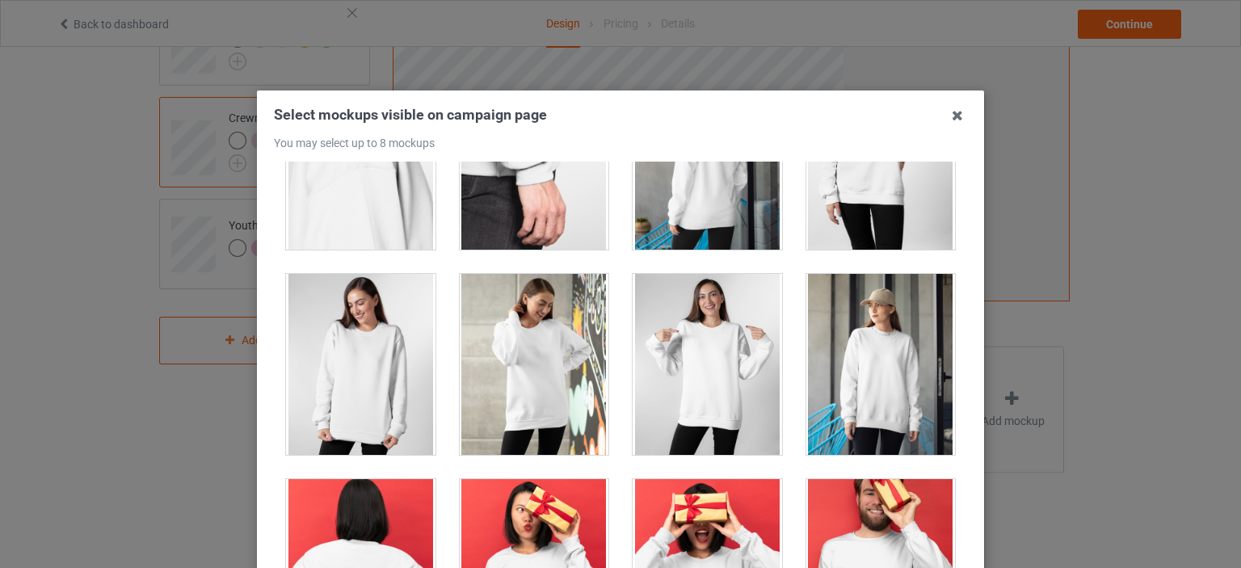
click at [681, 372] on div at bounding box center [708, 364] width 150 height 181
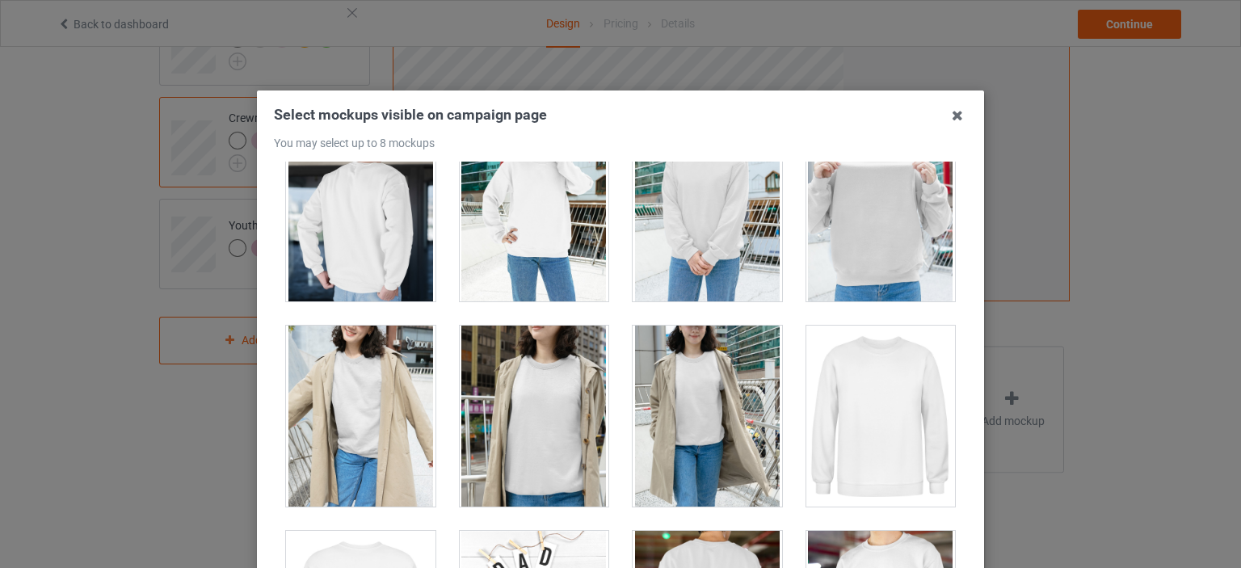
click at [685, 379] on div at bounding box center [708, 416] width 150 height 181
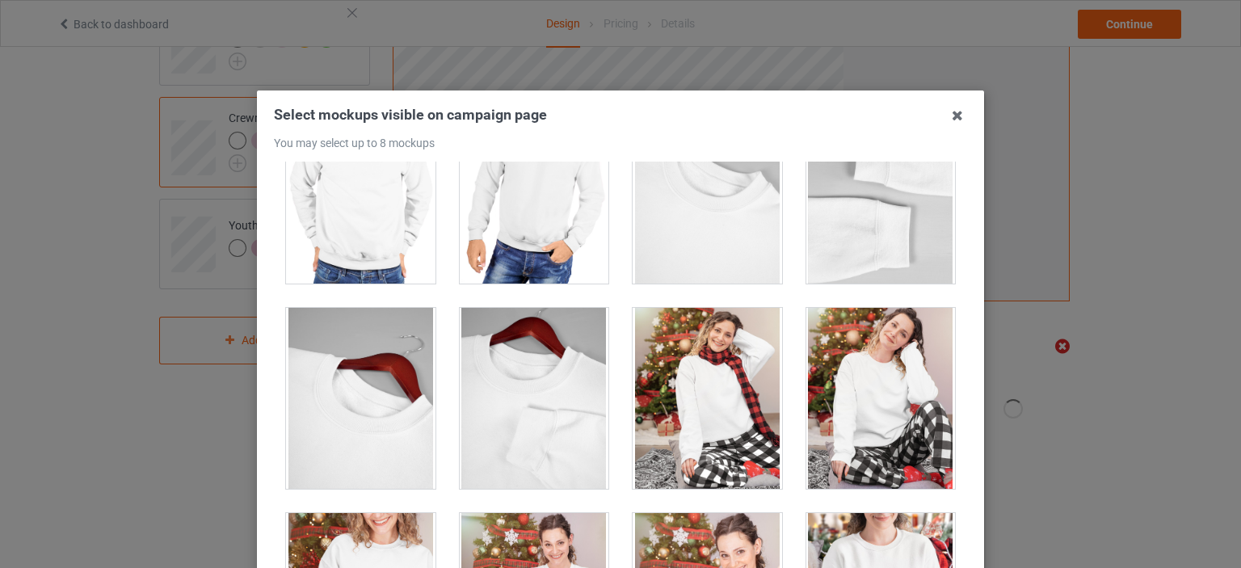
scroll to position [6062, 0]
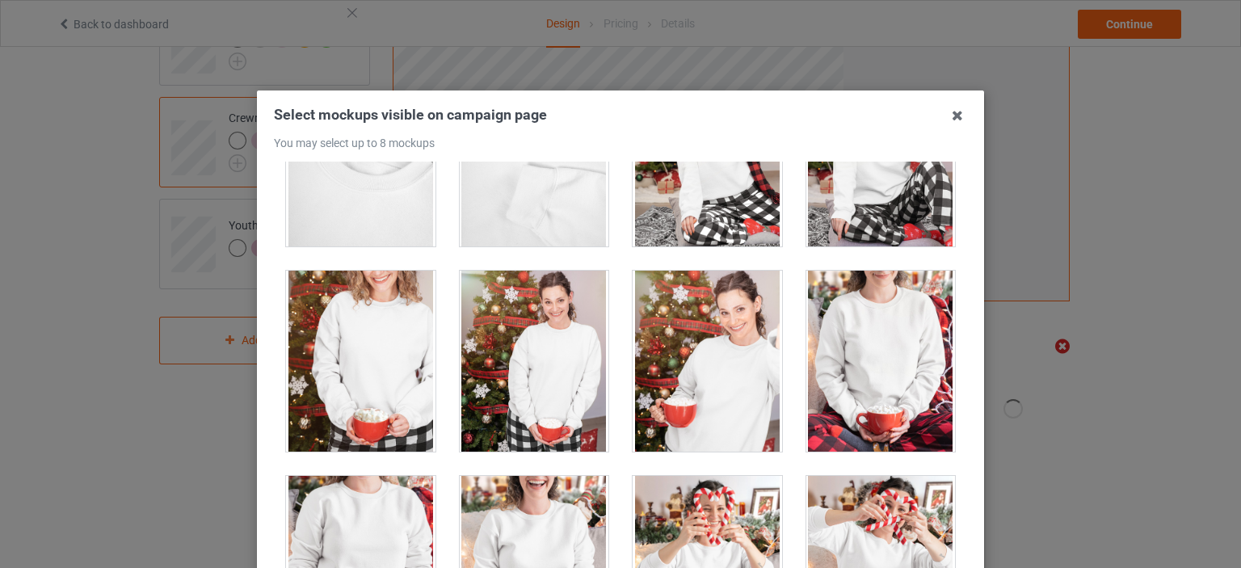
click at [724, 293] on div at bounding box center [708, 361] width 150 height 181
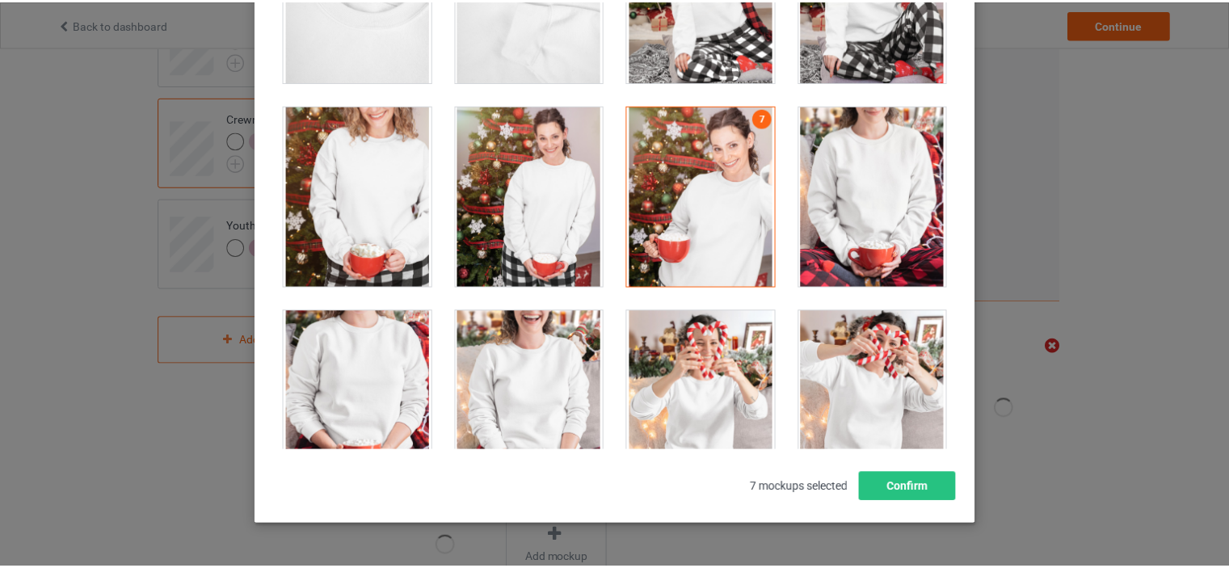
scroll to position [213, 0]
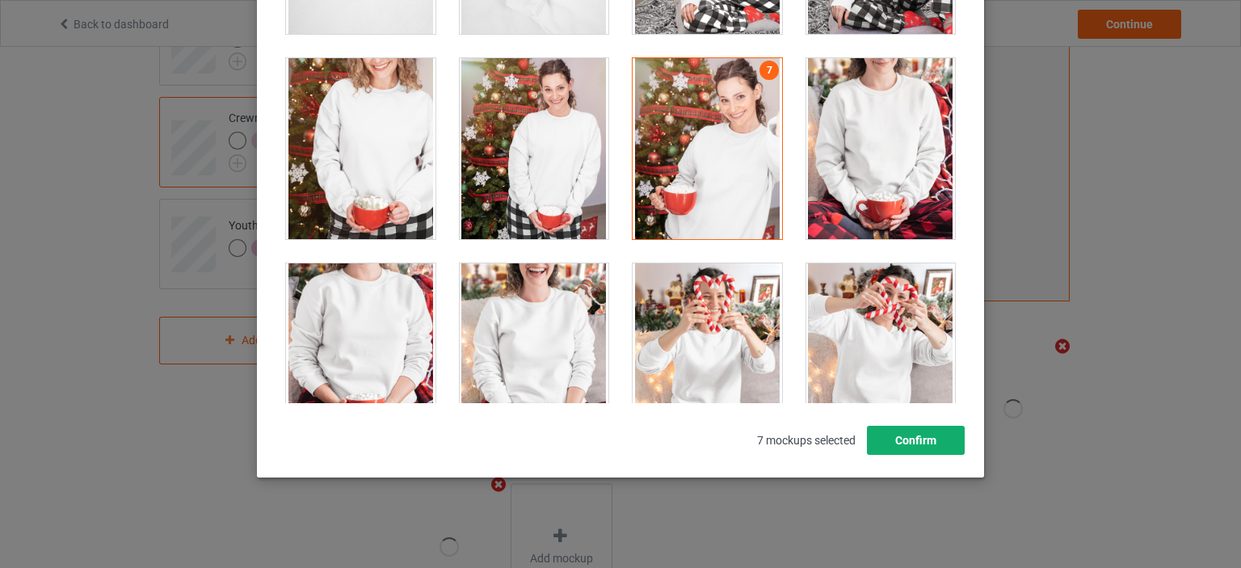
click at [921, 436] on button "Confirm" at bounding box center [916, 440] width 98 height 29
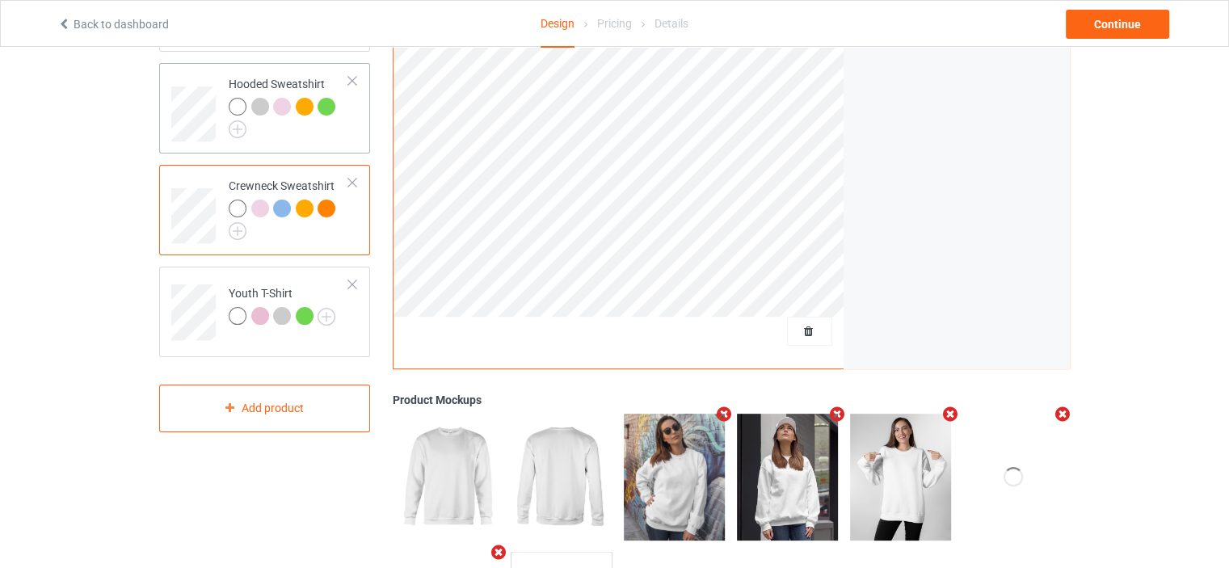
scroll to position [234, 0]
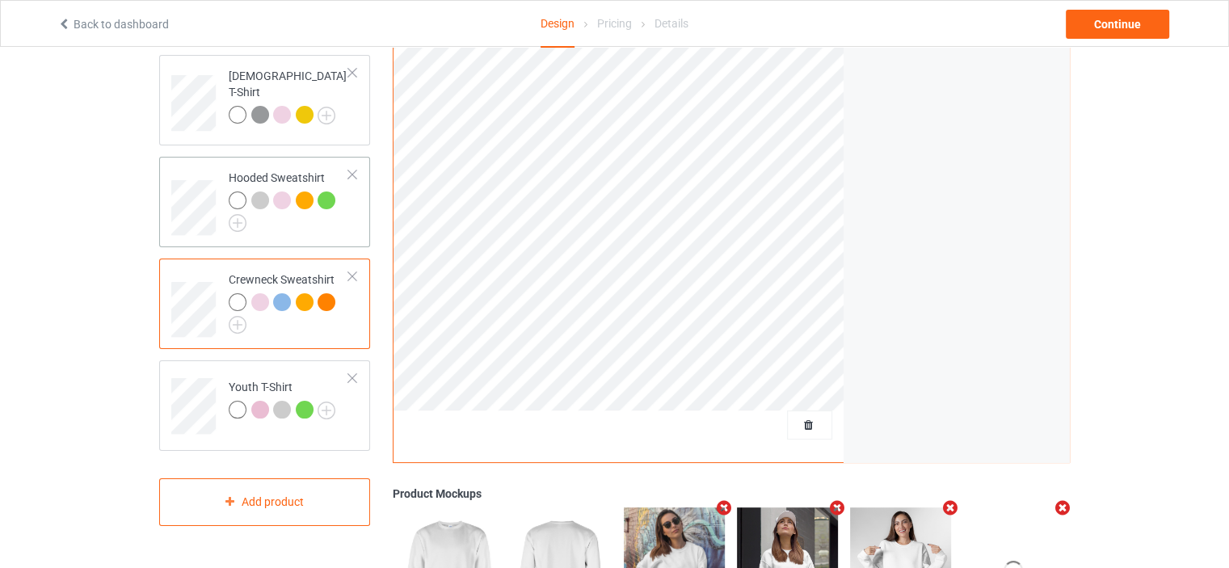
click at [332, 208] on div at bounding box center [329, 203] width 23 height 23
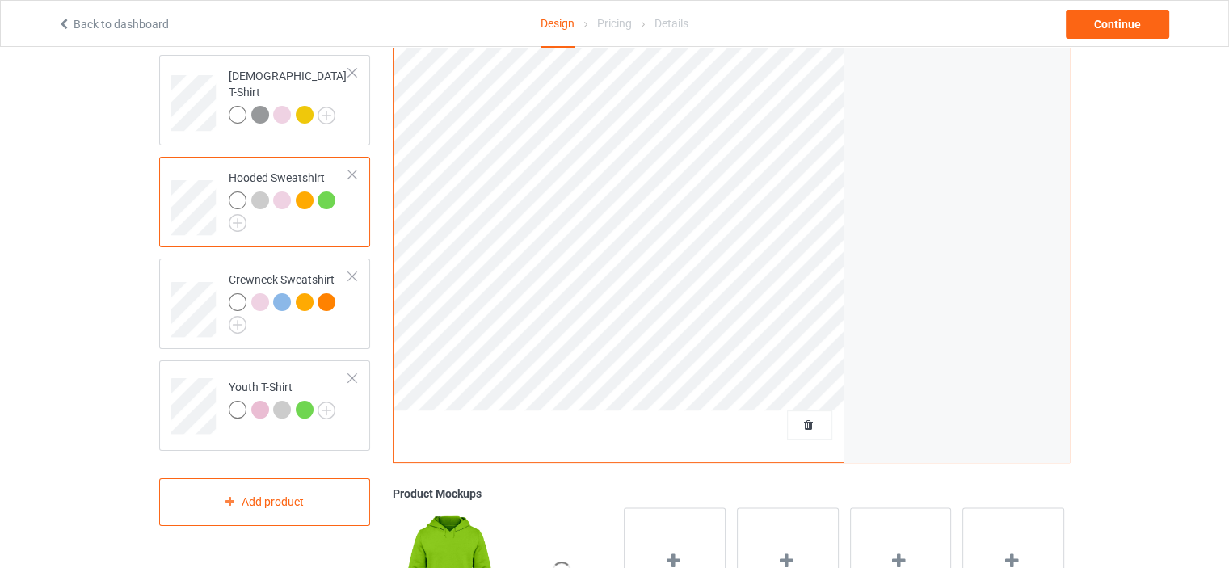
click at [240, 200] on div at bounding box center [238, 201] width 18 height 18
click at [306, 236] on td "Hooded Sweatshirt" at bounding box center [289, 202] width 138 height 78
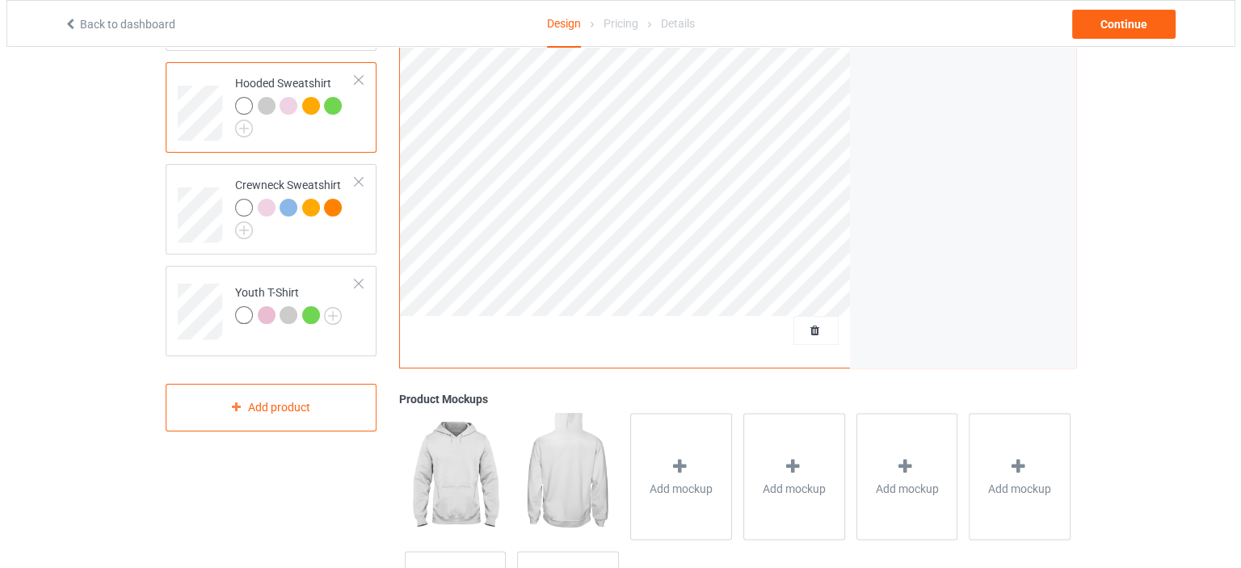
scroll to position [395, 0]
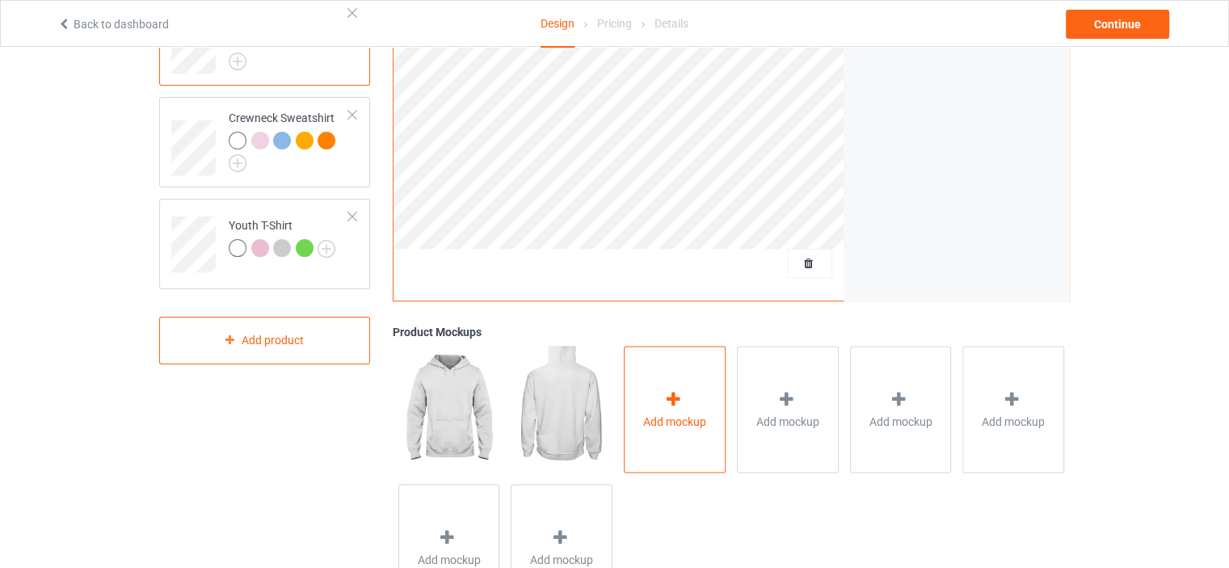
click at [655, 394] on div "Add mockup" at bounding box center [675, 409] width 102 height 127
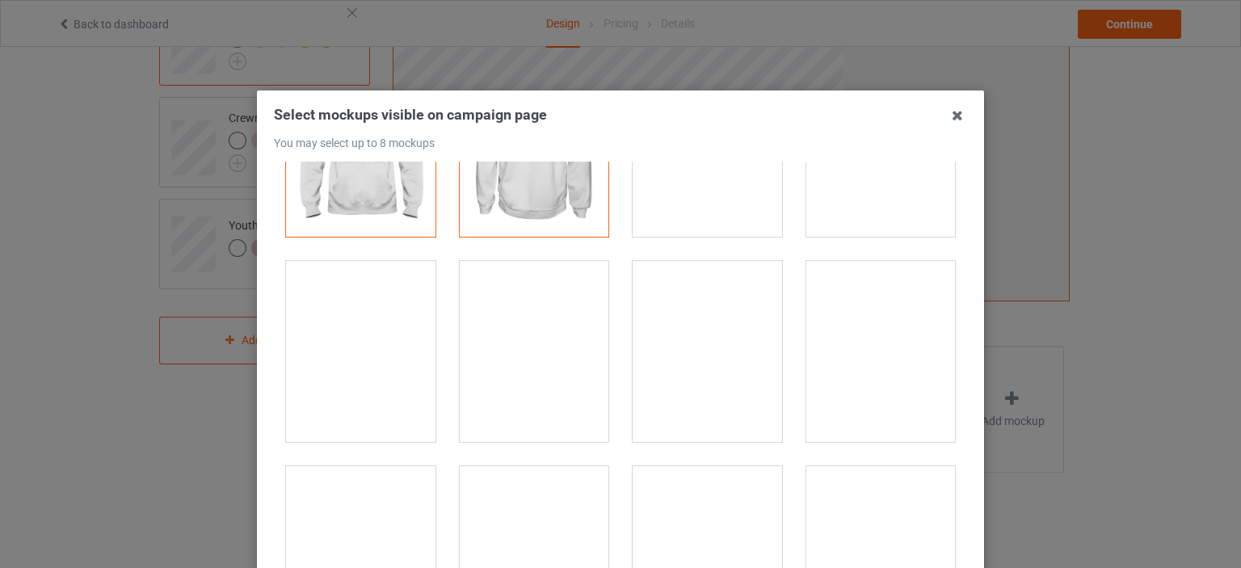
scroll to position [242, 0]
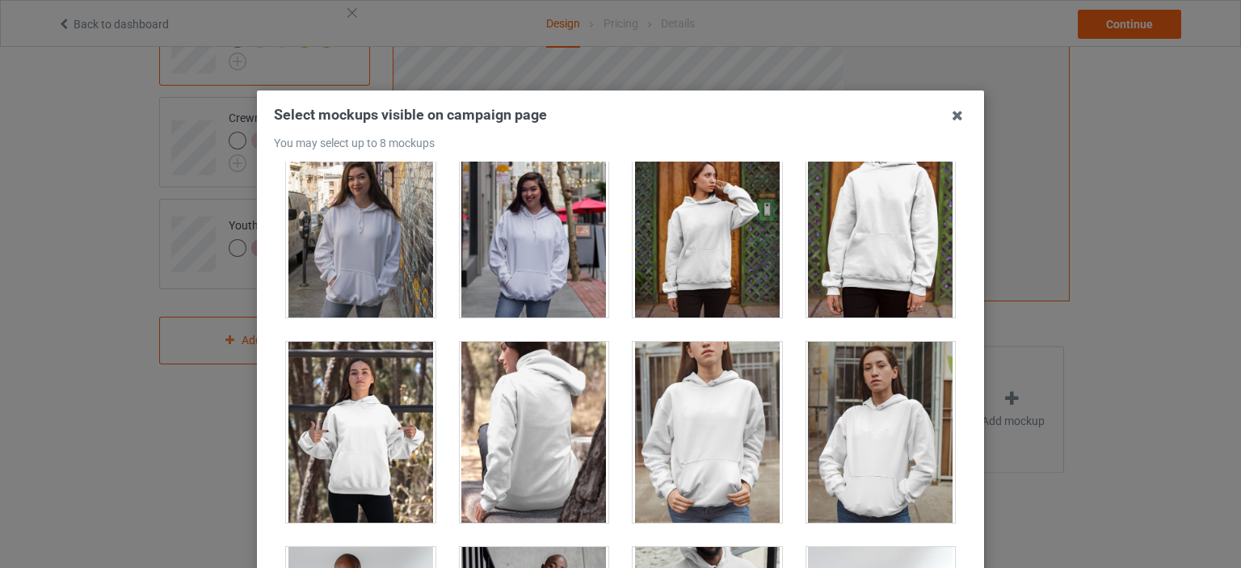
click at [889, 231] on div at bounding box center [882, 227] width 150 height 181
click at [831, 429] on div at bounding box center [882, 432] width 150 height 181
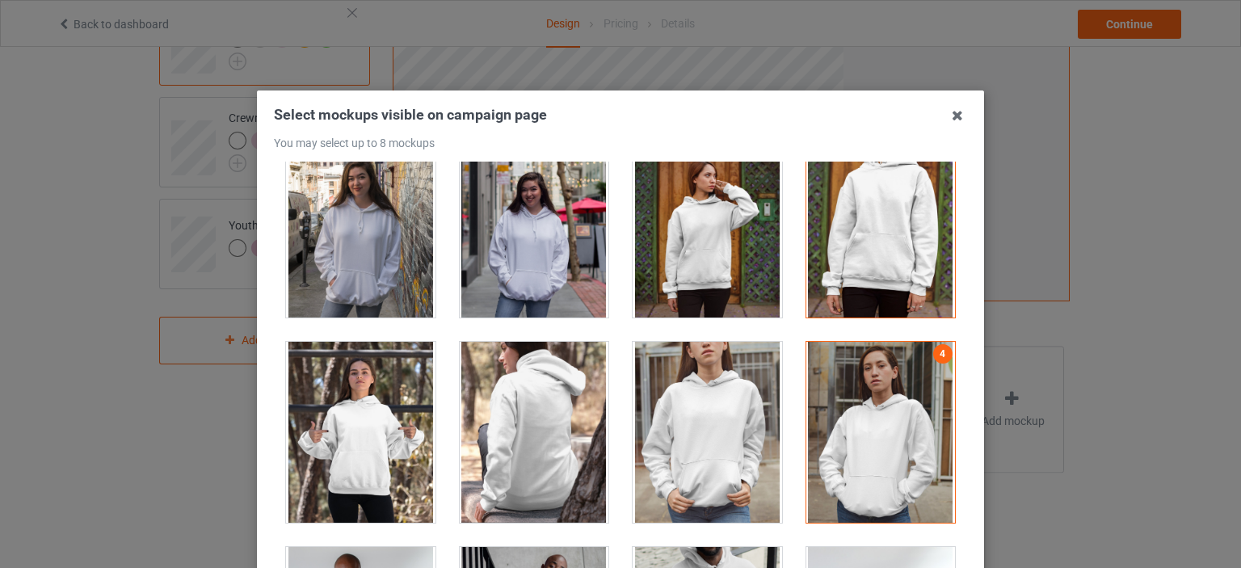
click at [365, 398] on div at bounding box center [361, 432] width 150 height 181
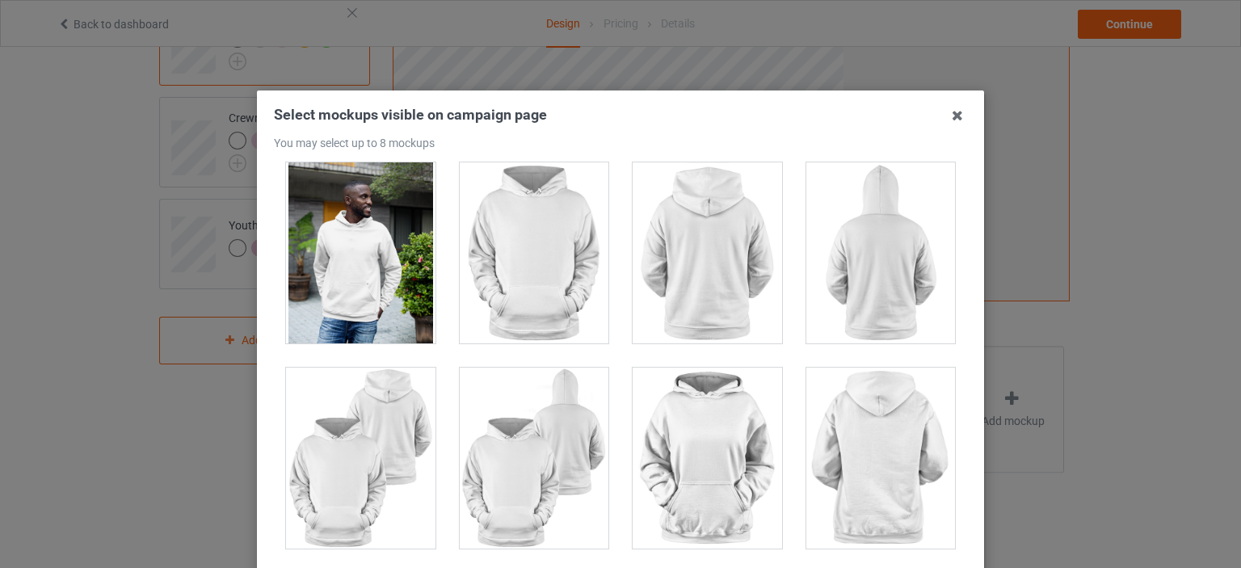
click at [668, 423] on div at bounding box center [708, 458] width 150 height 181
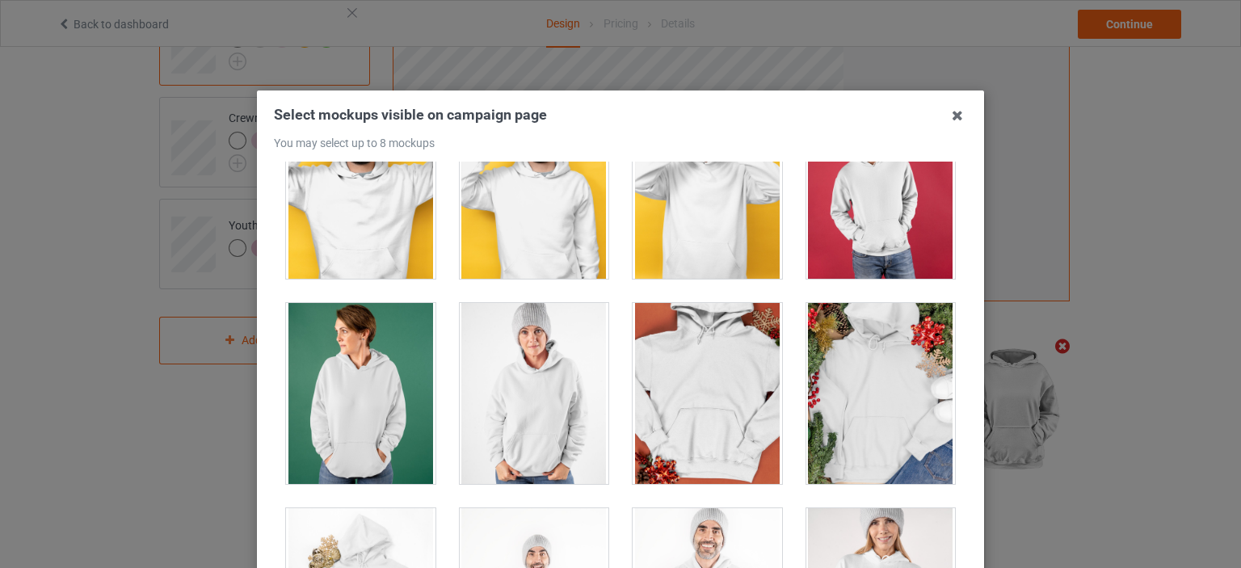
scroll to position [3233, 0]
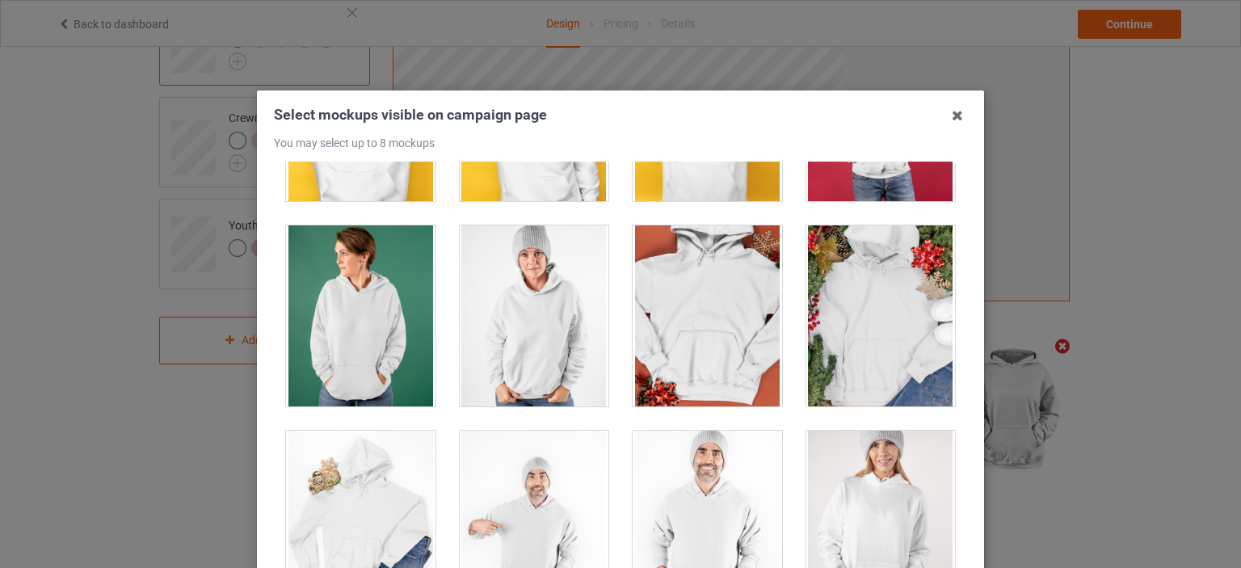
click at [875, 290] on div at bounding box center [882, 315] width 150 height 181
click at [692, 354] on div at bounding box center [708, 315] width 150 height 181
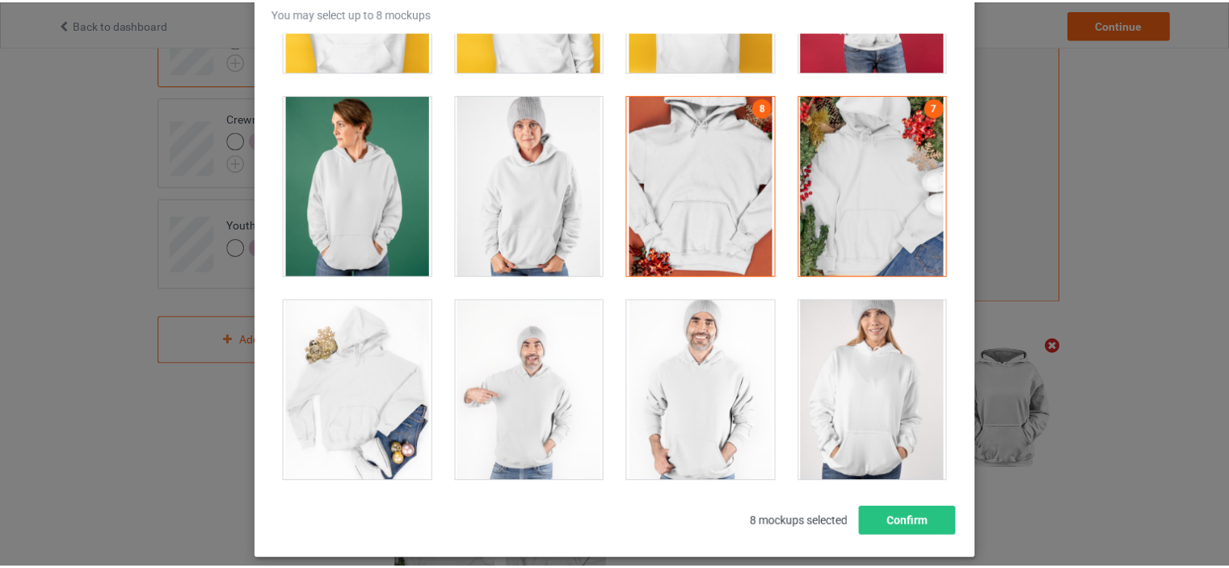
scroll to position [213, 0]
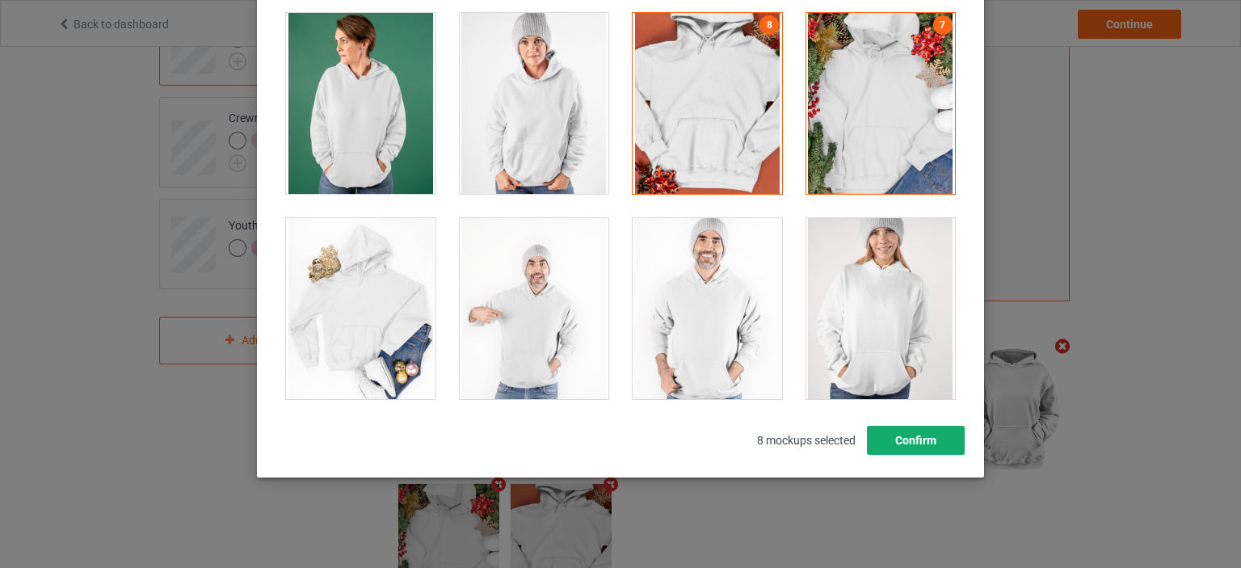
click at [921, 446] on button "Confirm" at bounding box center [916, 440] width 98 height 29
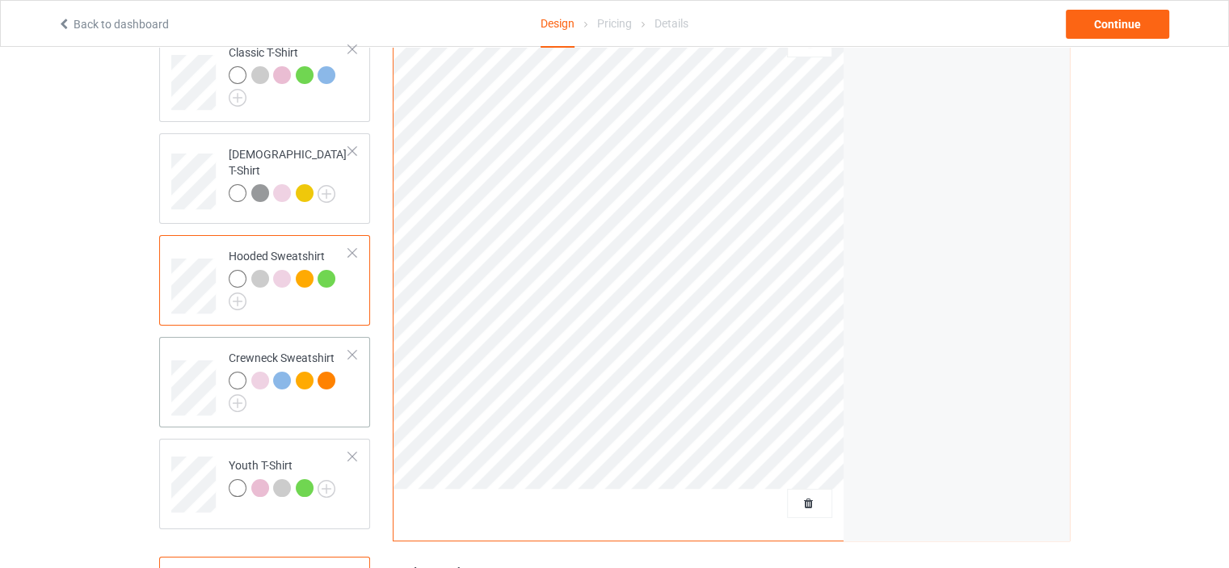
scroll to position [153, 0]
click at [343, 216] on div "[DEMOGRAPHIC_DATA] T-Shirt" at bounding box center [264, 181] width 211 height 91
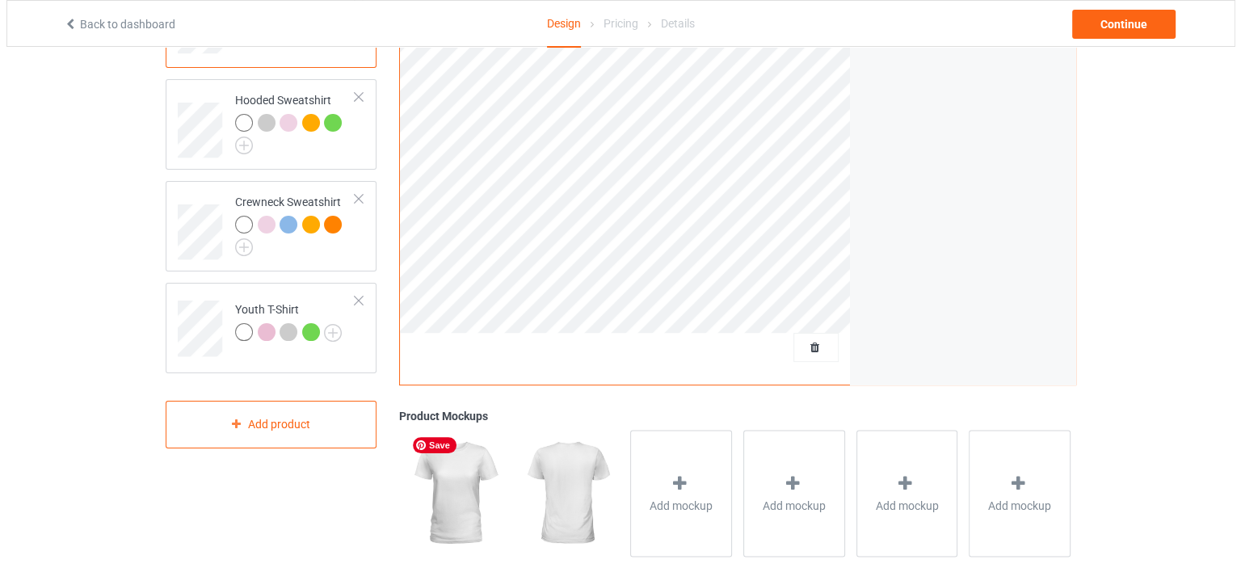
scroll to position [395, 0]
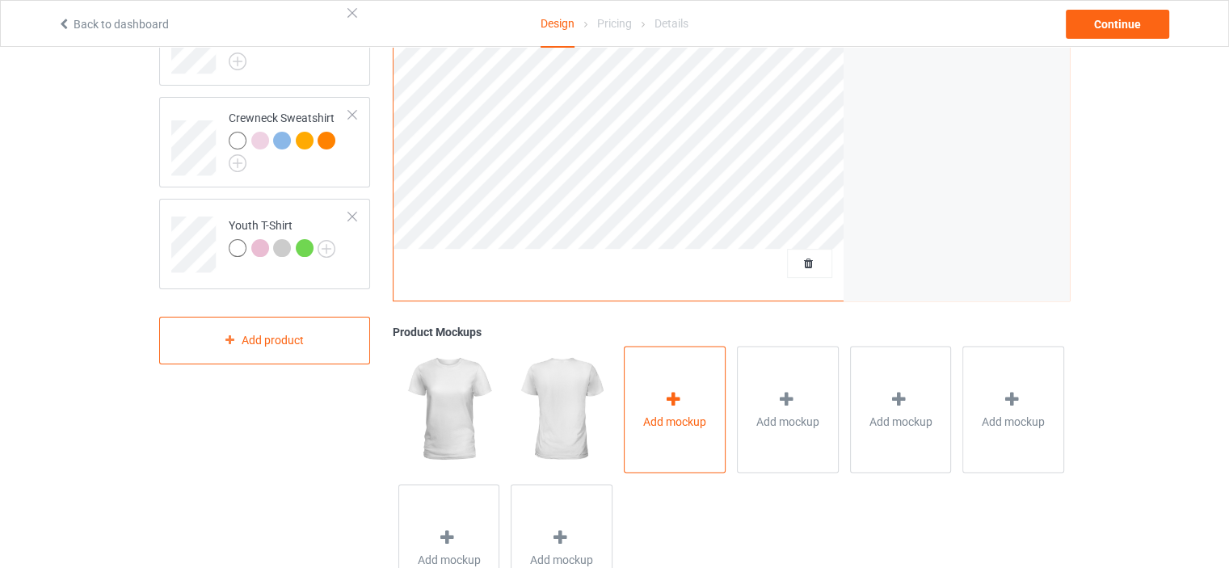
click at [701, 436] on div "Add mockup" at bounding box center [675, 409] width 102 height 127
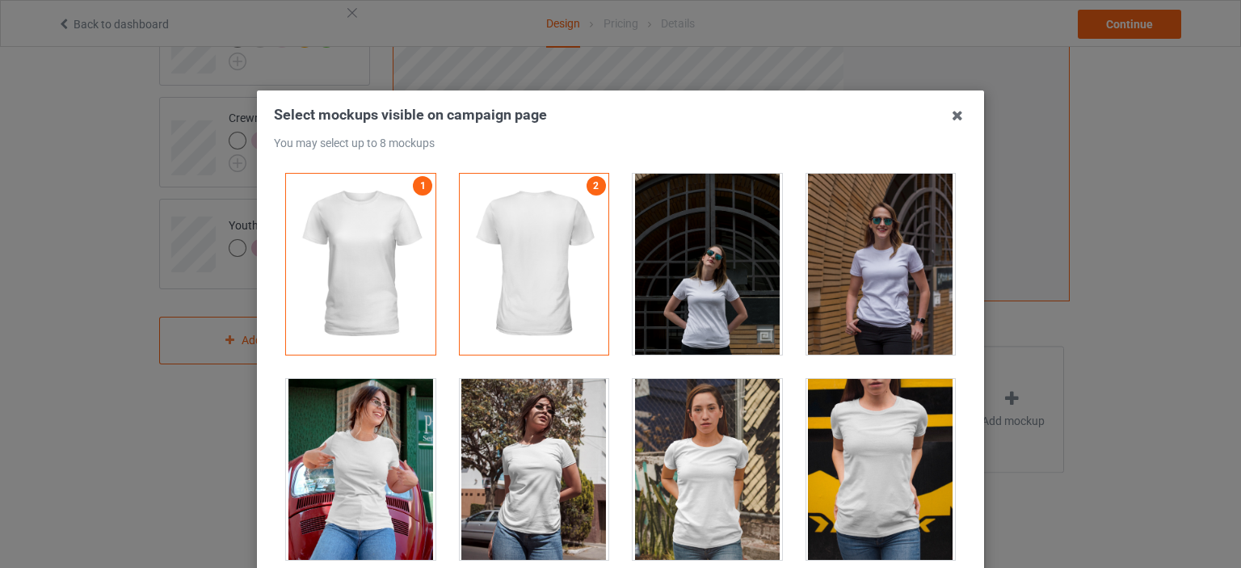
click at [870, 285] on div at bounding box center [882, 264] width 150 height 181
click at [661, 488] on div at bounding box center [708, 469] width 150 height 181
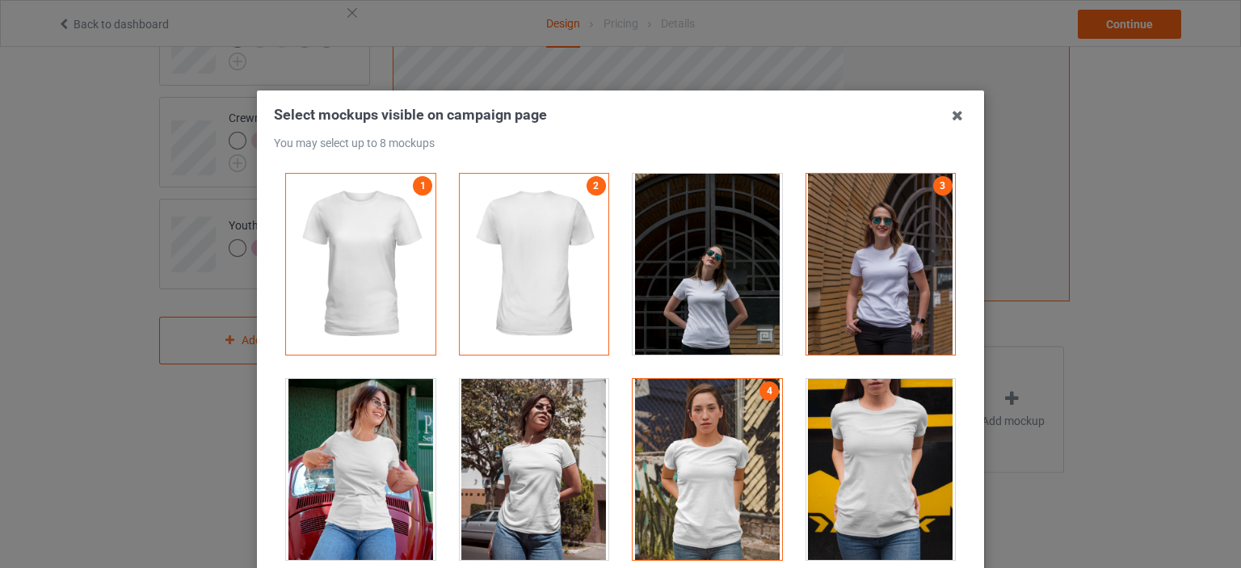
scroll to position [323, 0]
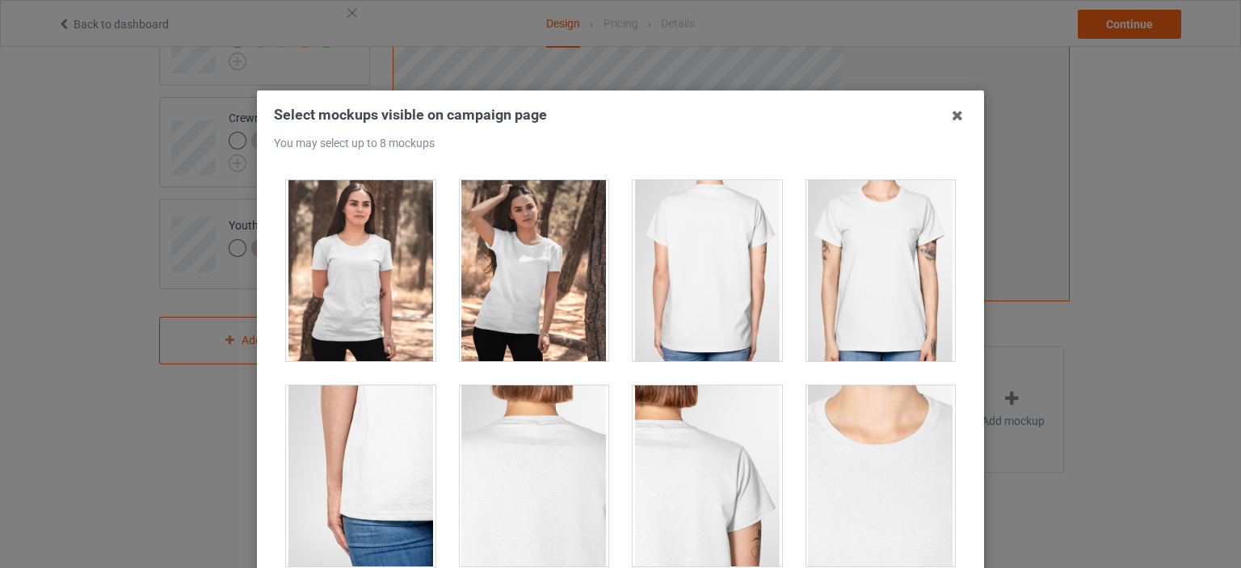
click at [532, 289] on div at bounding box center [535, 270] width 150 height 181
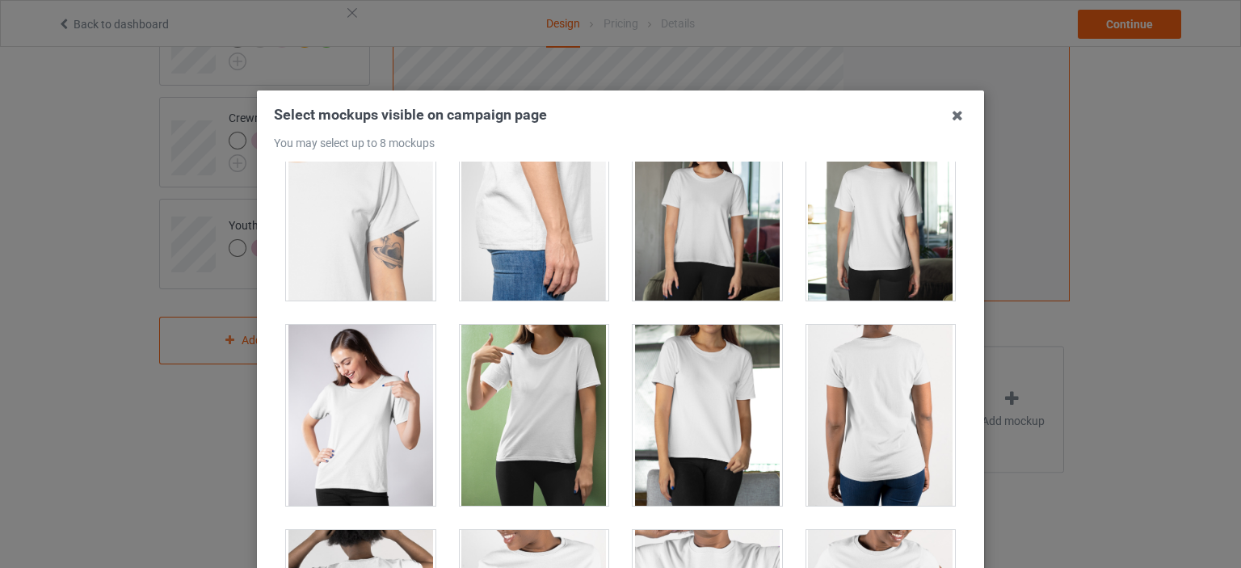
scroll to position [970, 0]
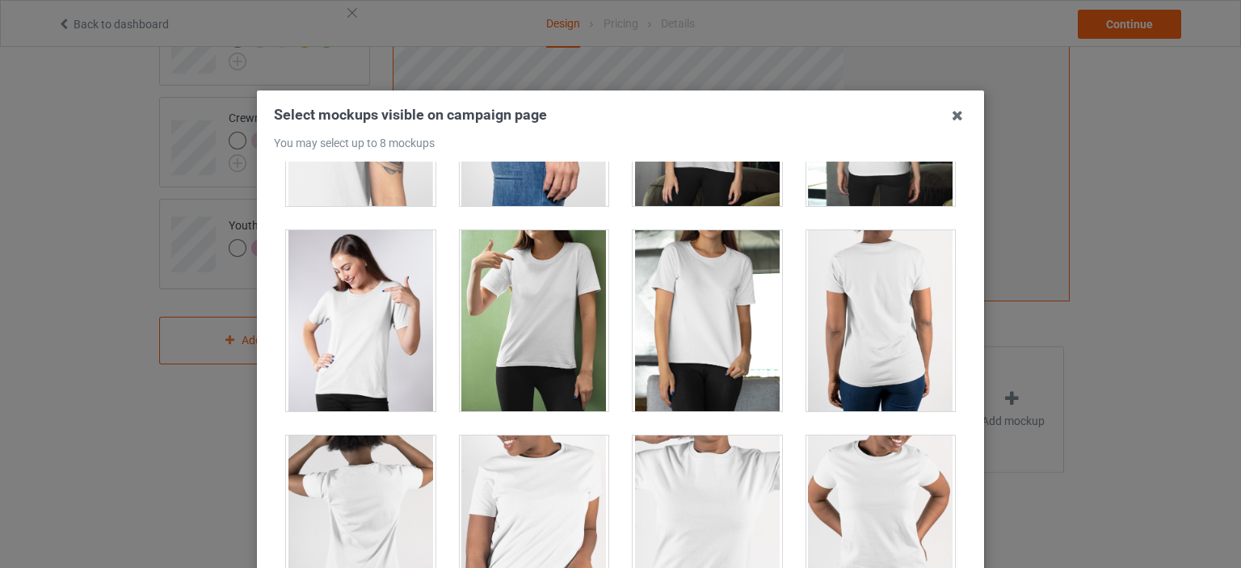
click at [714, 332] on div at bounding box center [708, 320] width 150 height 181
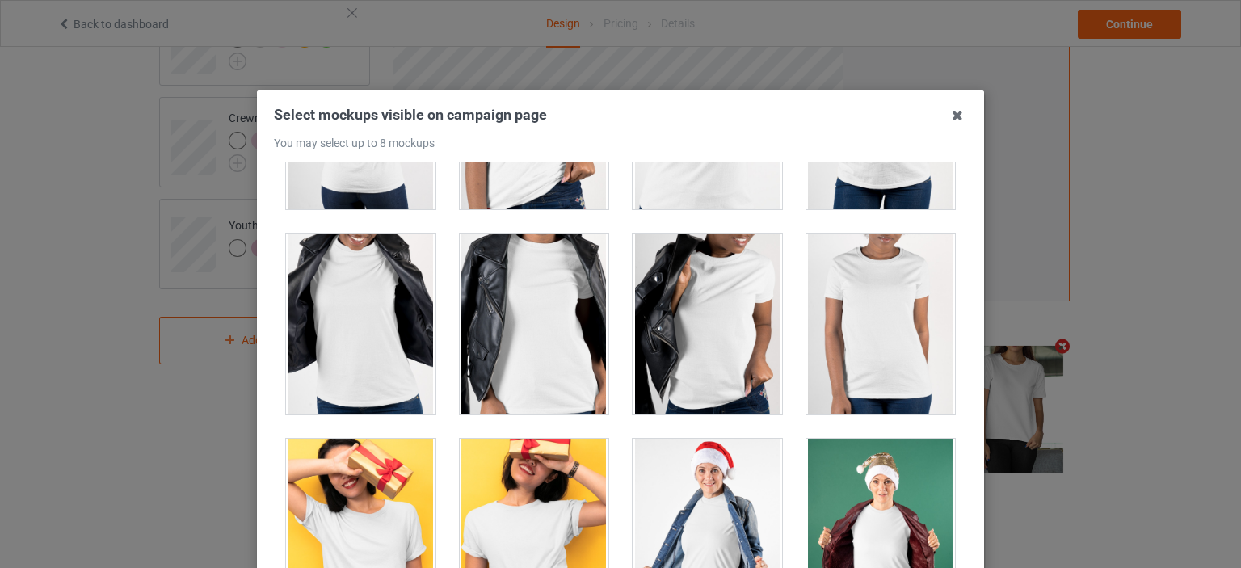
scroll to position [1374, 0]
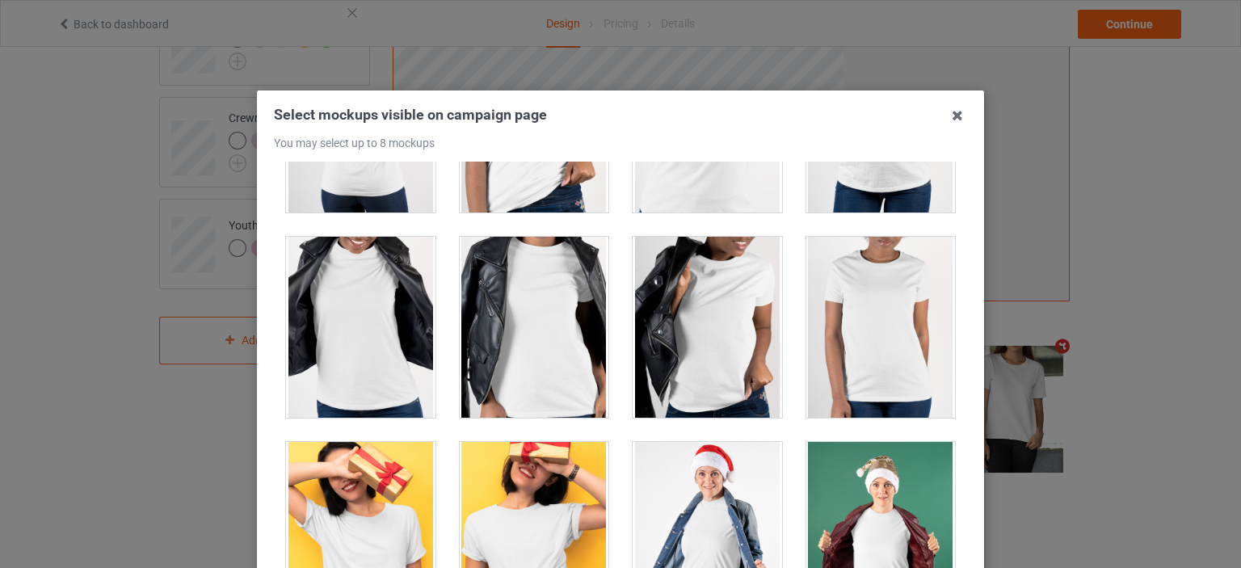
click at [861, 279] on div at bounding box center [882, 327] width 150 height 181
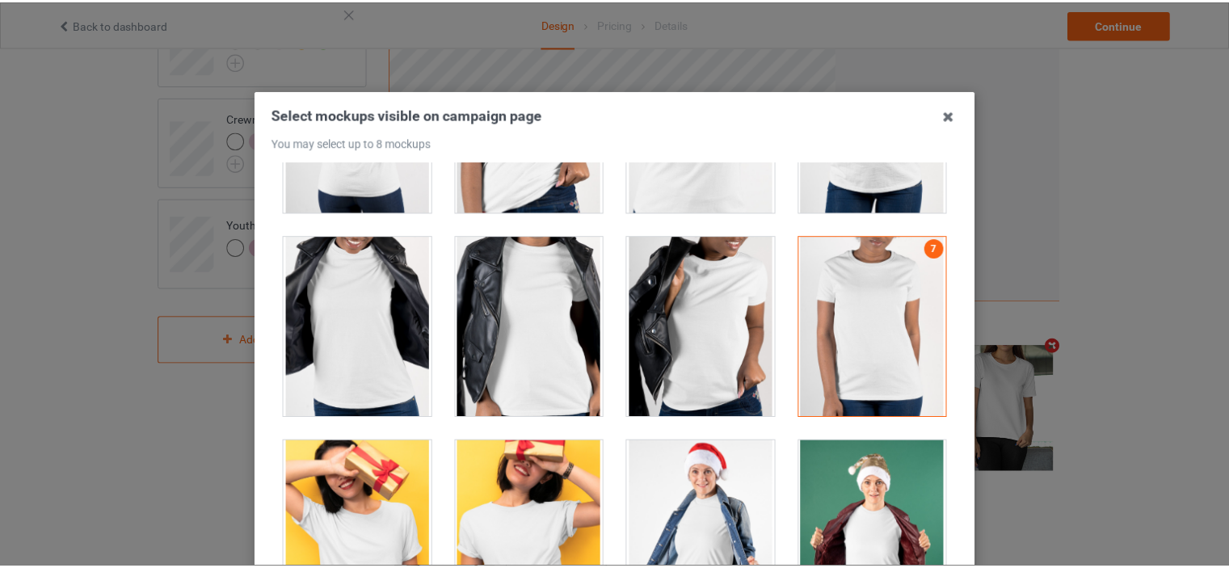
scroll to position [213, 0]
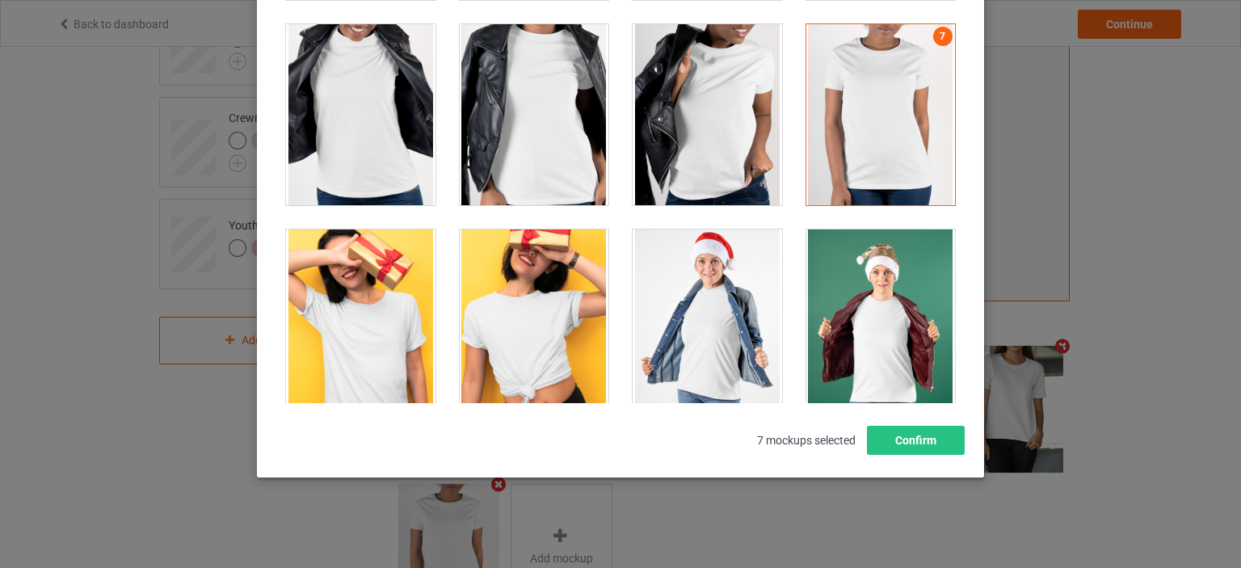
click at [549, 269] on div at bounding box center [535, 320] width 150 height 181
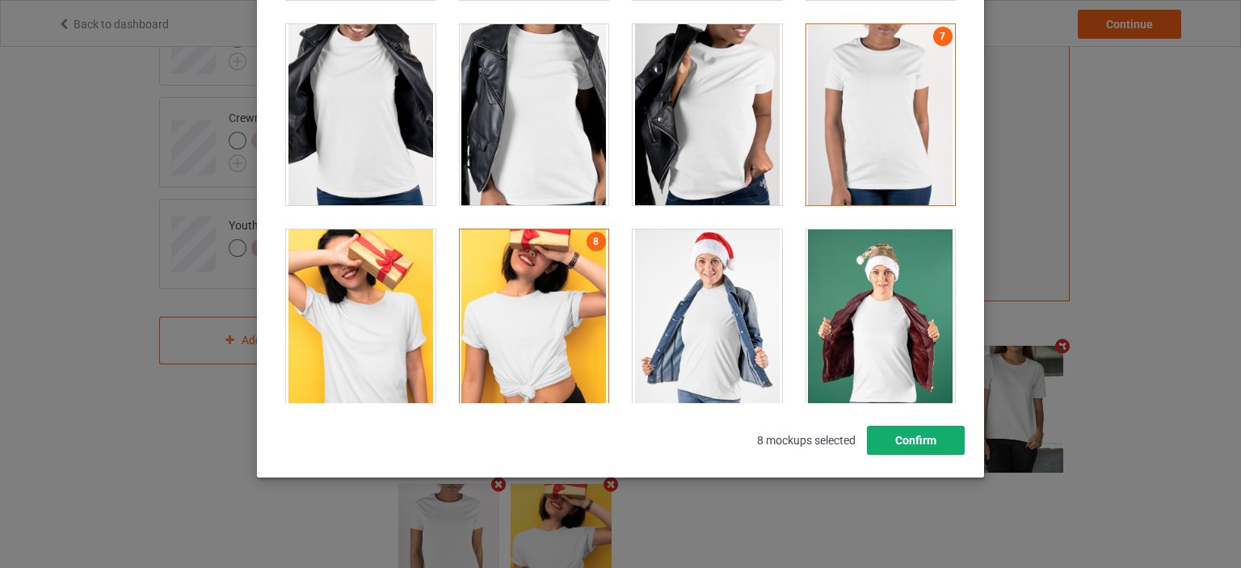
click at [876, 430] on button "Confirm" at bounding box center [916, 440] width 98 height 29
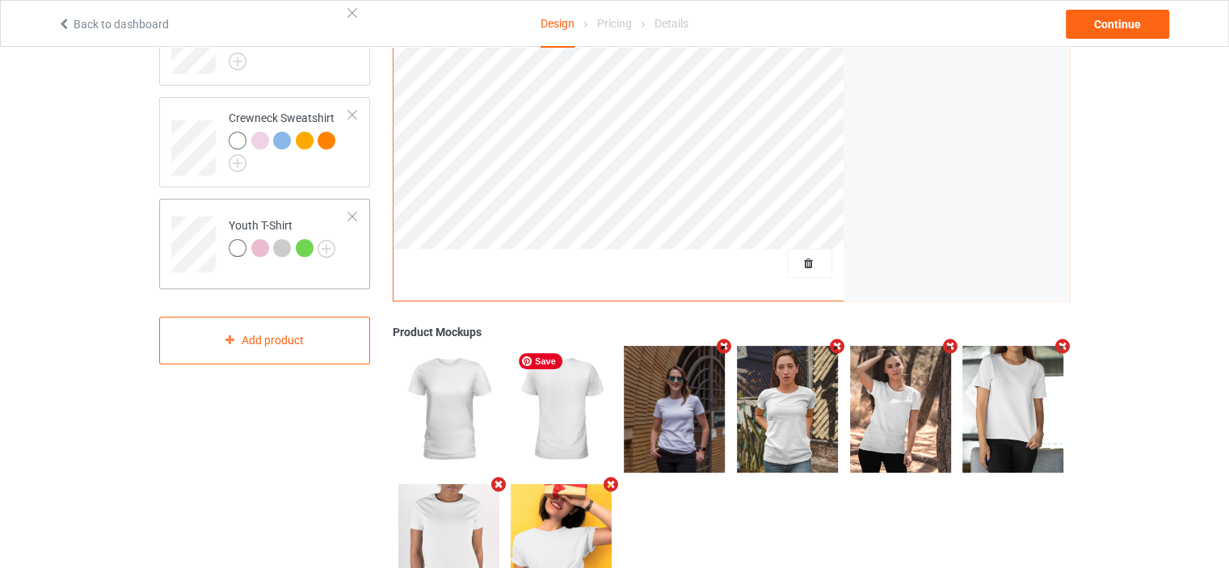
scroll to position [72, 0]
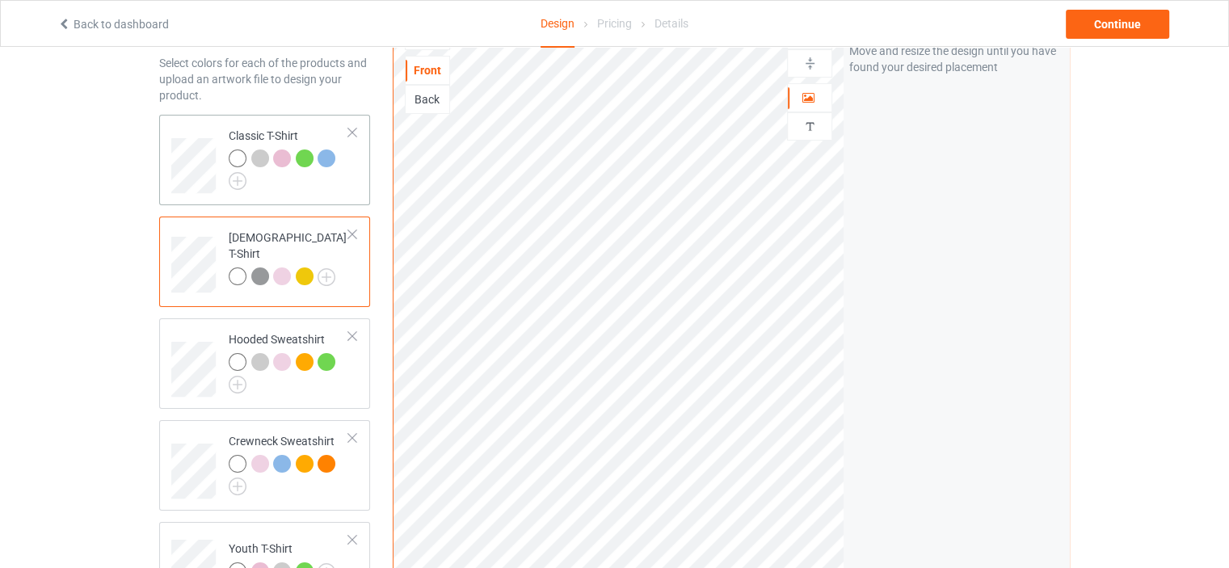
click at [346, 187] on div at bounding box center [289, 170] width 120 height 40
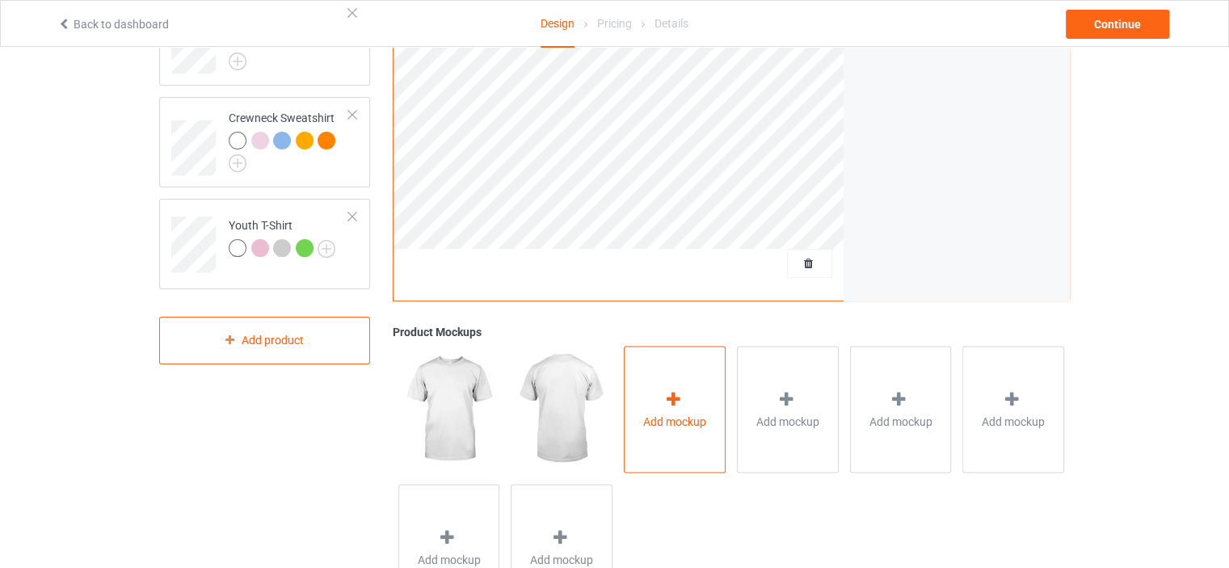
click at [691, 375] on div "Add mockup" at bounding box center [675, 409] width 102 height 127
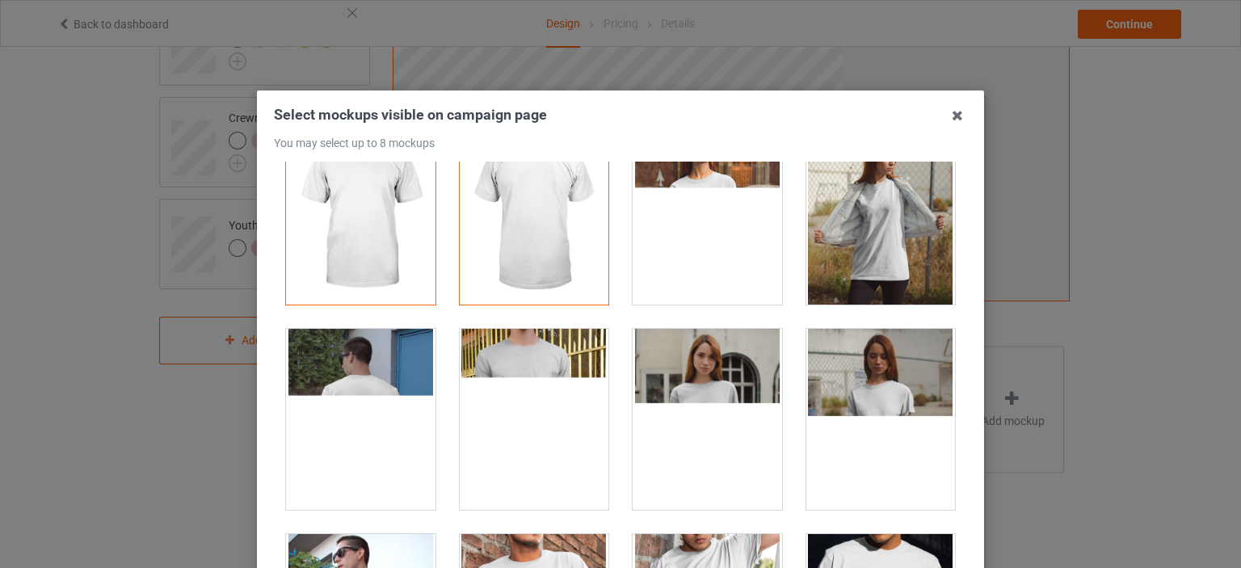
scroll to position [81, 0]
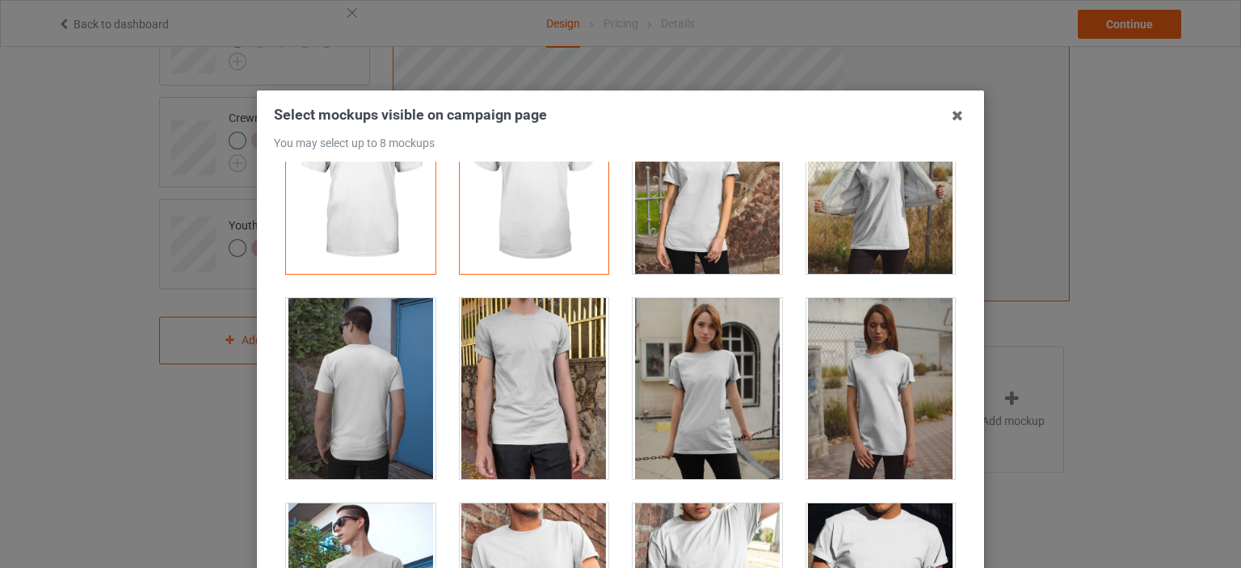
click at [676, 222] on div at bounding box center [708, 183] width 150 height 181
click at [761, 362] on div at bounding box center [708, 388] width 150 height 181
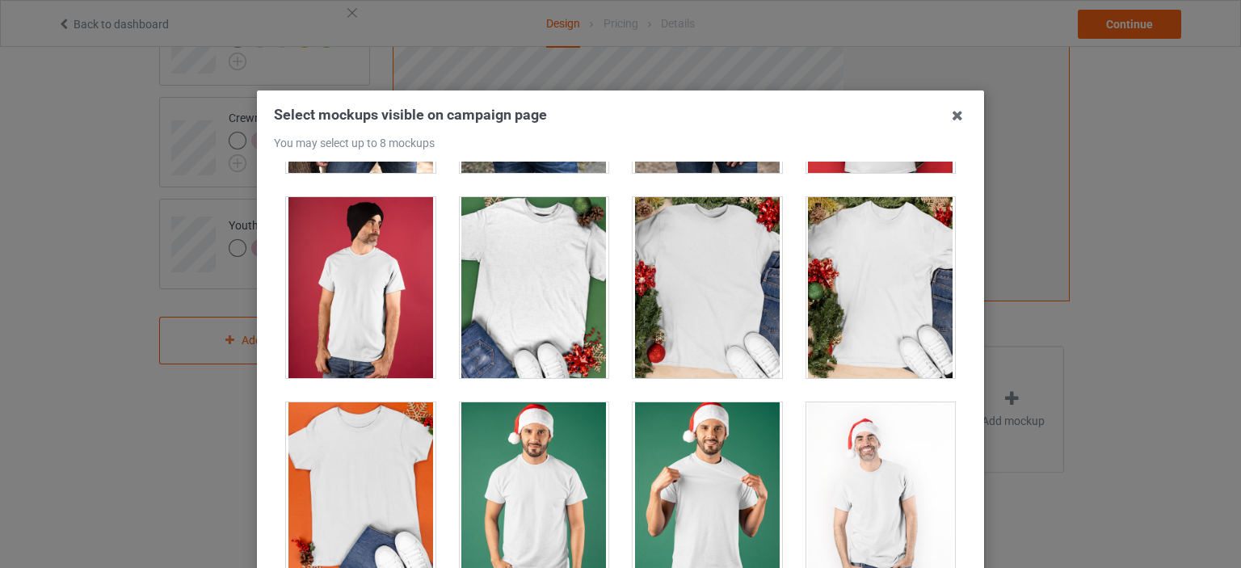
scroll to position [2344, 0]
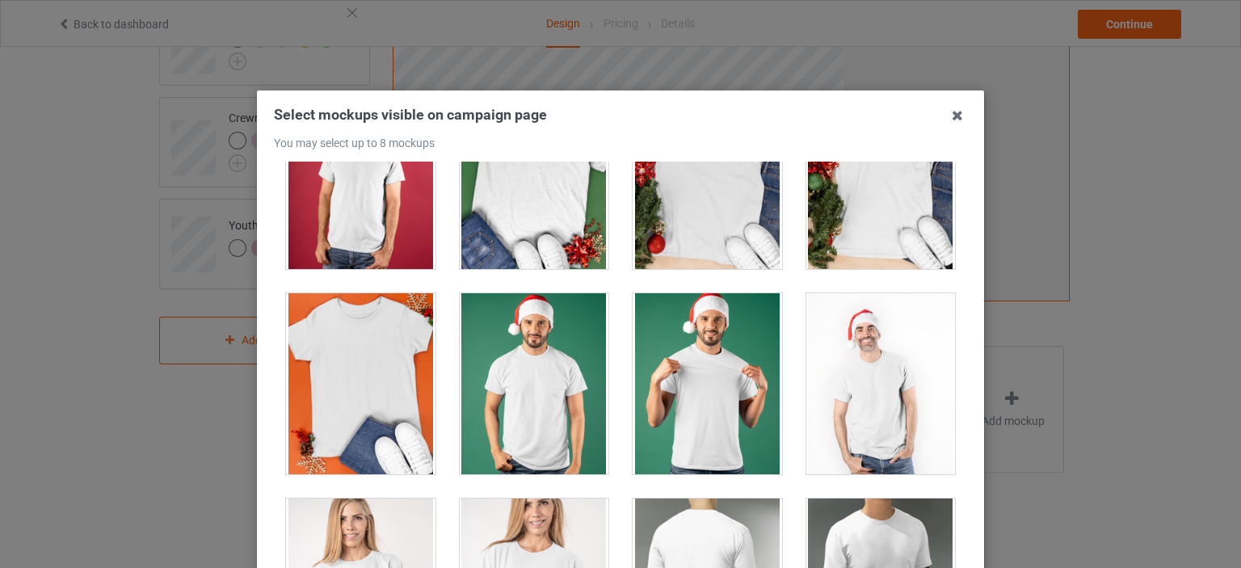
click at [675, 207] on div at bounding box center [708, 178] width 150 height 181
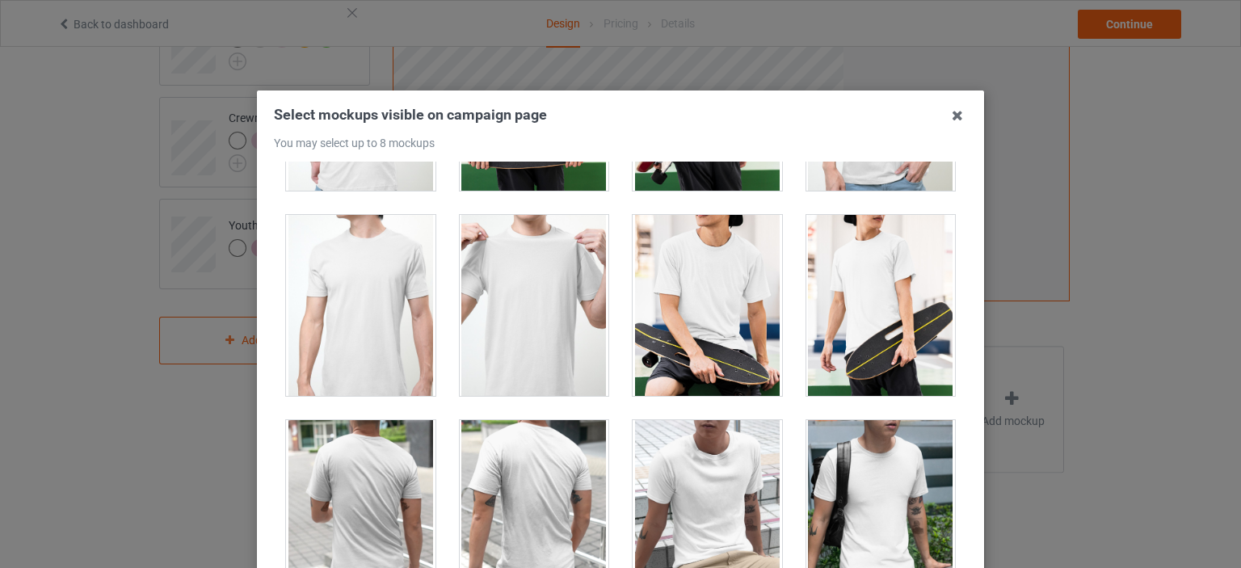
scroll to position [4041, 0]
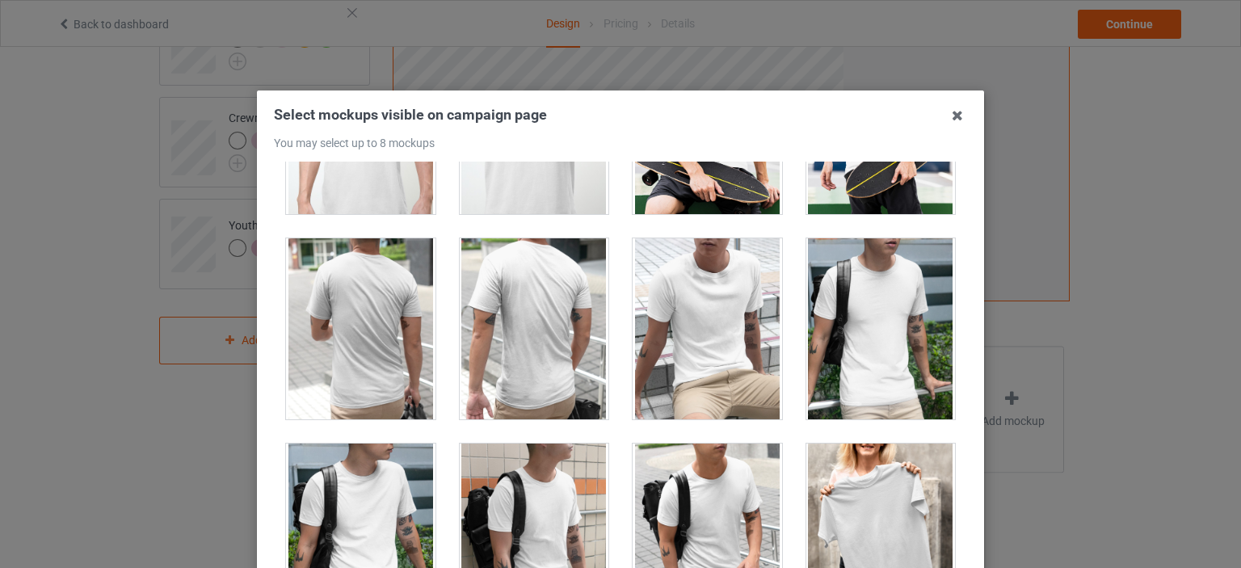
click at [822, 470] on div at bounding box center [882, 534] width 150 height 181
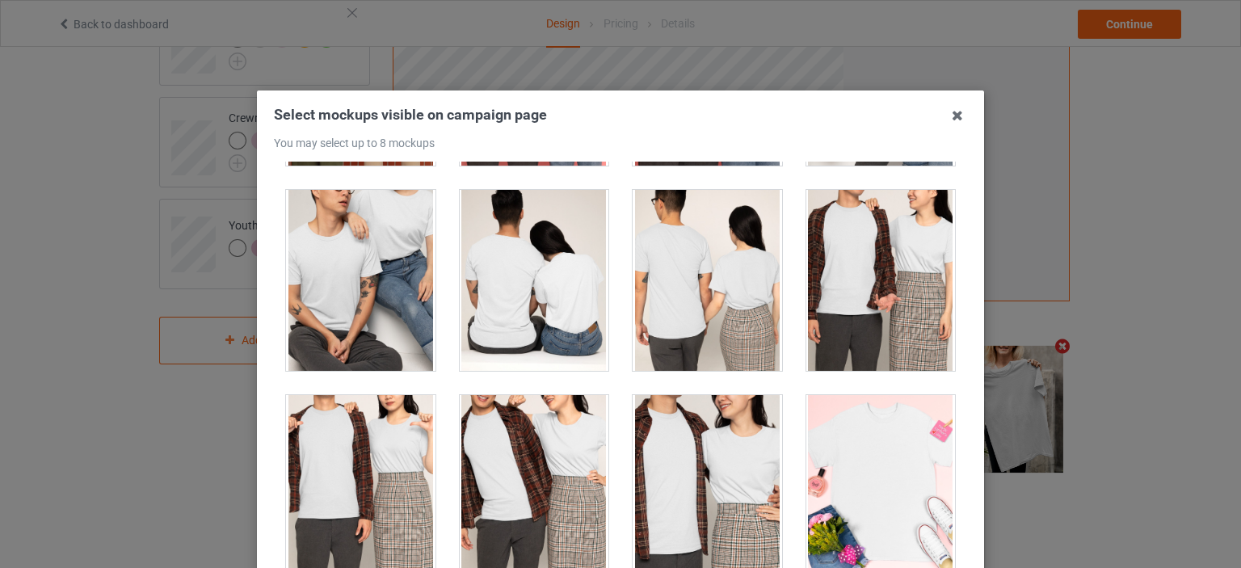
scroll to position [6466, 0]
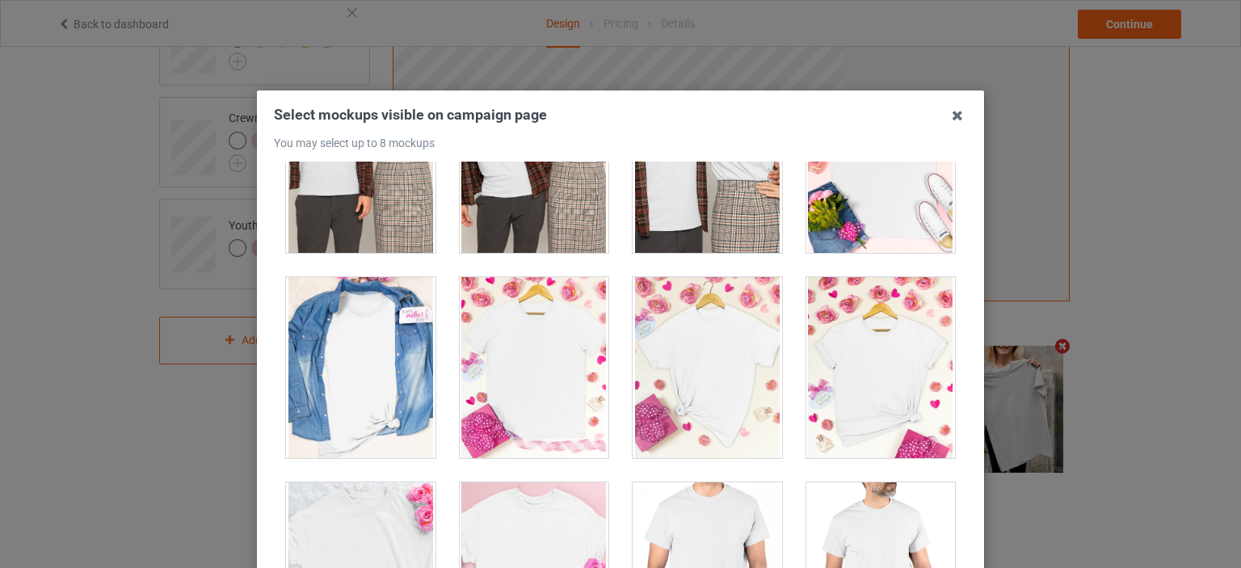
click at [824, 349] on div at bounding box center [882, 367] width 150 height 181
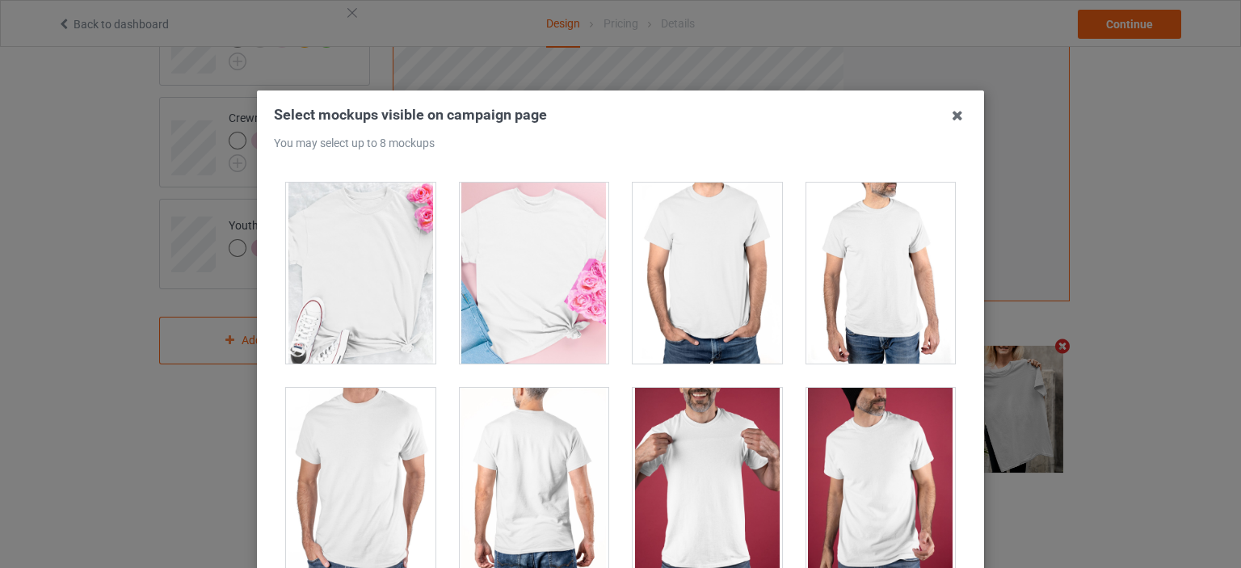
scroll to position [7032, 0]
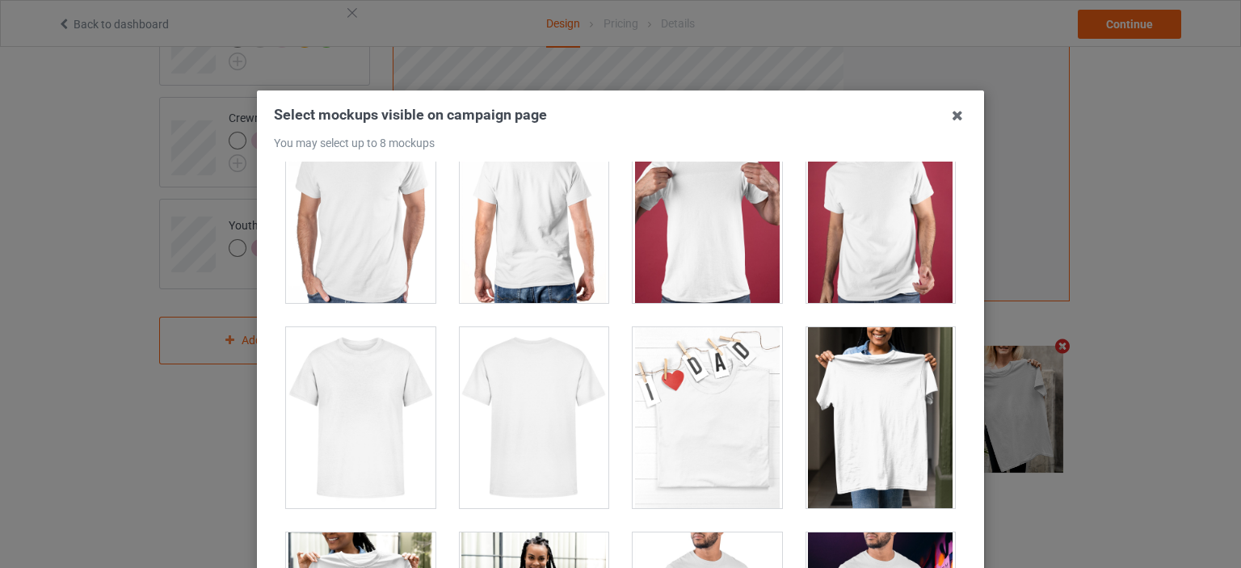
click at [832, 394] on div at bounding box center [882, 417] width 150 height 181
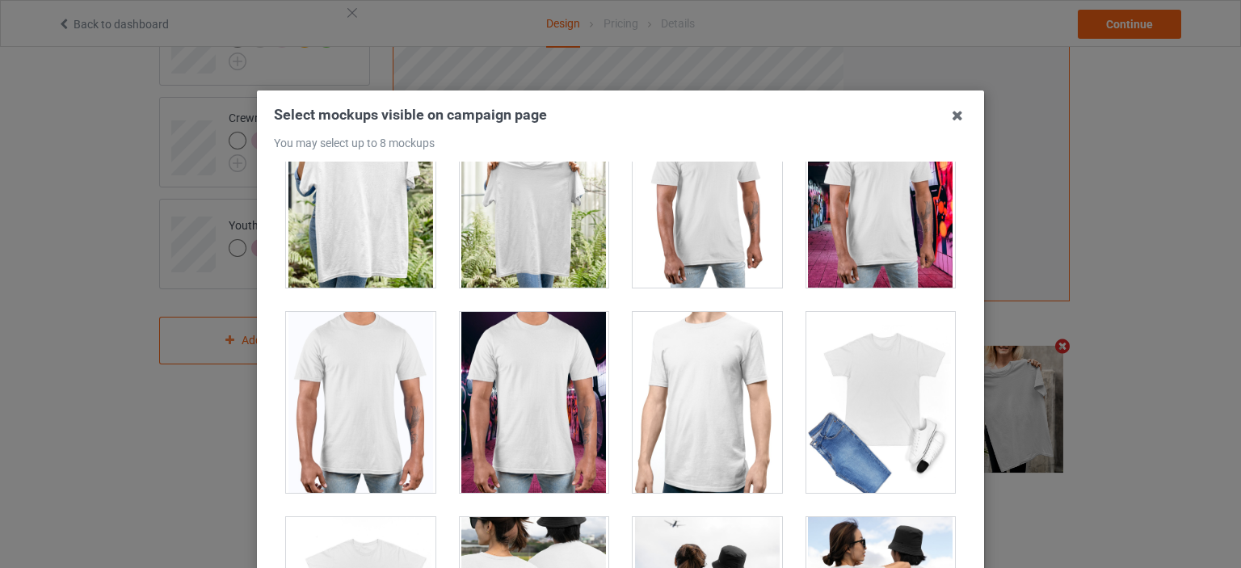
scroll to position [7355, 0]
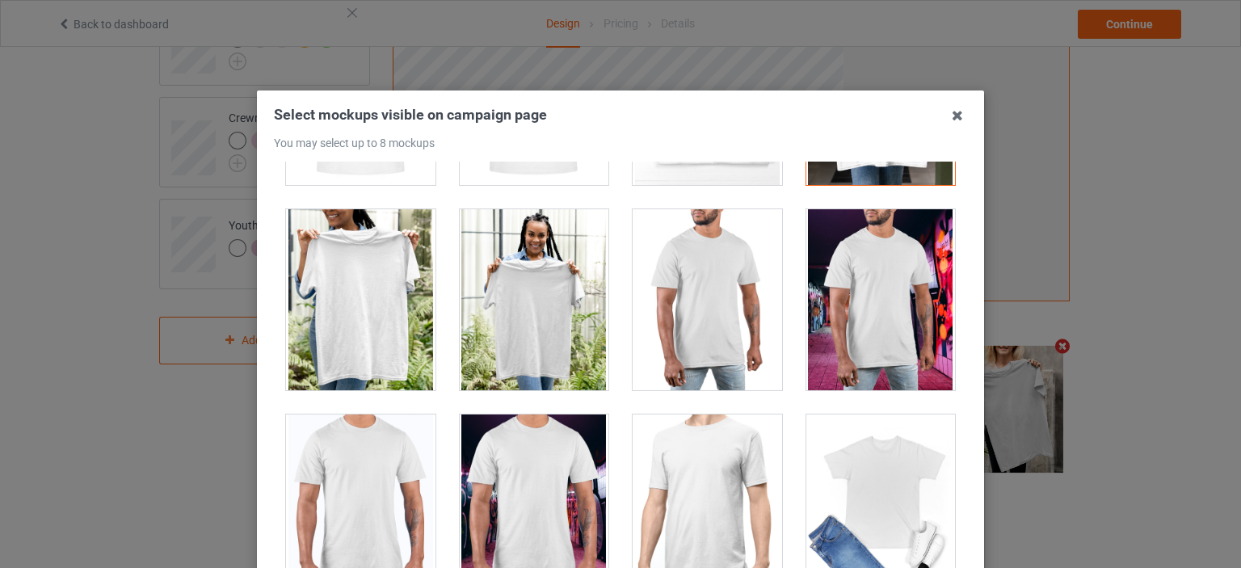
click at [482, 287] on div at bounding box center [535, 299] width 150 height 181
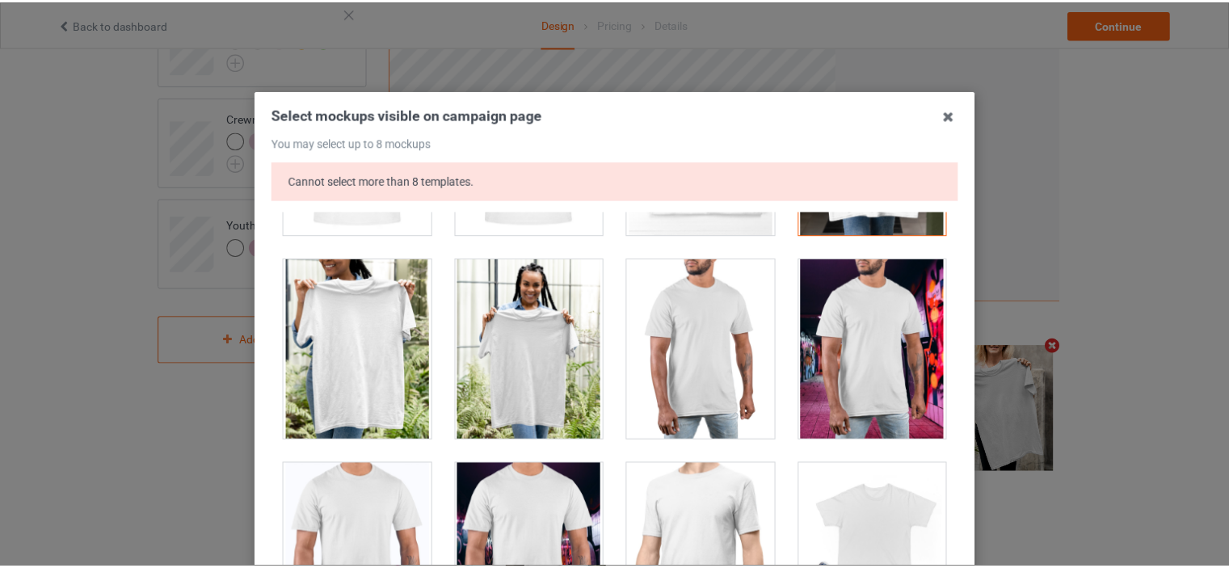
scroll to position [262, 0]
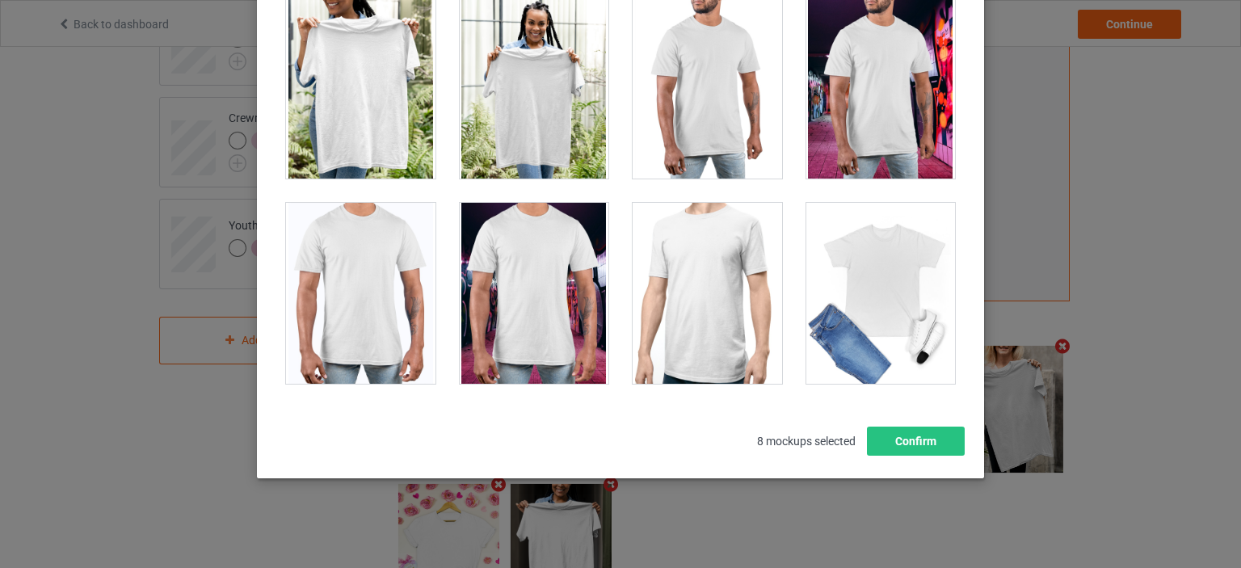
click at [962, 439] on div "Select mockups visible on campaign page You may select up to 8 mockups Cannot s…" at bounding box center [620, 154] width 727 height 650
click at [876, 442] on button "Confirm" at bounding box center [916, 441] width 98 height 29
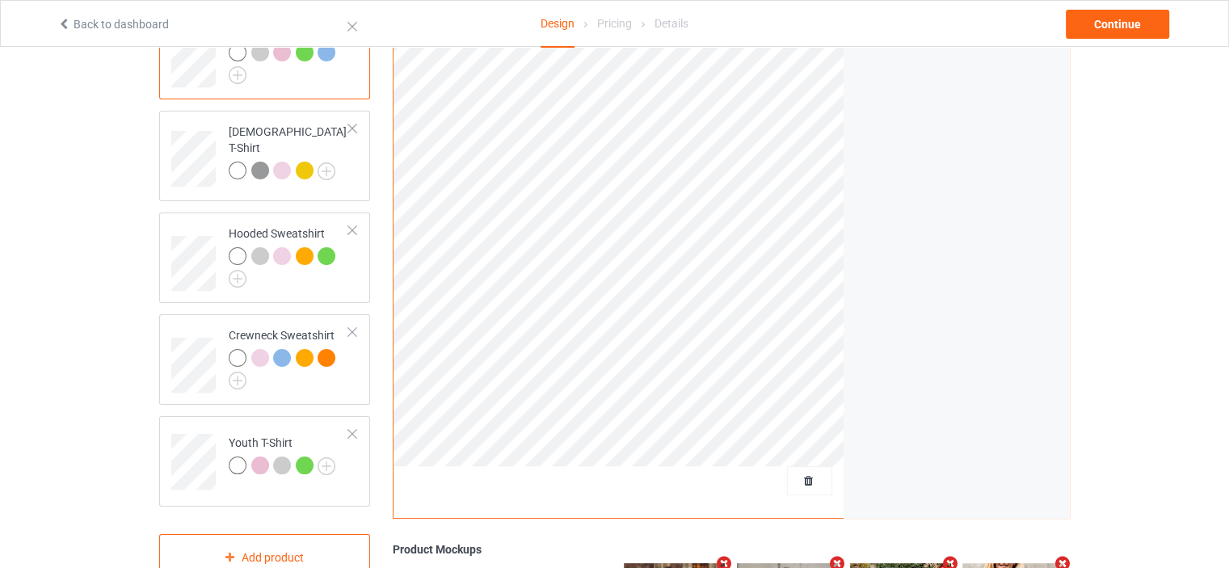
scroll to position [0, 0]
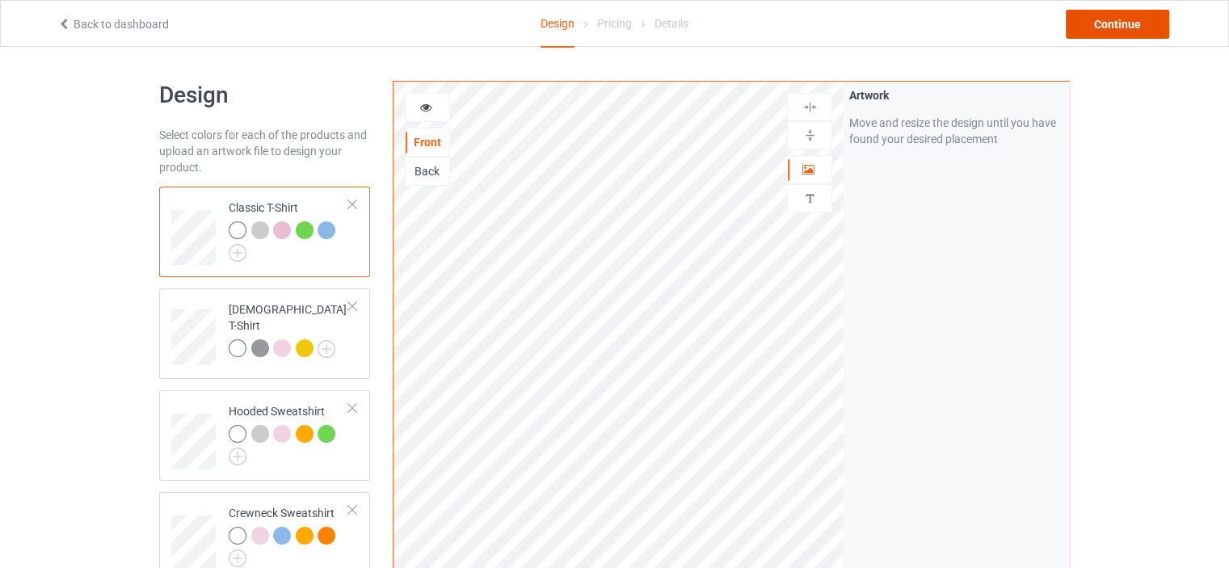
click at [1161, 29] on div "Continue" at bounding box center [1117, 24] width 103 height 29
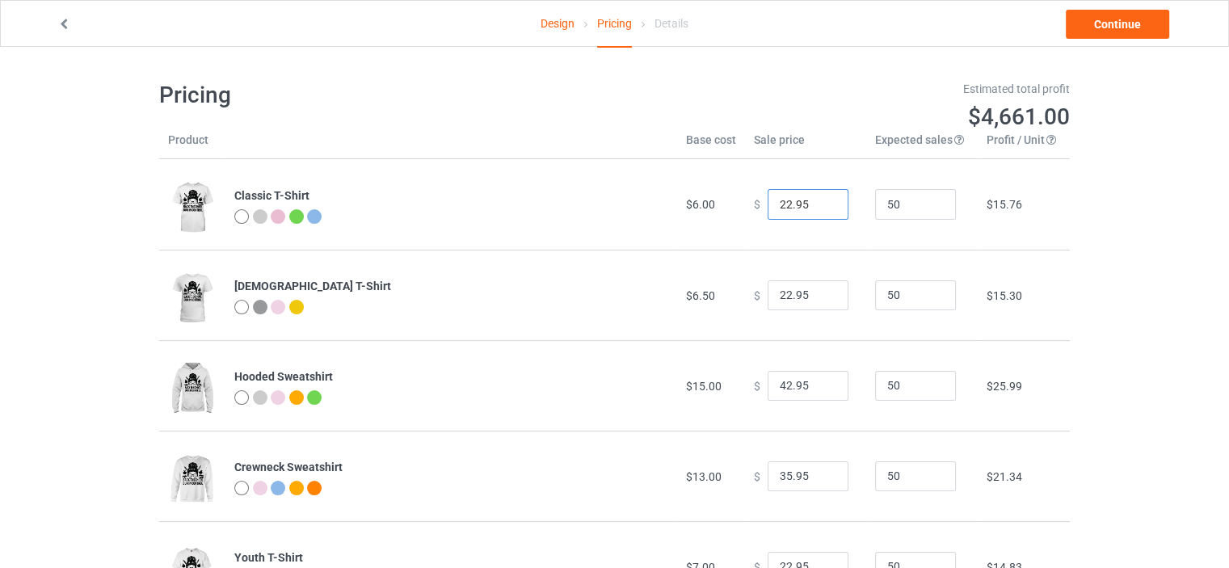
click at [782, 204] on input "22.95" at bounding box center [808, 204] width 81 height 31
type input "16.95"
click at [782, 299] on input "22.95" at bounding box center [808, 295] width 81 height 31
type input "16.95"
click at [782, 384] on input "42.95" at bounding box center [808, 386] width 81 height 31
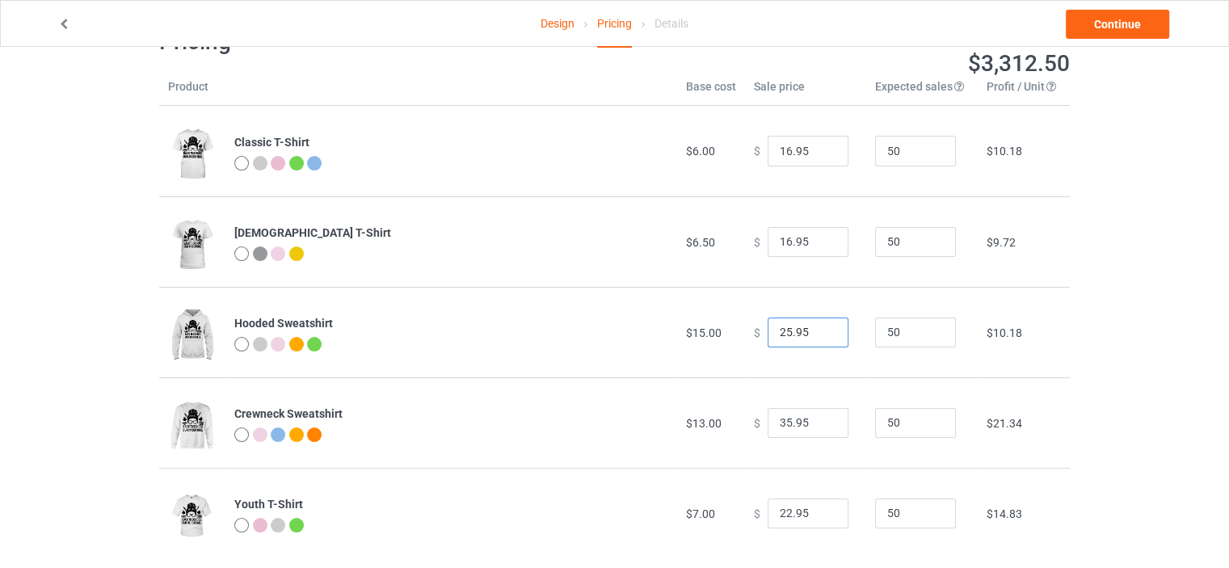
scroll to position [78, 0]
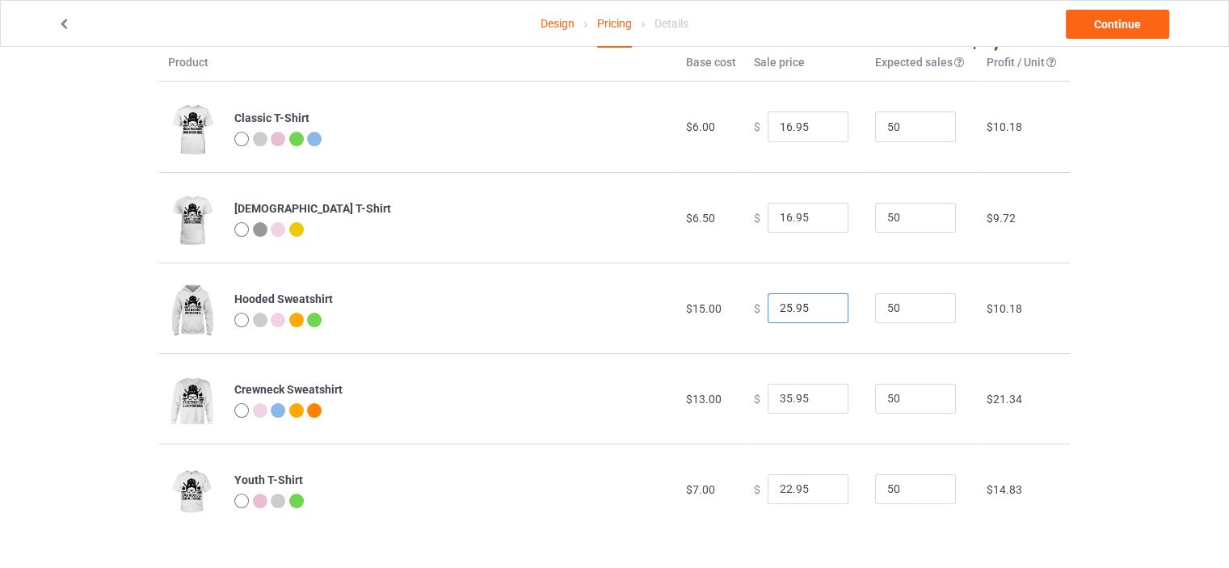
type input "25.95"
click at [782, 397] on input "35.95" at bounding box center [808, 399] width 81 height 31
type input "23.95"
click at [783, 488] on input "22.95" at bounding box center [808, 489] width 81 height 31
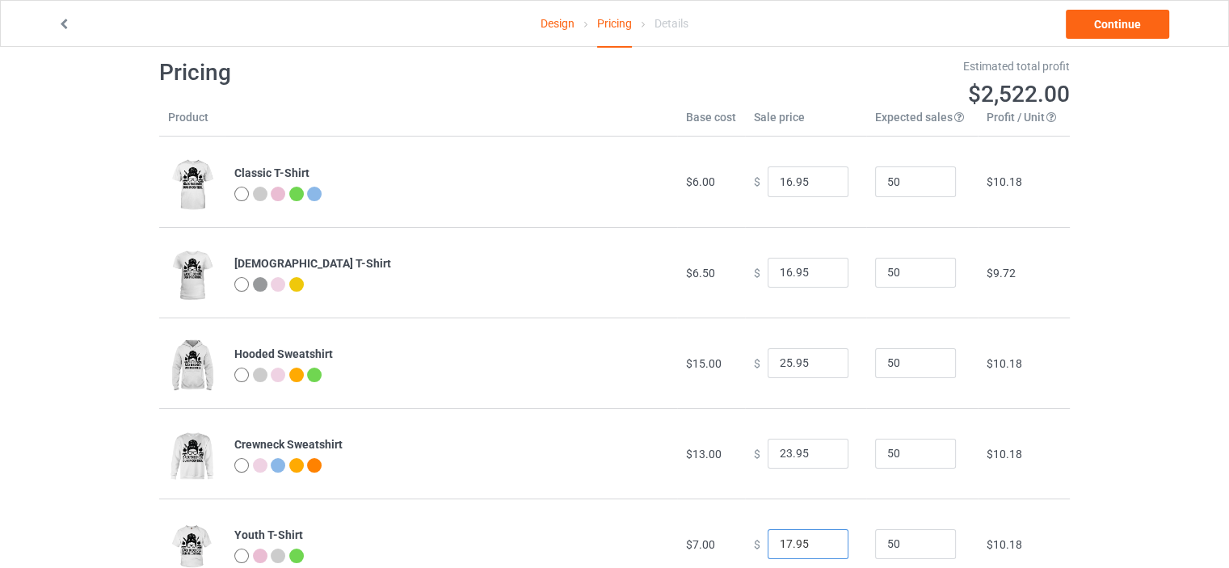
scroll to position [0, 0]
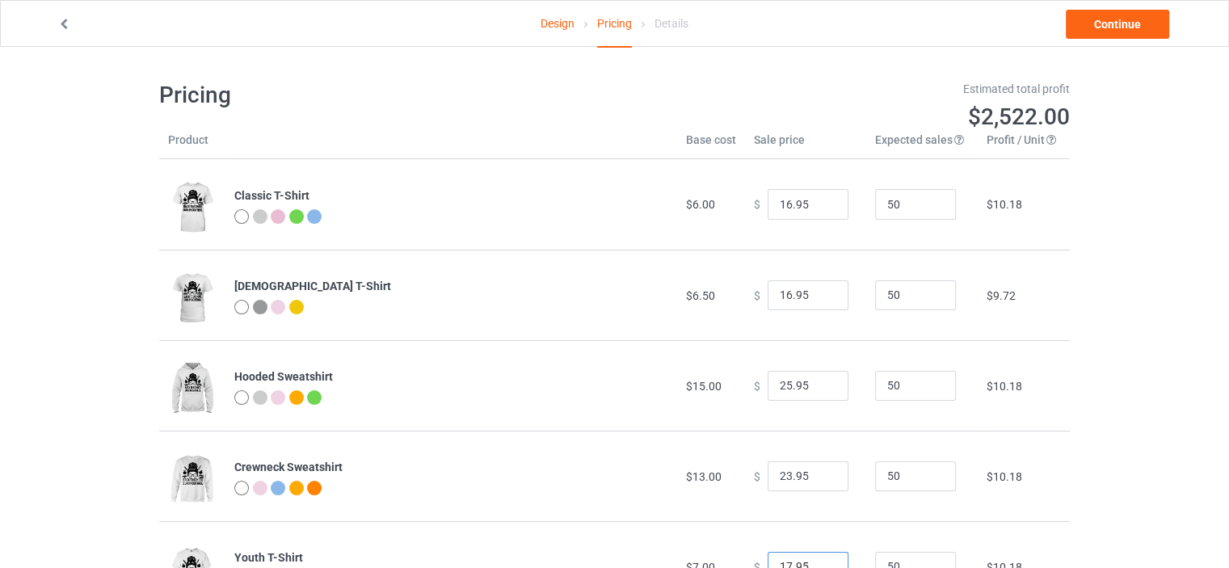
type input "17.95"
click at [938, 371] on input "50" at bounding box center [915, 386] width 81 height 31
click at [1092, 32] on link "Continue" at bounding box center [1117, 24] width 103 height 29
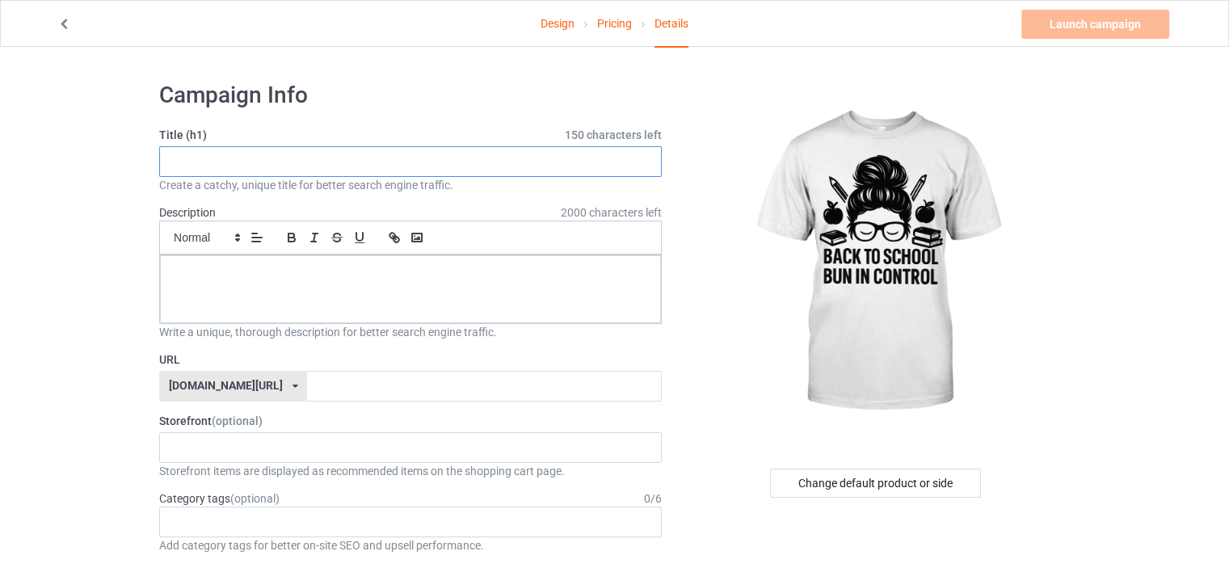
click at [391, 154] on input "text" at bounding box center [410, 161] width 503 height 31
paste input "Back to School Bun in Control"
type input "Back to School Bun in Control"
click at [393, 290] on div at bounding box center [410, 289] width 501 height 68
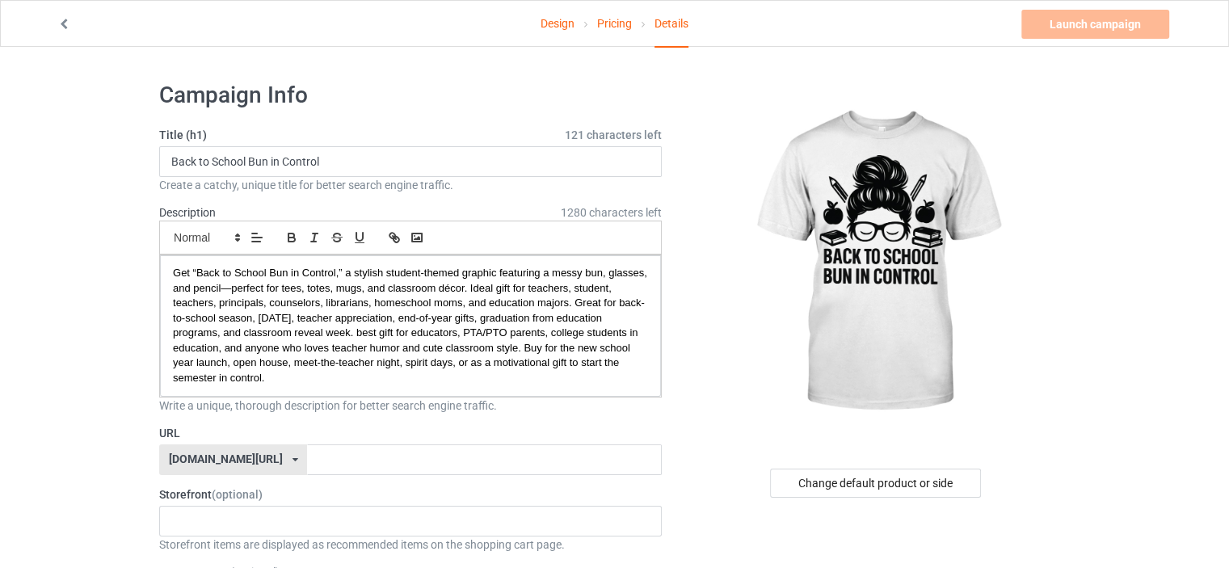
click at [242, 453] on div "[DOMAIN_NAME][URL]" at bounding box center [226, 458] width 114 height 11
click at [233, 513] on div "[DOMAIN_NAME][URL]" at bounding box center [233, 519] width 146 height 29
click at [307, 465] on input "text" at bounding box center [484, 460] width 354 height 31
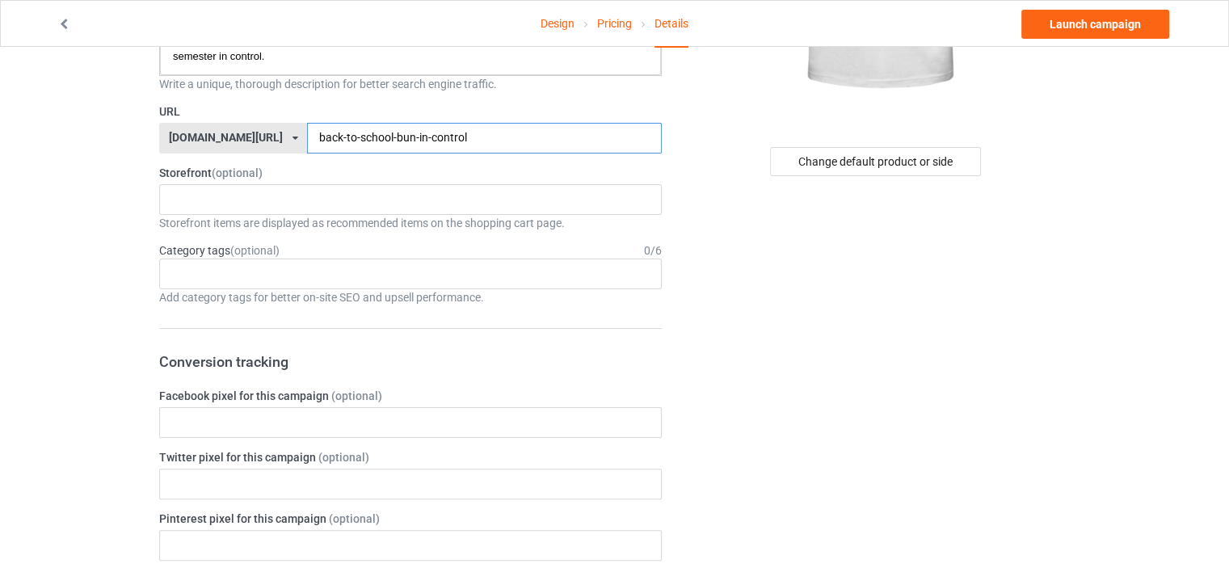
scroll to position [323, 0]
type input "back-to-school-bun-in-control"
click at [220, 284] on div "Age > [DEMOGRAPHIC_DATA] > 1 Age > [DEMOGRAPHIC_DATA] Months > 1 Month Age > [D…" at bounding box center [410, 272] width 503 height 31
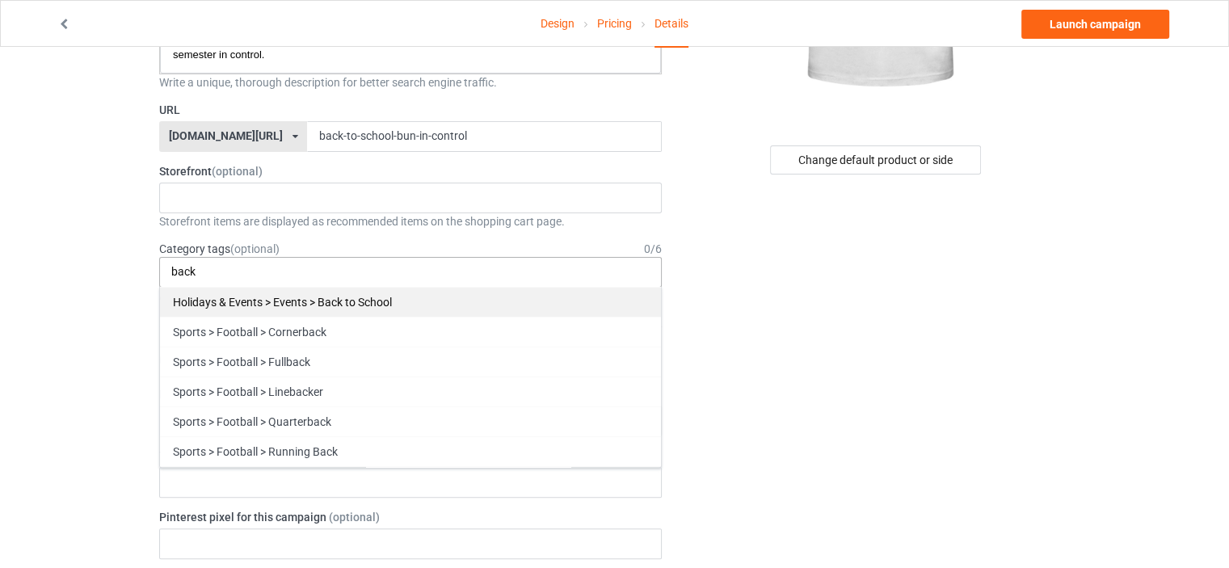
type input "back"
click at [354, 299] on div "Holidays & Events > Events > Back to School" at bounding box center [410, 302] width 501 height 30
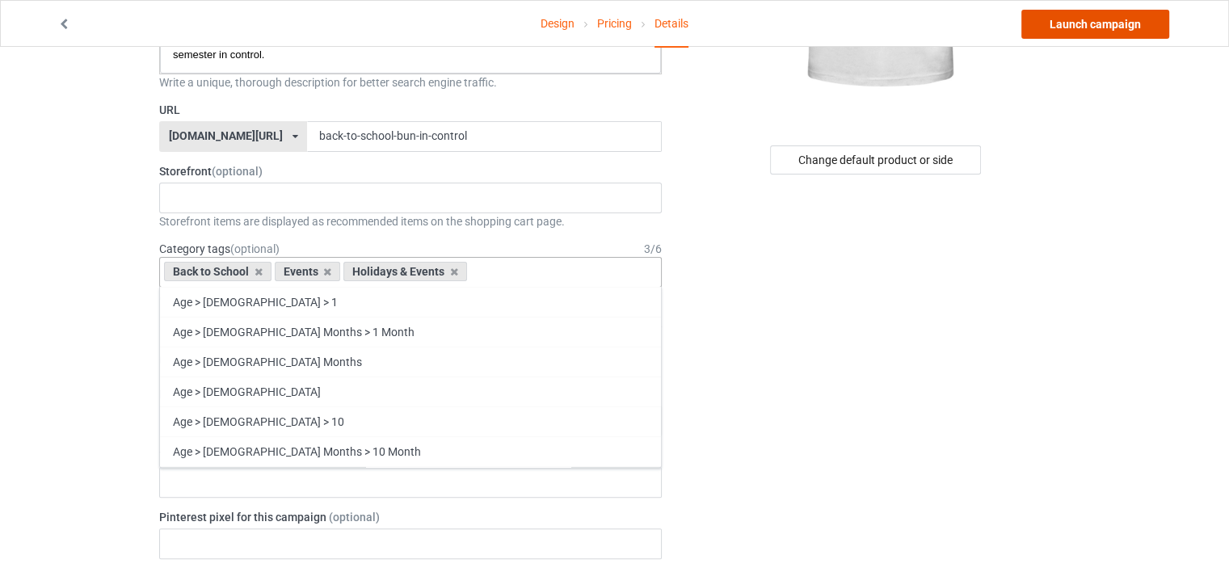
click at [1059, 30] on link "Launch campaign" at bounding box center [1096, 24] width 148 height 29
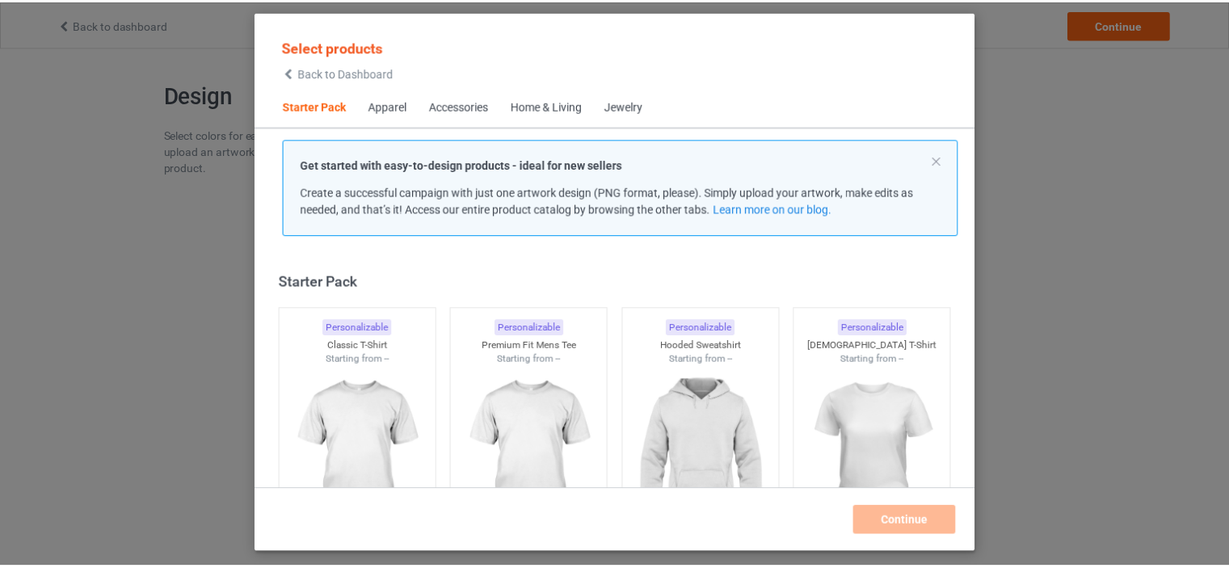
scroll to position [21, 0]
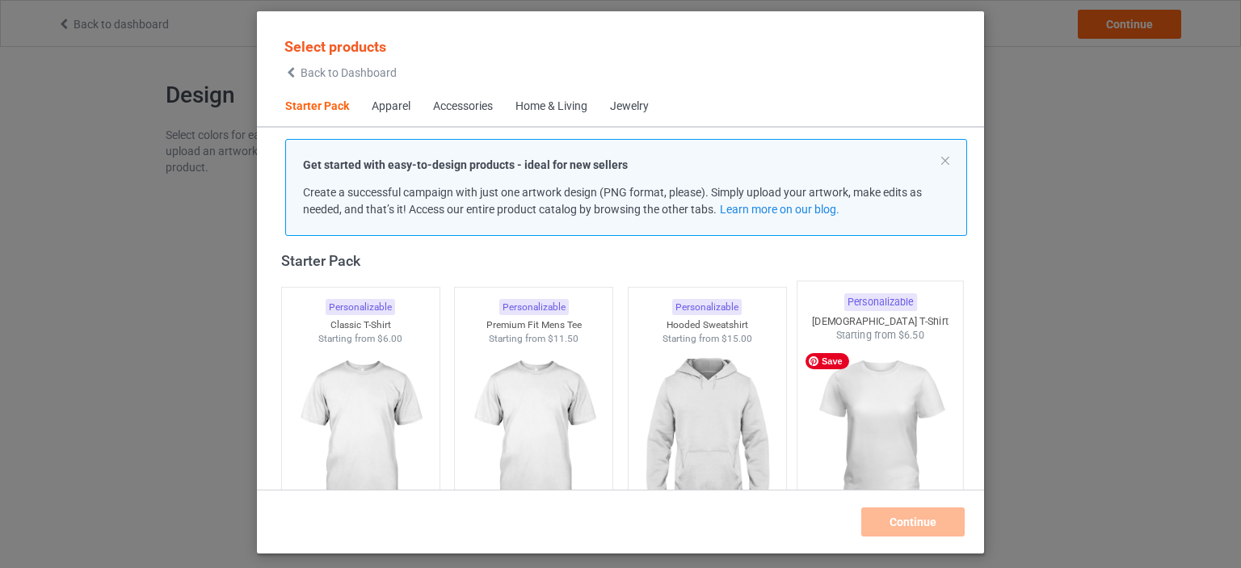
click at [882, 411] on img at bounding box center [881, 438] width 152 height 190
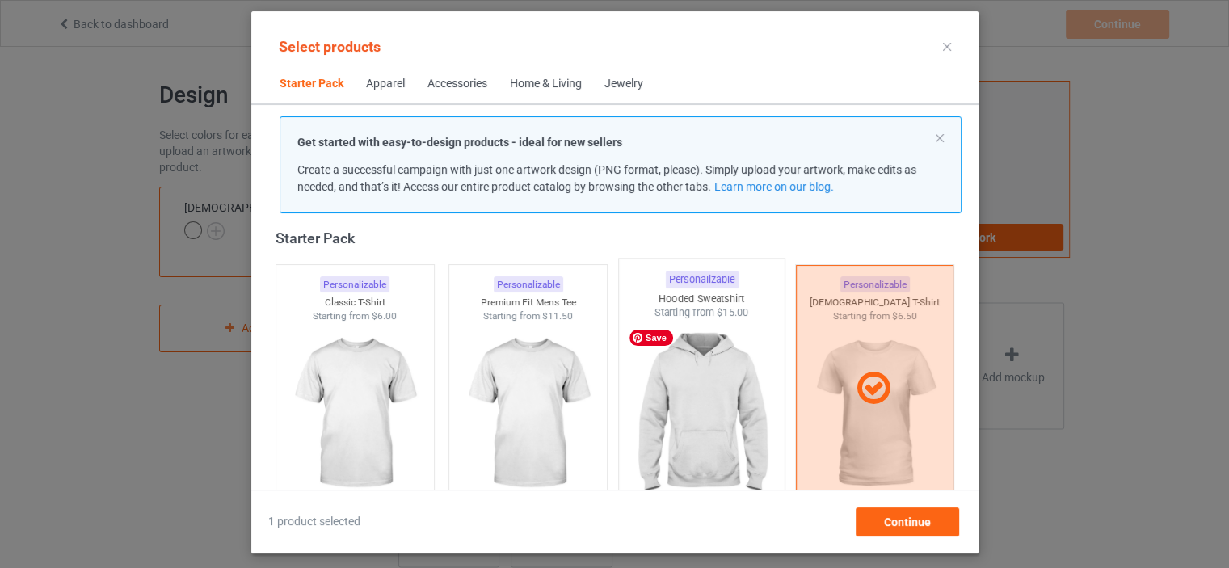
click at [689, 428] on img at bounding box center [702, 415] width 152 height 190
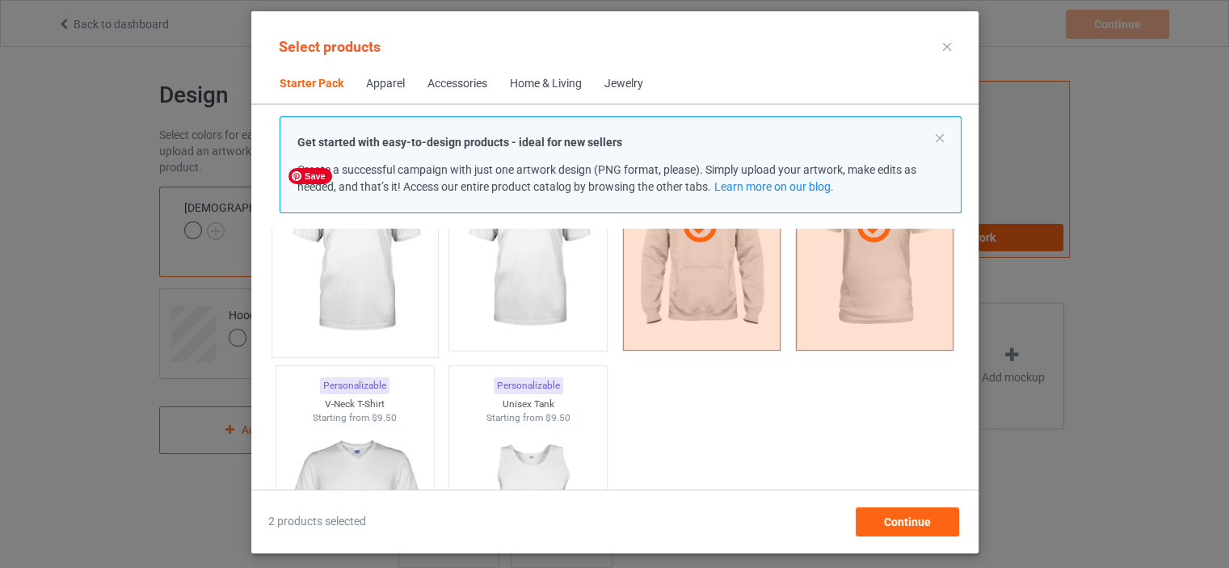
click at [381, 288] on img at bounding box center [355, 253] width 152 height 190
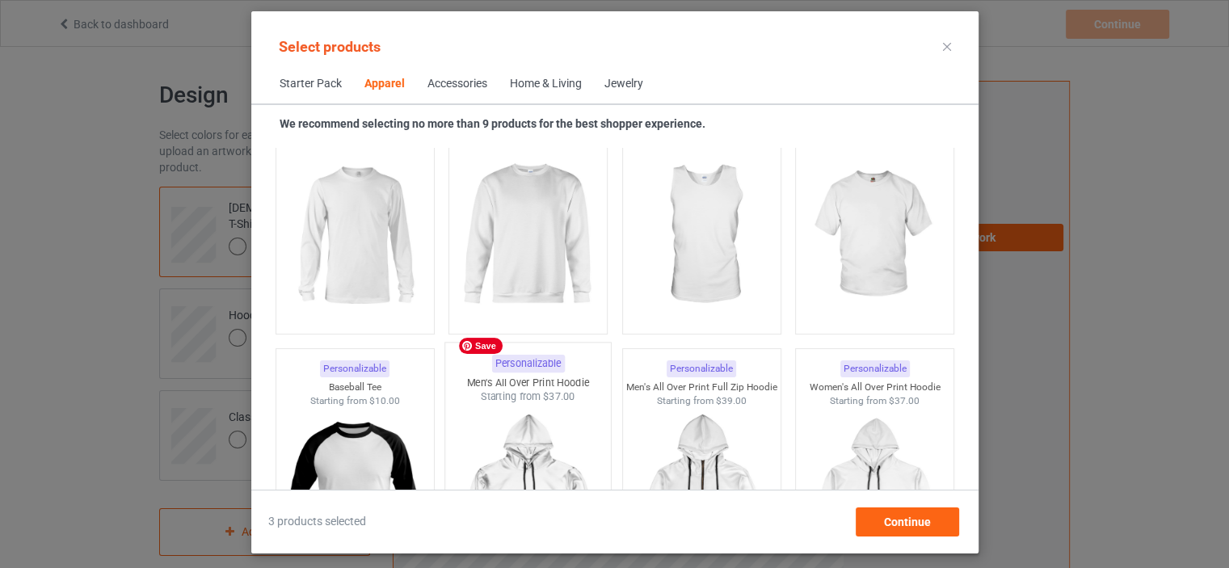
scroll to position [1153, 0]
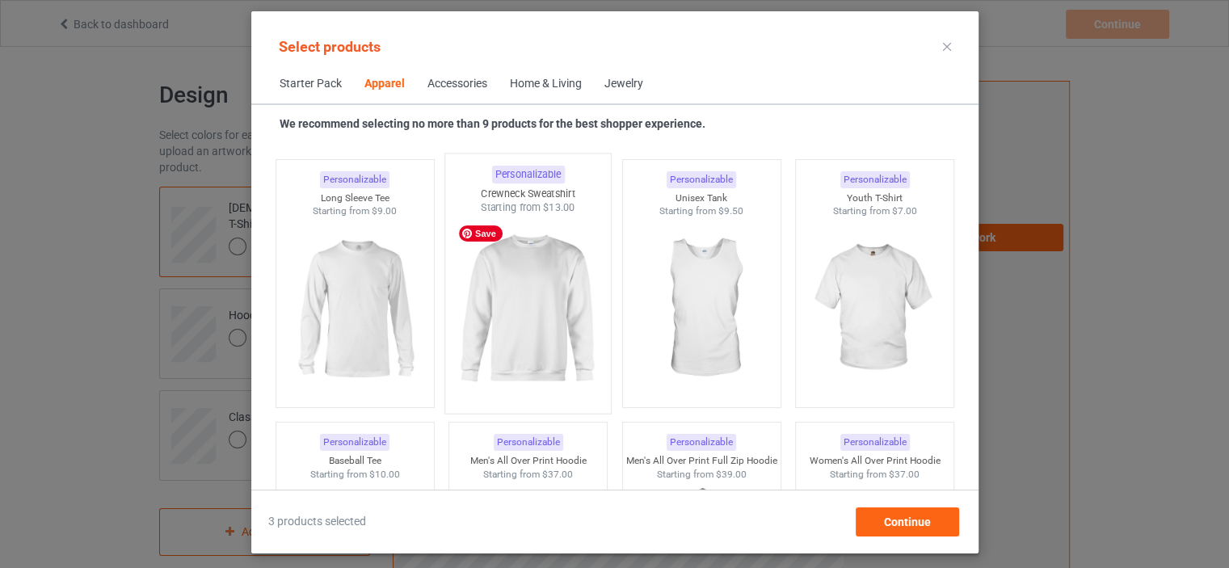
click at [538, 322] on img at bounding box center [528, 310] width 152 height 190
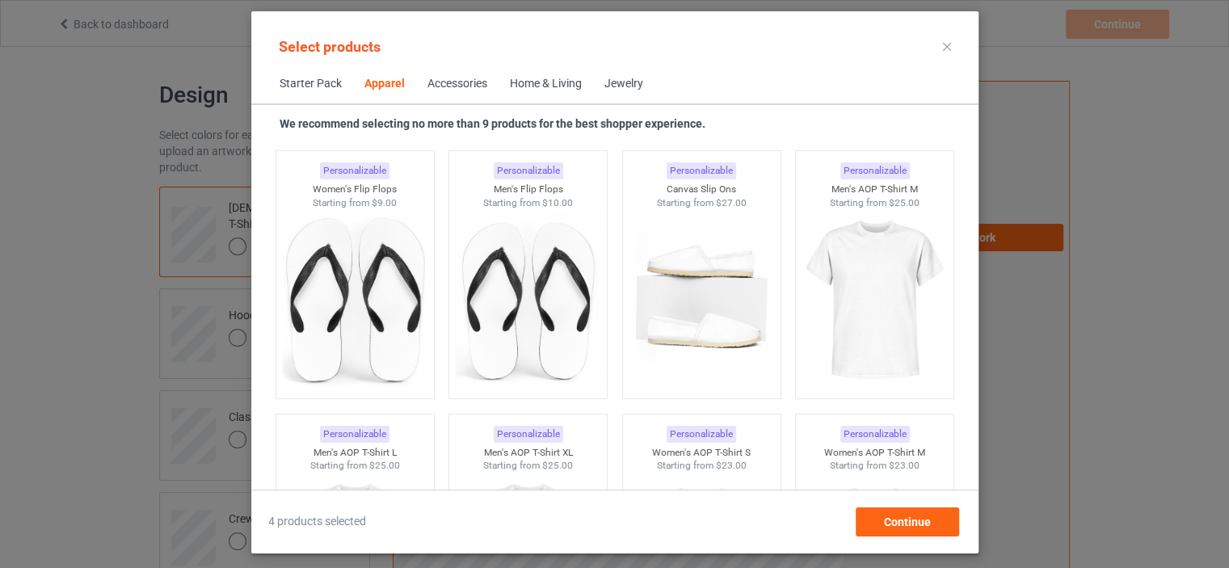
scroll to position [2527, 0]
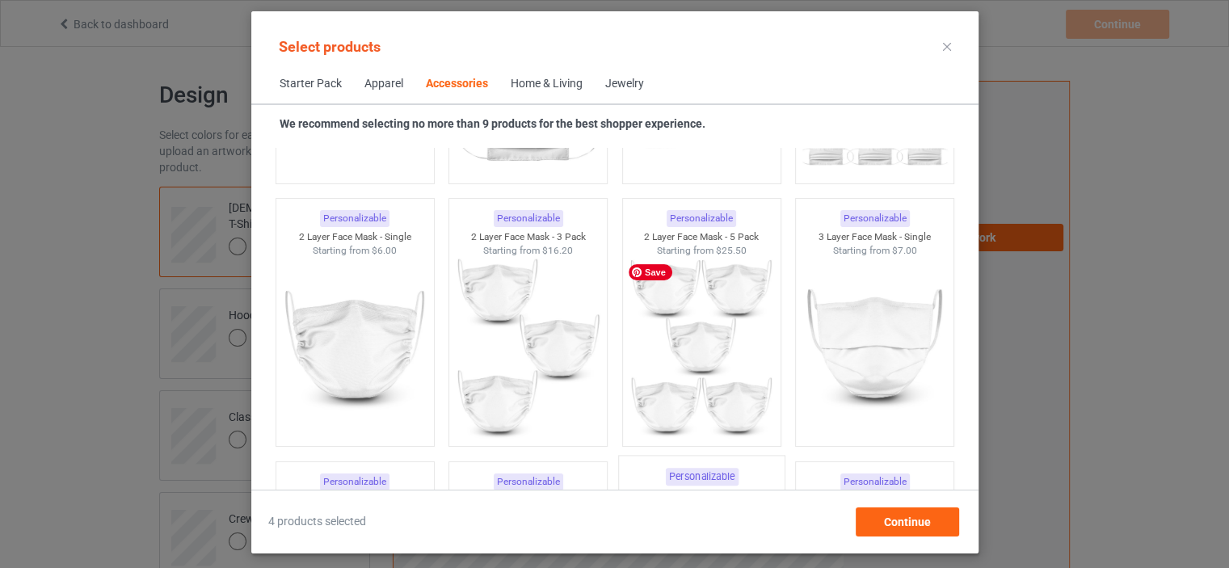
scroll to position [3820, 0]
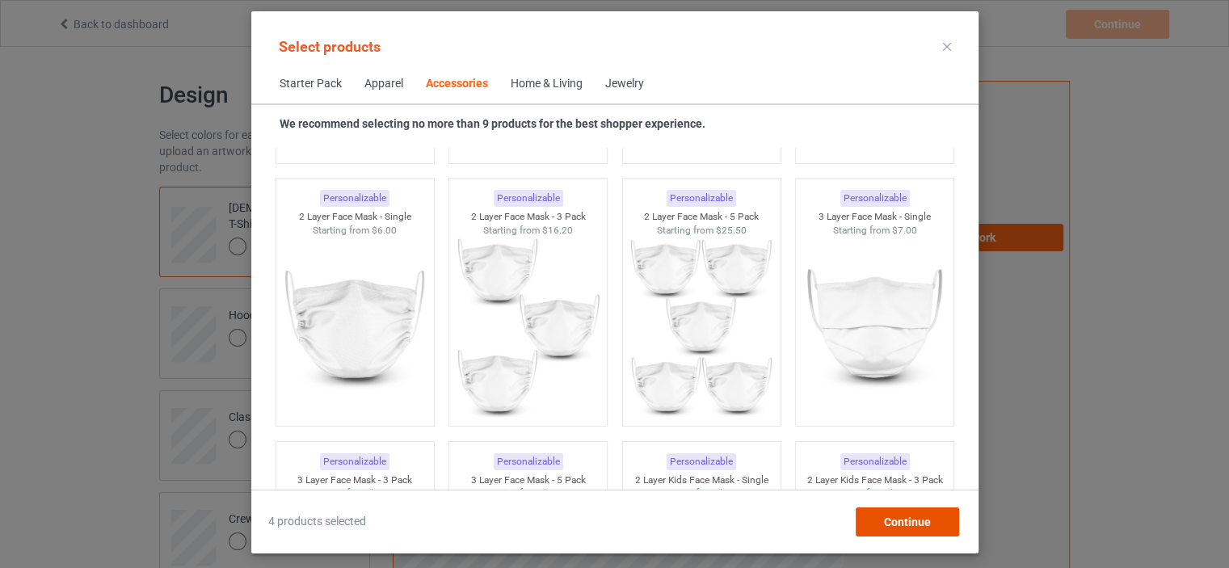
click at [863, 521] on div "Continue" at bounding box center [906, 522] width 103 height 29
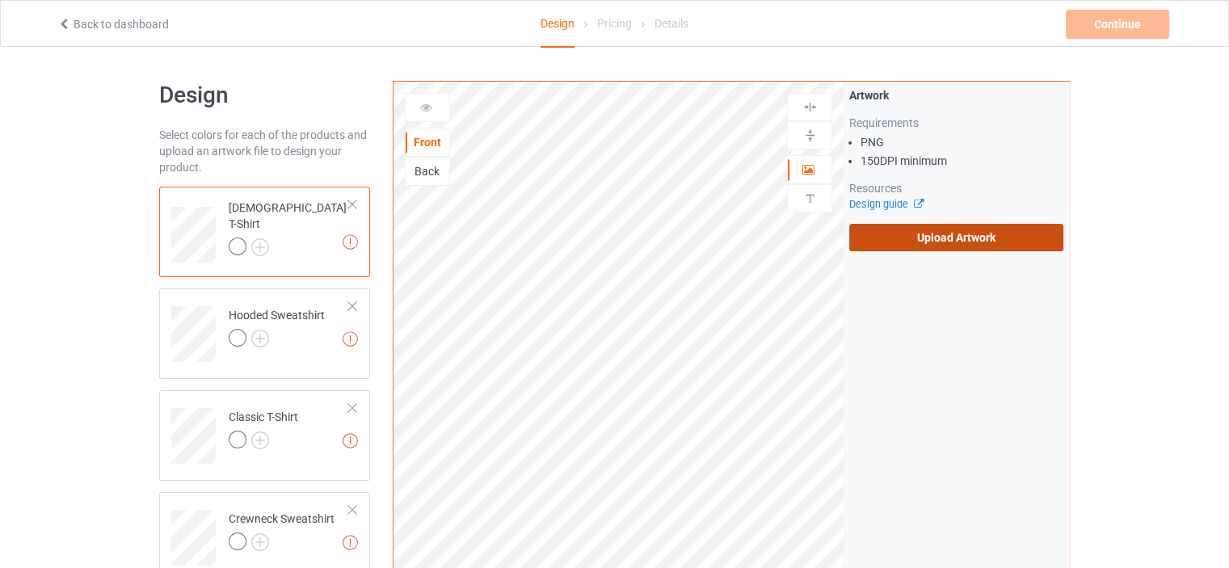
click at [876, 242] on label "Upload Artwork" at bounding box center [956, 237] width 214 height 27
click at [0, 0] on input "Upload Artwork" at bounding box center [0, 0] width 0 height 0
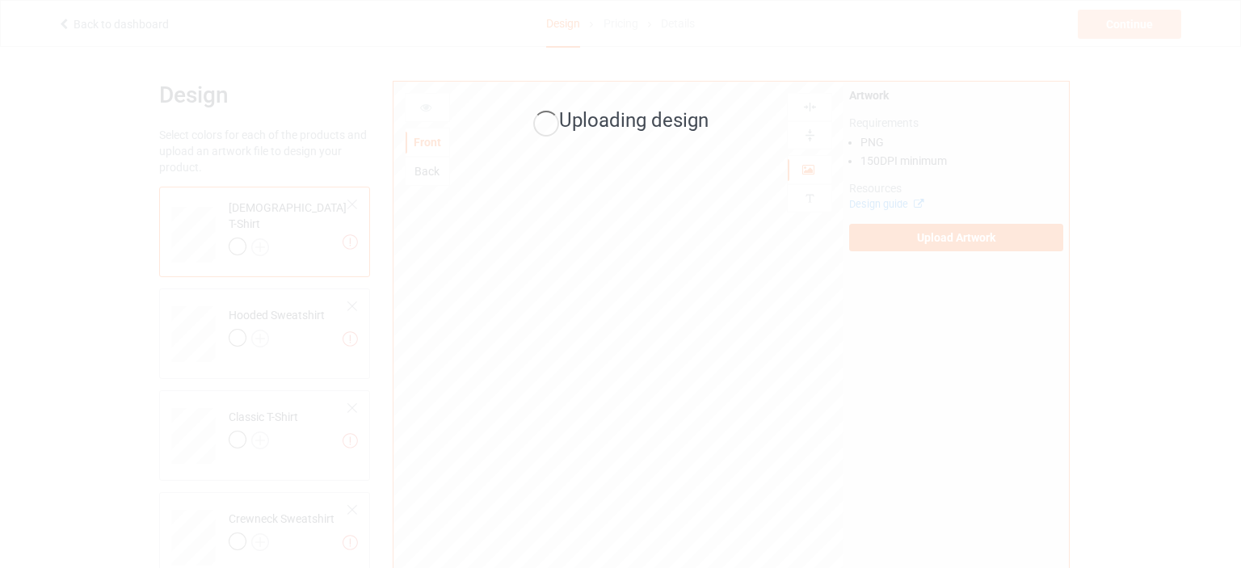
click at [257, 238] on div "Uploading design" at bounding box center [620, 284] width 1241 height 568
